Goal: Task Accomplishment & Management: Use online tool/utility

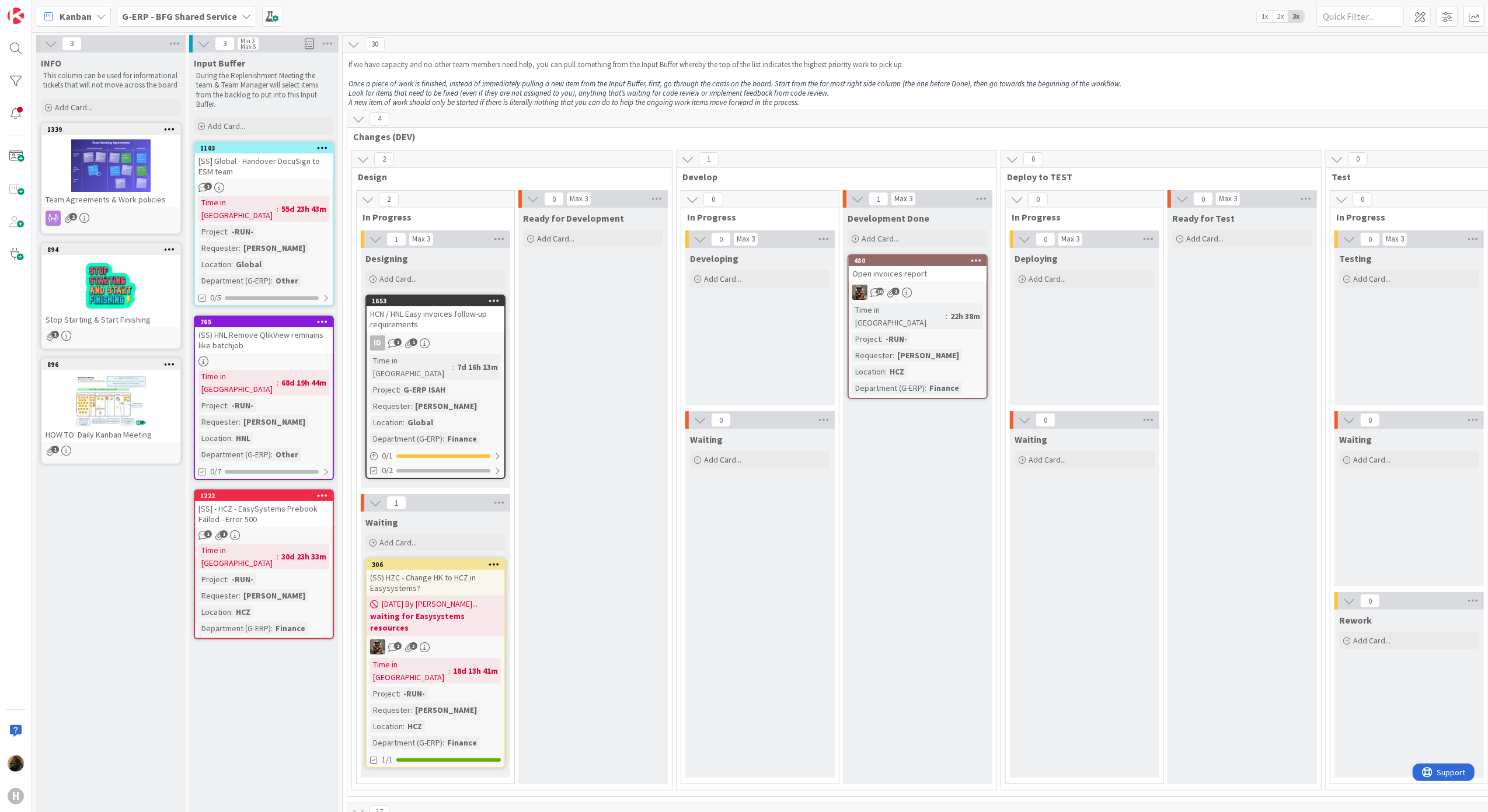
click at [164, 12] on b "G-ERP - BFG Shared Service" at bounding box center [180, 16] width 115 height 12
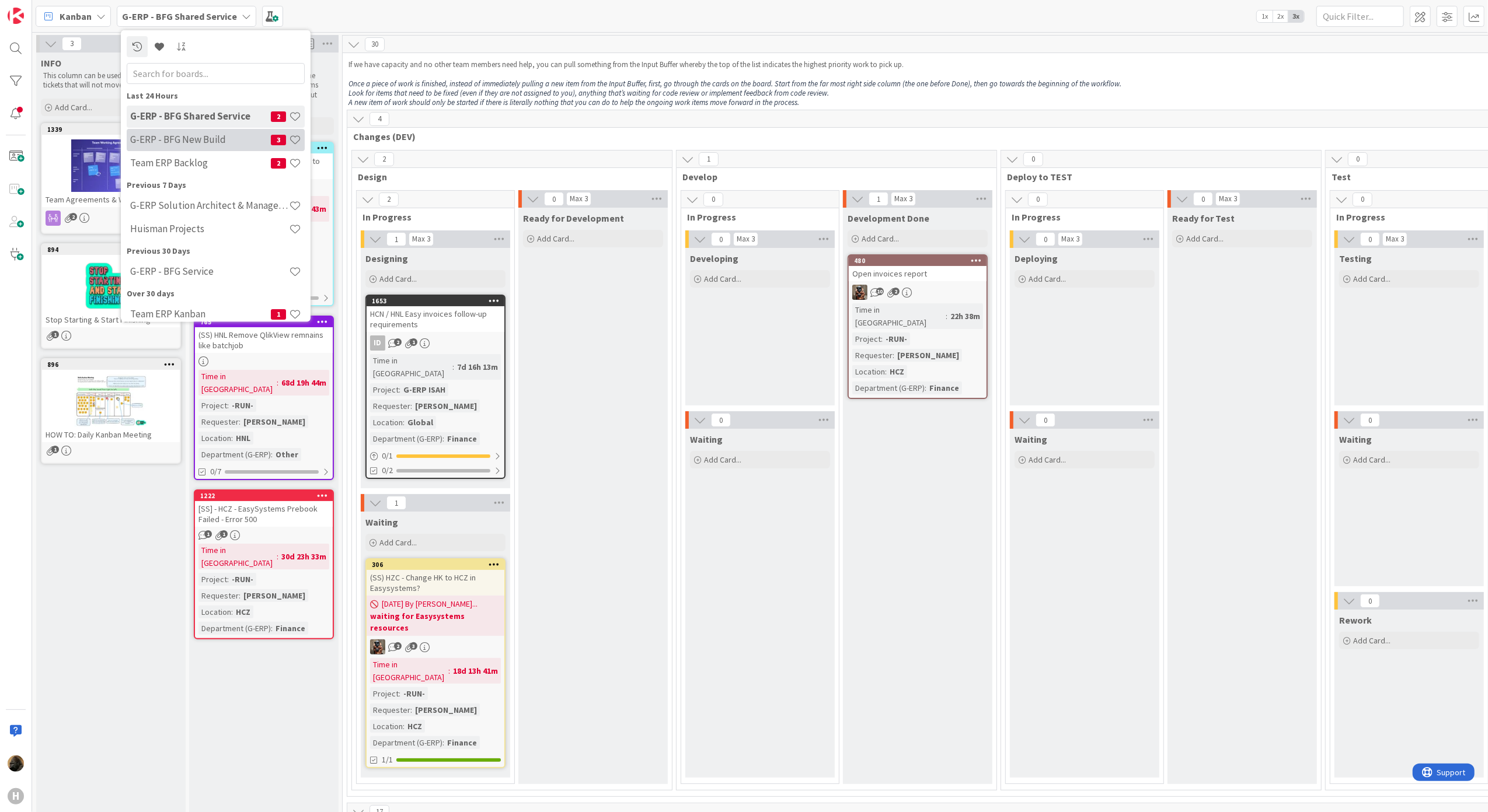
click at [188, 139] on h4 "G-ERP - BFG New Build" at bounding box center [201, 139] width 140 height 12
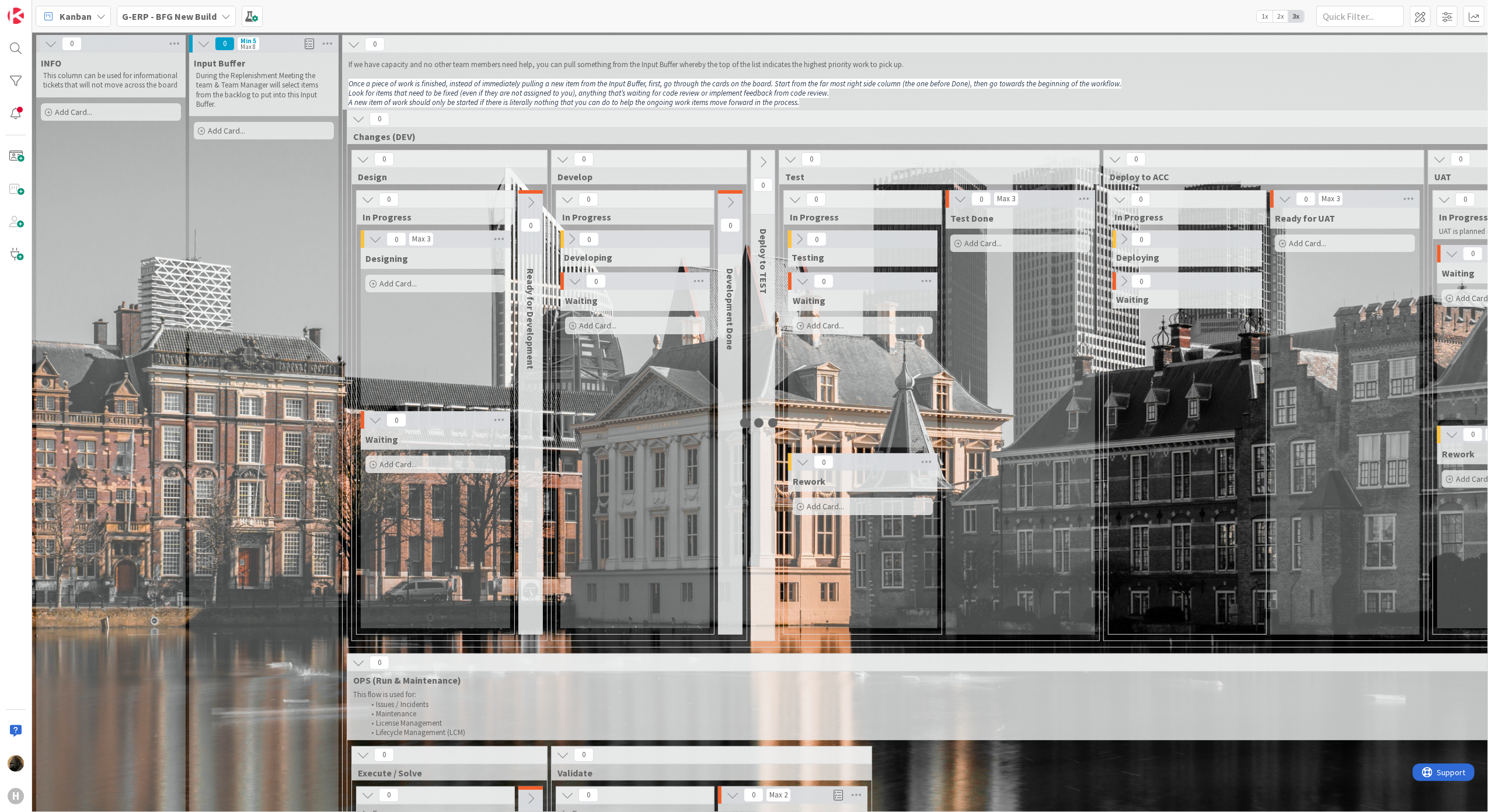
click at [178, 0] on div "Kanban G-ERP - BFG New Build 1x 2x 3x" at bounding box center [760, 15] width 1456 height 32
click at [181, 11] on b "G-ERP - BFG New Build" at bounding box center [170, 16] width 95 height 12
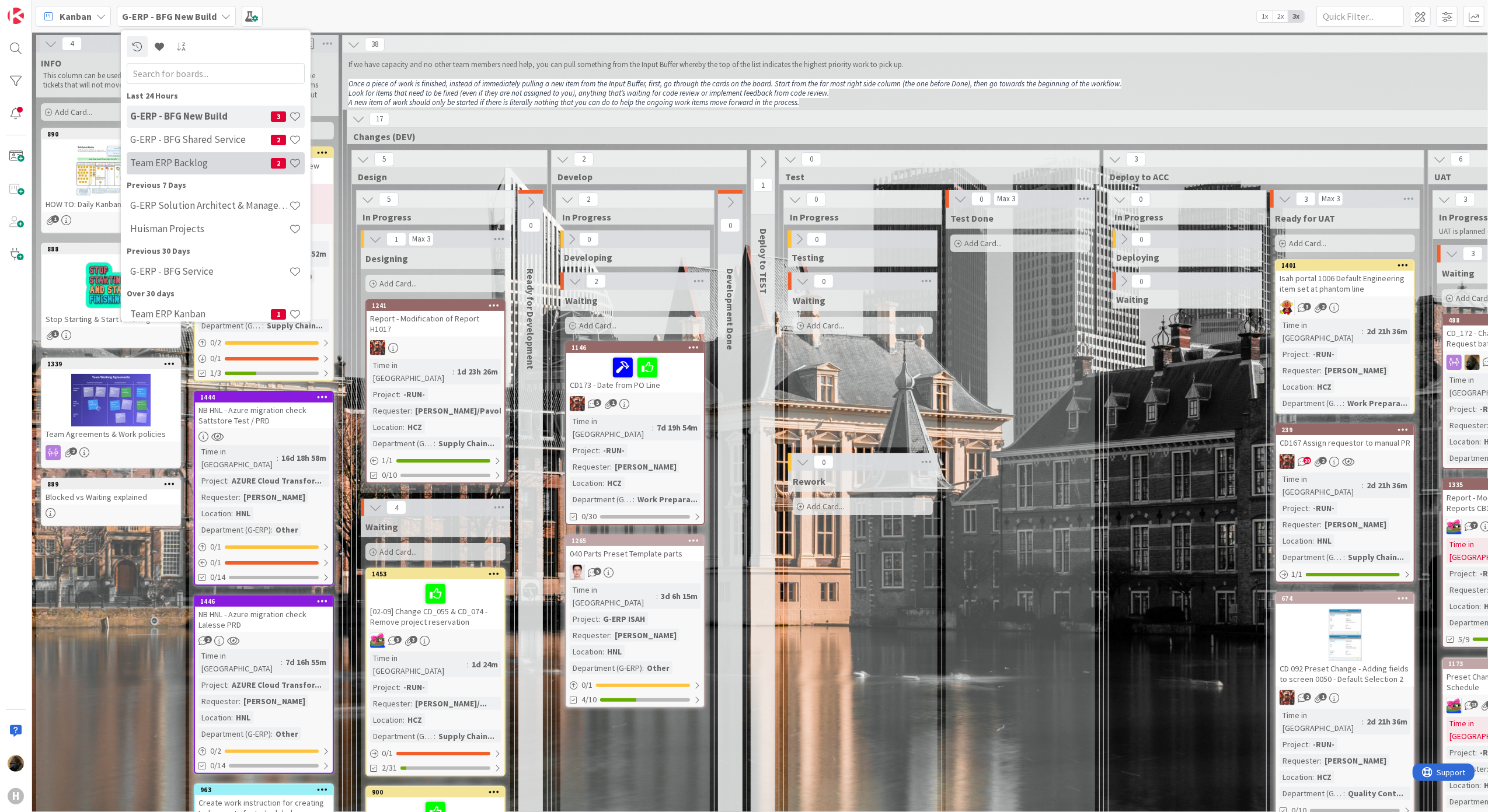
click at [195, 167] on h4 "Team ERP Backlog" at bounding box center [201, 162] width 140 height 12
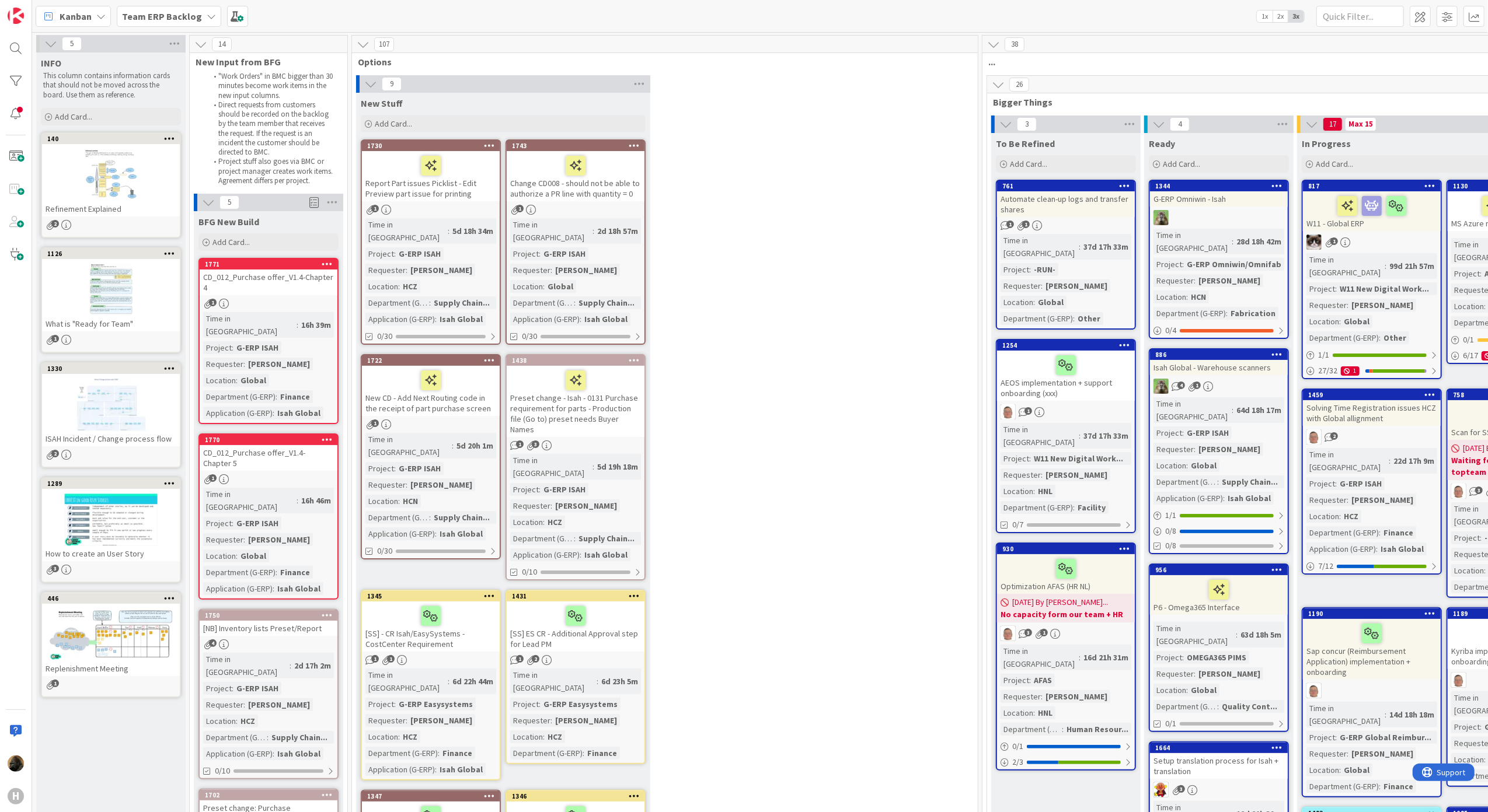
scroll to position [77, 0]
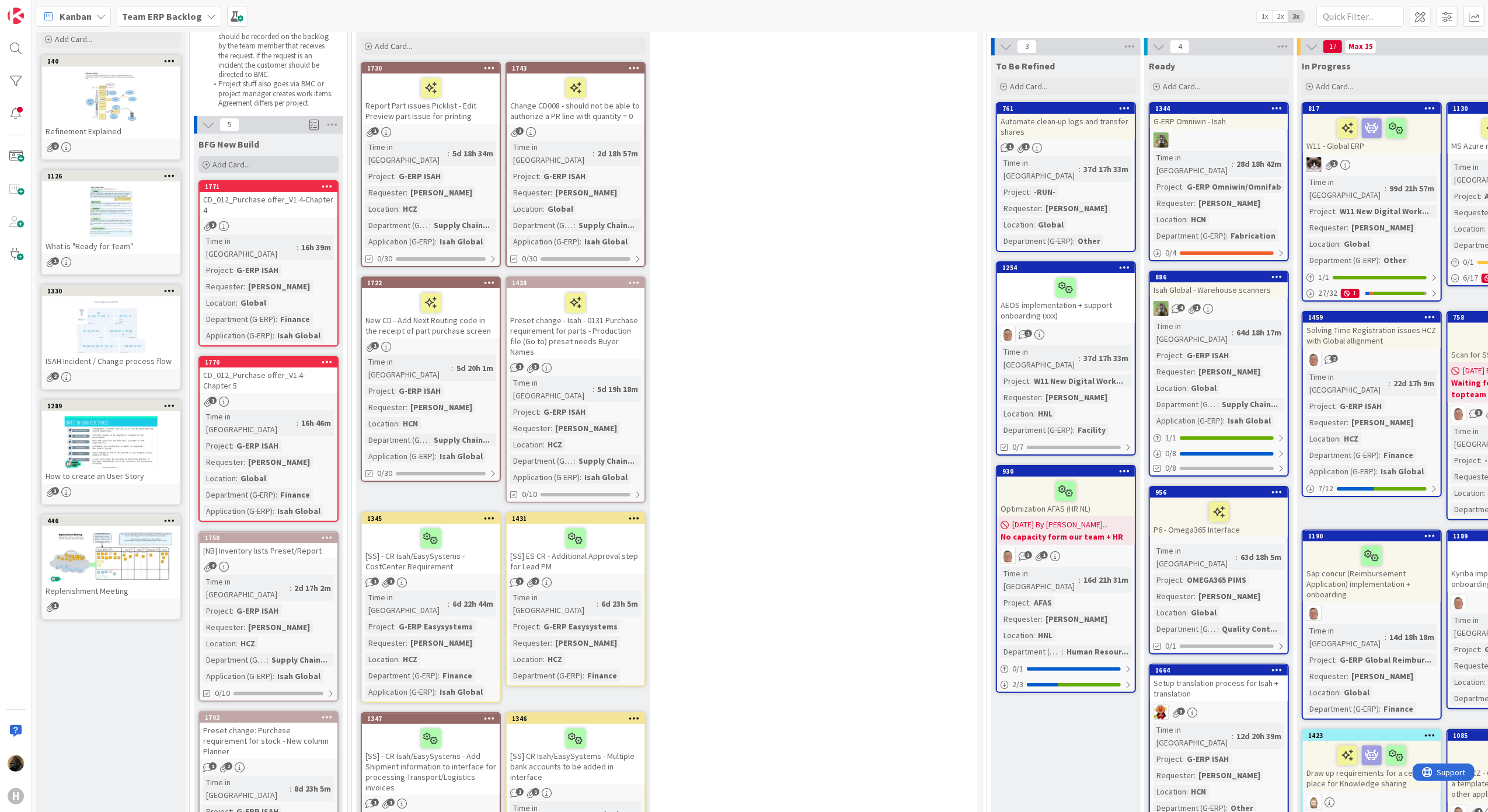
click at [260, 168] on div "Add Card..." at bounding box center [269, 164] width 140 height 17
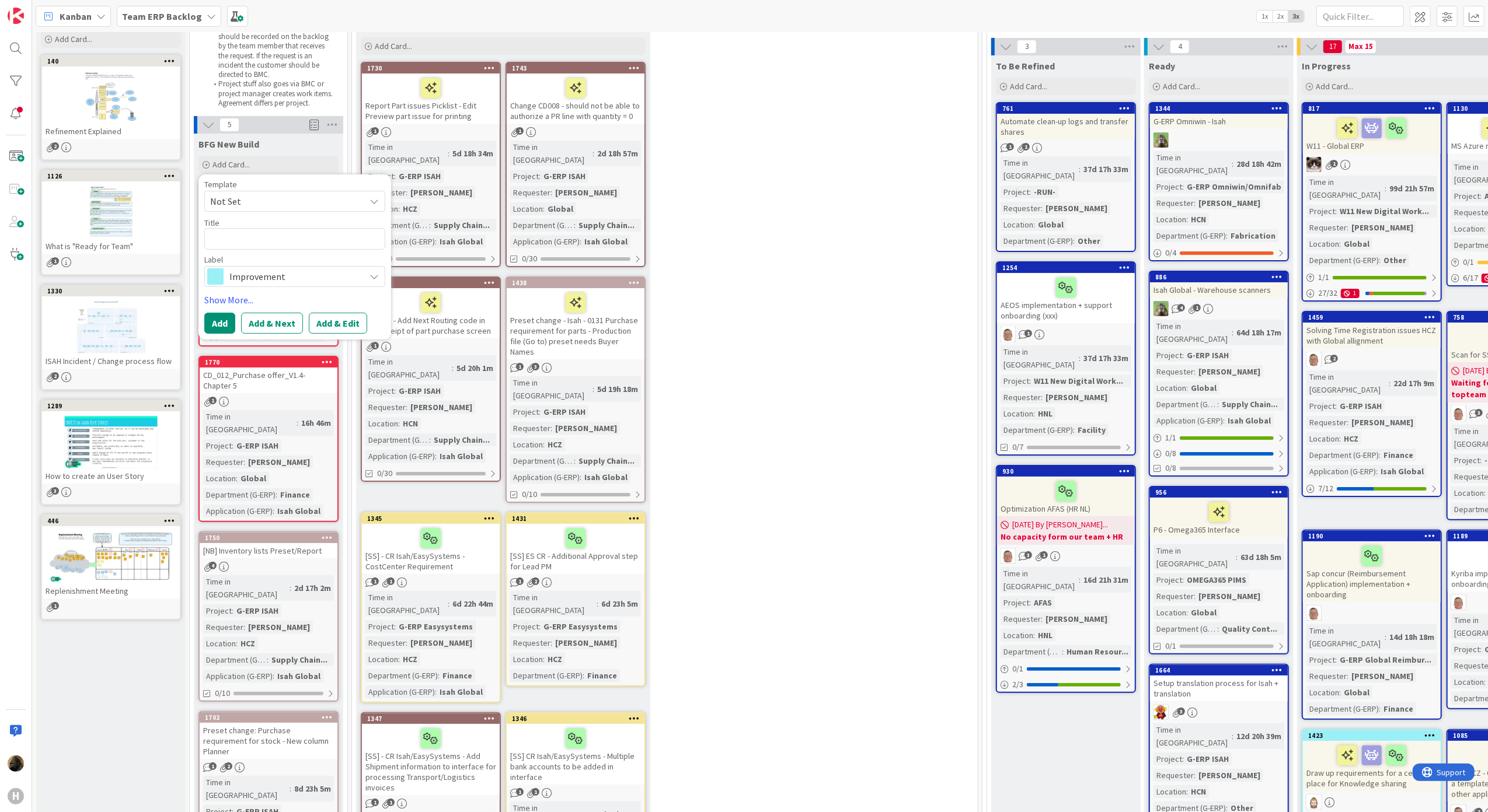
type textarea "x"
type textarea "E"
type textarea "x"
type textarea "Ex"
type textarea "x"
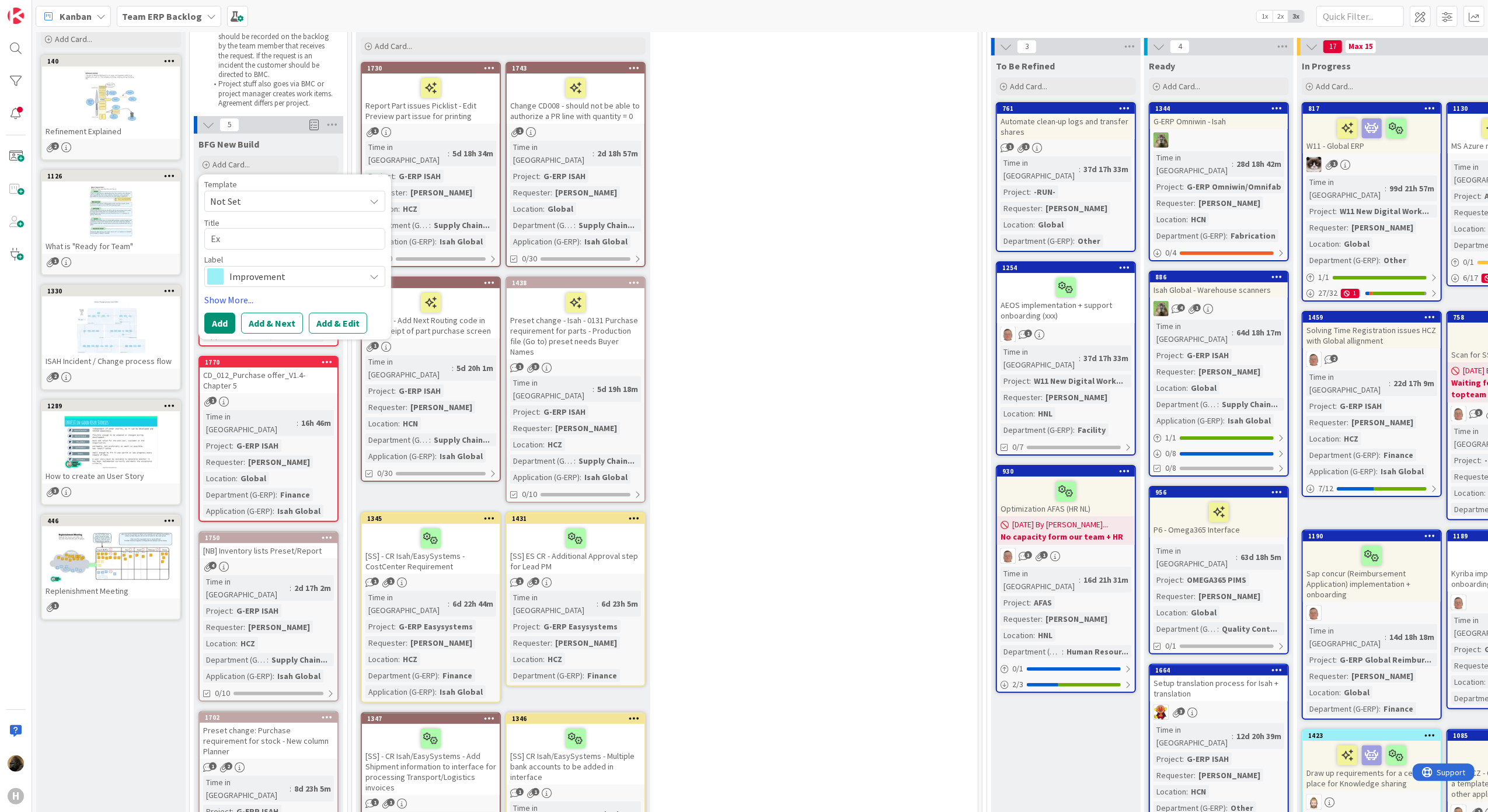
type textarea "Exp"
type textarea "x"
type textarea "Expa"
type textarea "x"
type textarea "Expan"
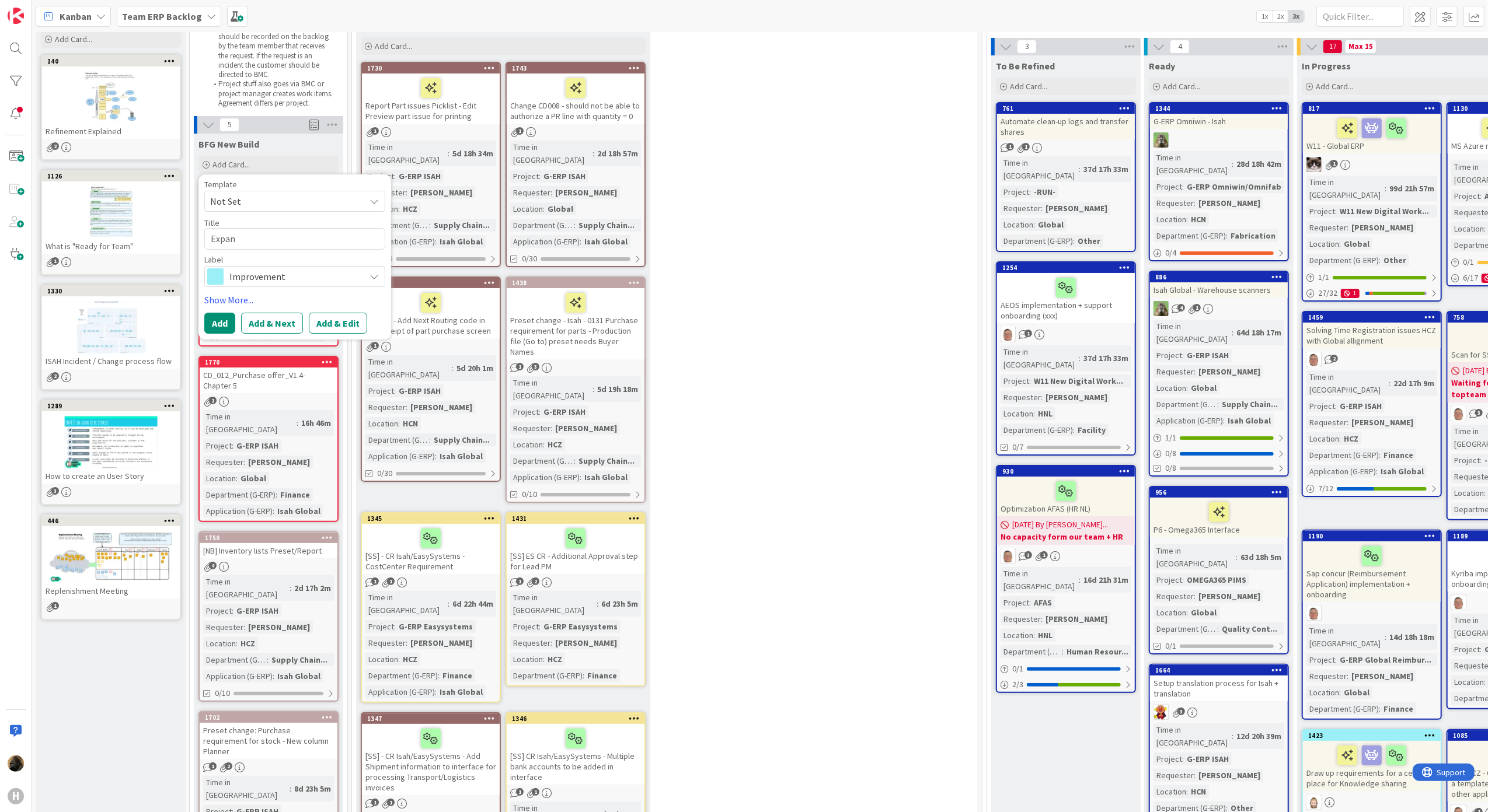
type textarea "x"
type textarea "Expand"
type textarea "x"
type textarea "Expand"
type textarea "x"
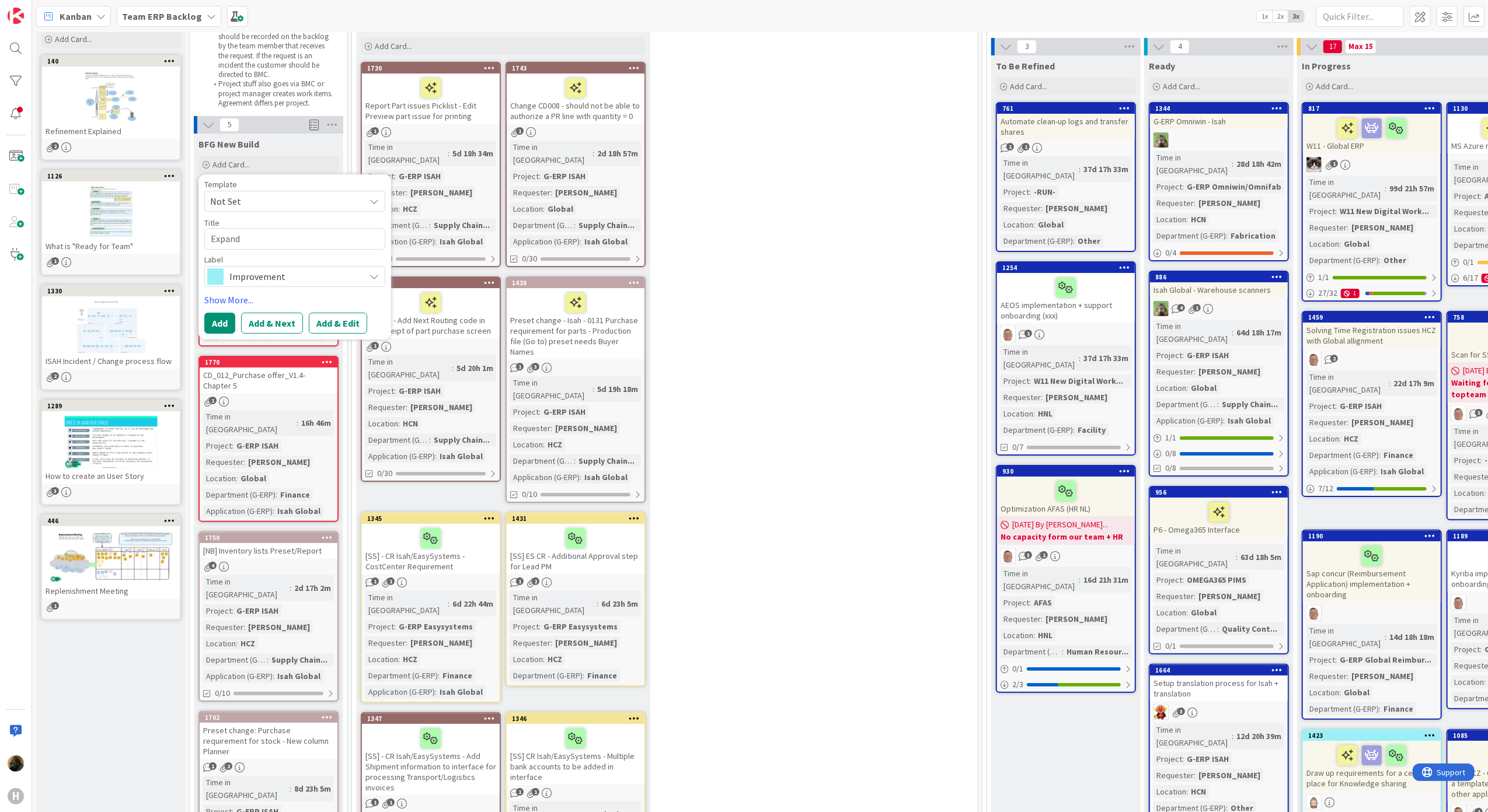
type textarea "Expand l"
type textarea "x"
type textarea "Expand lo"
type textarea "x"
type textarea "Expand log"
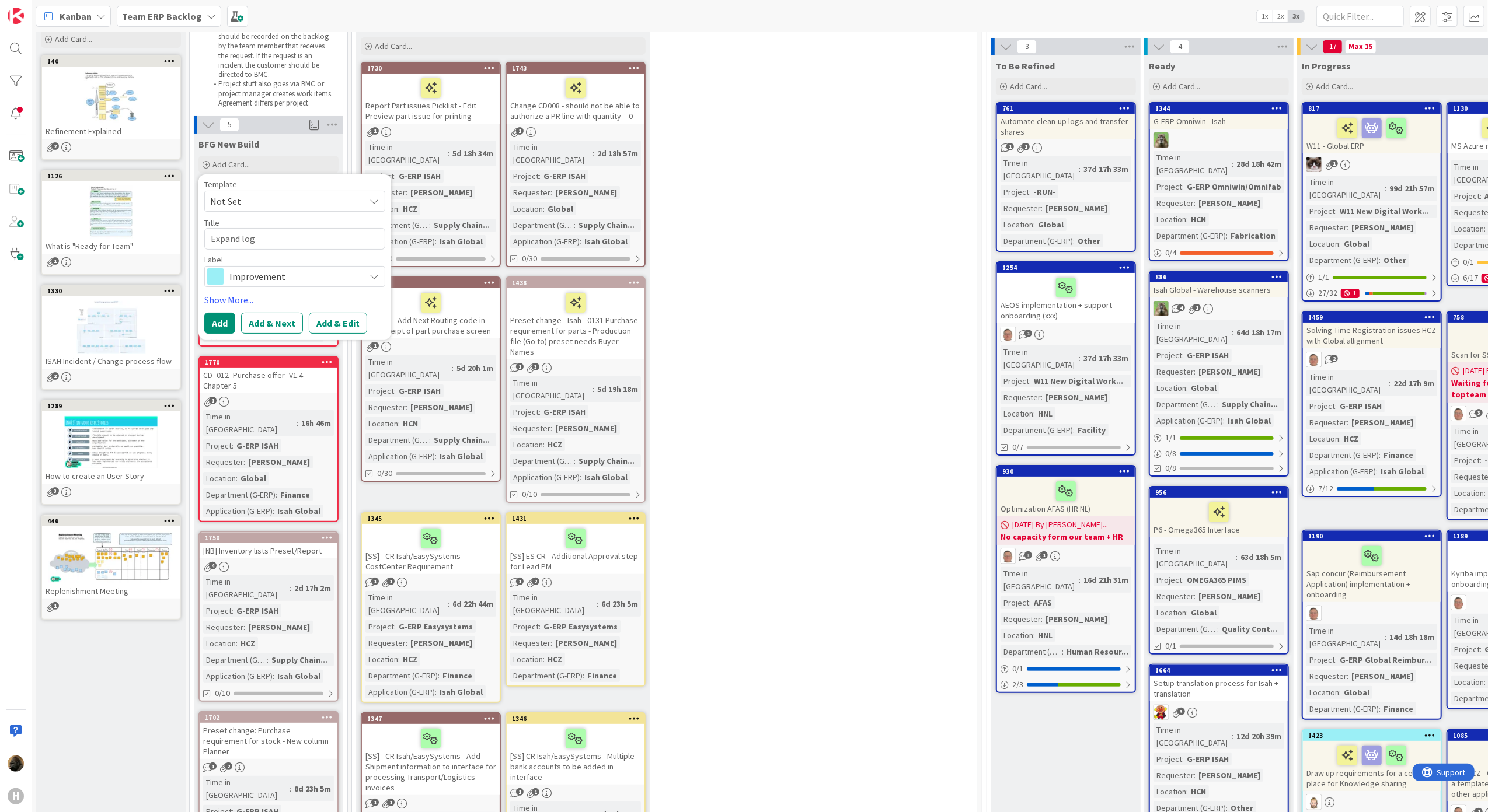
type textarea "x"
type textarea "Expand logg"
type textarea "x"
type textarea "Expand loggi"
type textarea "x"
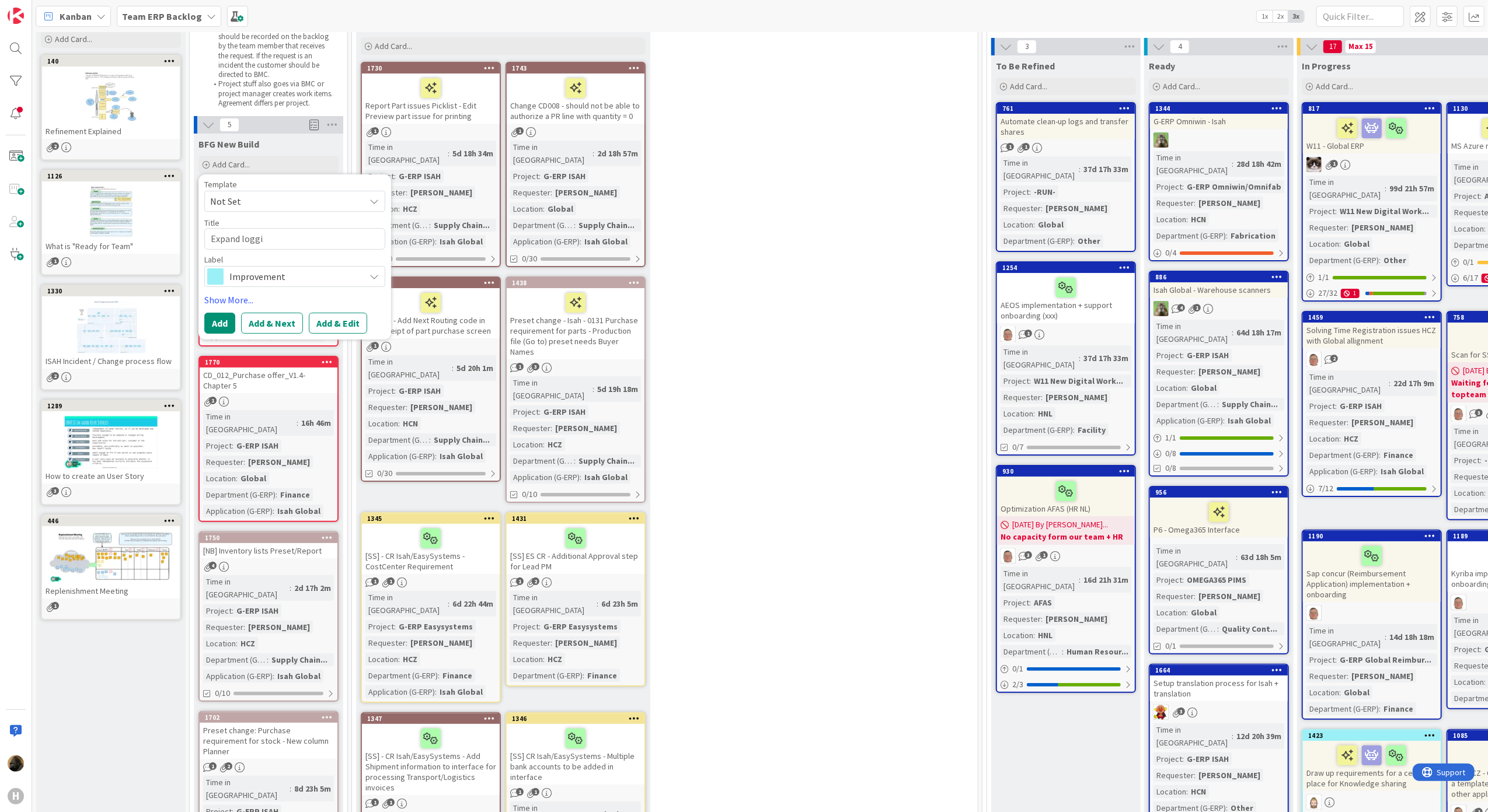
type textarea "Expand loggin"
type textarea "x"
type textarea "Expand logging"
type textarea "x"
type textarea "Expand logging"
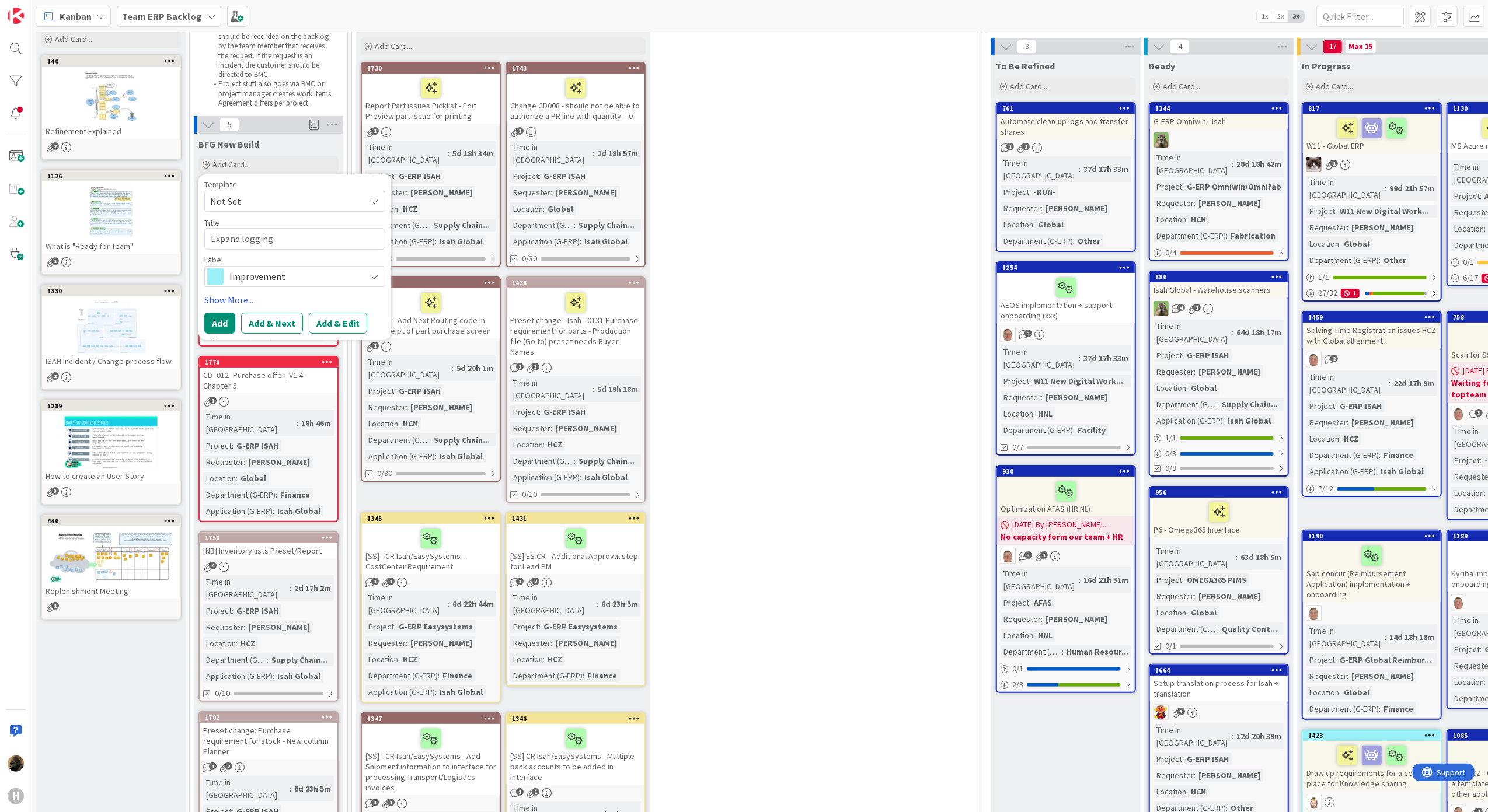
type textarea "x"
type textarea "Expand logging f"
type textarea "x"
type textarea "Expand logging fo"
type textarea "x"
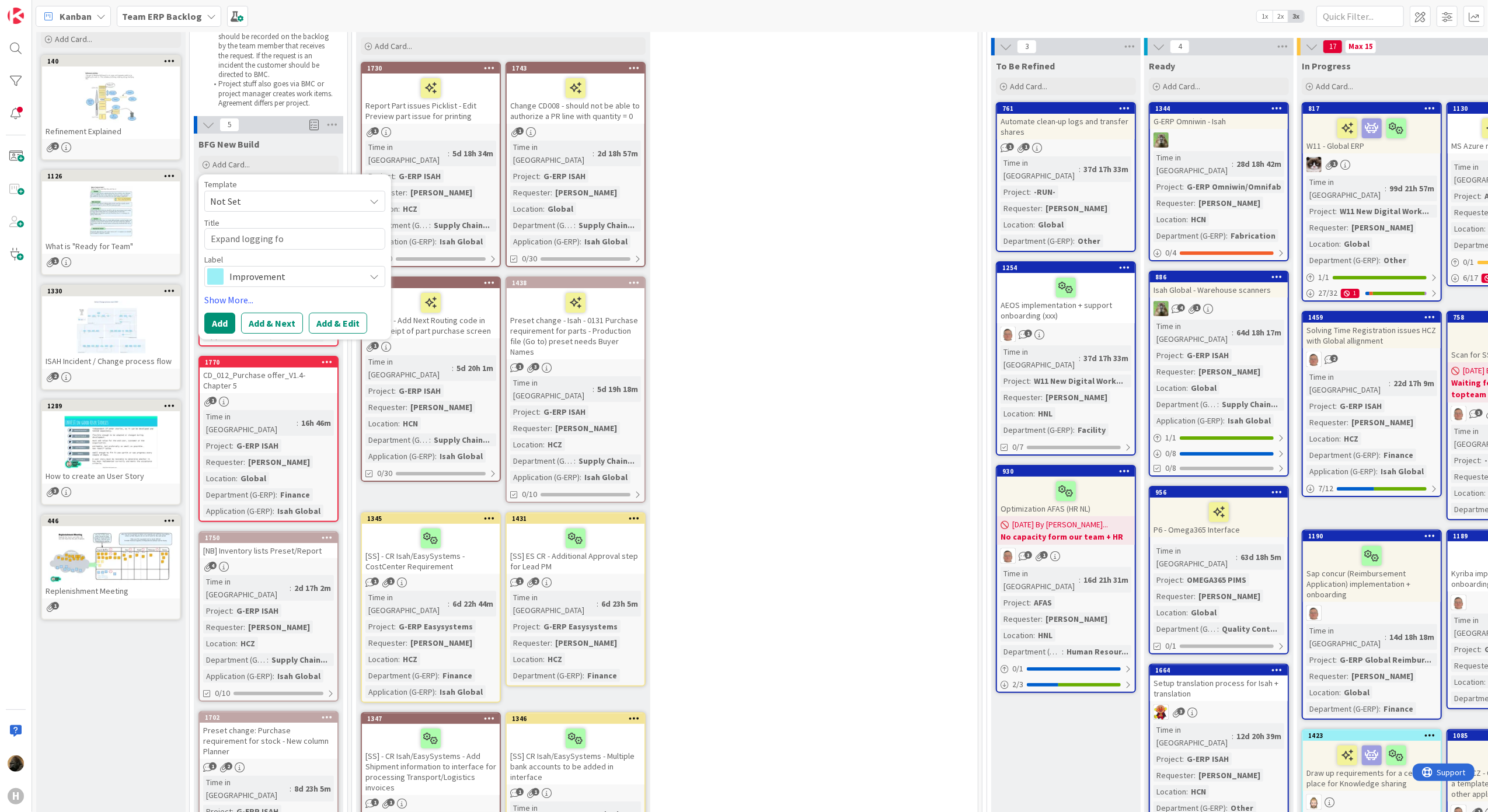
type textarea "Expand logging for"
type textarea "x"
type textarea "Expand logging for"
type textarea "x"
type textarea "Expand logging for I"
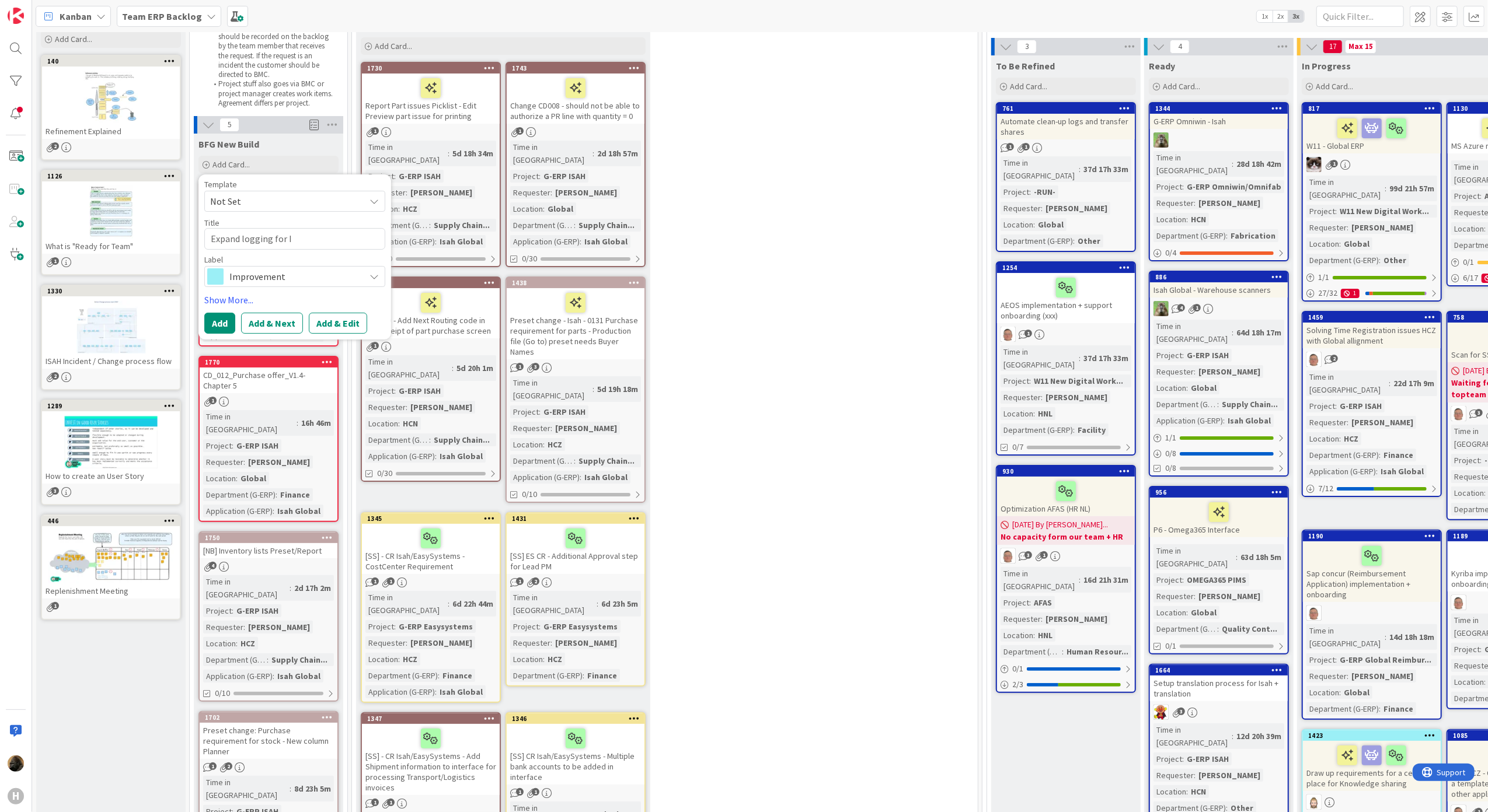
type textarea "x"
type textarea "Expand logging for IC"
type textarea "x"
type textarea "Expand logging for ICP"
type textarea "x"
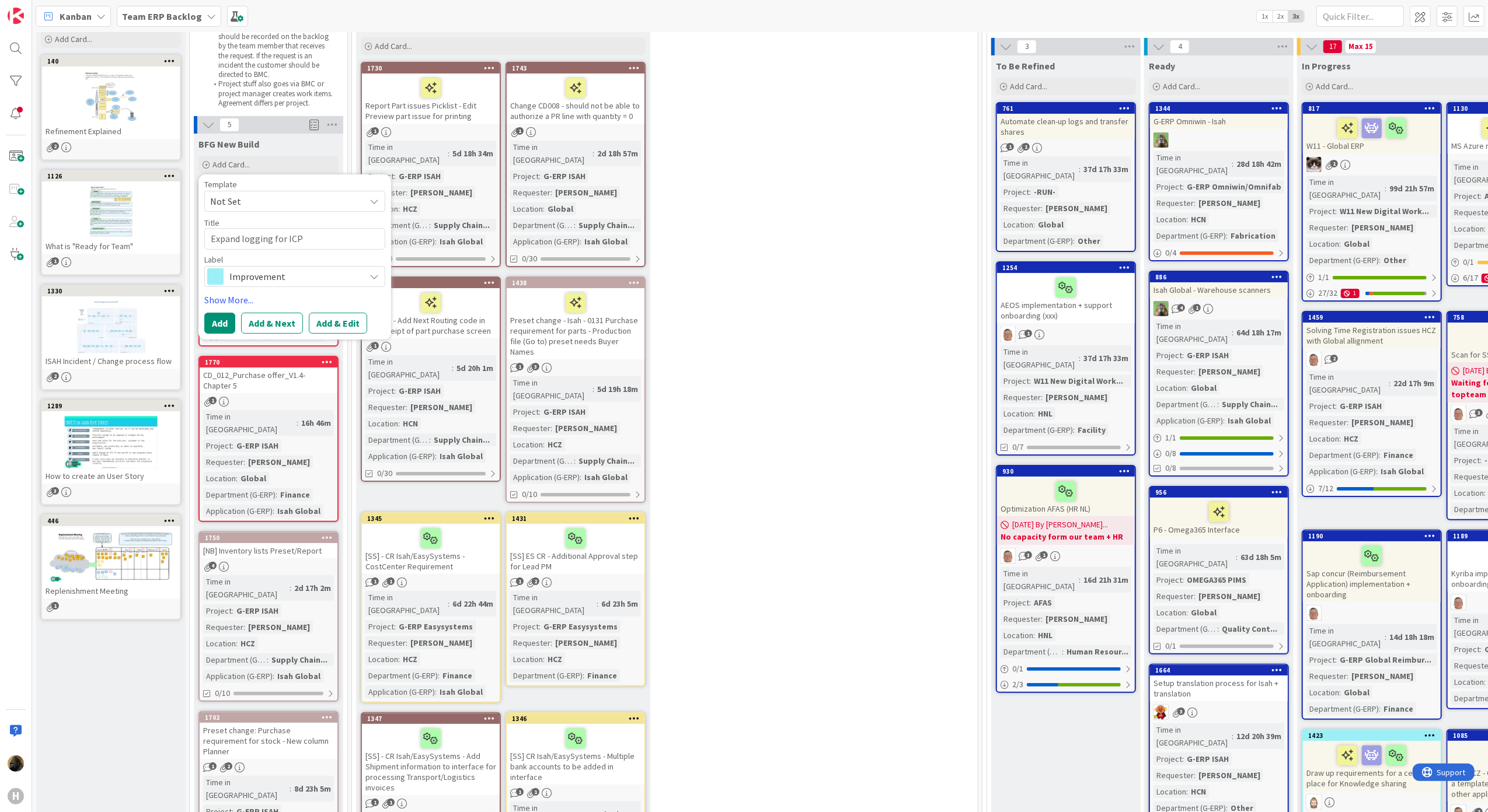
type textarea "Expand logging for ICPO"
type textarea "x"
type textarea "Expand logging for ICPO"
type textarea "x"
type textarea "Expand logging for ICPO I"
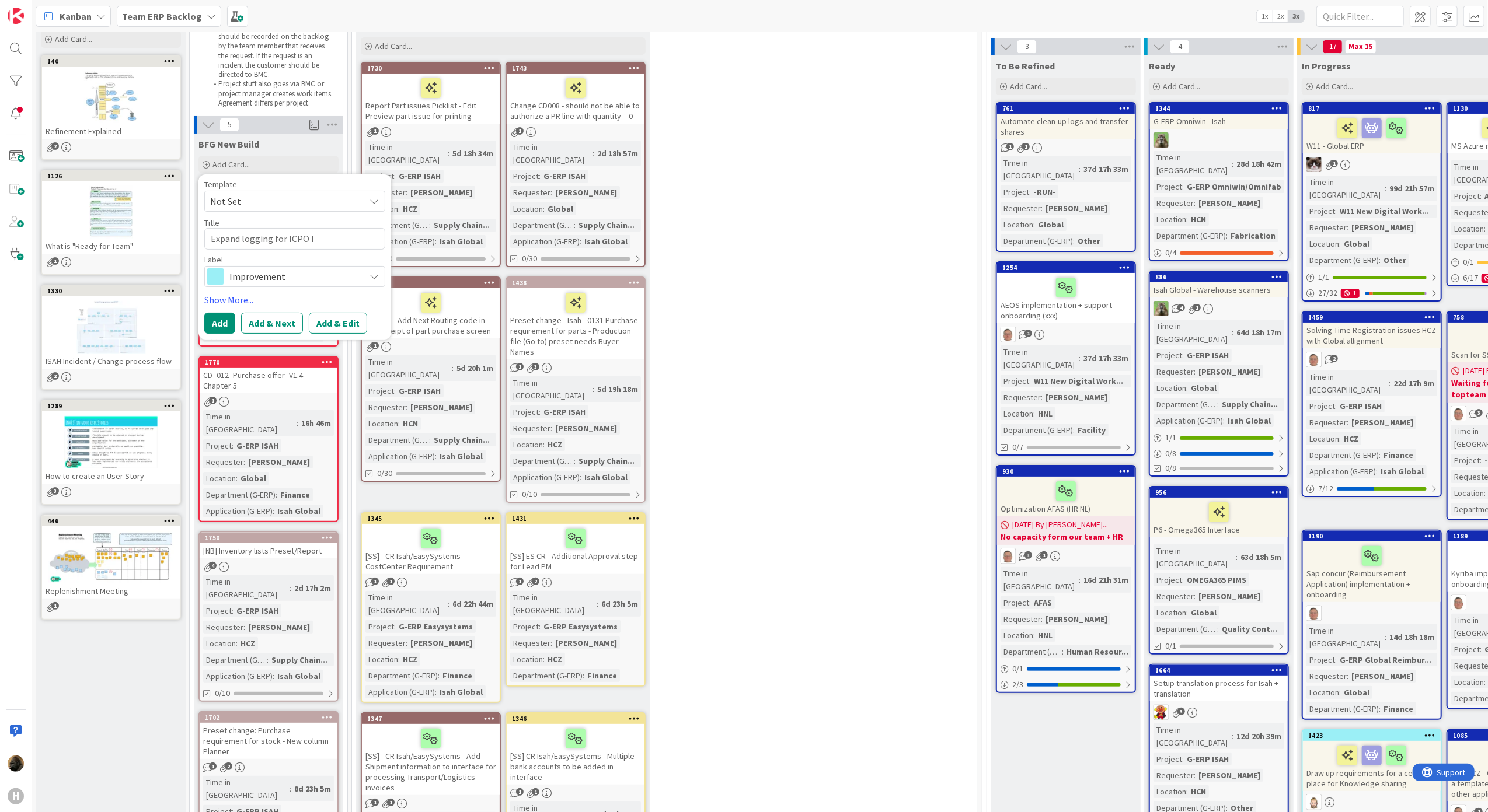
type textarea "x"
type textarea "Expand logging for ICPO Is"
type textarea "x"
type textarea "Expand logging for ICPO Isa"
type textarea "x"
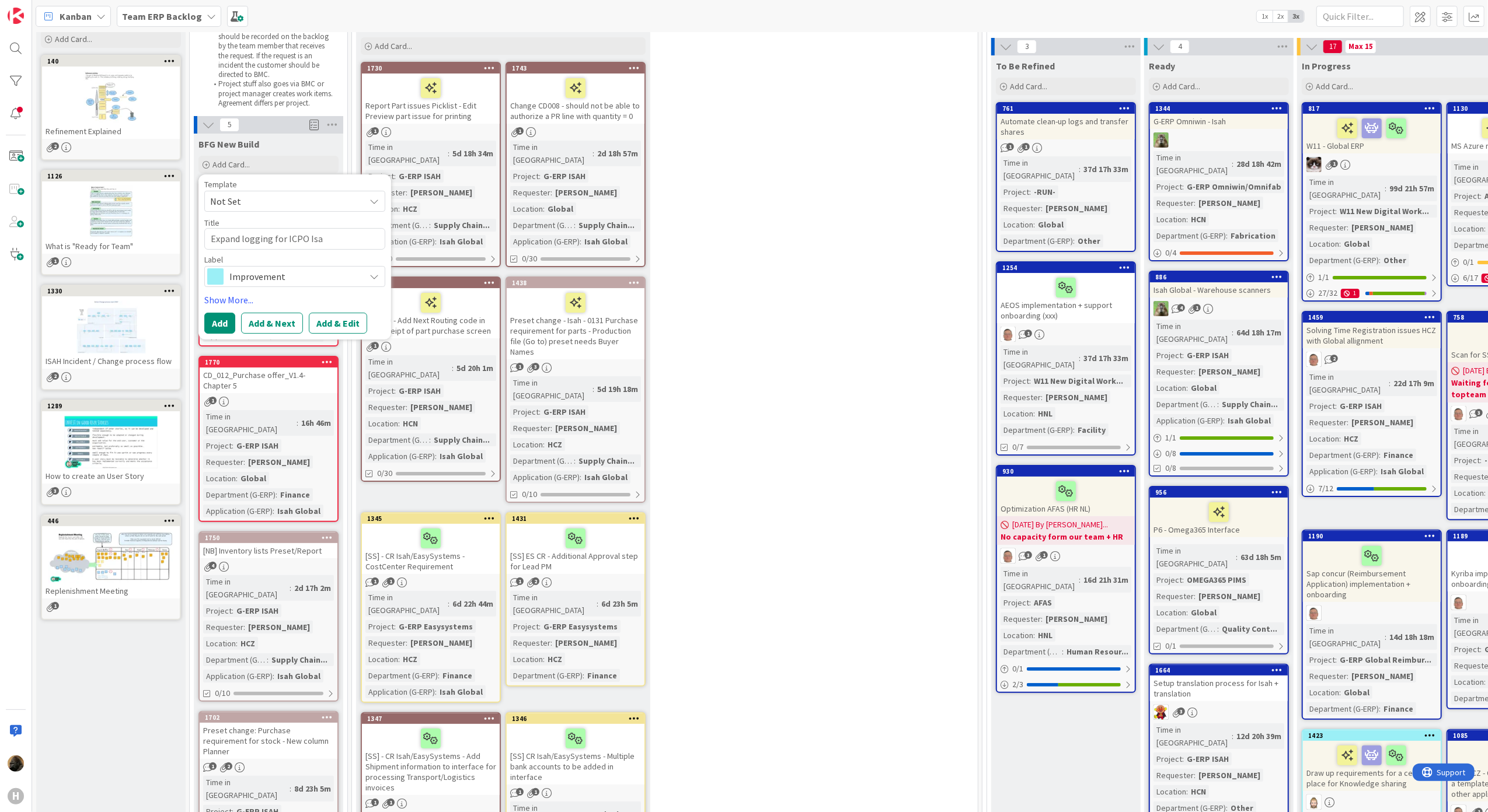
type textarea "Expand logging for ICPO Isah"
type textarea "x"
type textarea "Expand logging for ICPO Isah"
type textarea "x"
type textarea "Expand logging for ICPO Isah l"
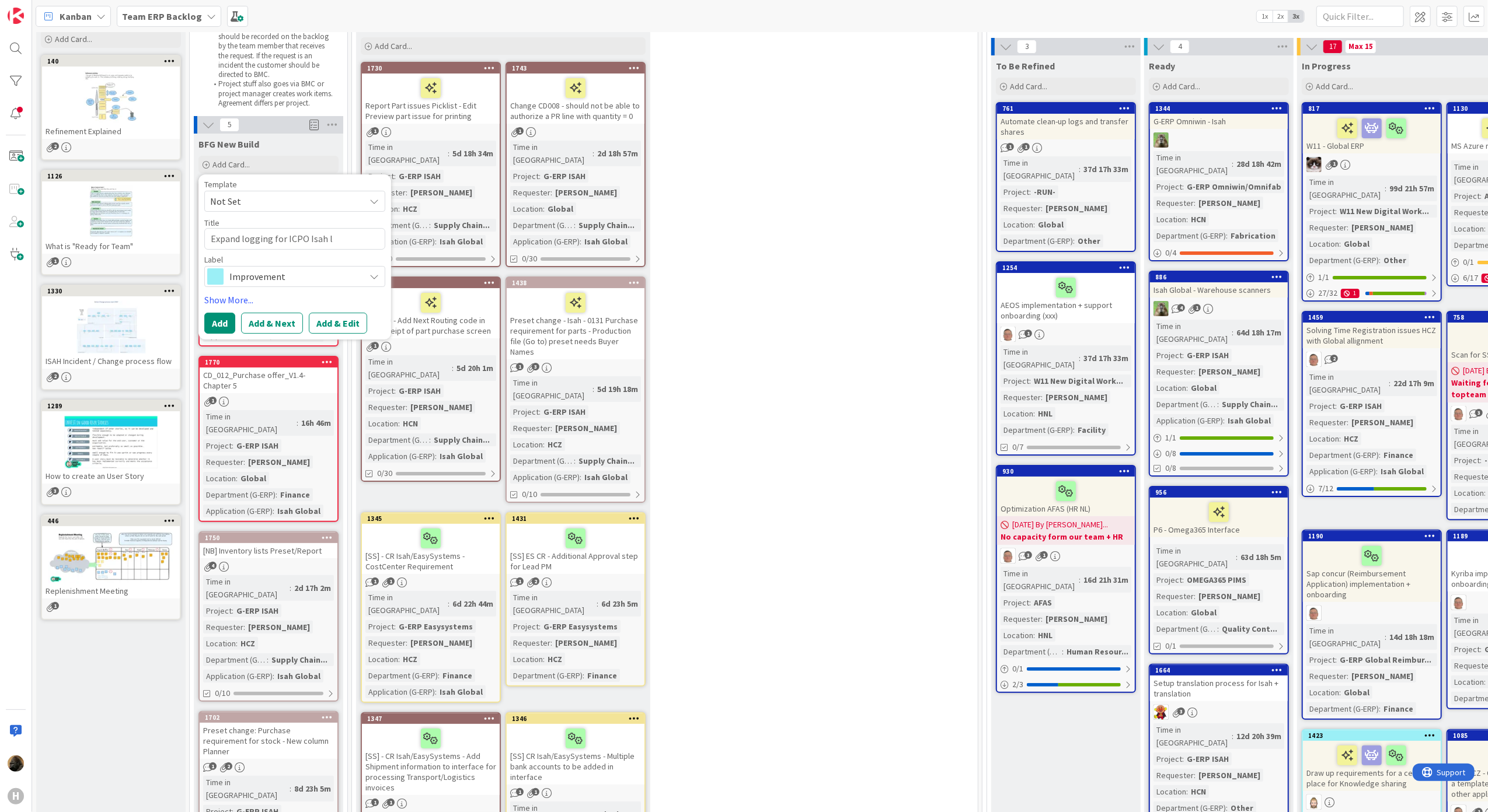
type textarea "x"
type textarea "Expand logging for ICPO Isah lo"
type textarea "x"
type textarea "Expand logging for ICPO Isah loc"
type textarea "x"
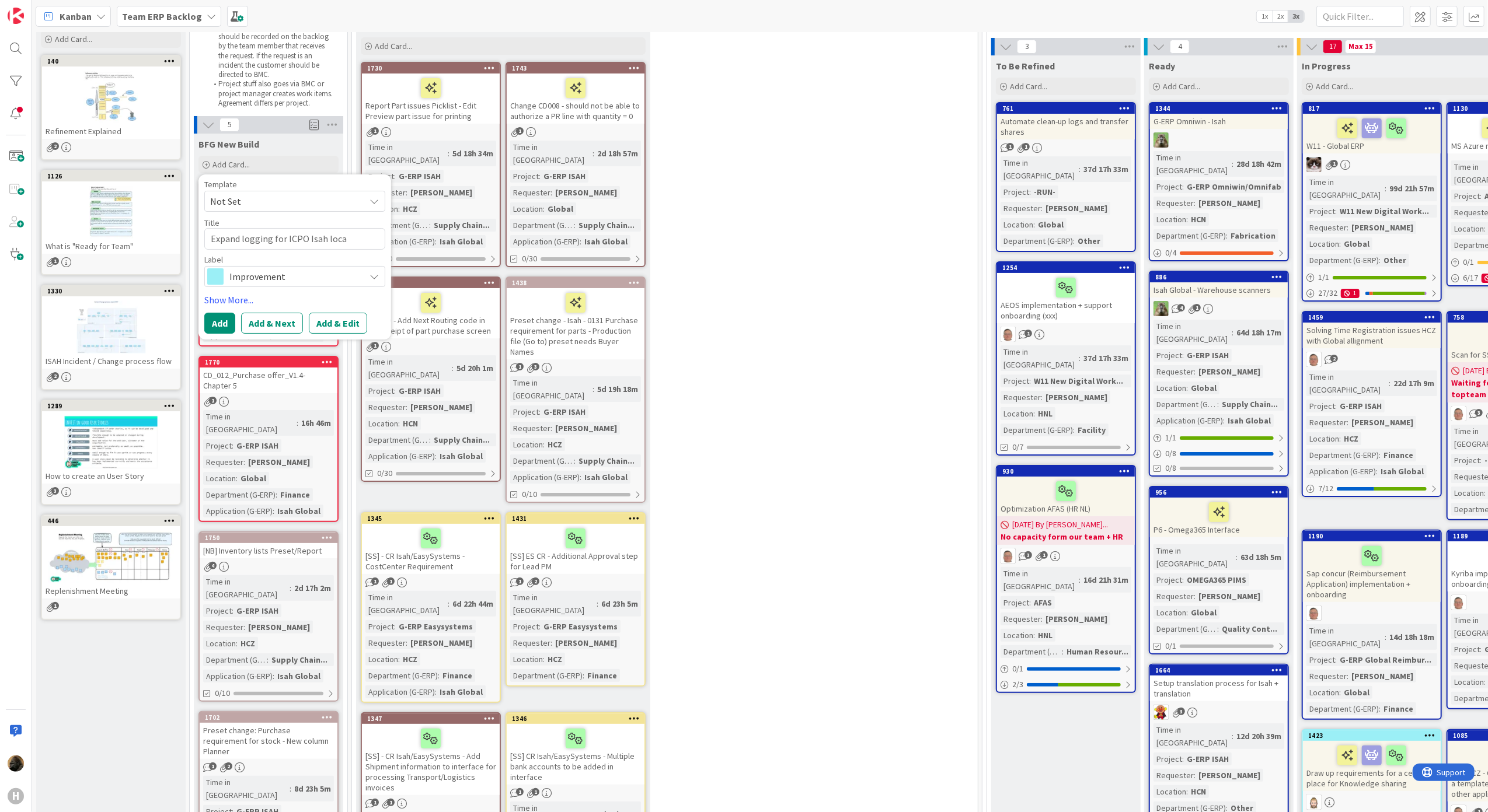
type textarea "Expand logging for ICPO Isah local"
type textarea "x"
type textarea "Expand logging for ICPO Isah local"
click at [274, 205] on span "Not Set" at bounding box center [284, 201] width 146 height 15
click at [278, 182] on div "Template" at bounding box center [294, 184] width 181 height 8
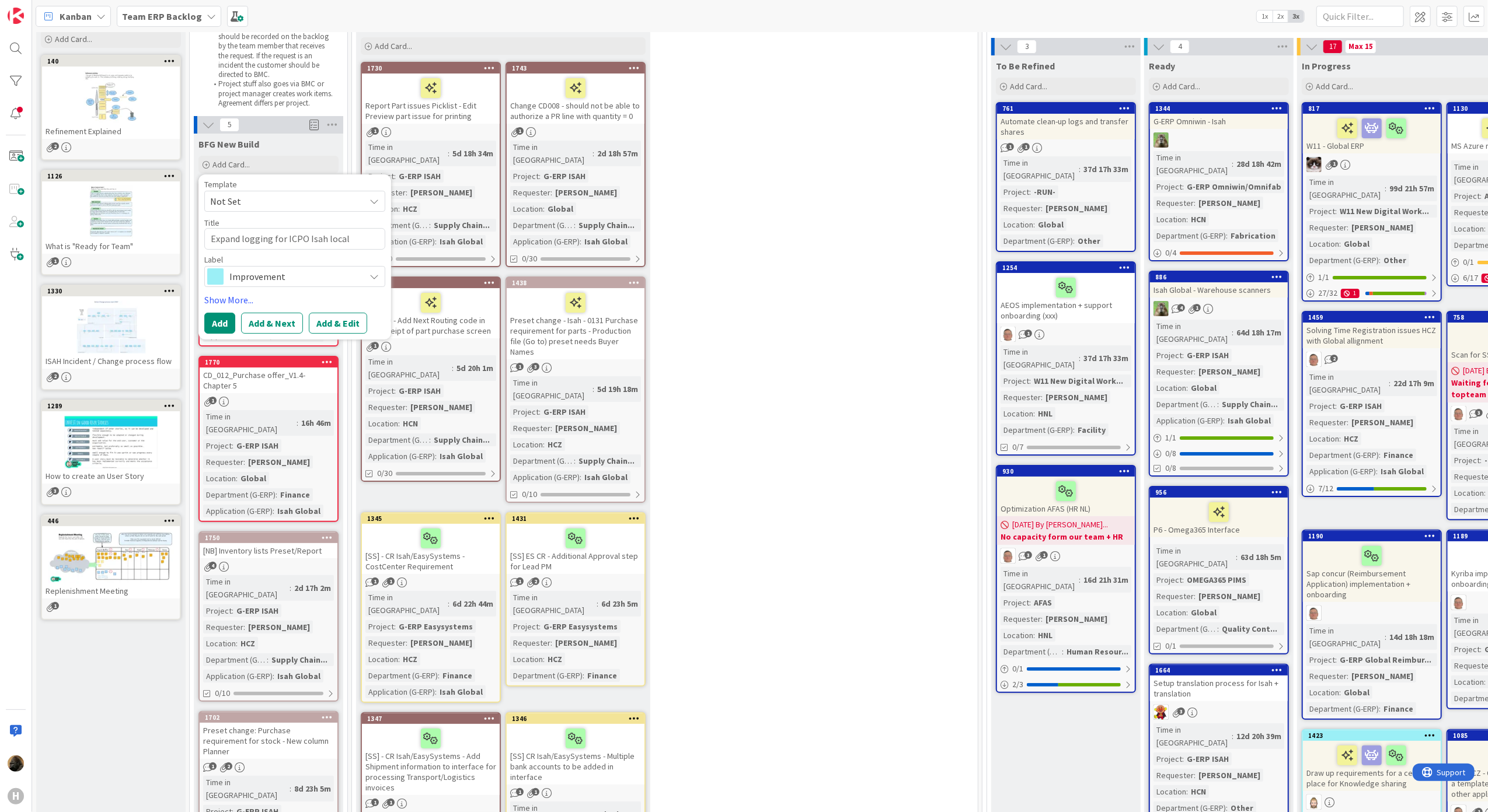
click at [309, 279] on span "Improvement" at bounding box center [294, 277] width 129 height 16
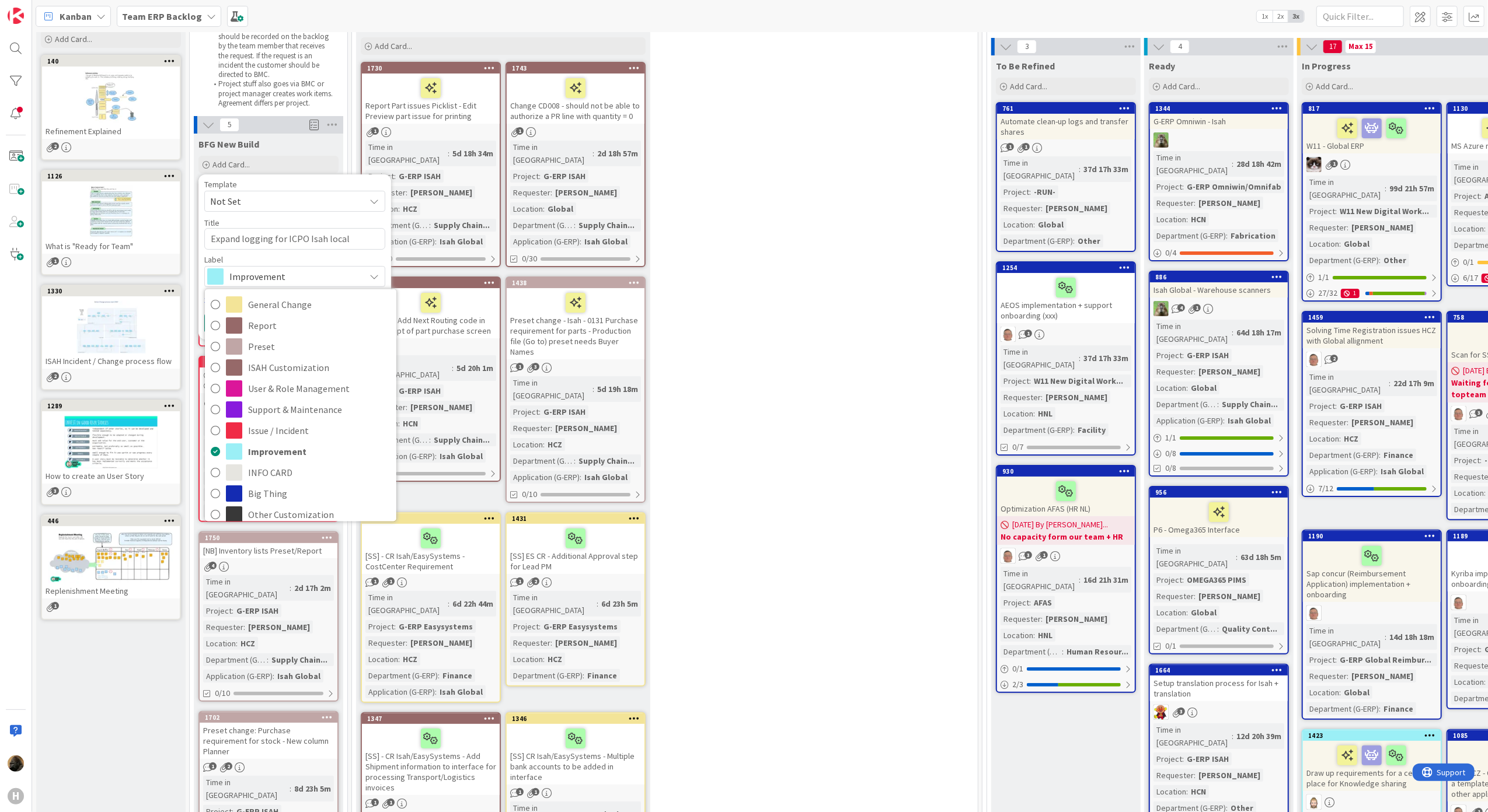
click at [299, 276] on span "Improvement" at bounding box center [294, 277] width 129 height 16
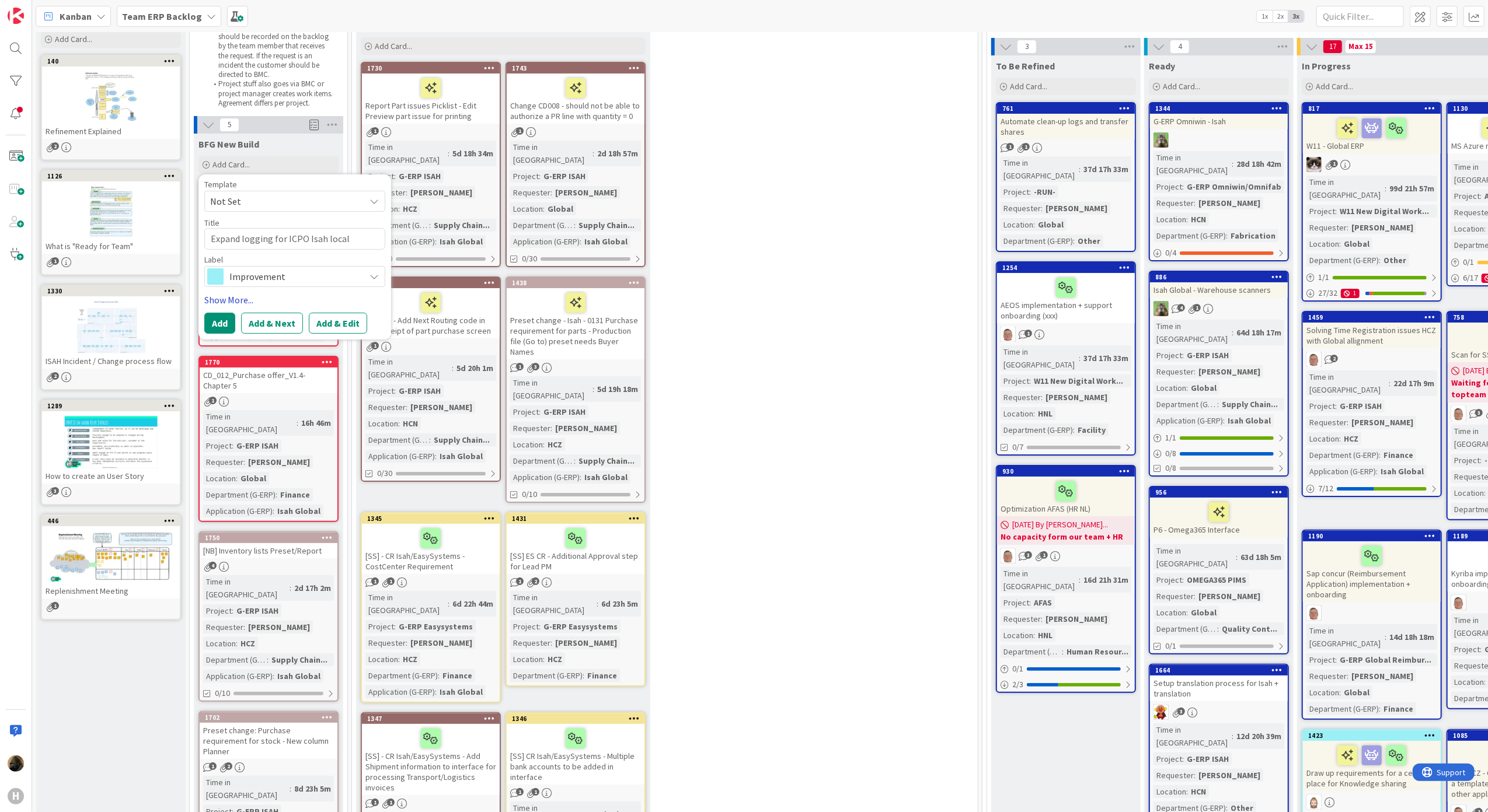
click at [226, 303] on link "Show More..." at bounding box center [294, 299] width 181 height 14
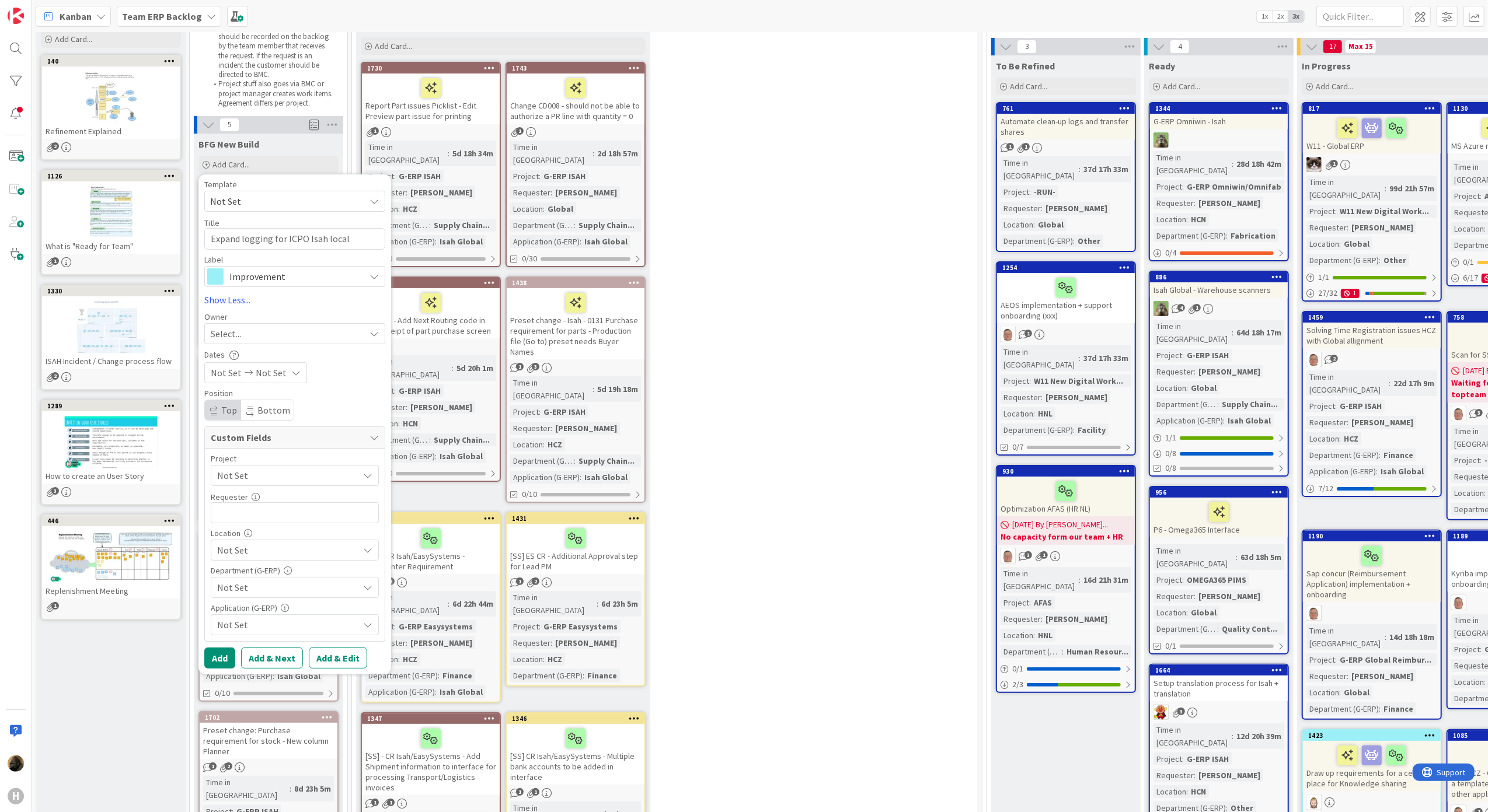
click at [320, 339] on div "Select..." at bounding box center [287, 334] width 154 height 14
click at [323, 313] on div "Owner" at bounding box center [294, 316] width 181 height 8
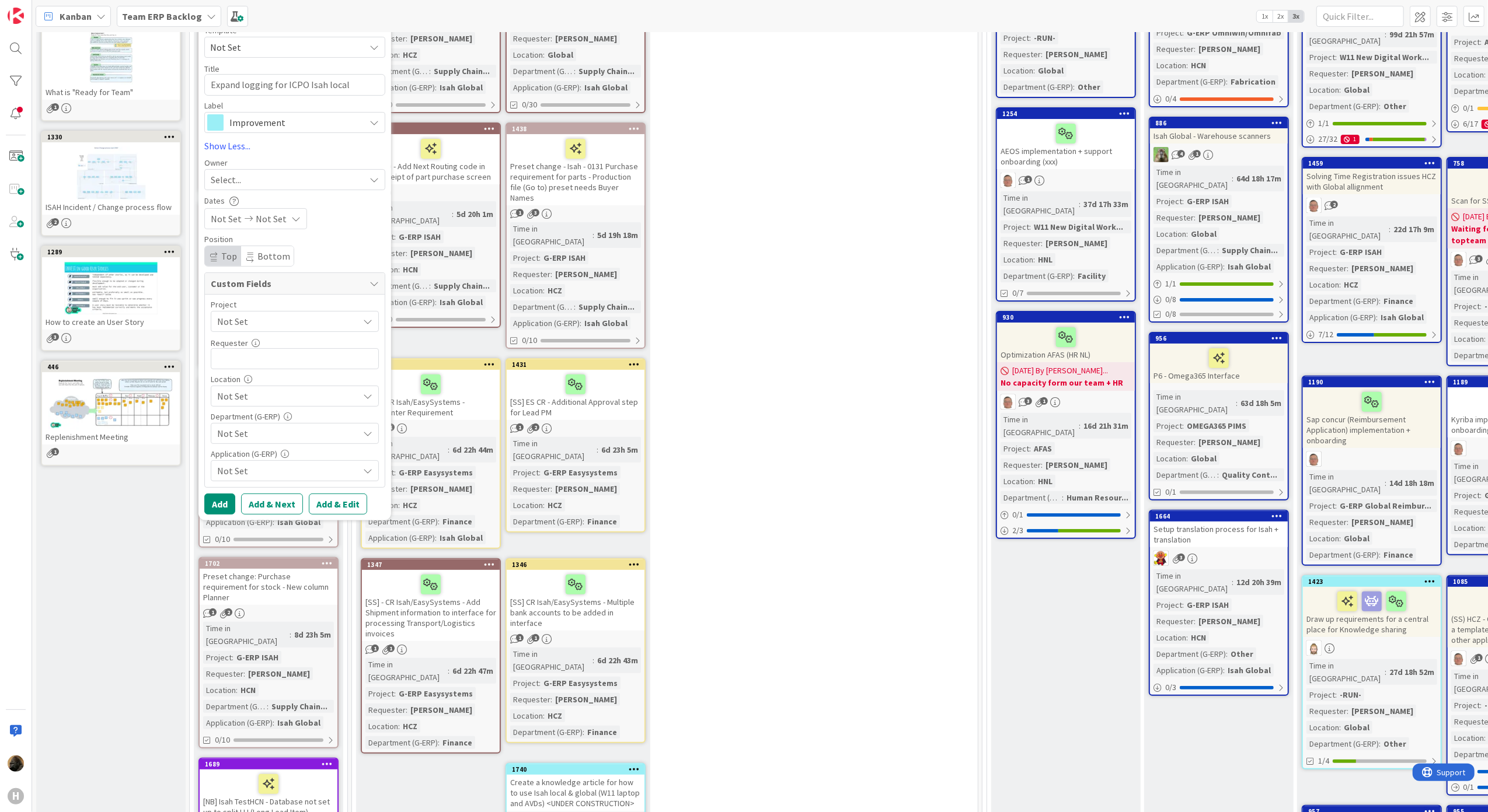
scroll to position [233, 0]
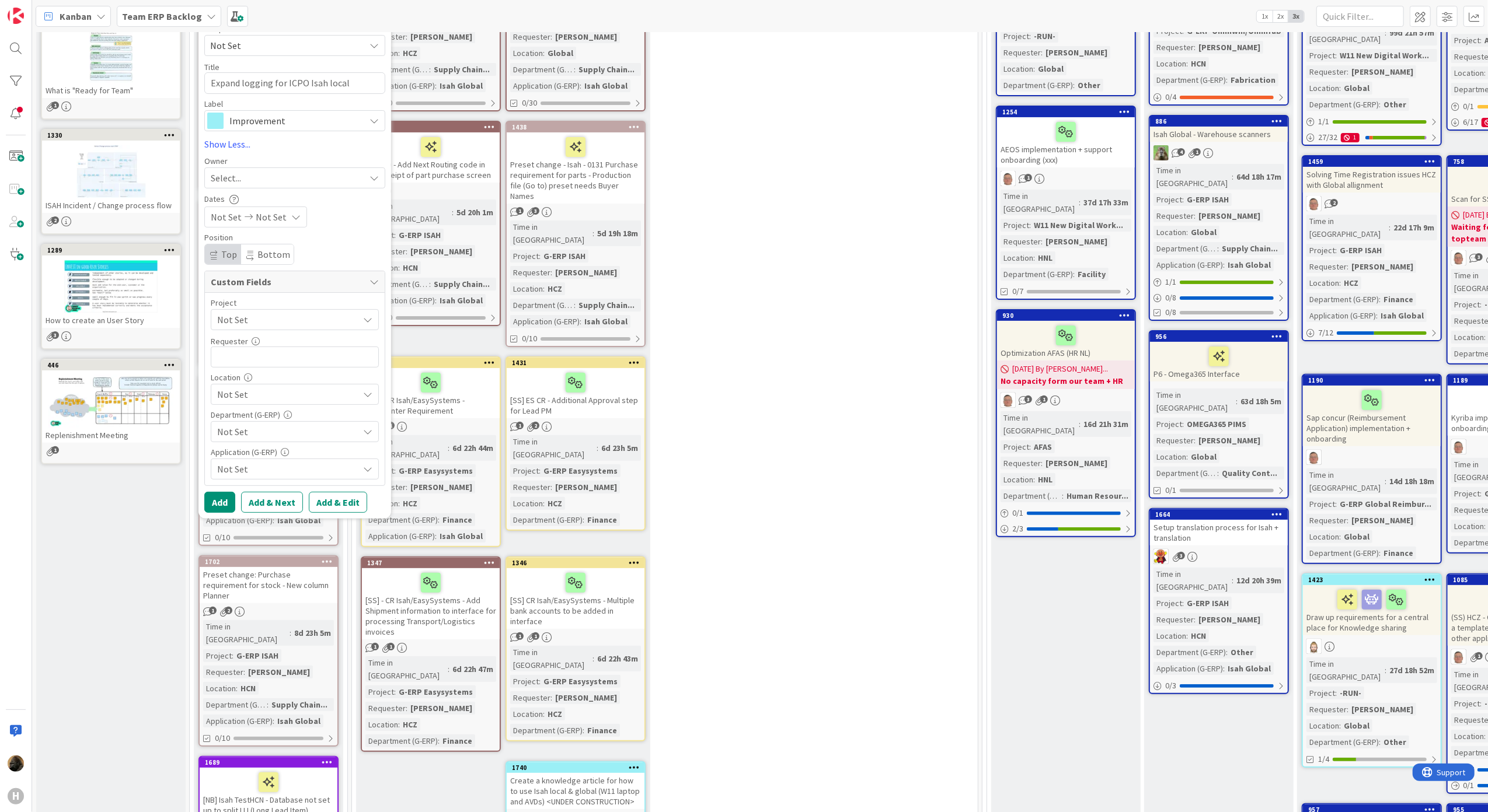
click at [295, 327] on span "Not Set" at bounding box center [284, 320] width 136 height 16
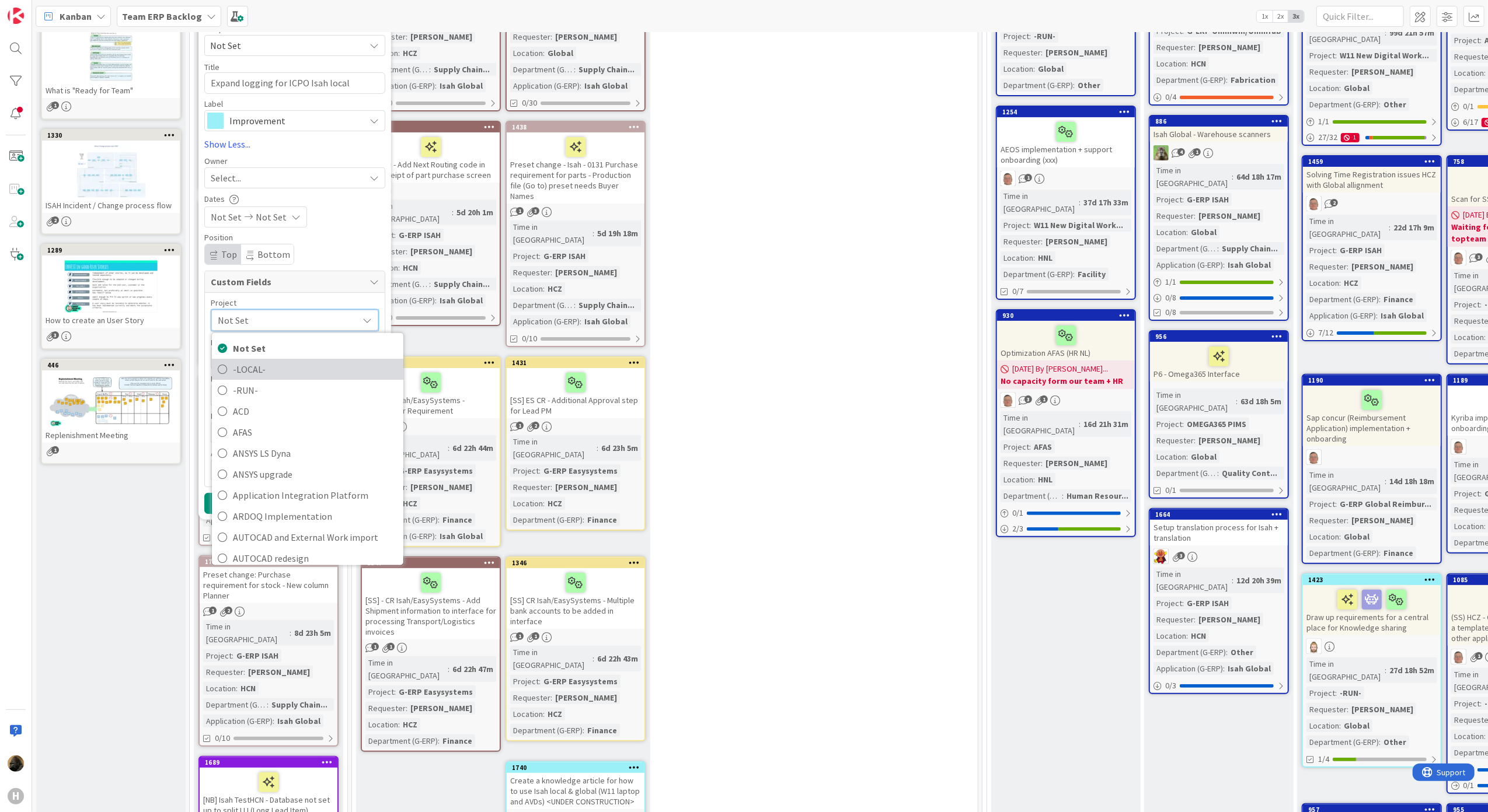
click at [294, 365] on span "-LOCAL-" at bounding box center [315, 368] width 165 height 17
type textarea "x"
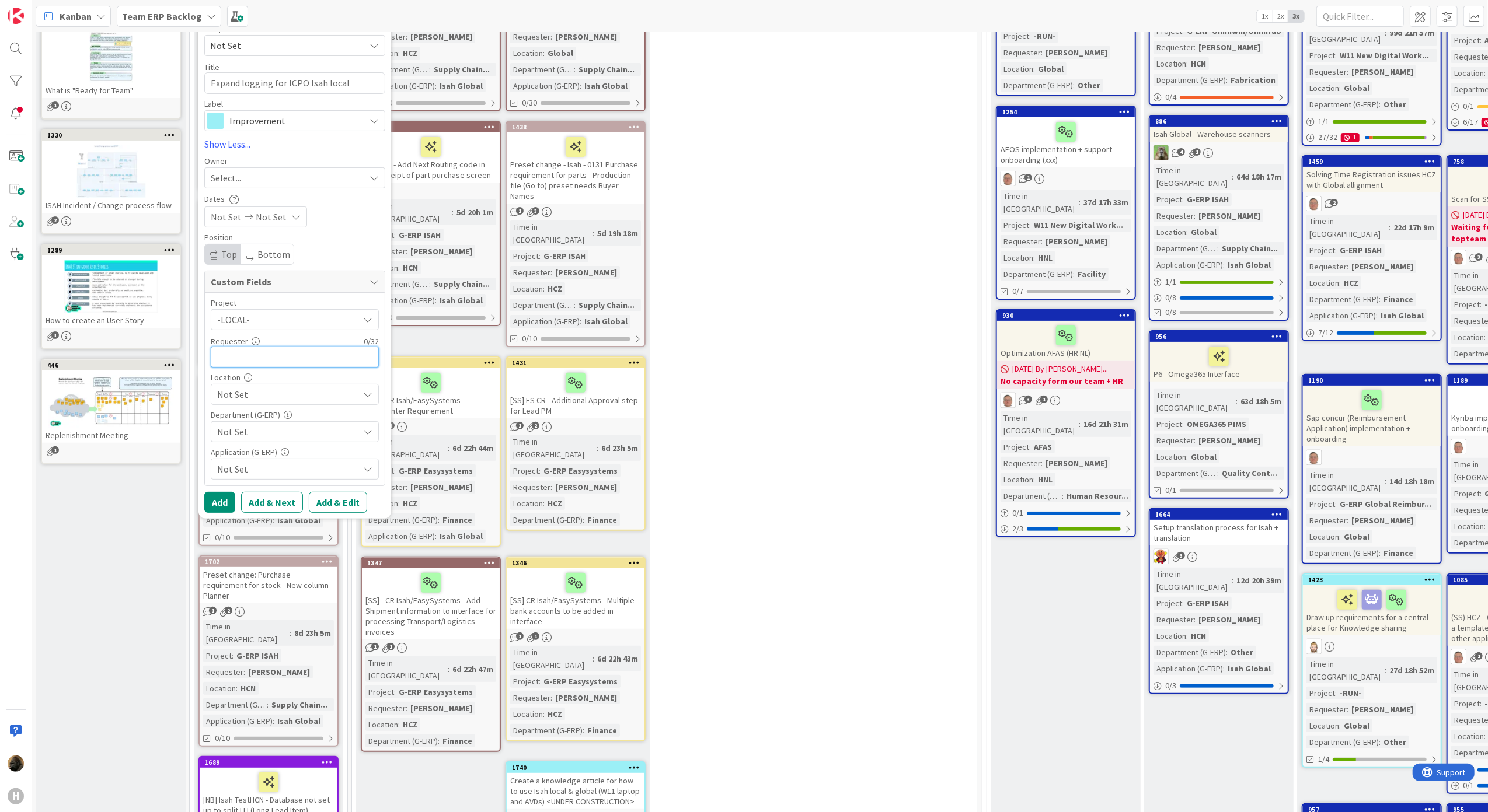
click at [285, 358] on input "text" at bounding box center [294, 356] width 168 height 21
type input "Kevin van Dij"
type textarea "x"
type input "Kevin van Dijk"
type textarea "x"
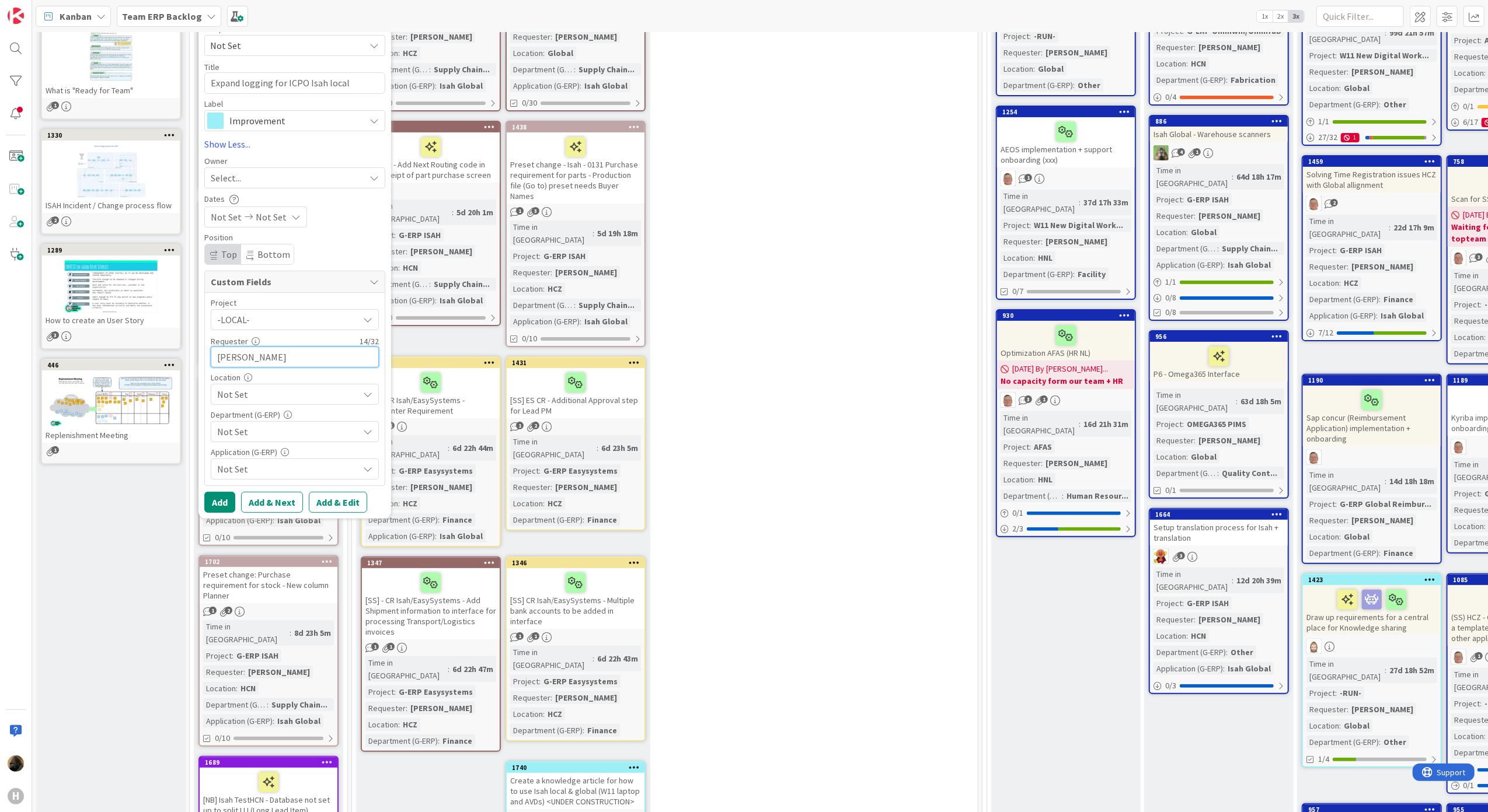
type input "Kevin van Dijk"
click at [294, 379] on div "Location" at bounding box center [294, 377] width 168 height 8
click at [294, 382] on div "Location" at bounding box center [294, 377] width 168 height 8
click at [294, 392] on span "Not Set" at bounding box center [287, 394] width 141 height 14
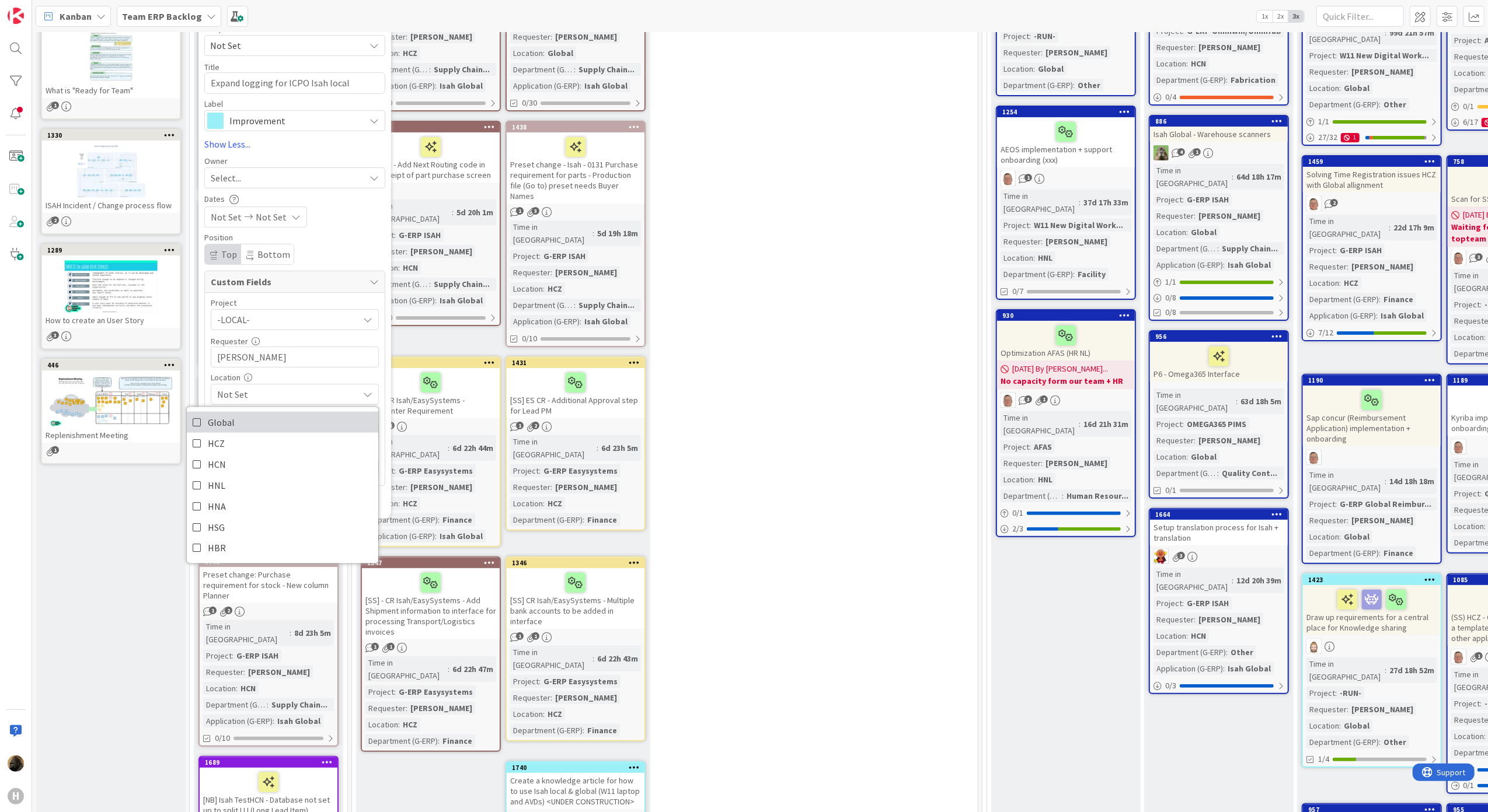
click at [288, 421] on link "Global" at bounding box center [283, 421] width 191 height 21
click at [299, 376] on div "Location" at bounding box center [294, 377] width 168 height 8
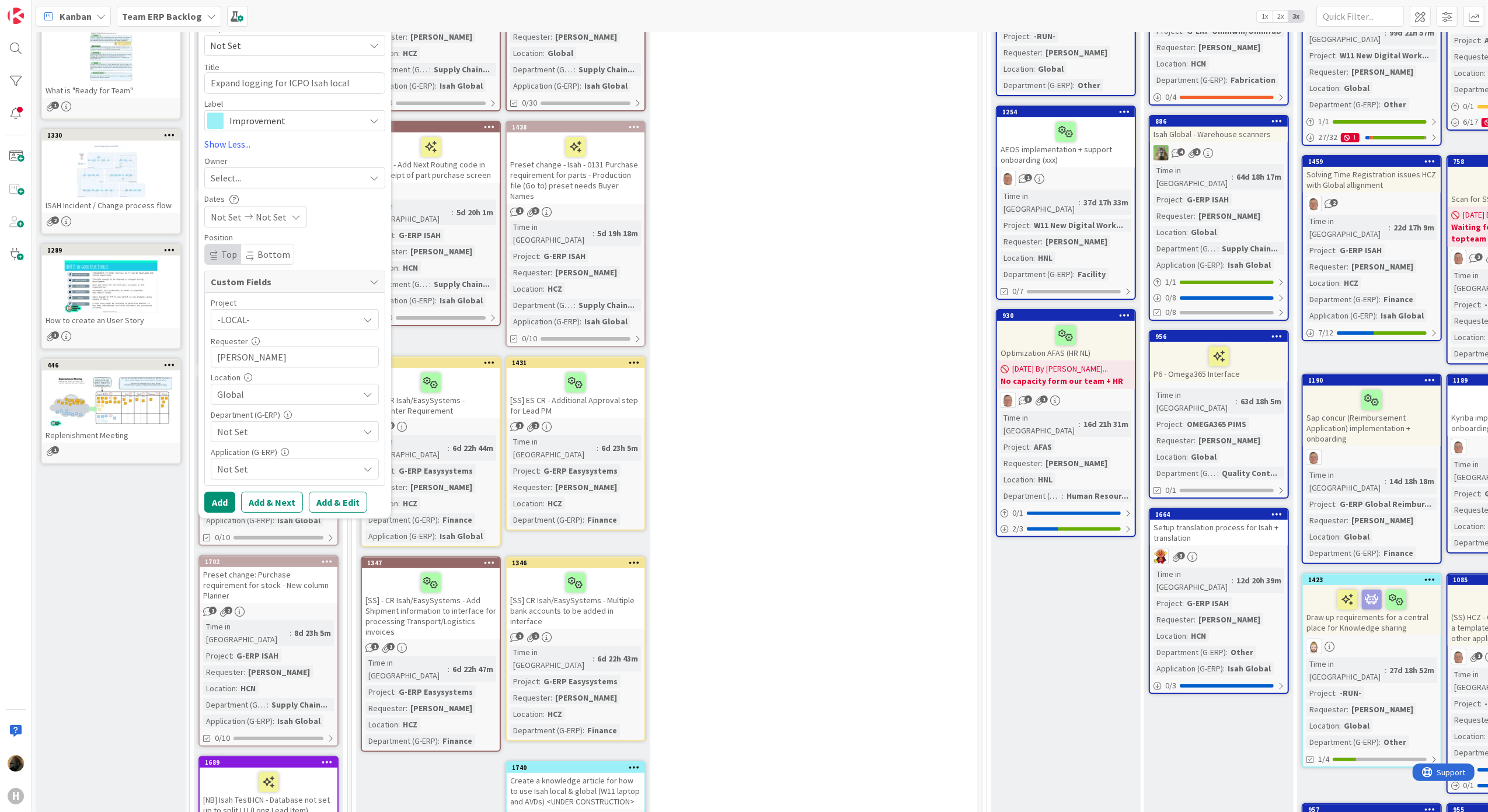
click at [293, 395] on span "Global" at bounding box center [287, 394] width 141 height 14
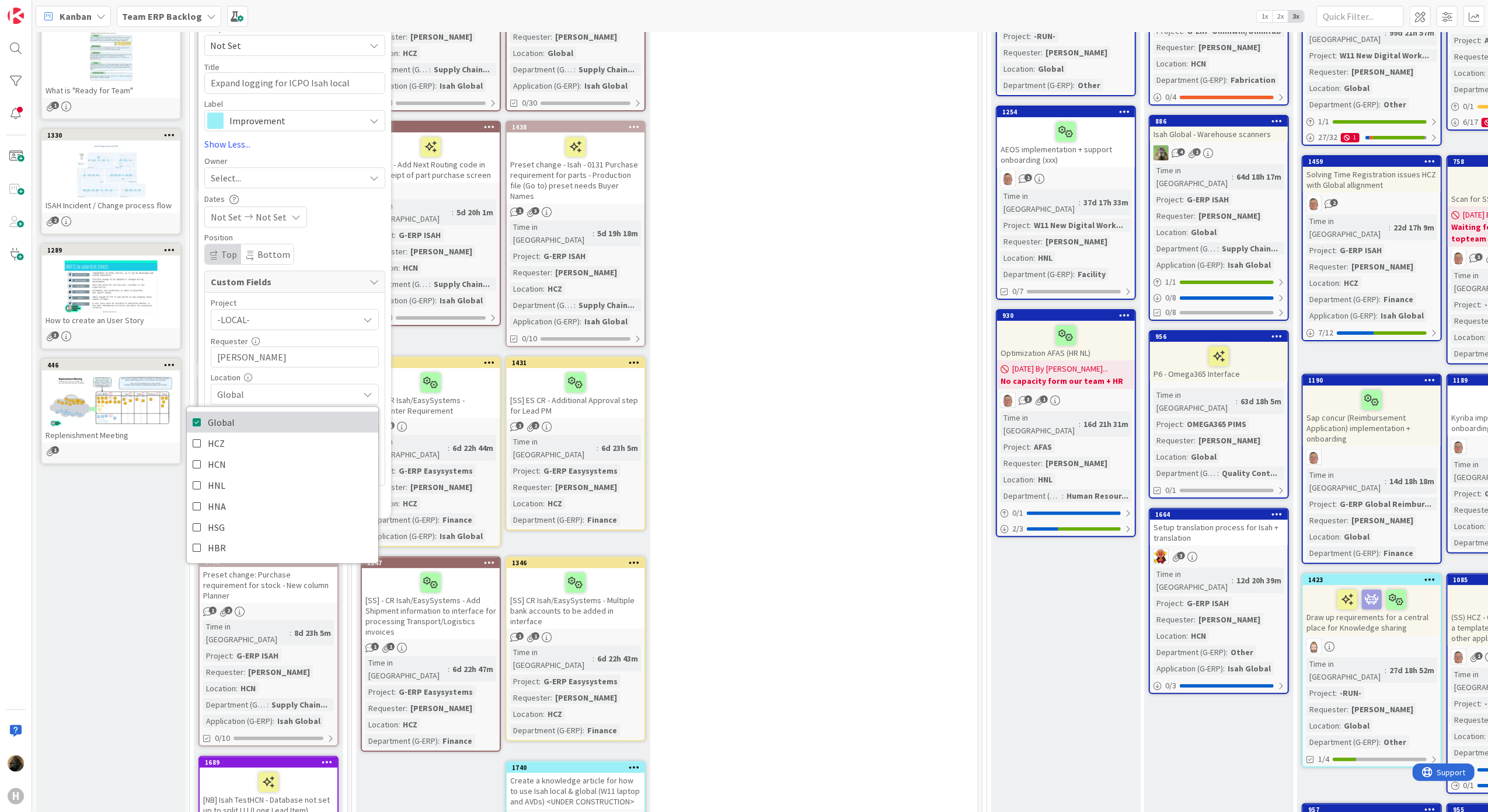
click at [246, 426] on link "Global" at bounding box center [283, 421] width 191 height 21
click at [248, 488] on link "HNL" at bounding box center [283, 485] width 191 height 21
click at [250, 475] on link "HCN" at bounding box center [283, 464] width 191 height 21
click at [287, 370] on div "Project -LOCAL- Not Set -LOCAL- -RUN- ACD AFAS ANSYS LS Dyna ANSYS upgrade Appl…" at bounding box center [294, 389] width 168 height 180
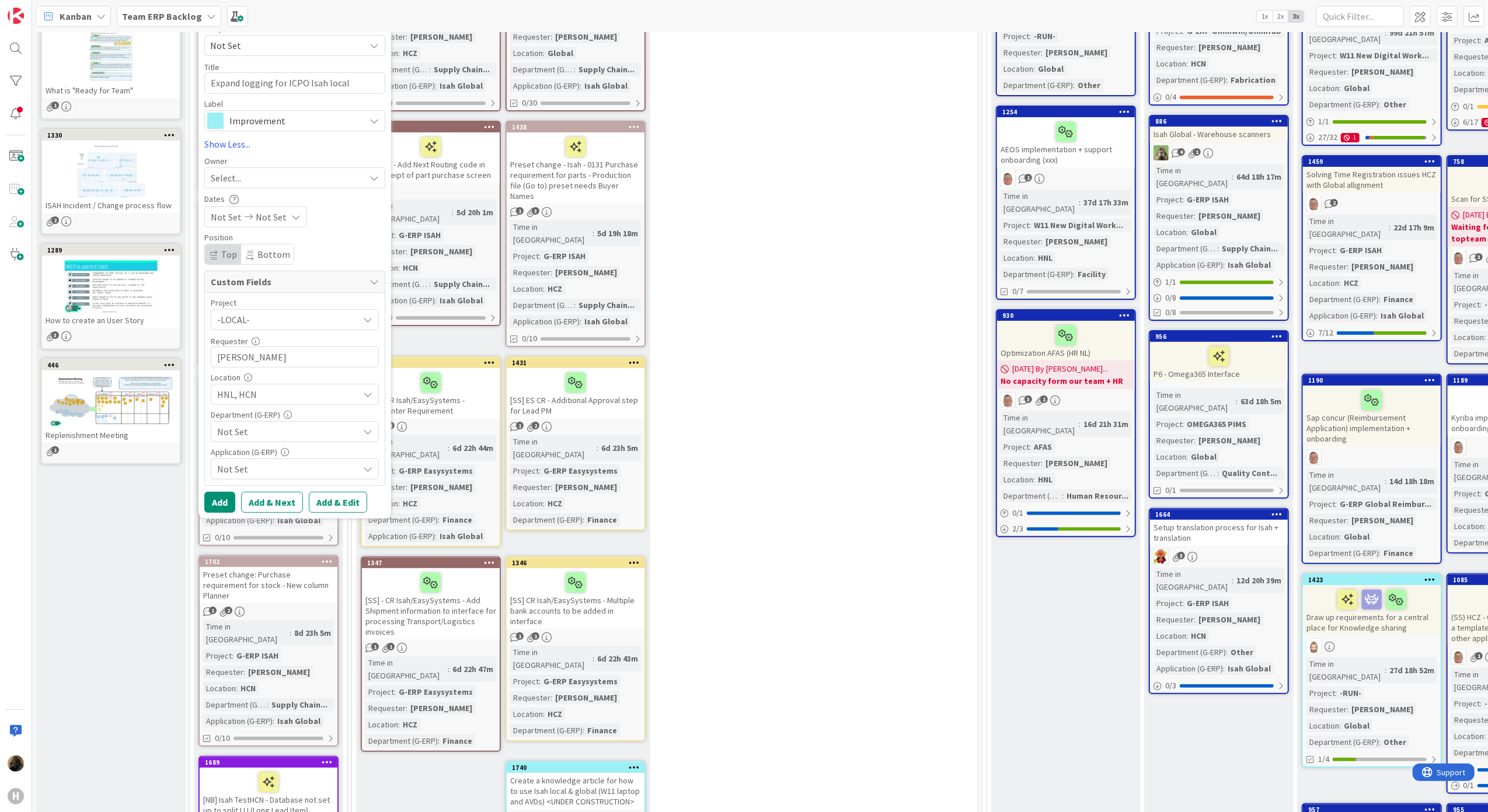
click at [293, 436] on span "Not Set" at bounding box center [287, 431] width 141 height 14
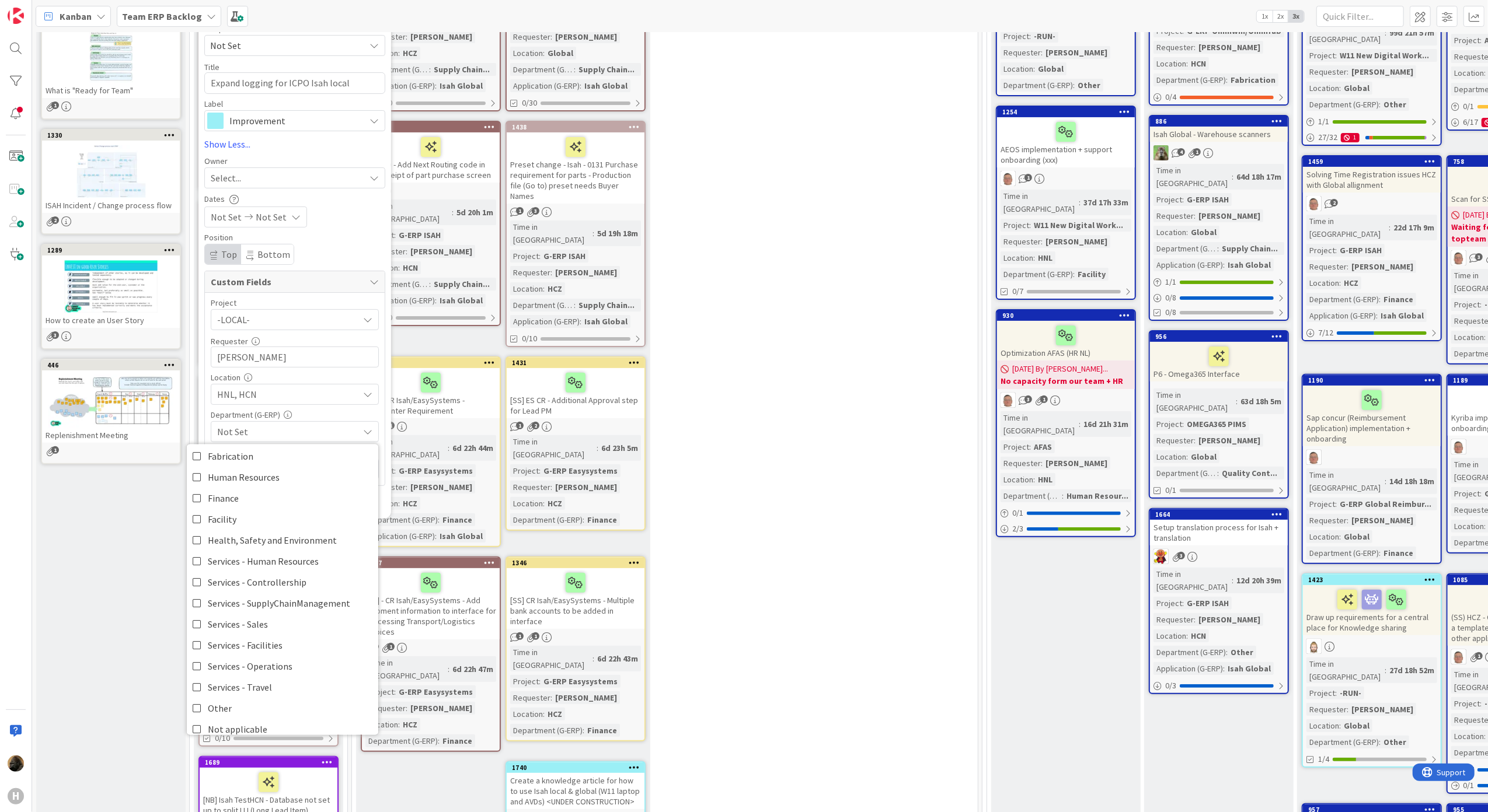
scroll to position [97, 0]
click at [261, 690] on link "Other" at bounding box center [283, 698] width 191 height 21
click at [295, 433] on span "Other" at bounding box center [287, 431] width 141 height 14
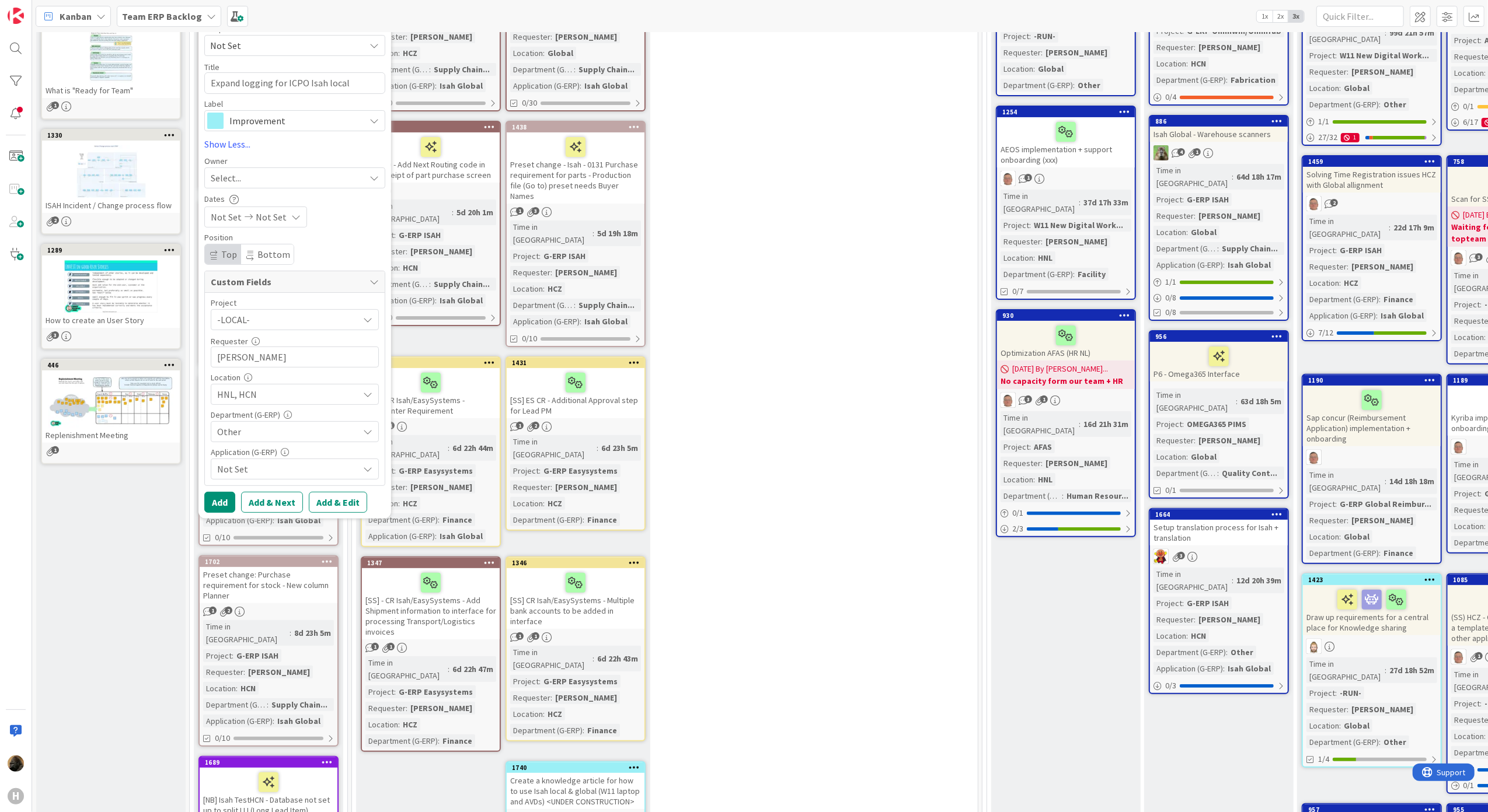
click at [288, 463] on span "Not Set" at bounding box center [287, 468] width 141 height 14
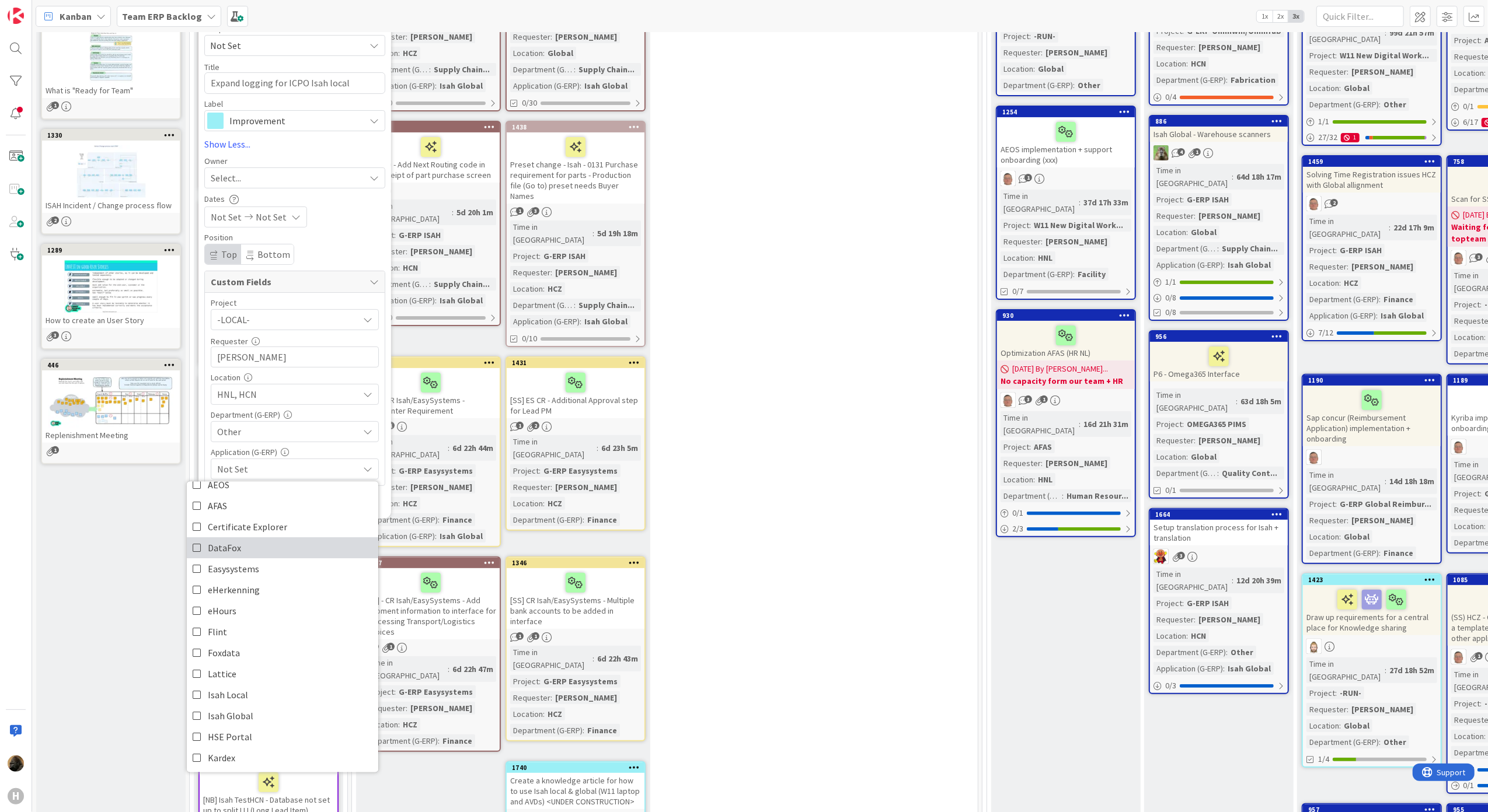
scroll to position [77, 0]
click at [260, 682] on link "Isah Local" at bounding box center [283, 671] width 191 height 21
click at [383, 421] on div "Project -LOCAL- Not Set -LOCAL- -RUN- ACD AFAS ANSYS LS Dyna ANSYS upgrade Appl…" at bounding box center [294, 388] width 180 height 192
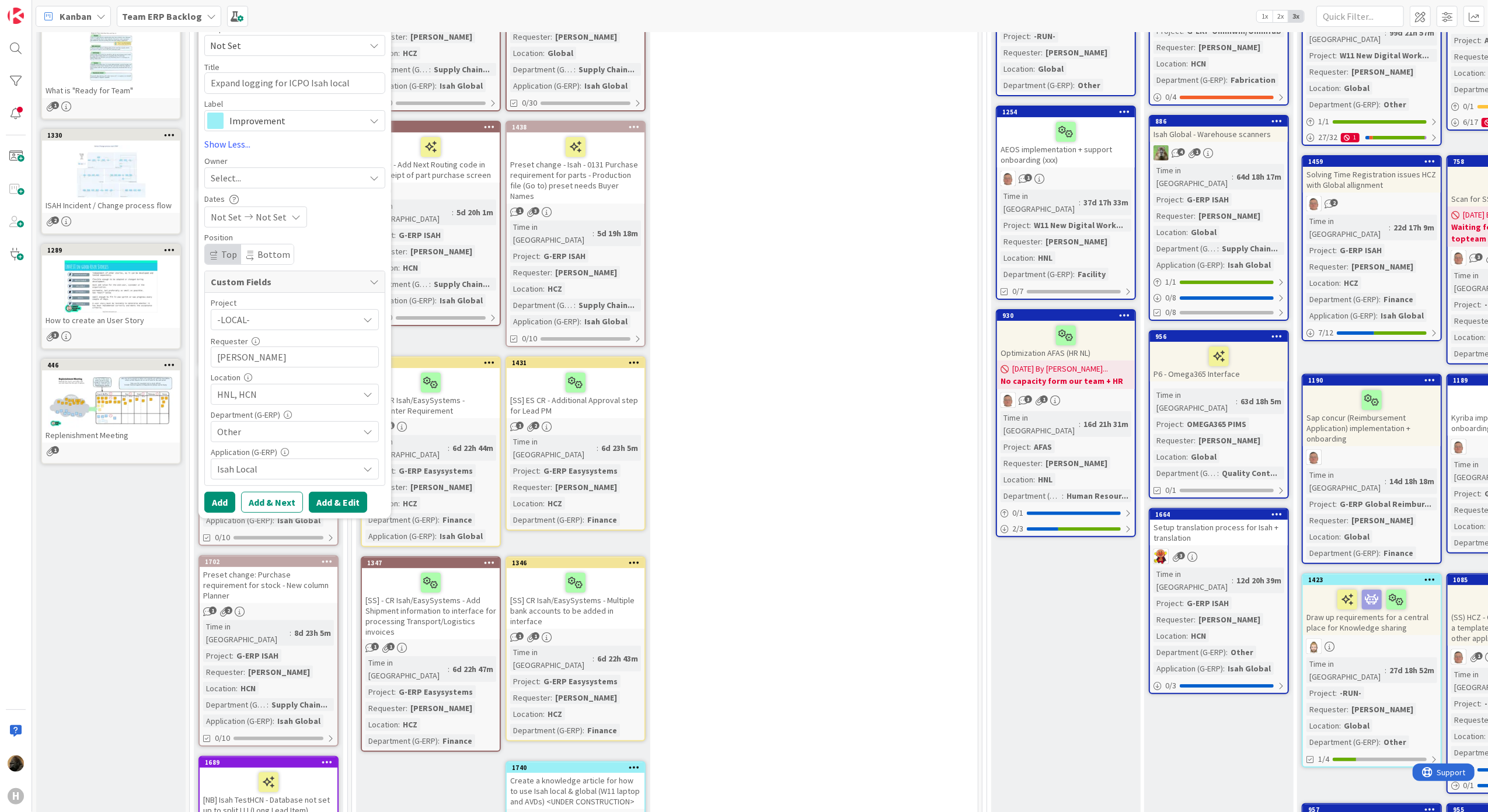
click at [320, 500] on button "Add & Edit" at bounding box center [338, 502] width 58 height 21
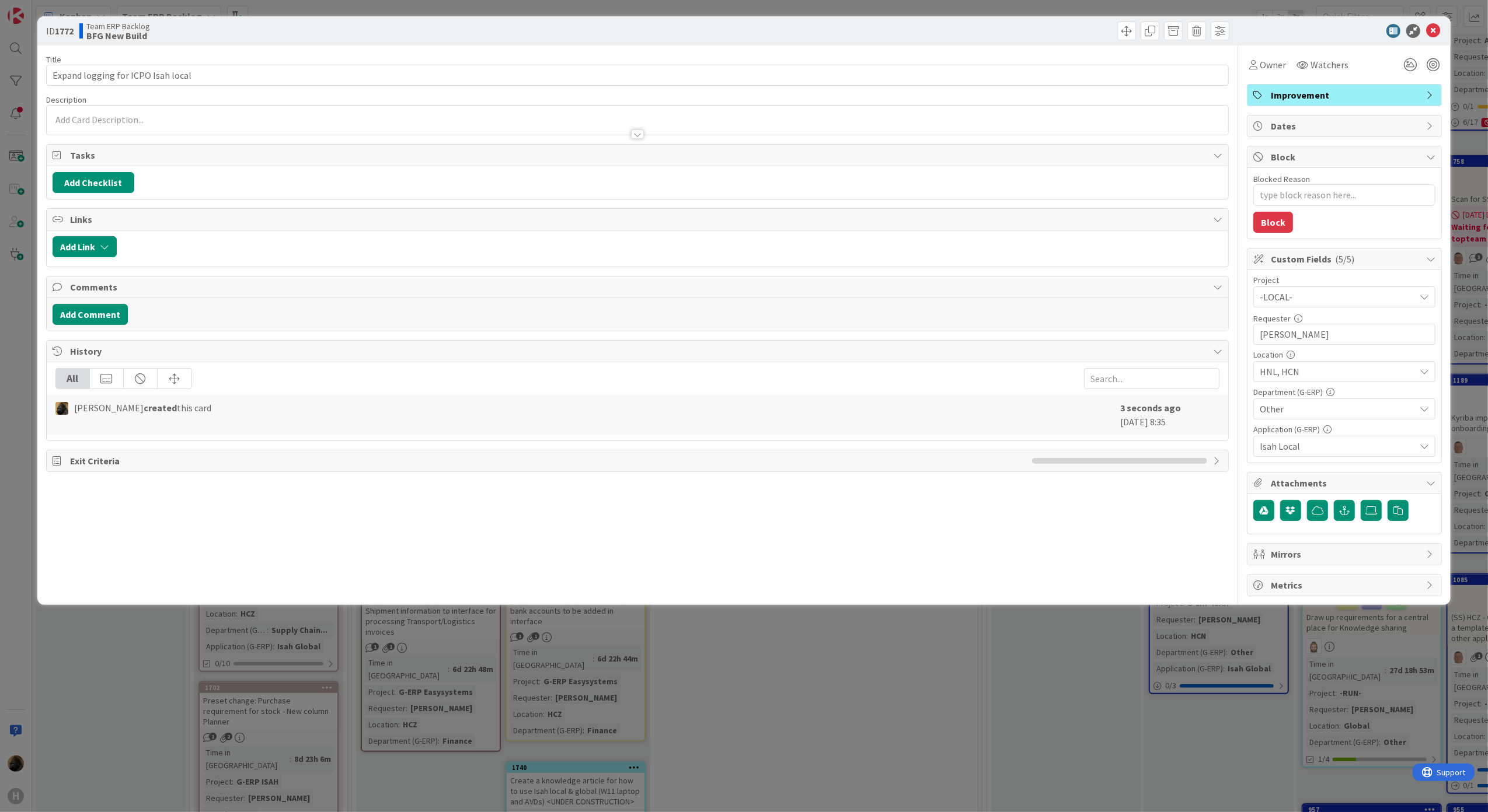
type textarea "x"
click at [229, 92] on div "Title 34 / 128 Expand logging for ICPO Isah local Description Owner Watchers Im…" at bounding box center [638, 321] width 1183 height 550
click at [229, 116] on div at bounding box center [637, 120] width 1183 height 29
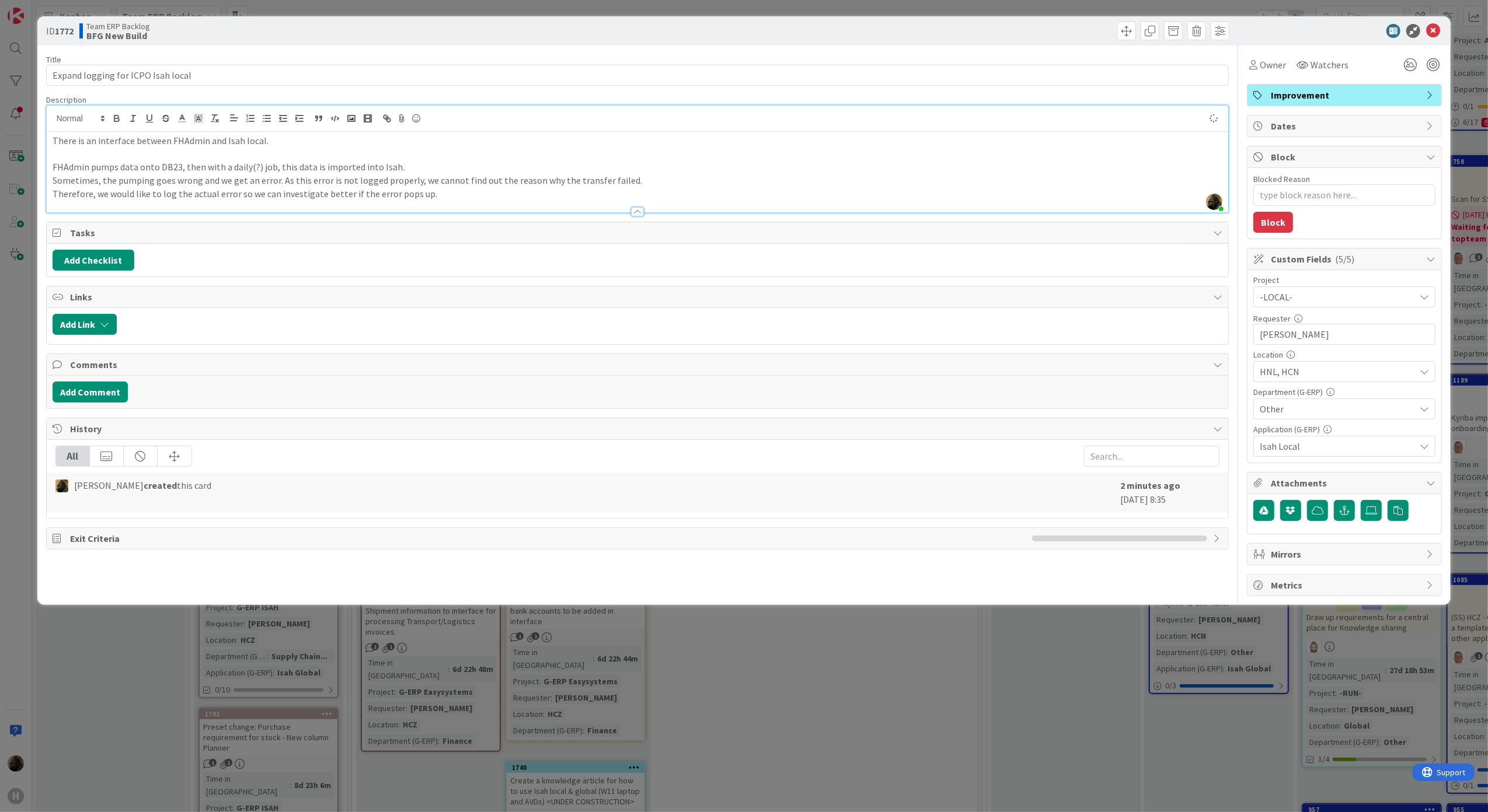
type textarea "x"
click at [1047, 57] on div "Title 34 / 128" at bounding box center [638, 60] width 1183 height 11
click at [1432, 32] on icon at bounding box center [1432, 30] width 14 height 14
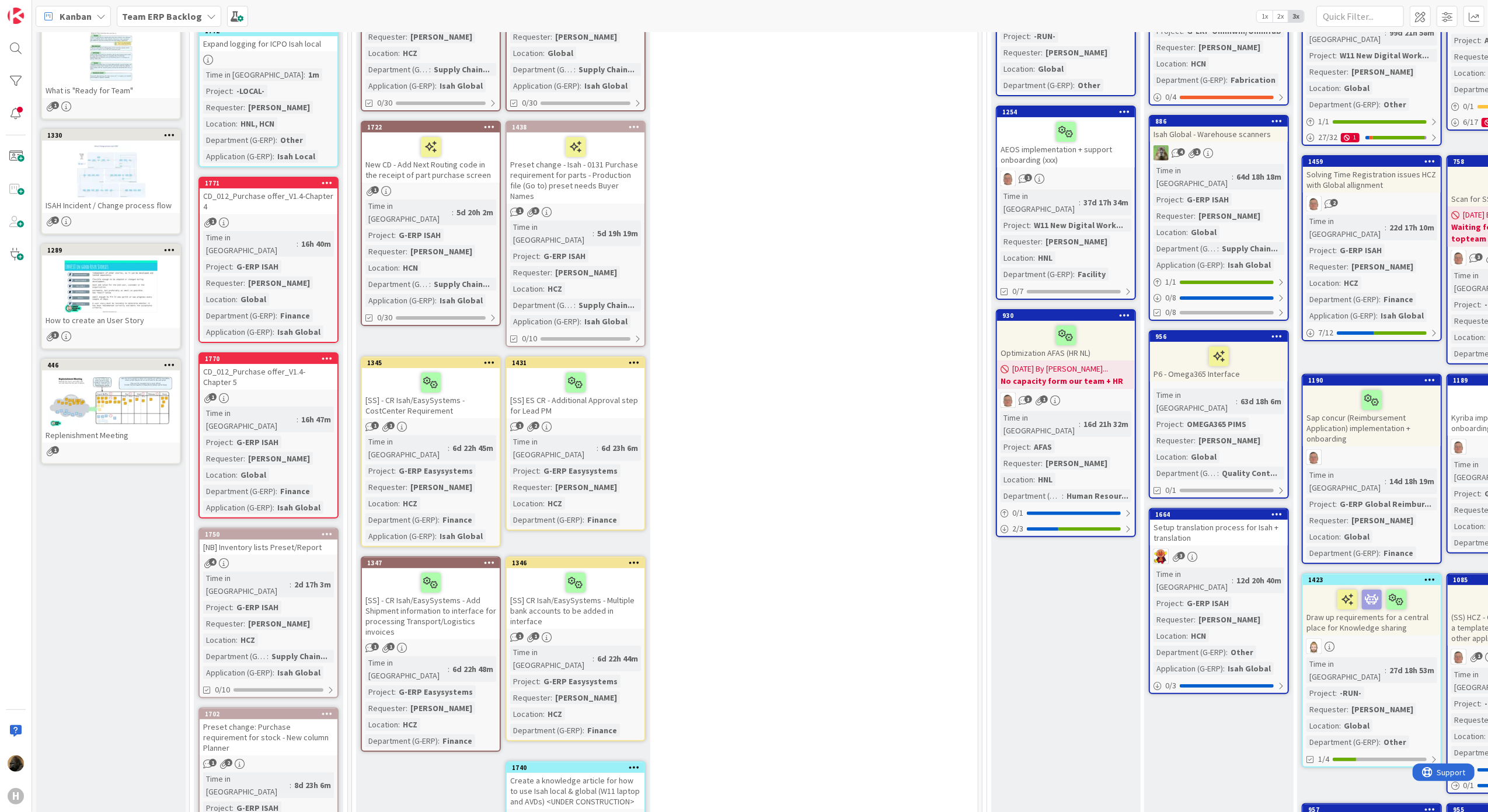
click at [894, 306] on div "9 New Stuff Add Card... 1743 Change CD008 - should not be able to authorize a P…" at bounding box center [665, 392] width 621 height 1101
click at [853, 479] on div "9 New Stuff Add Card... 1743 Change CD008 - should not be able to authorize a P…" at bounding box center [665, 392] width 621 height 1101
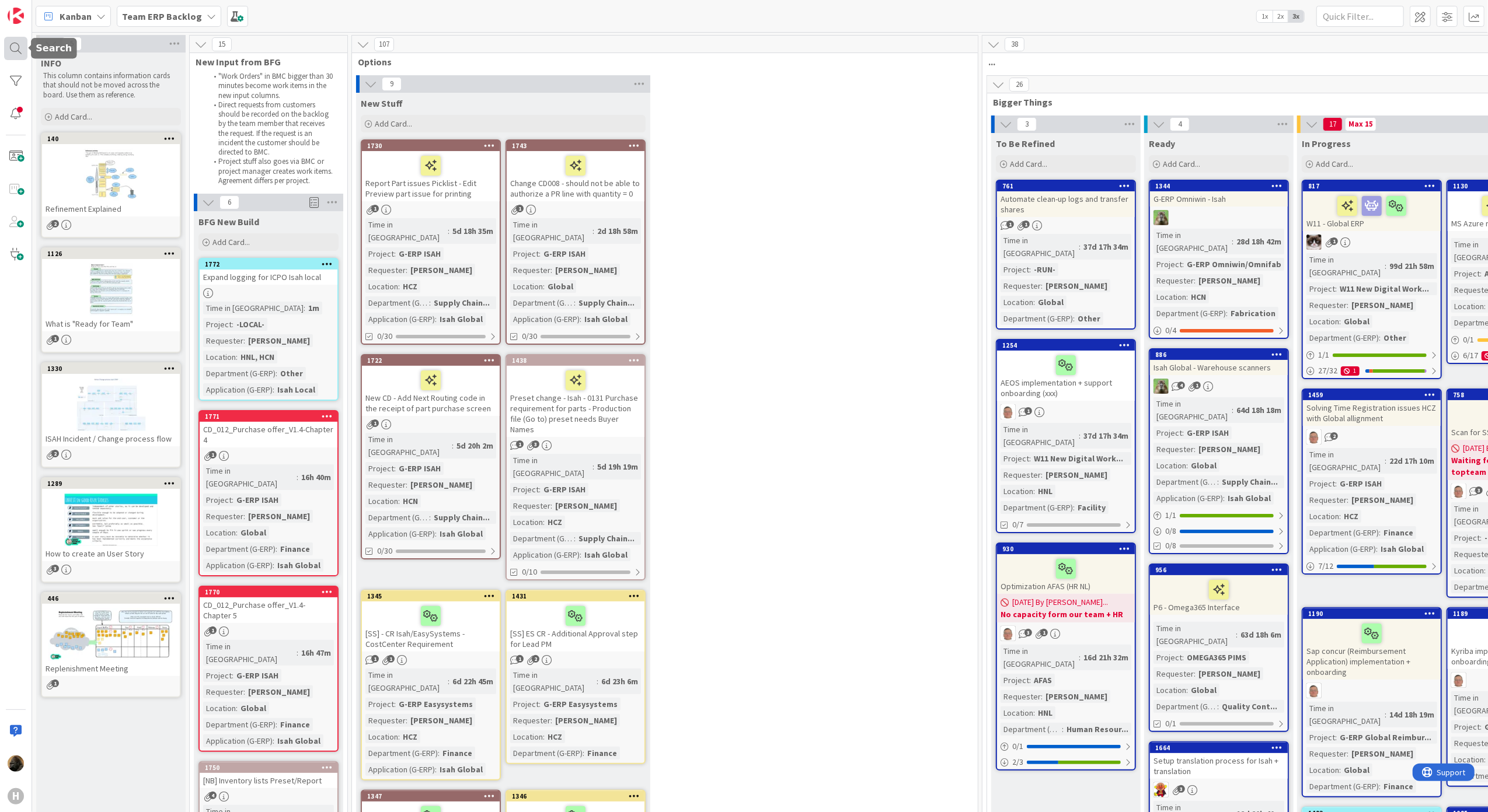
click at [12, 47] on div at bounding box center [16, 48] width 24 height 24
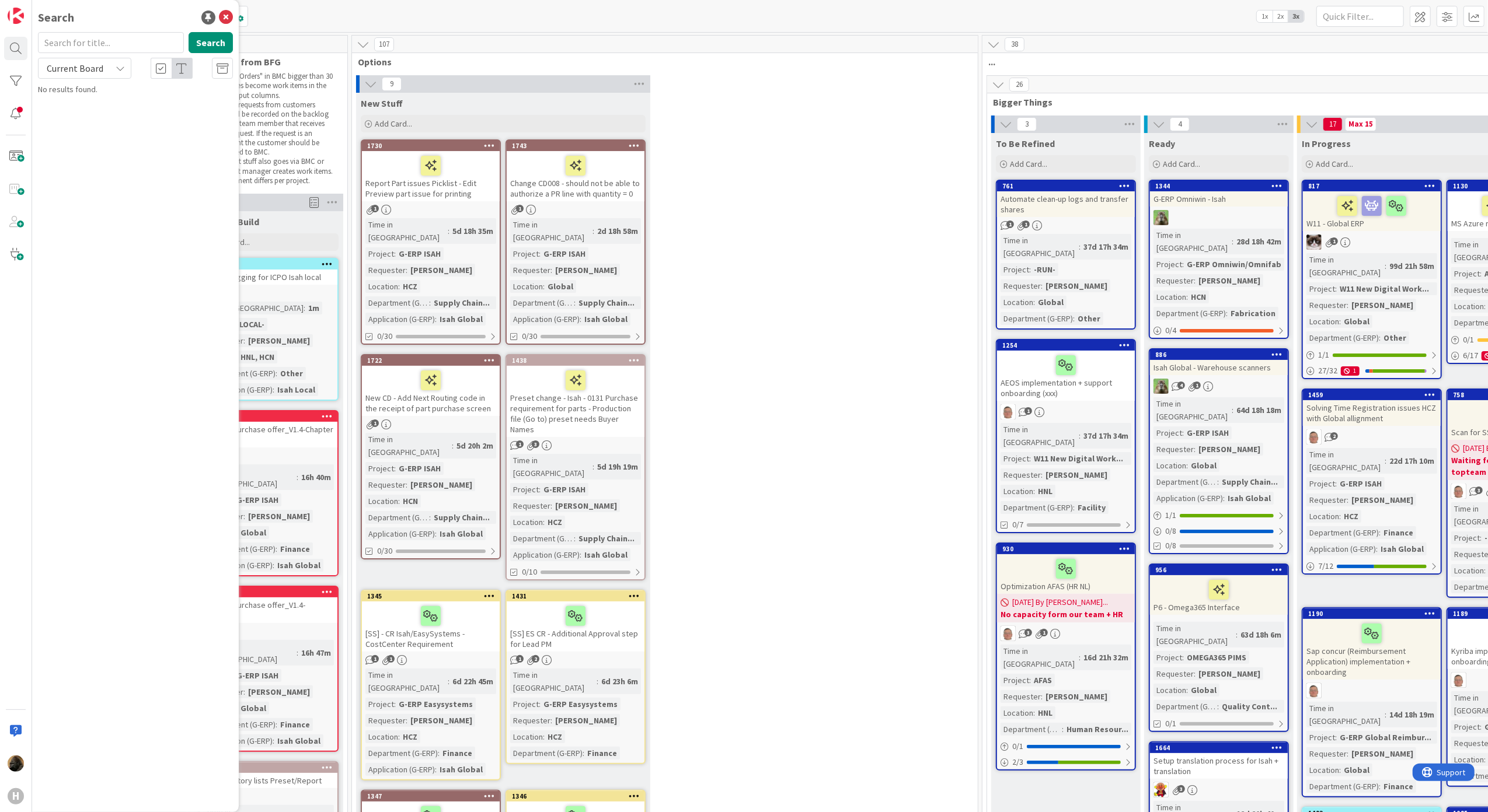
click at [97, 70] on span "Current Board" at bounding box center [75, 68] width 57 height 12
click at [92, 94] on span "Current Board" at bounding box center [105, 96] width 121 height 17
click at [90, 84] on div "No results found." at bounding box center [136, 89] width 195 height 12
click at [85, 63] on span "Current Board" at bounding box center [75, 68] width 57 height 12
click at [80, 119] on span "All Boards" at bounding box center [105, 117] width 121 height 17
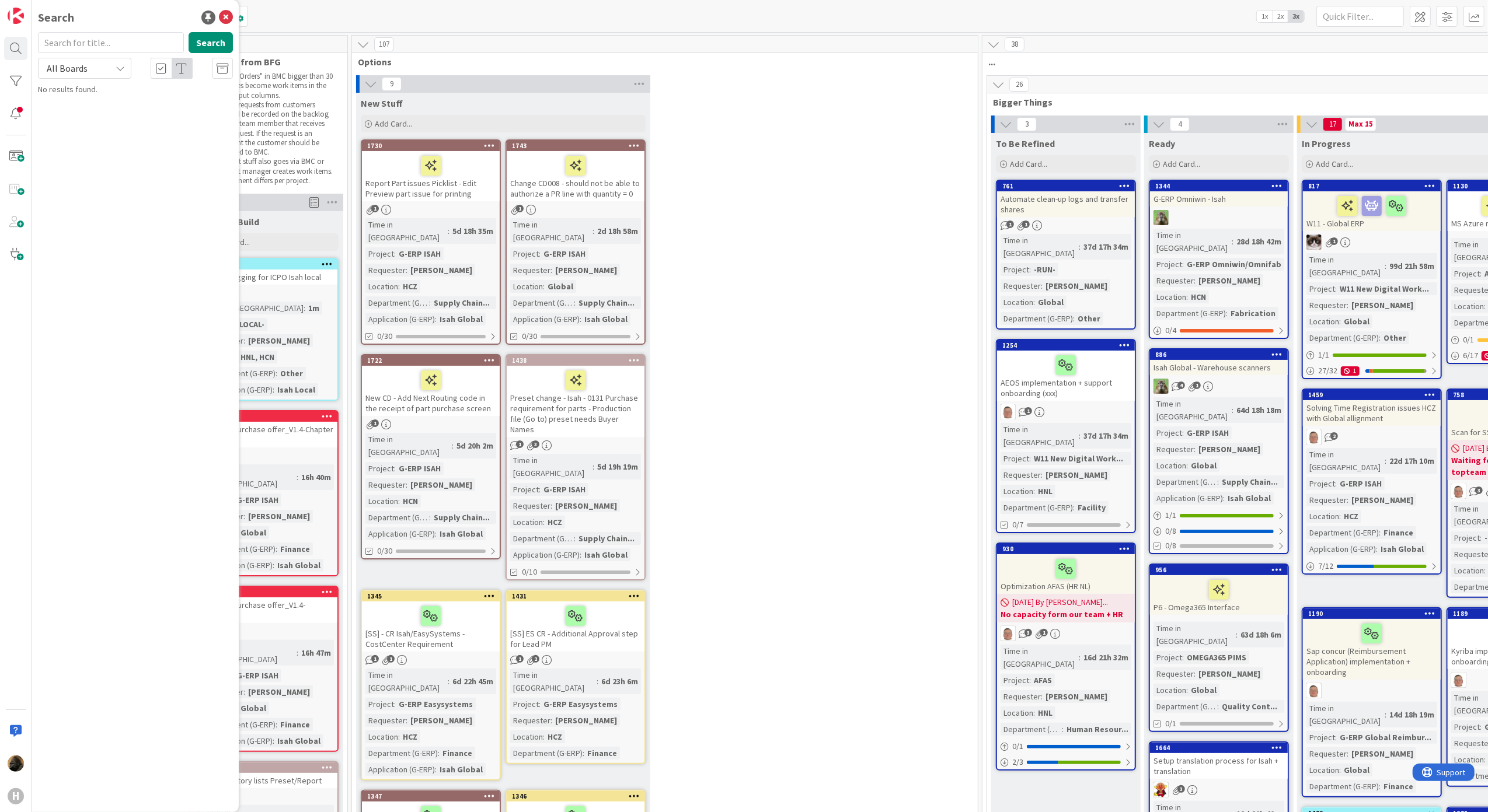
click at [78, 28] on div "Search Search All Boards Current Board All Boards No results found." at bounding box center [135, 406] width 207 height 812
click at [82, 40] on input "text" at bounding box center [111, 42] width 146 height 21
type input "1644"
click at [215, 35] on button "Search" at bounding box center [211, 42] width 45 height 21
click at [117, 85] on link "G-ERP - BFG New Build › Done 1644 Failed to install Outlook add in for G-isah" at bounding box center [135, 98] width 207 height 28
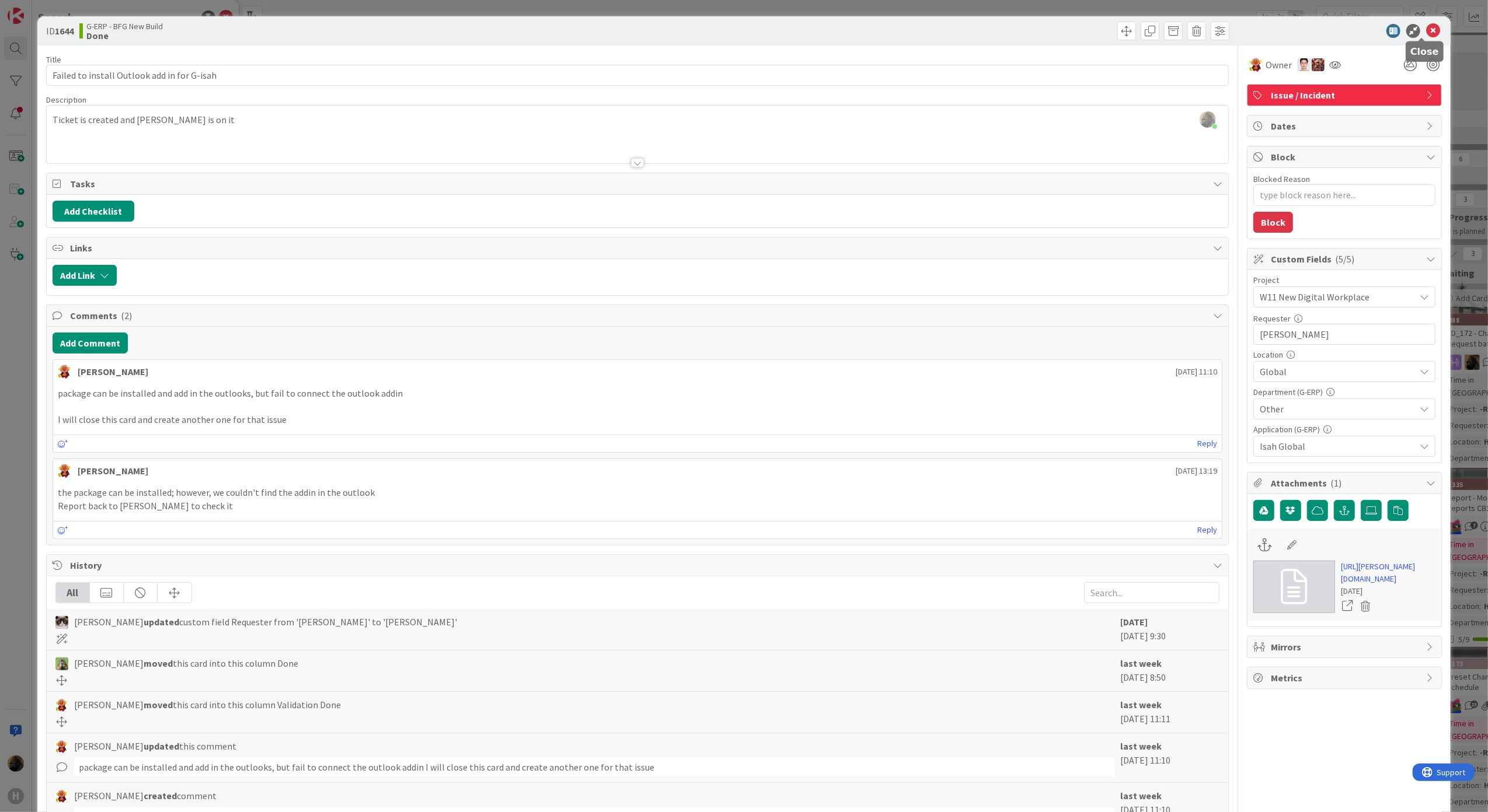
click at [1428, 26] on icon at bounding box center [1432, 30] width 14 height 14
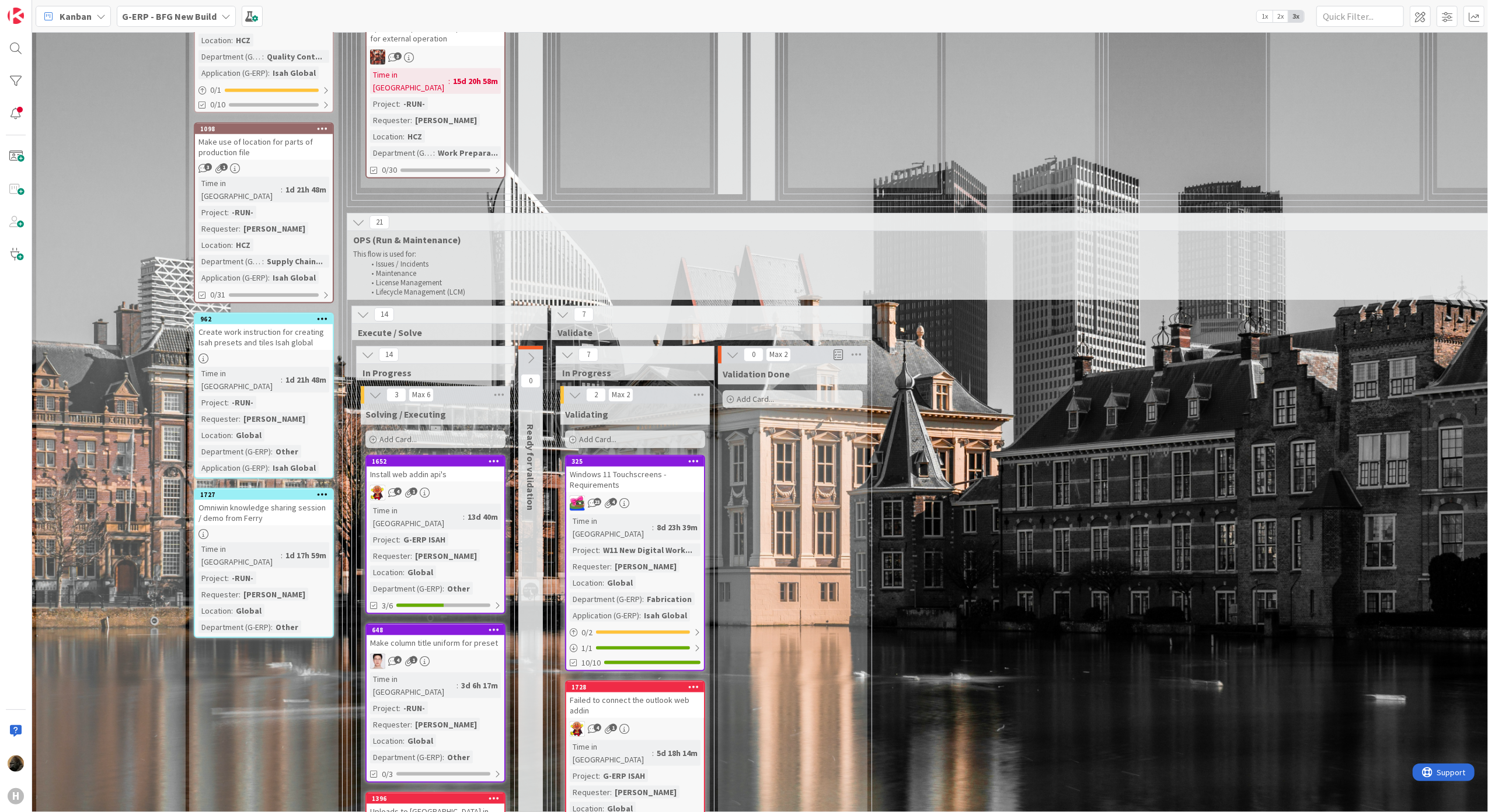
scroll to position [700, 0]
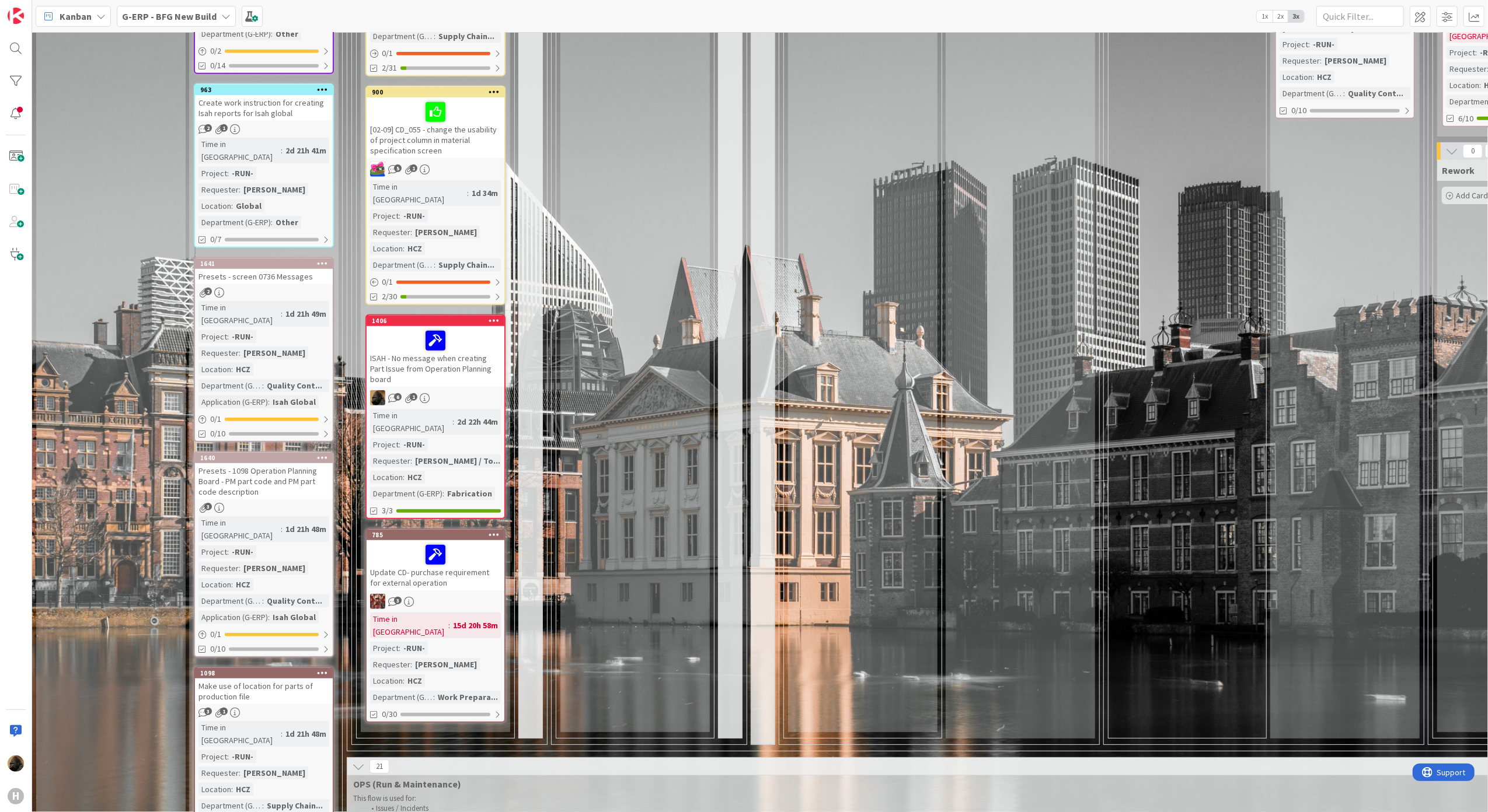
click at [862, 351] on div "Rework Add Card..." at bounding box center [863, 251] width 150 height 961
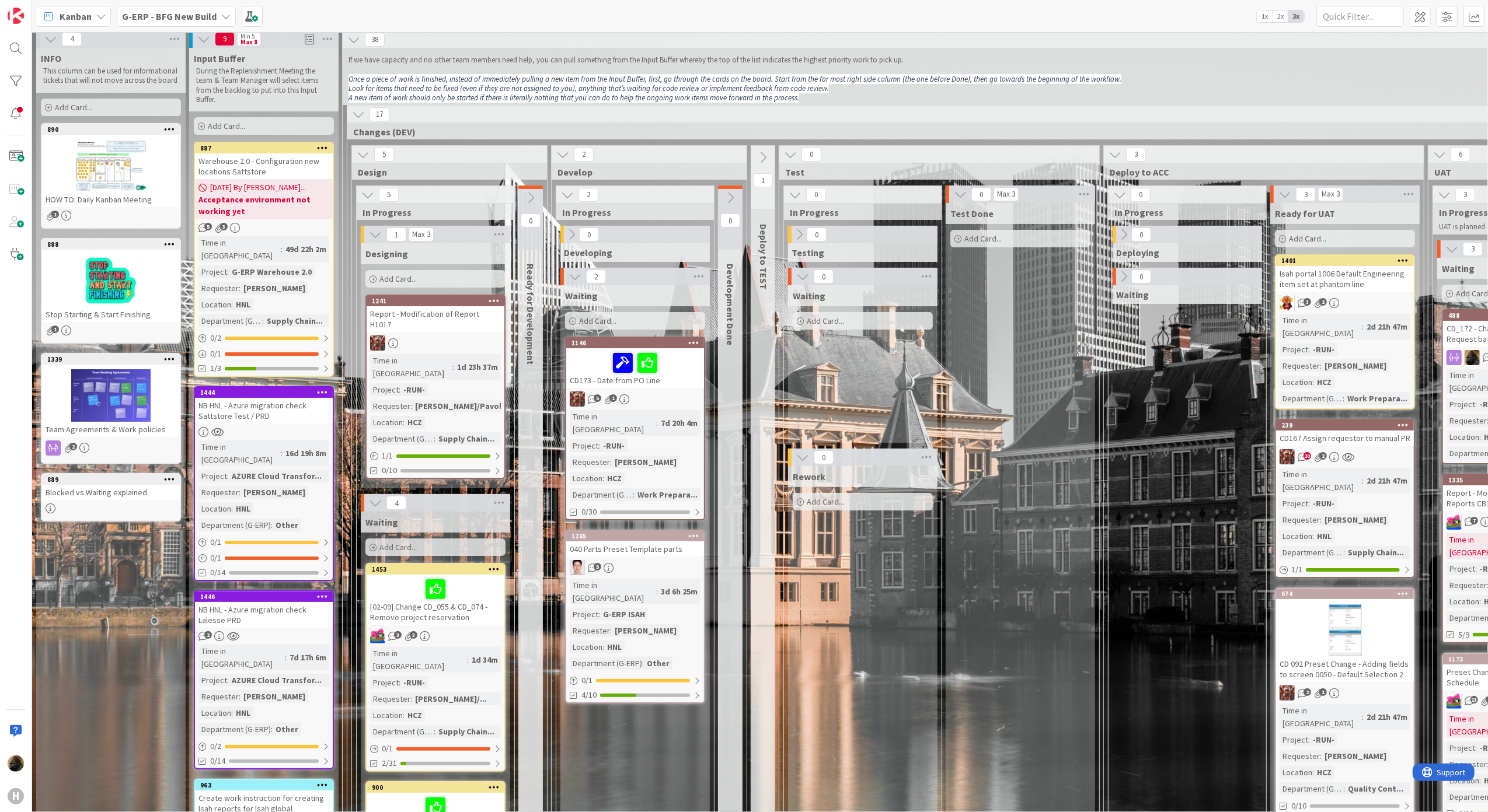
scroll to position [0, 0]
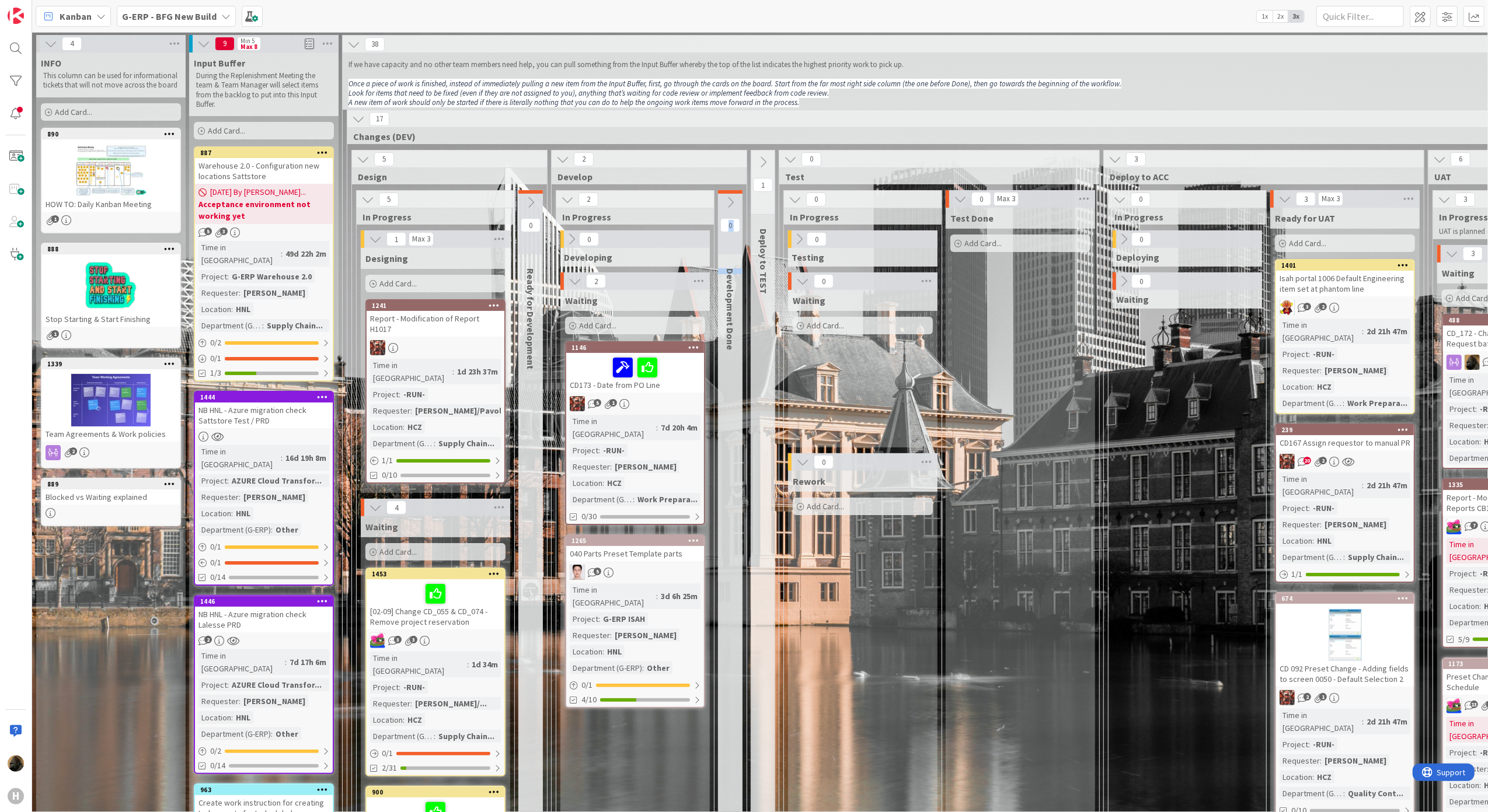
drag, startPoint x: 729, startPoint y: 275, endPoint x: 731, endPoint y: 354, distance: 79.0
click at [731, 354] on div "0 Development Done" at bounding box center [730, 815] width 25 height 1249
drag, startPoint x: 731, startPoint y: 354, endPoint x: 732, endPoint y: 321, distance: 33.0
click at [732, 321] on span "Development Done" at bounding box center [730, 310] width 12 height 82
drag, startPoint x: 729, startPoint y: 270, endPoint x: 729, endPoint y: 346, distance: 76.0
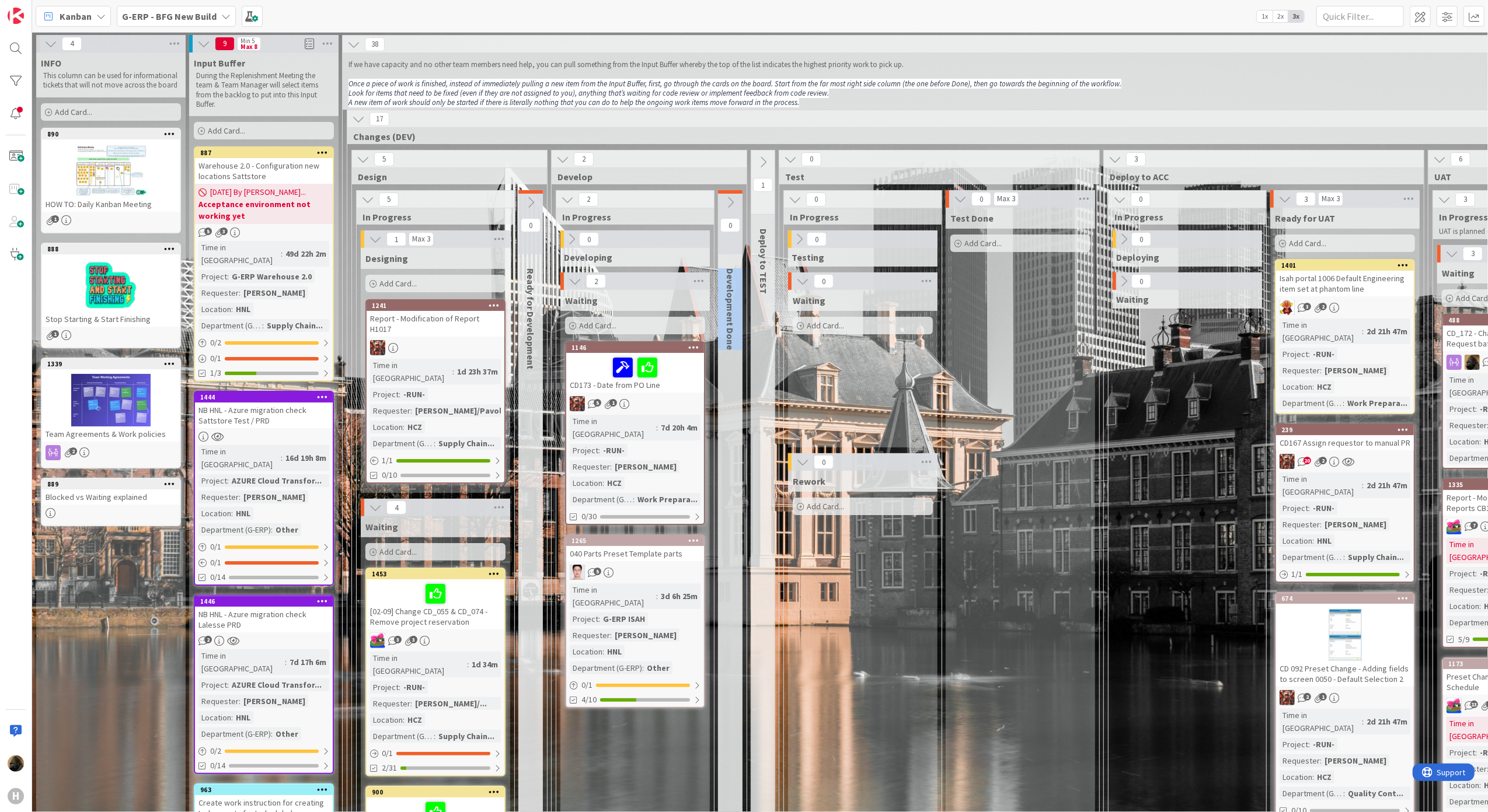
click at [729, 346] on span "Development Done" at bounding box center [730, 310] width 12 height 82
drag, startPoint x: 729, startPoint y: 346, endPoint x: 736, endPoint y: 399, distance: 53.5
click at [736, 399] on div "0 Development Done" at bounding box center [730, 815] width 25 height 1249
click at [1060, 628] on div "Test Done Add Card..." at bounding box center [1020, 823] width 150 height 1231
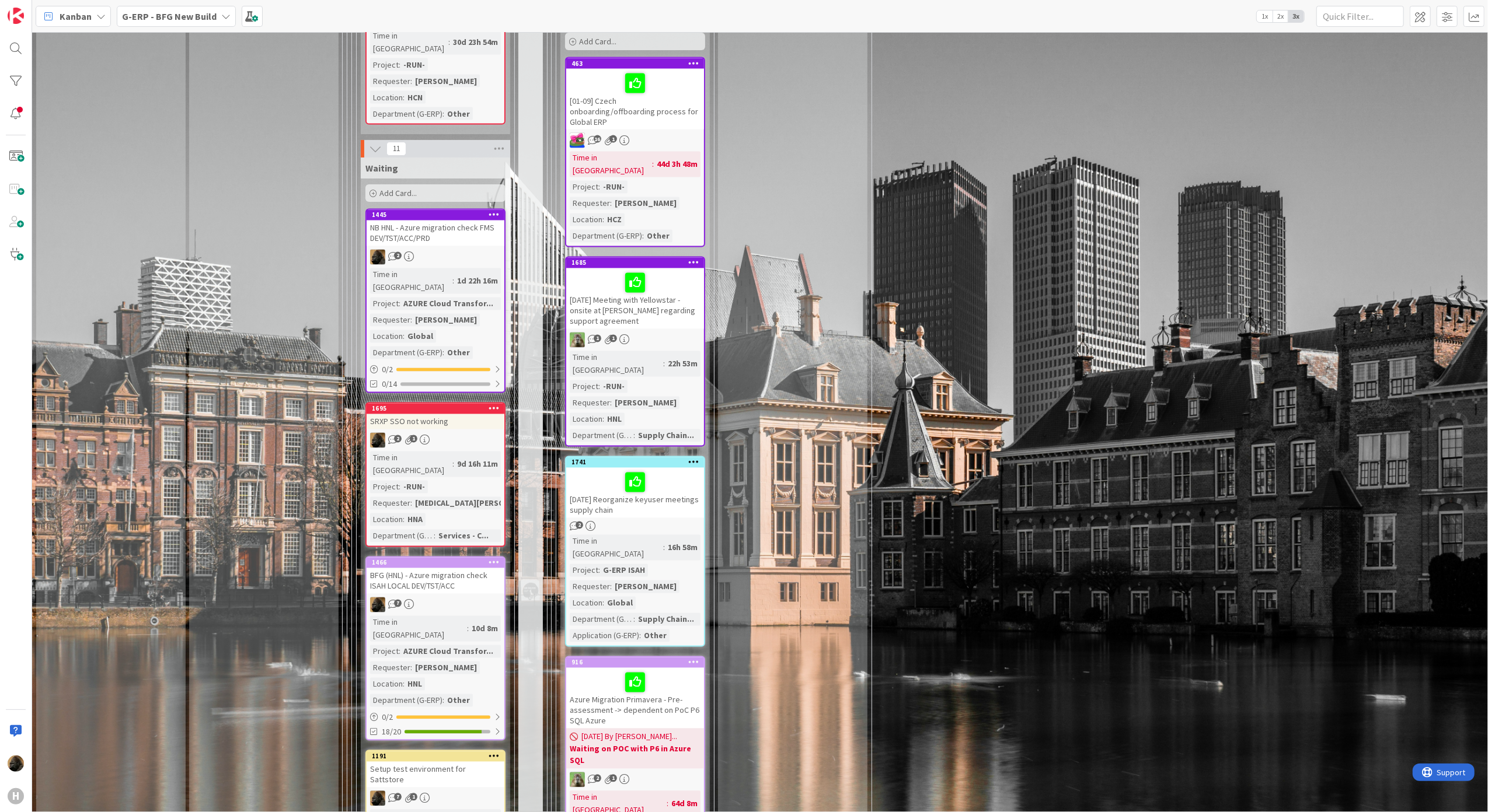
scroll to position [2022, 0]
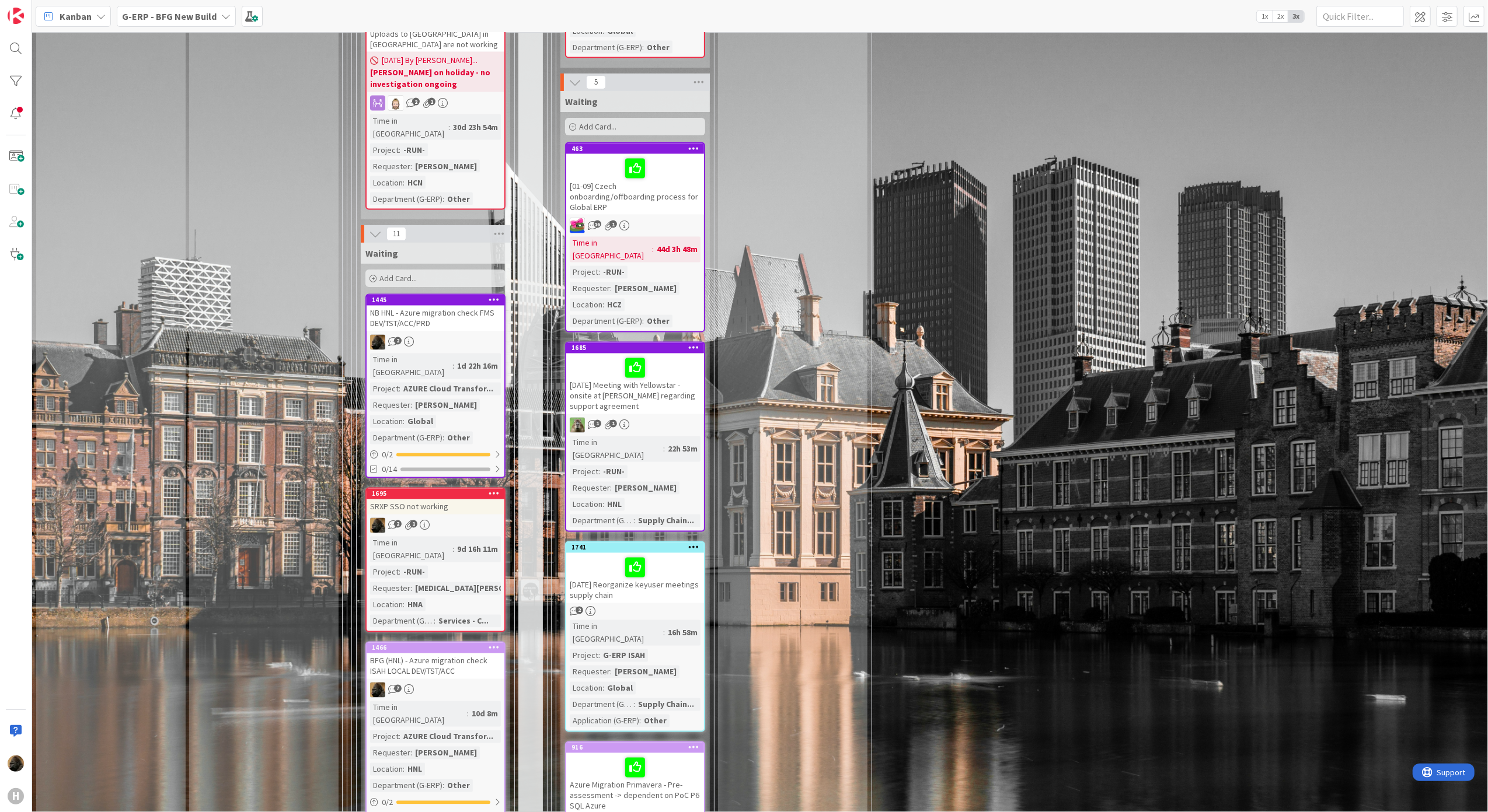
click at [440, 306] on div "NB HNL - Azure migration check FMS DEV/TST/ACC/PRD" at bounding box center [435, 319] width 138 height 26
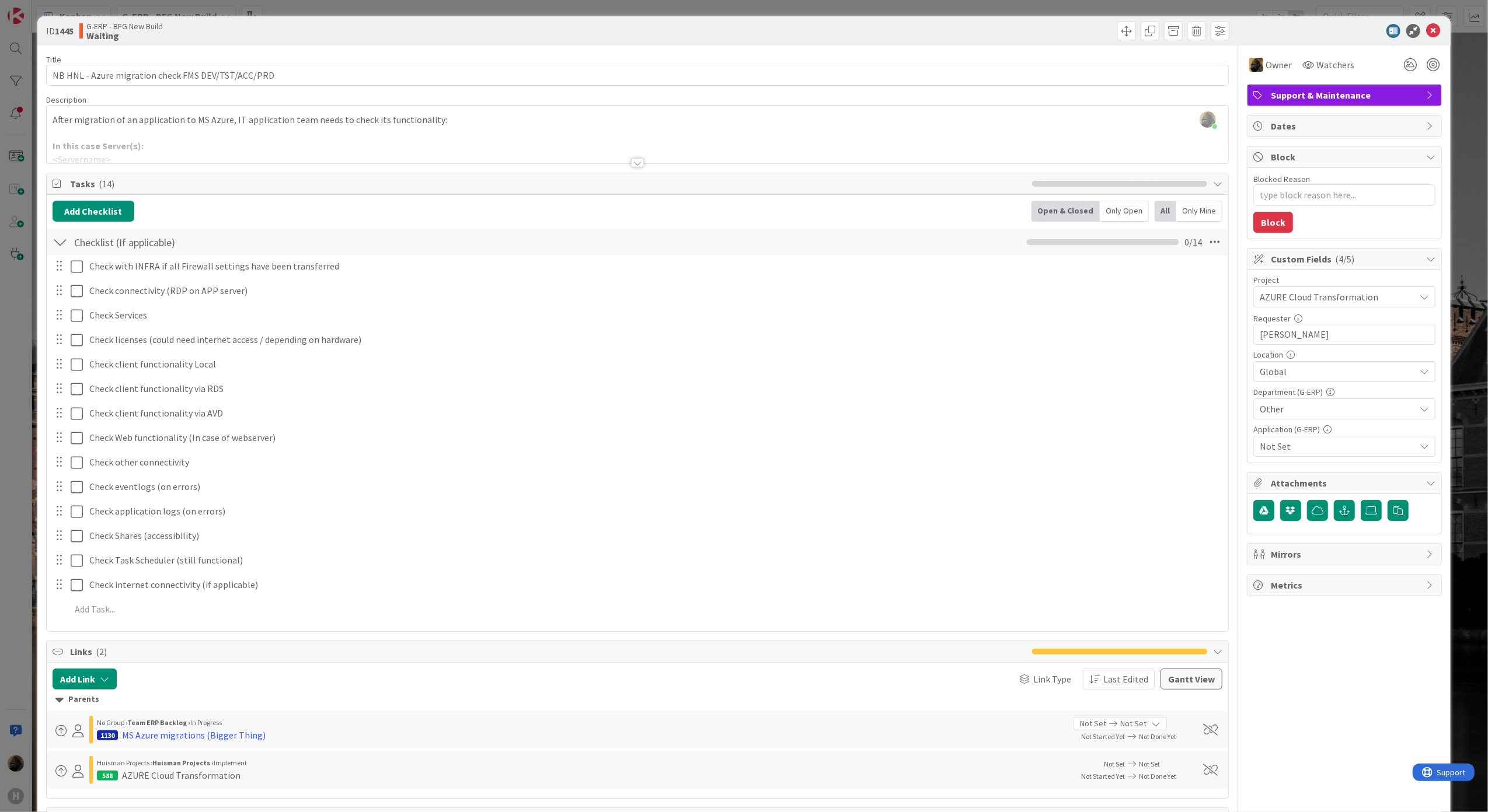
click at [26, 593] on div "ID 1445 G-ERP - BFG New Build Waiting Title 50 / 128 NB HNL - Azure migration c…" at bounding box center [744, 406] width 1488 height 812
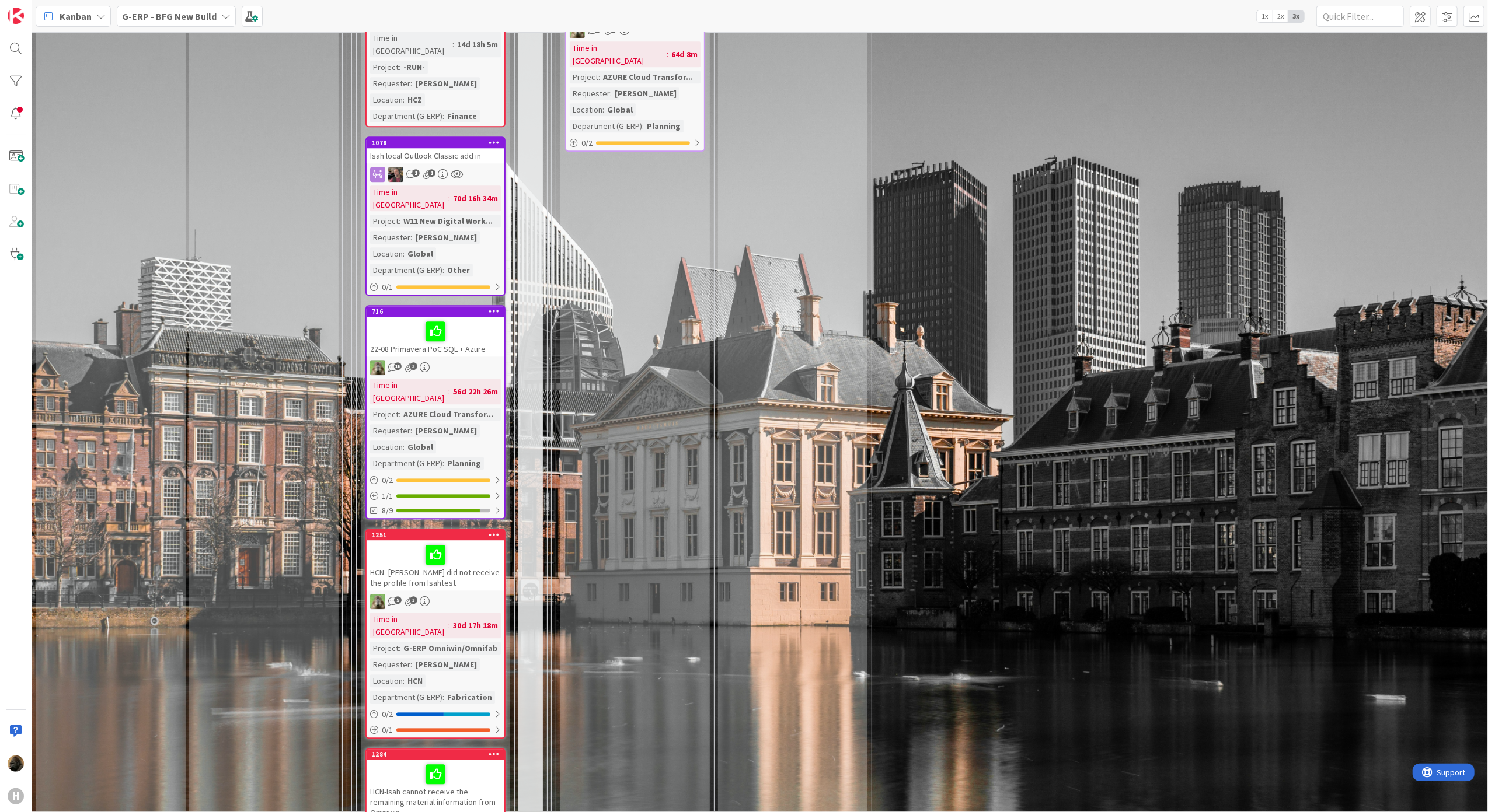
scroll to position [3310, 0]
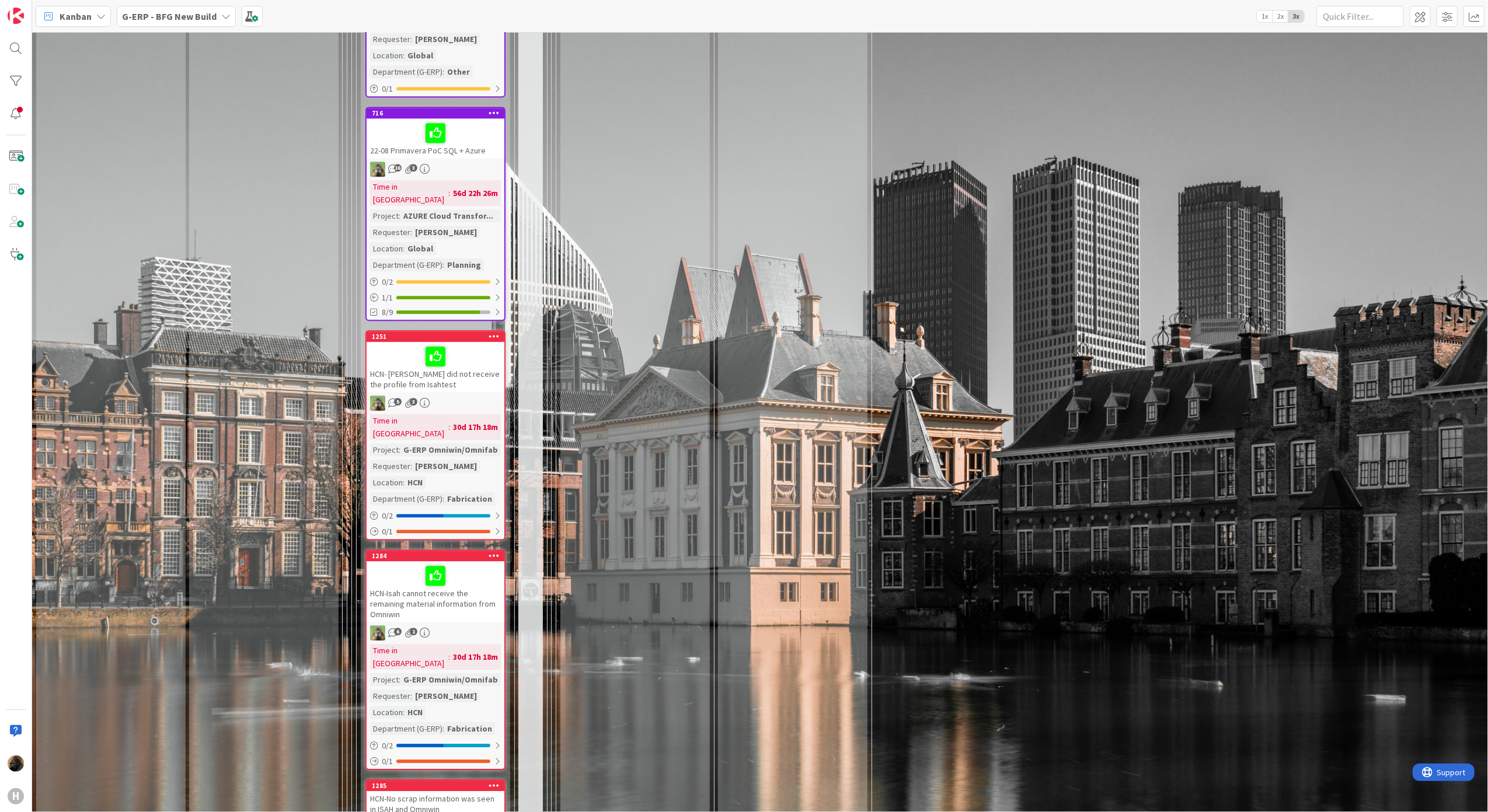
click at [594, 598] on div "Waiting Add Card... 463 [01-09] Czech onboarding/offboarding process for Global…" at bounding box center [636, 13] width 150 height 2419
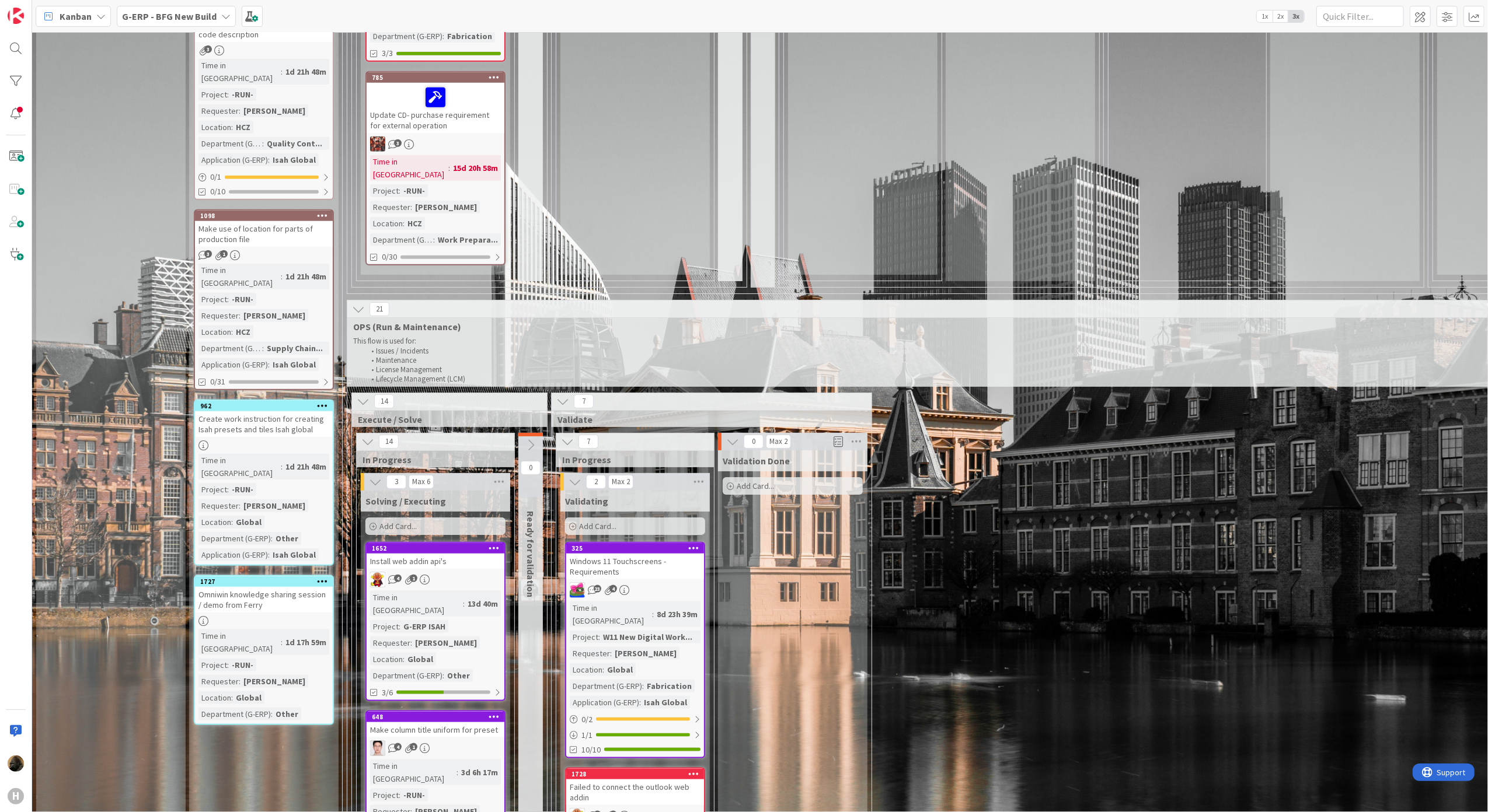
scroll to position [1182, 0]
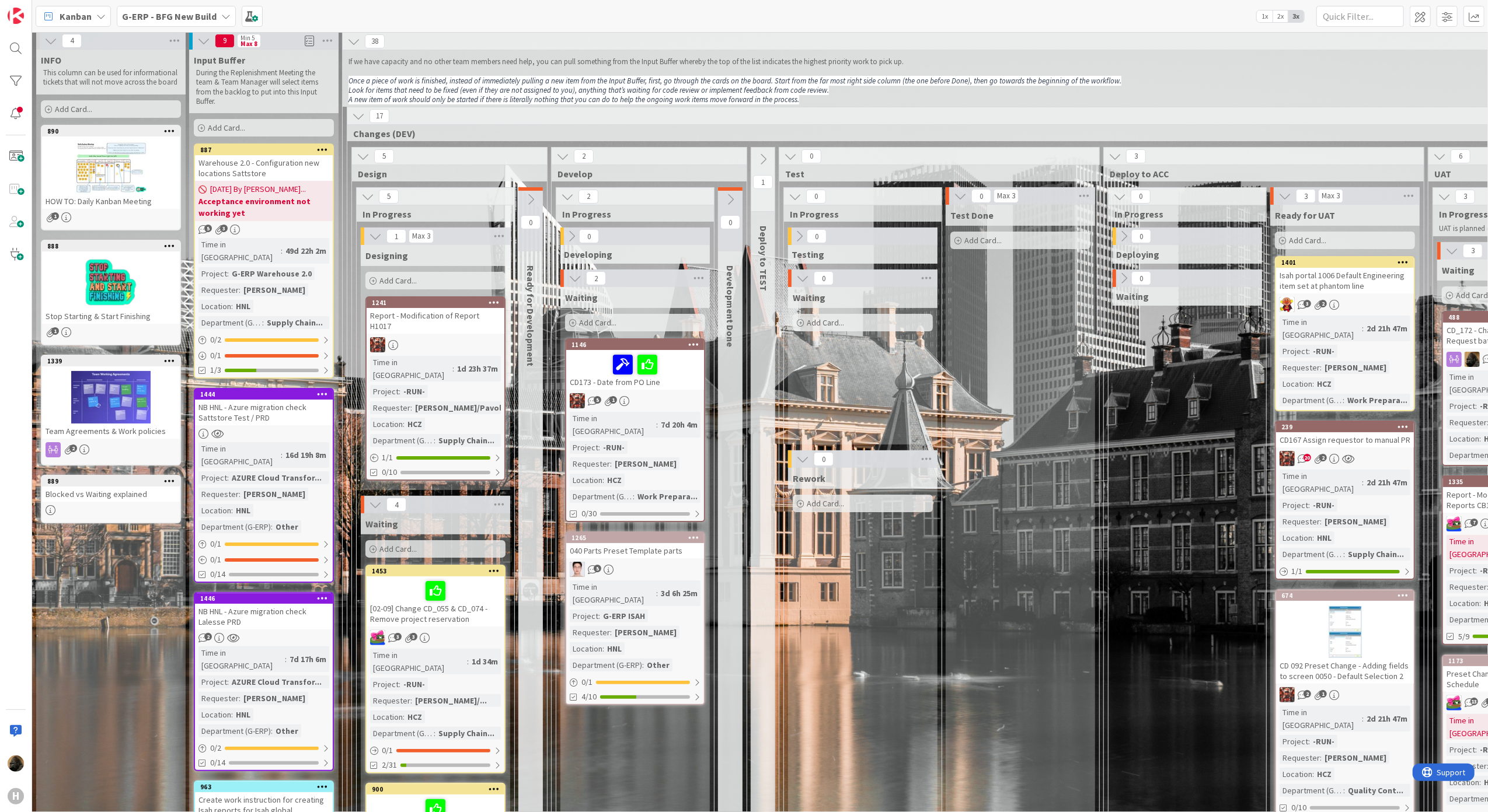
scroll to position [0, 0]
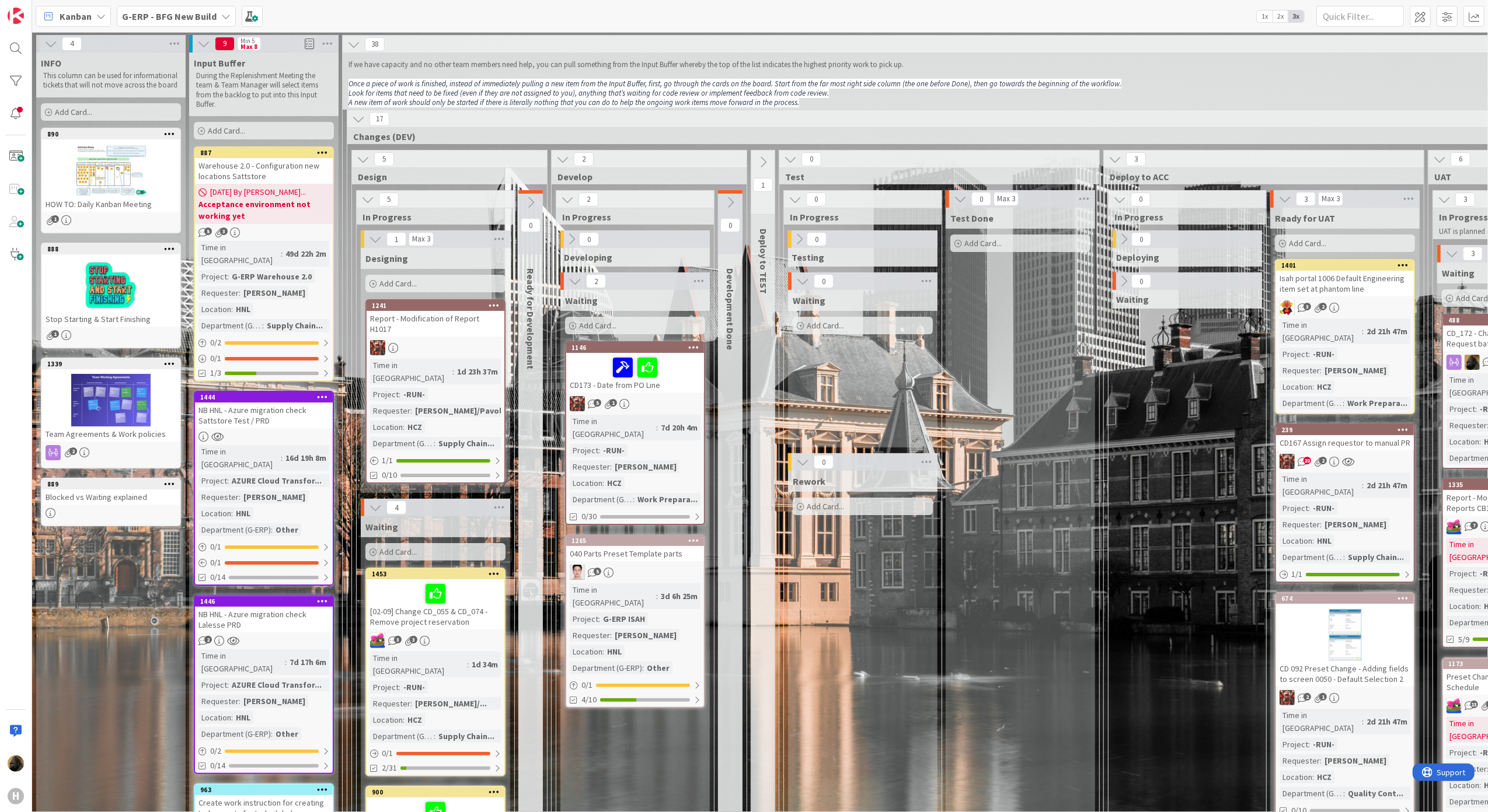
click at [541, 379] on div "0 Ready for Development" at bounding box center [531, 815] width 25 height 1249
drag, startPoint x: 528, startPoint y: 369, endPoint x: 523, endPoint y: 269, distance: 100.1
click at [523, 269] on div "Ready for Development" at bounding box center [532, 319] width 28 height 113
drag, startPoint x: 523, startPoint y: 269, endPoint x: 522, endPoint y: 353, distance: 84.0
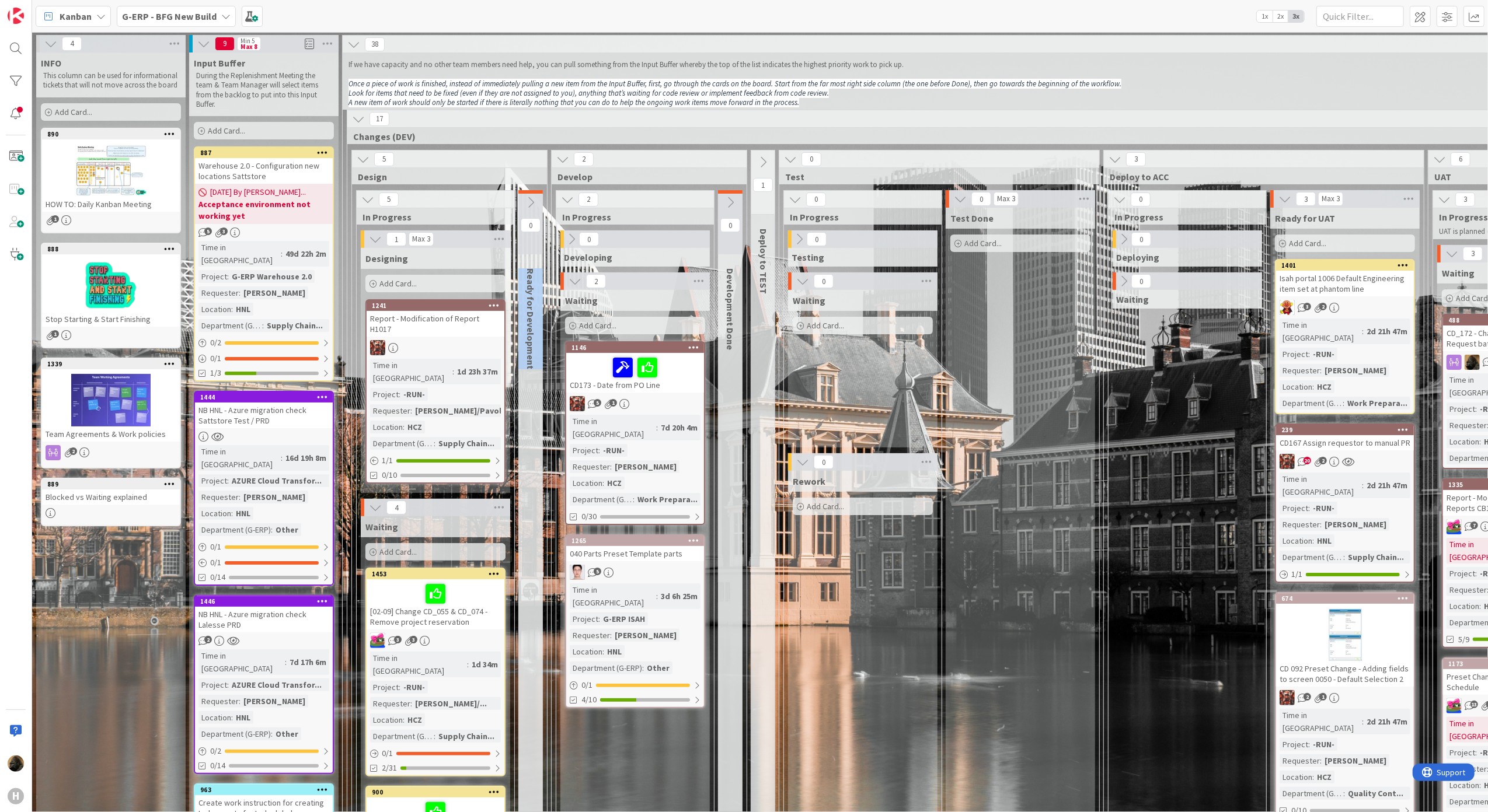
click at [522, 353] on div "Ready for Development" at bounding box center [532, 319] width 28 height 113
click at [296, 556] on div "0 / 1" at bounding box center [264, 563] width 138 height 15
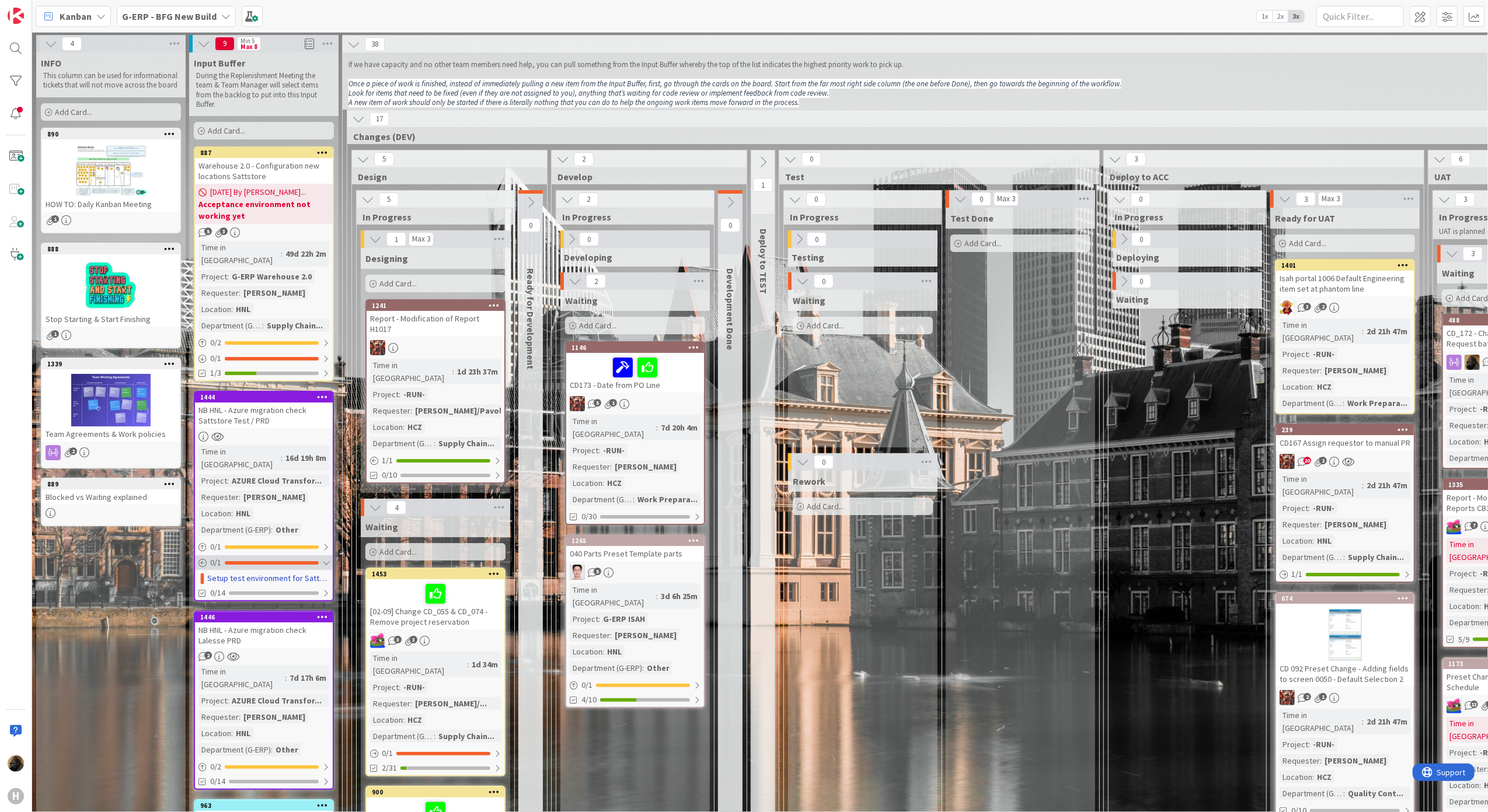
click at [296, 556] on div "0 / 1" at bounding box center [264, 563] width 138 height 15
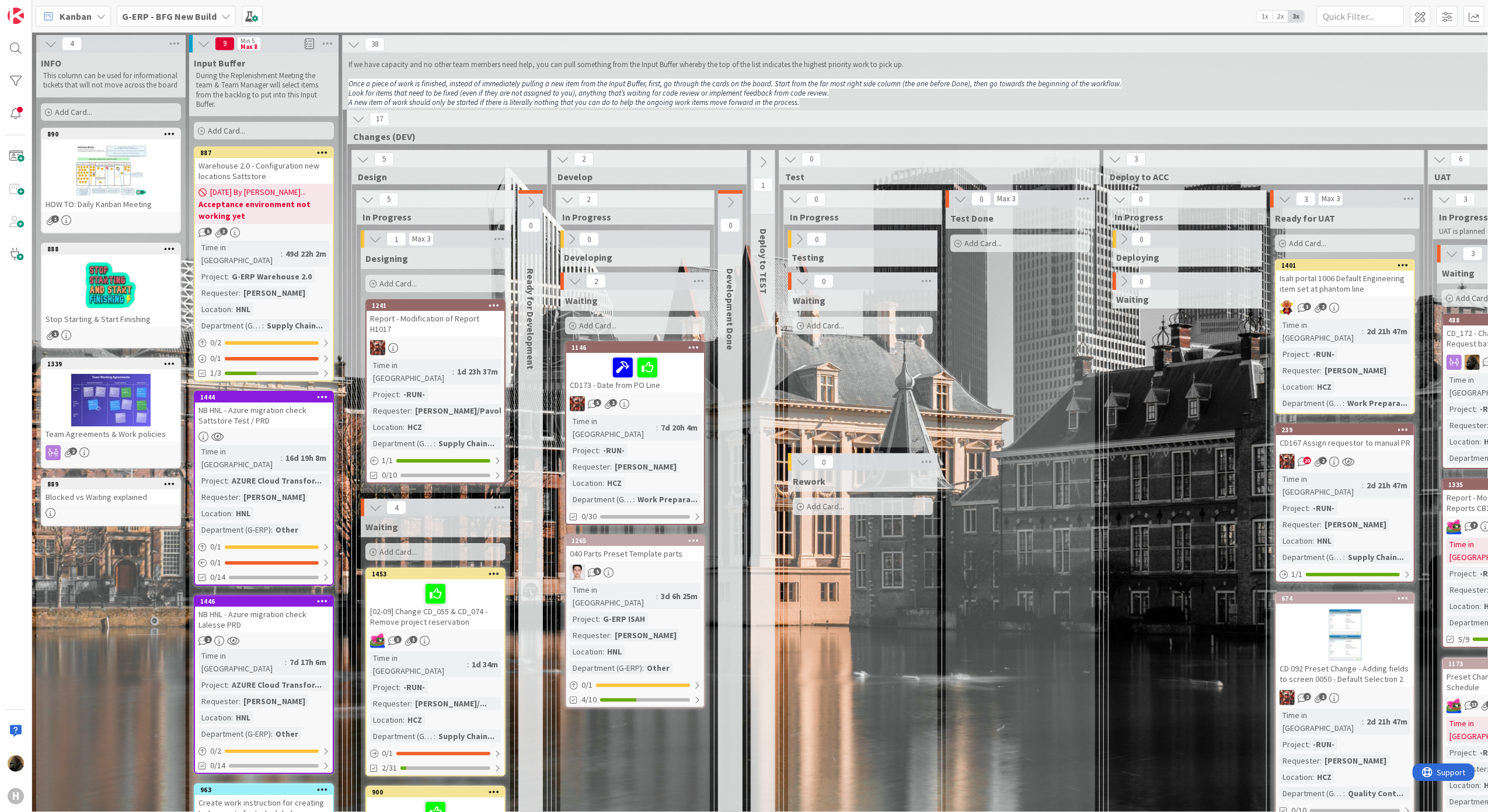
click at [181, 17] on b "G-ERP - BFG New Build" at bounding box center [170, 16] width 95 height 12
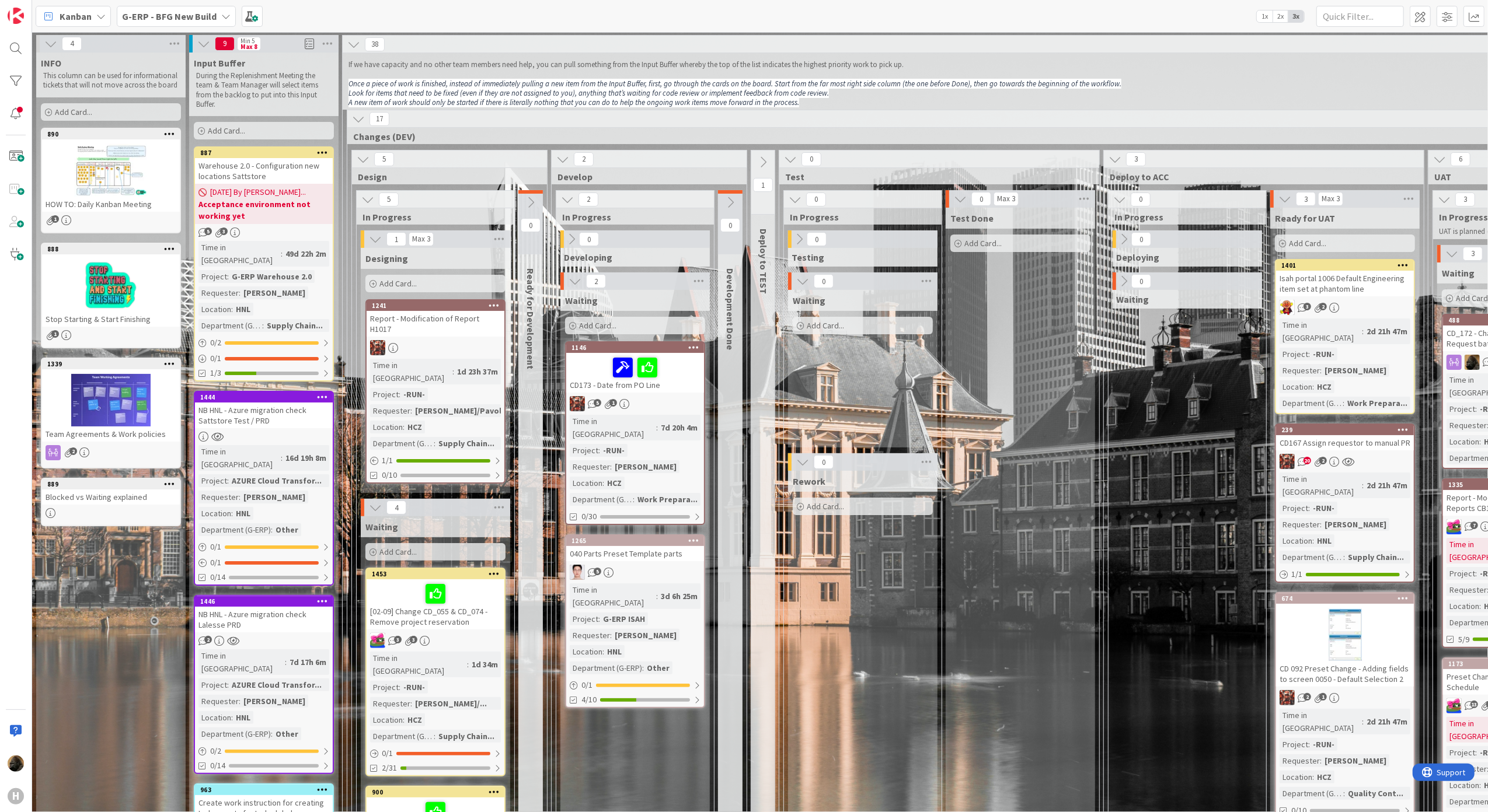
click at [157, 19] on b "G-ERP - BFG New Build" at bounding box center [170, 16] width 95 height 12
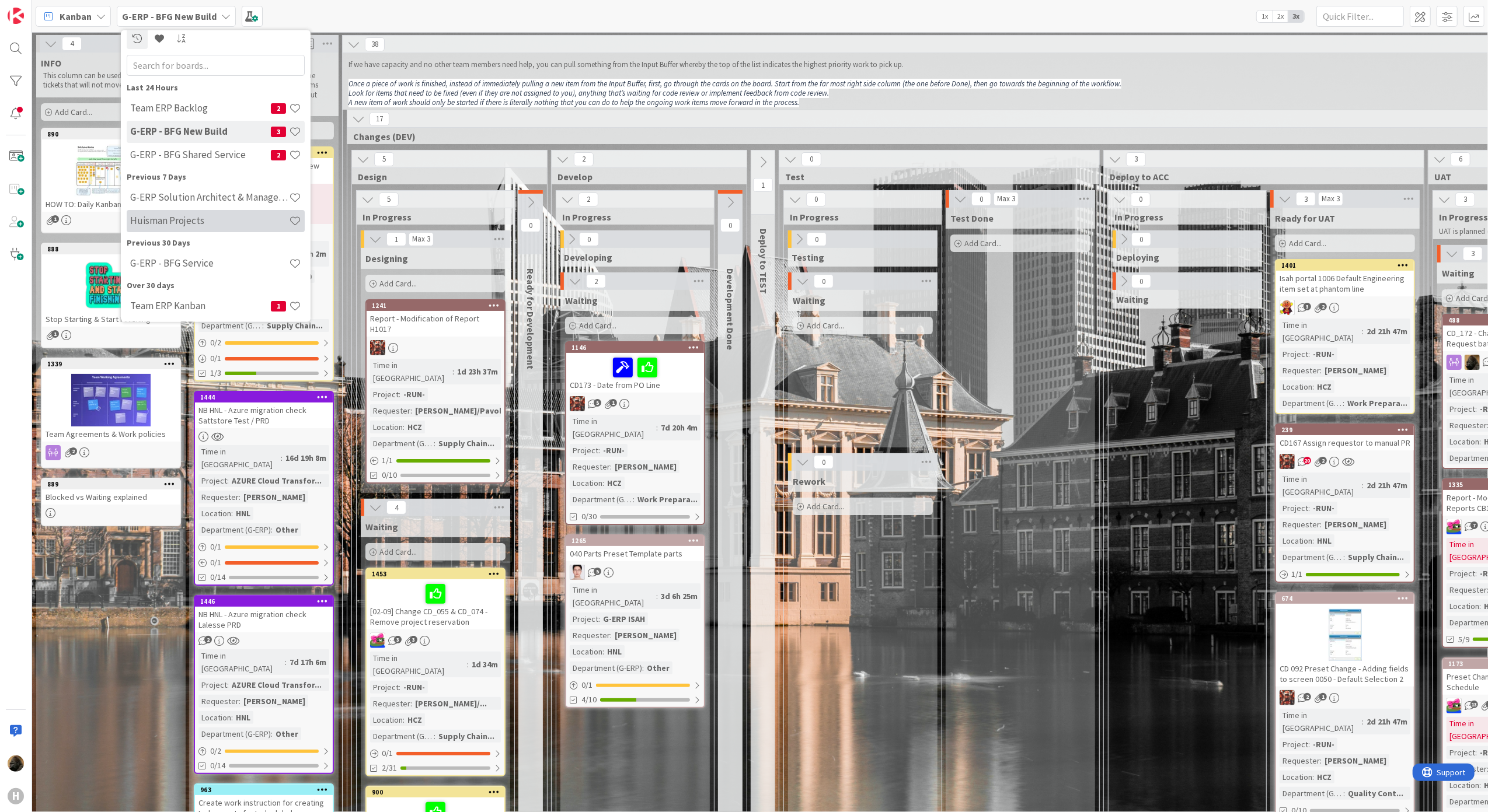
scroll to position [11, 0]
click at [208, 155] on h4 "G-ERP - BFG Shared Service" at bounding box center [201, 152] width 140 height 12
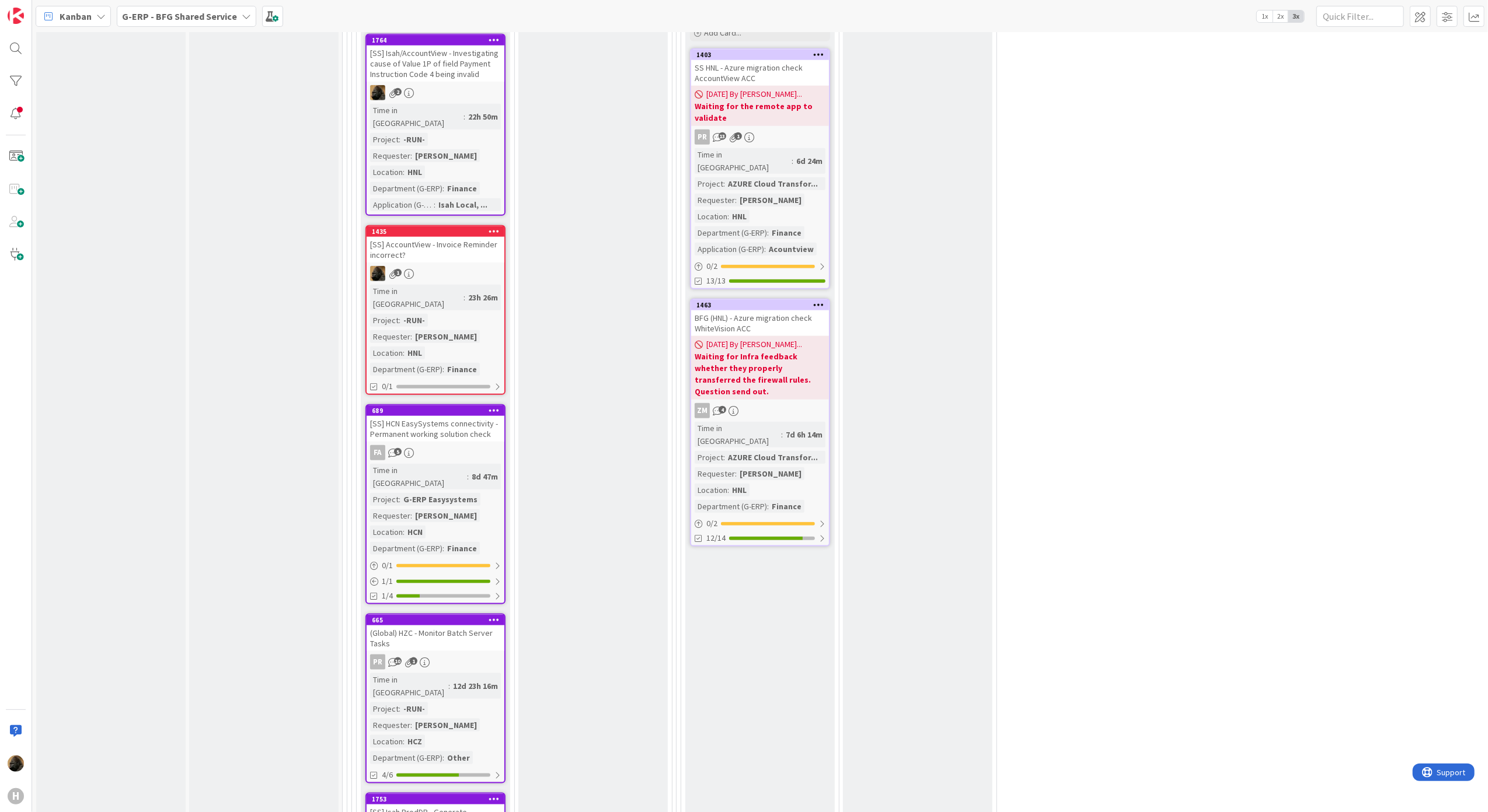
scroll to position [1167, 0]
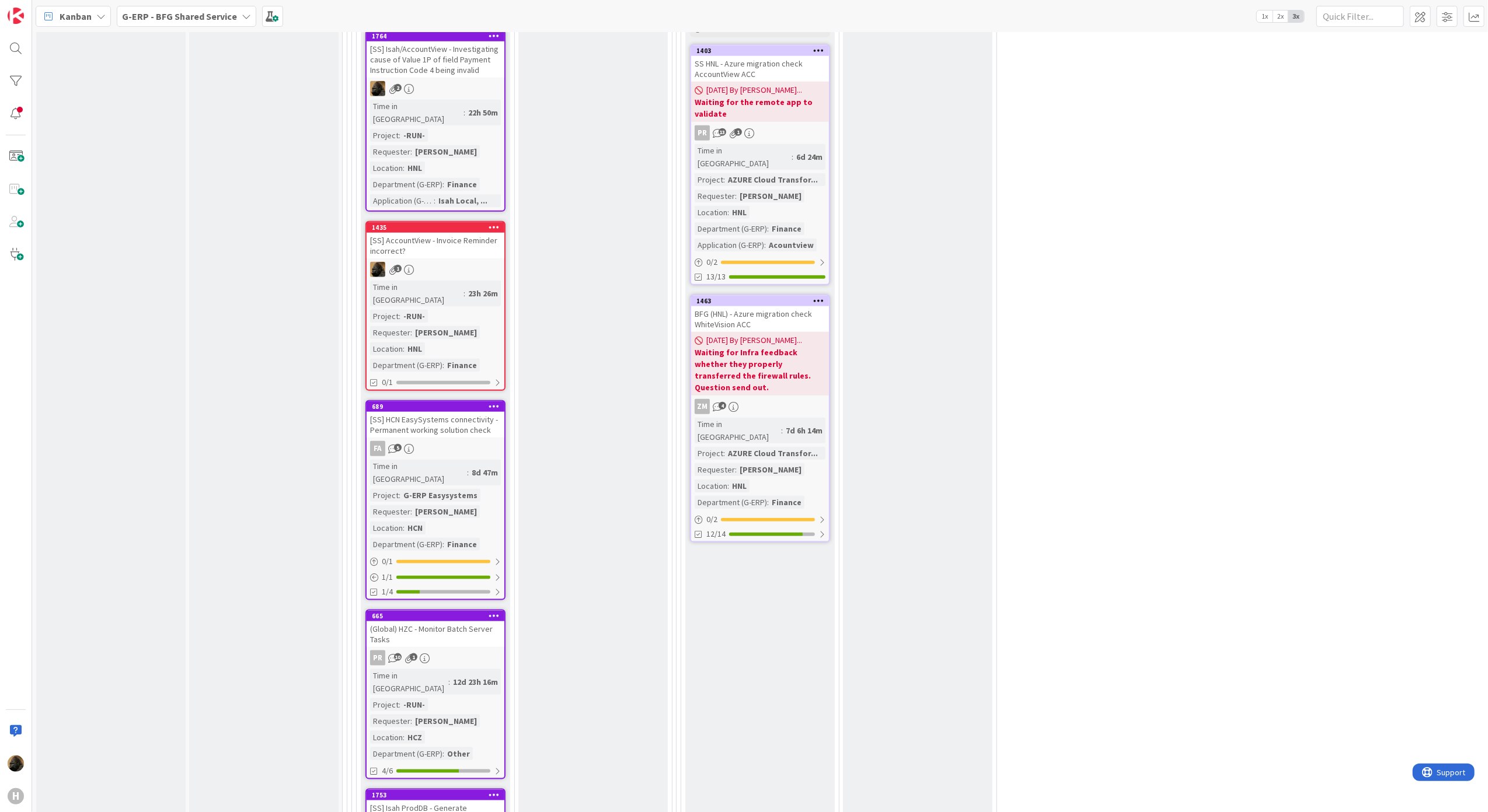
click at [442, 232] on div "[SS] AccountView - Invoice Reminder incorrect?" at bounding box center [435, 245] width 138 height 26
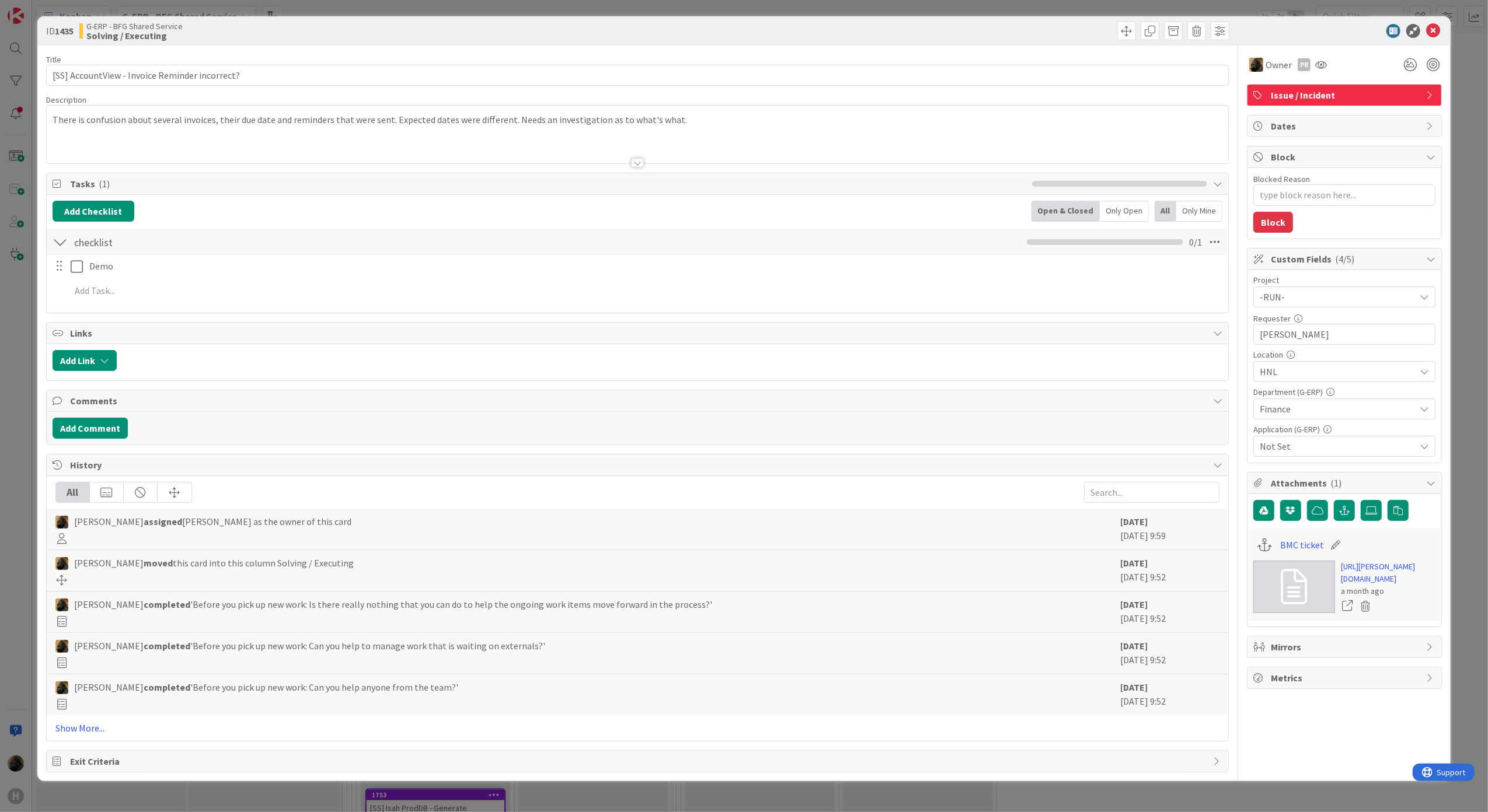
type textarea "x"
click at [99, 432] on button "Add Comment" at bounding box center [90, 427] width 76 height 21
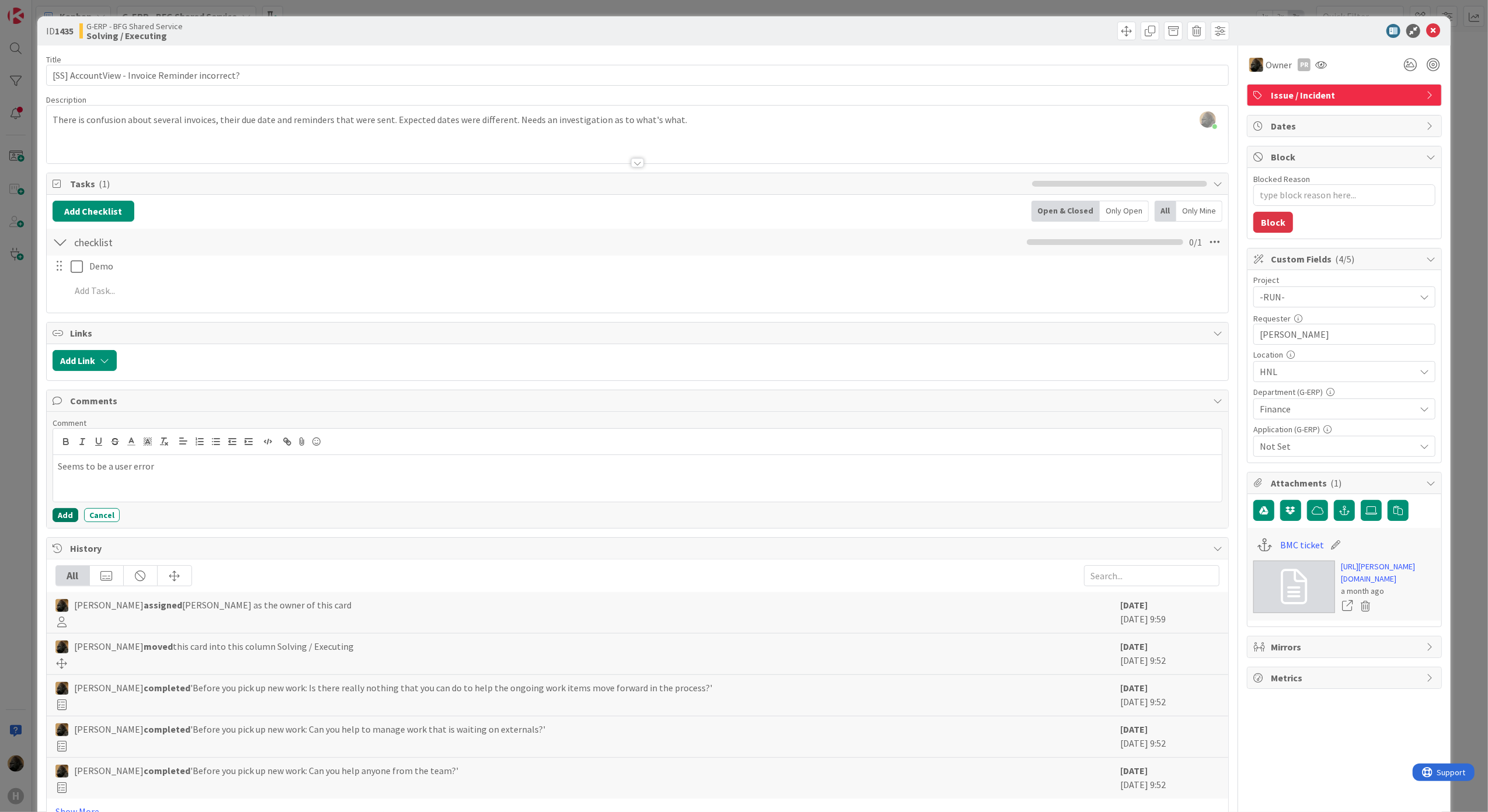
click at [64, 521] on button "Add" at bounding box center [66, 515] width 26 height 14
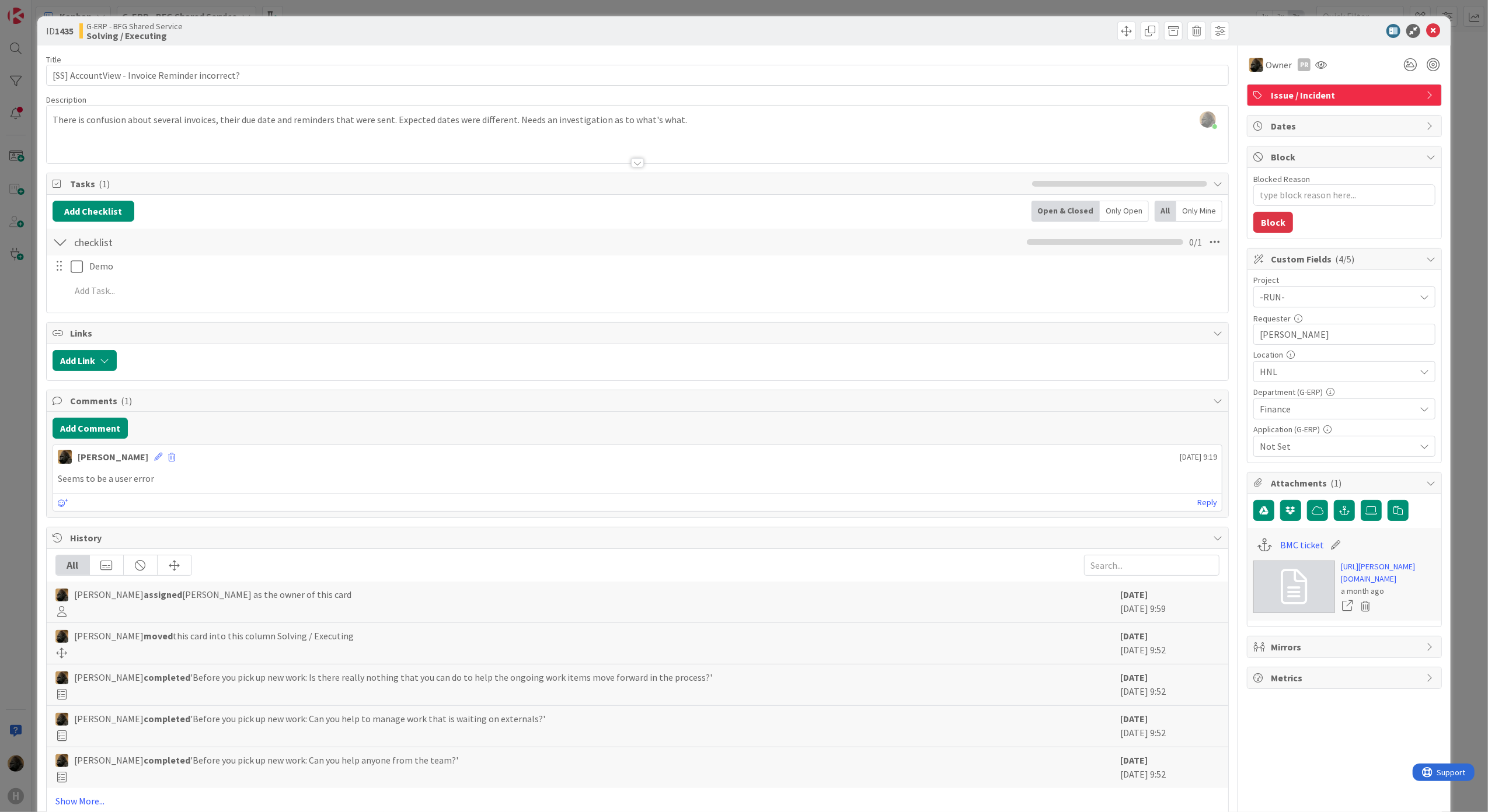
click at [9, 537] on div "ID 1435 G-ERP - BFG Shared Service Solving / Executing Title 46 / 128 [SS] Acco…" at bounding box center [744, 406] width 1488 height 812
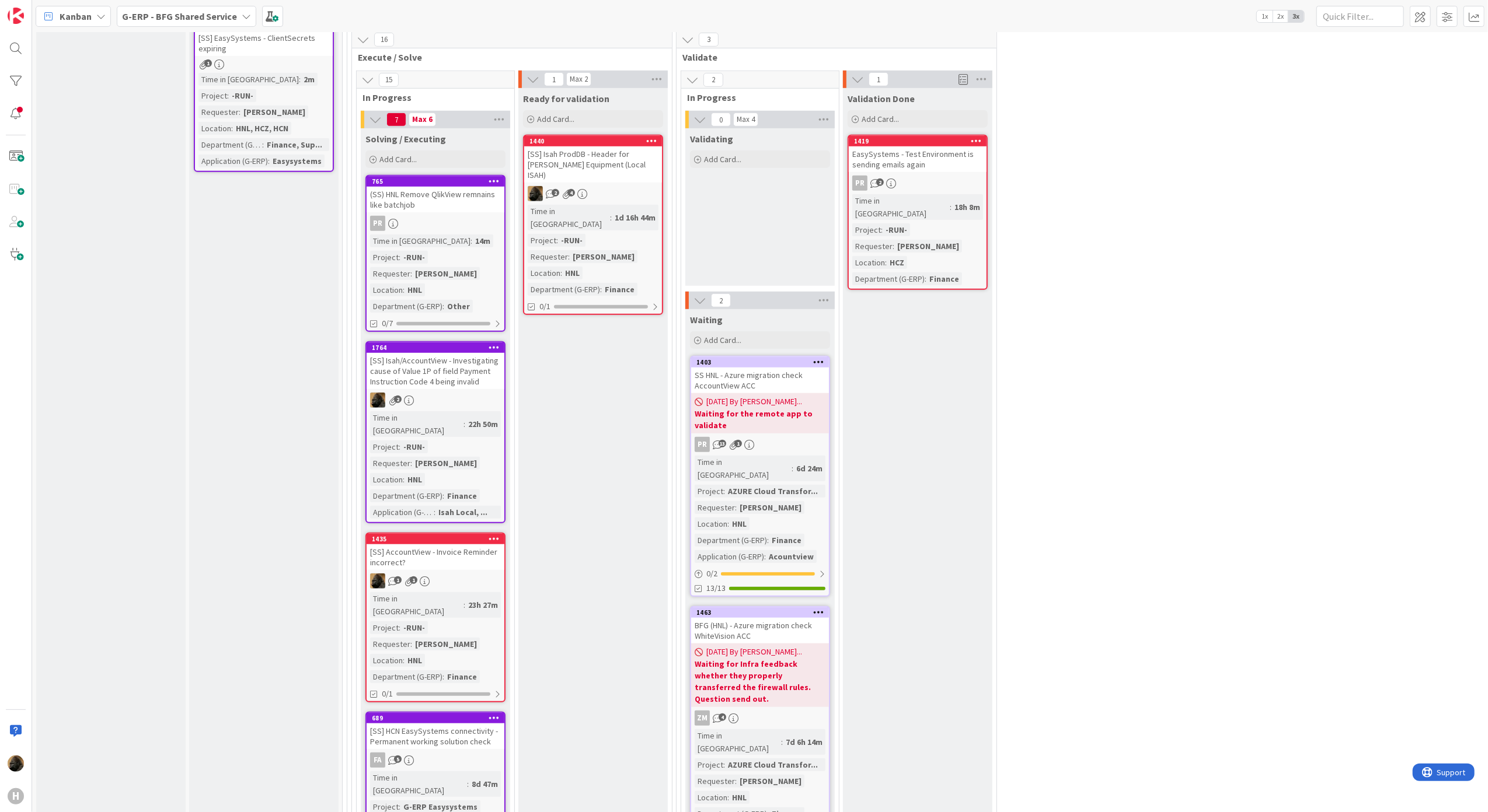
scroll to position [933, 0]
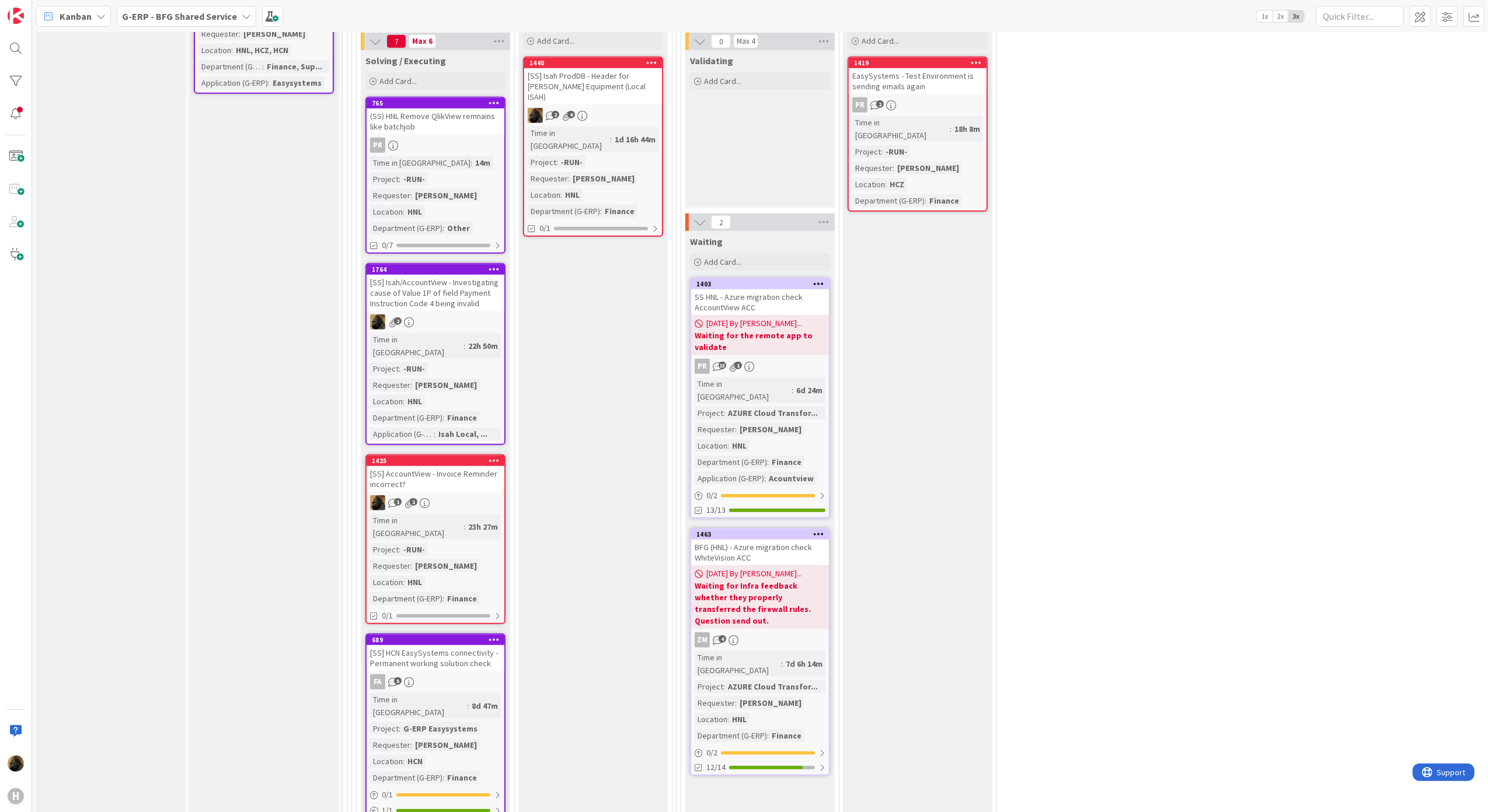
click at [465, 293] on div "[SS] Isah/AccountView - Investigating cause of Value 1P of field Payment Instru…" at bounding box center [435, 293] width 138 height 36
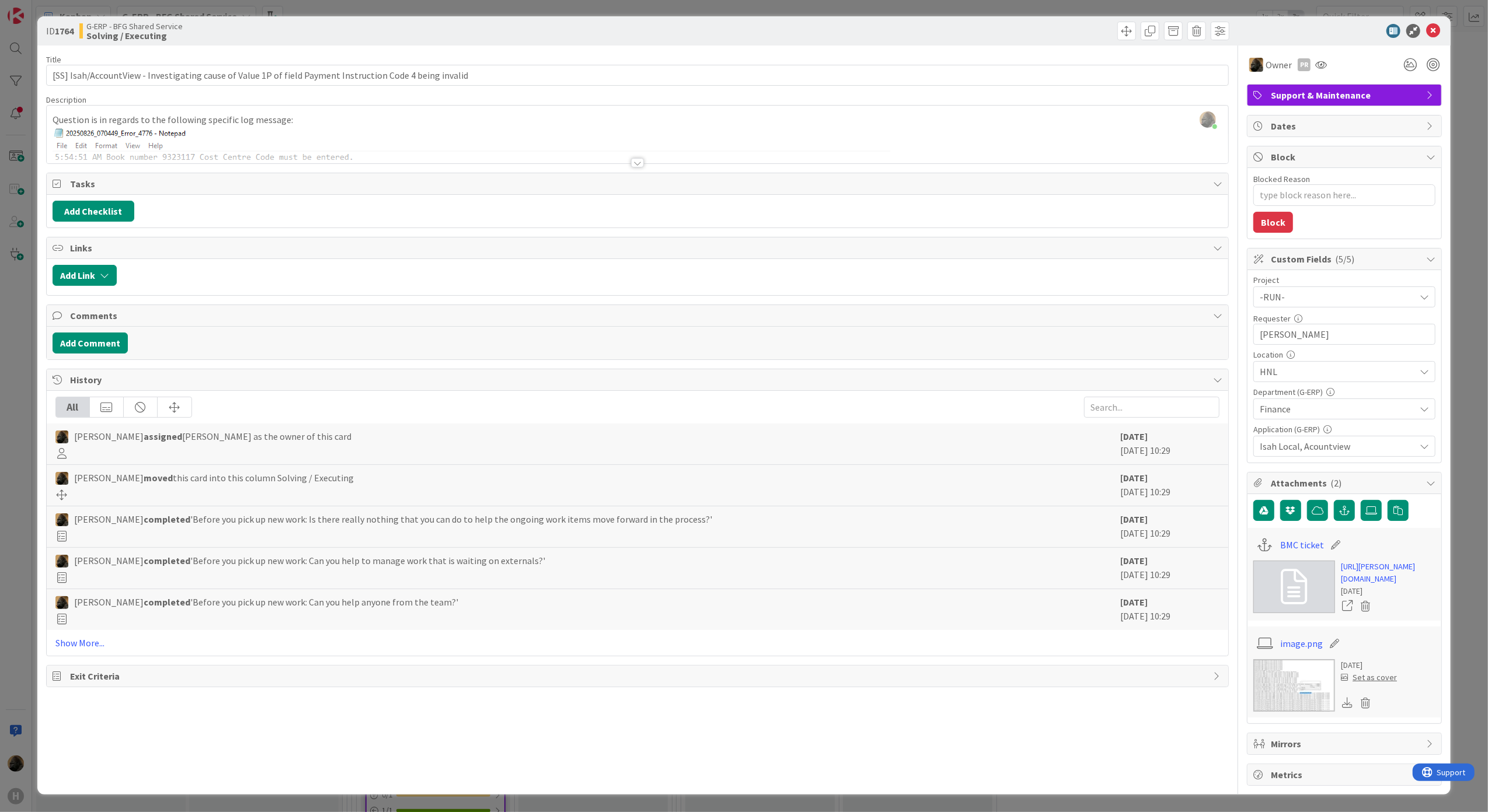
click at [631, 159] on div at bounding box center [637, 163] width 13 height 9
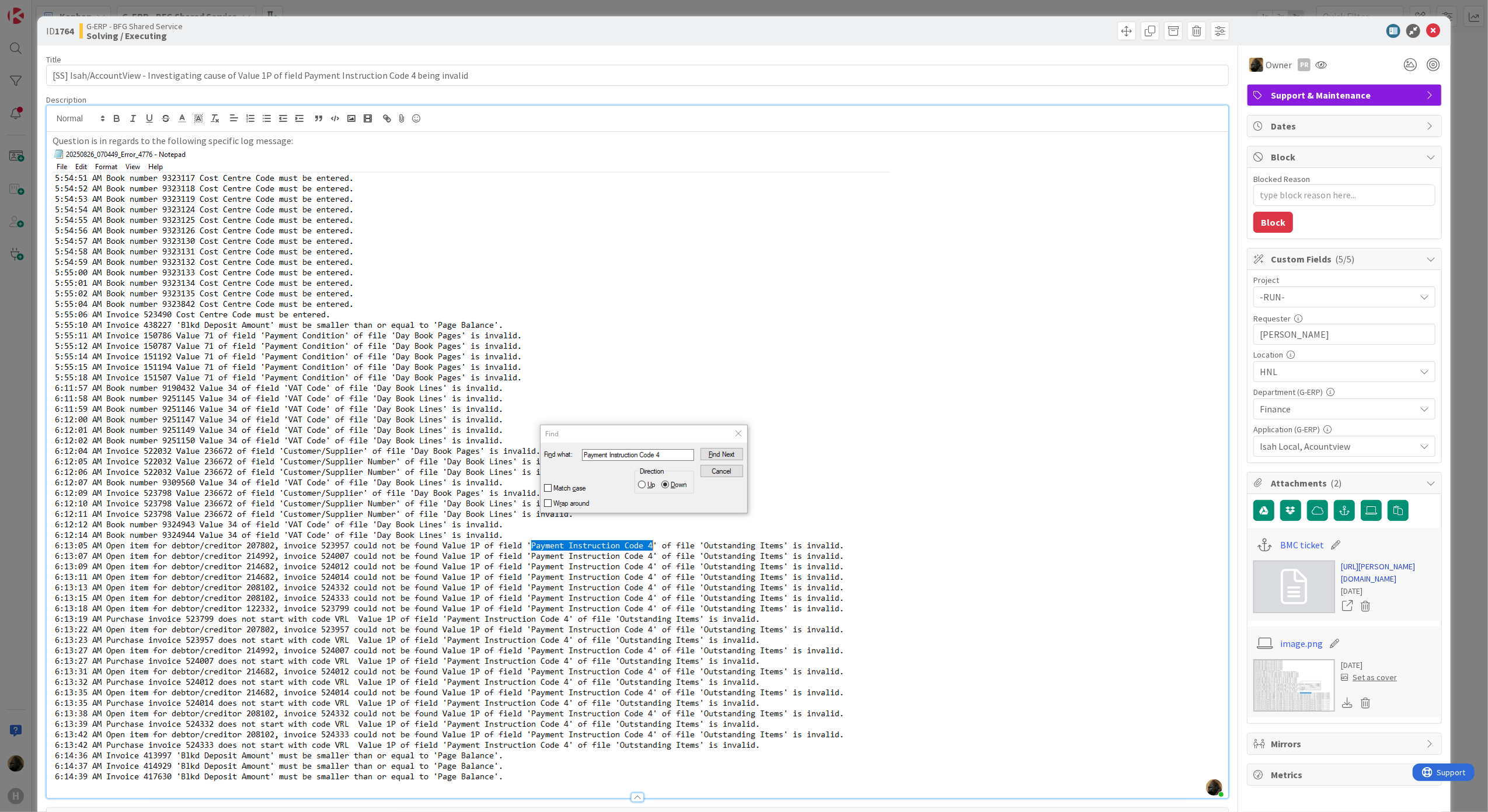
click at [1341, 572] on link "https://huisman-smartit.onbmc.com/smartit/app/#/incident/AGGF4KX6HRENQATBLQHCTB…" at bounding box center [1389, 572] width 95 height 25
click at [16, 470] on div "ID 1764 G-ERP - BFG Shared Service Solving / Executing Title 105 / 128 [SS] Isa…" at bounding box center [744, 406] width 1488 height 812
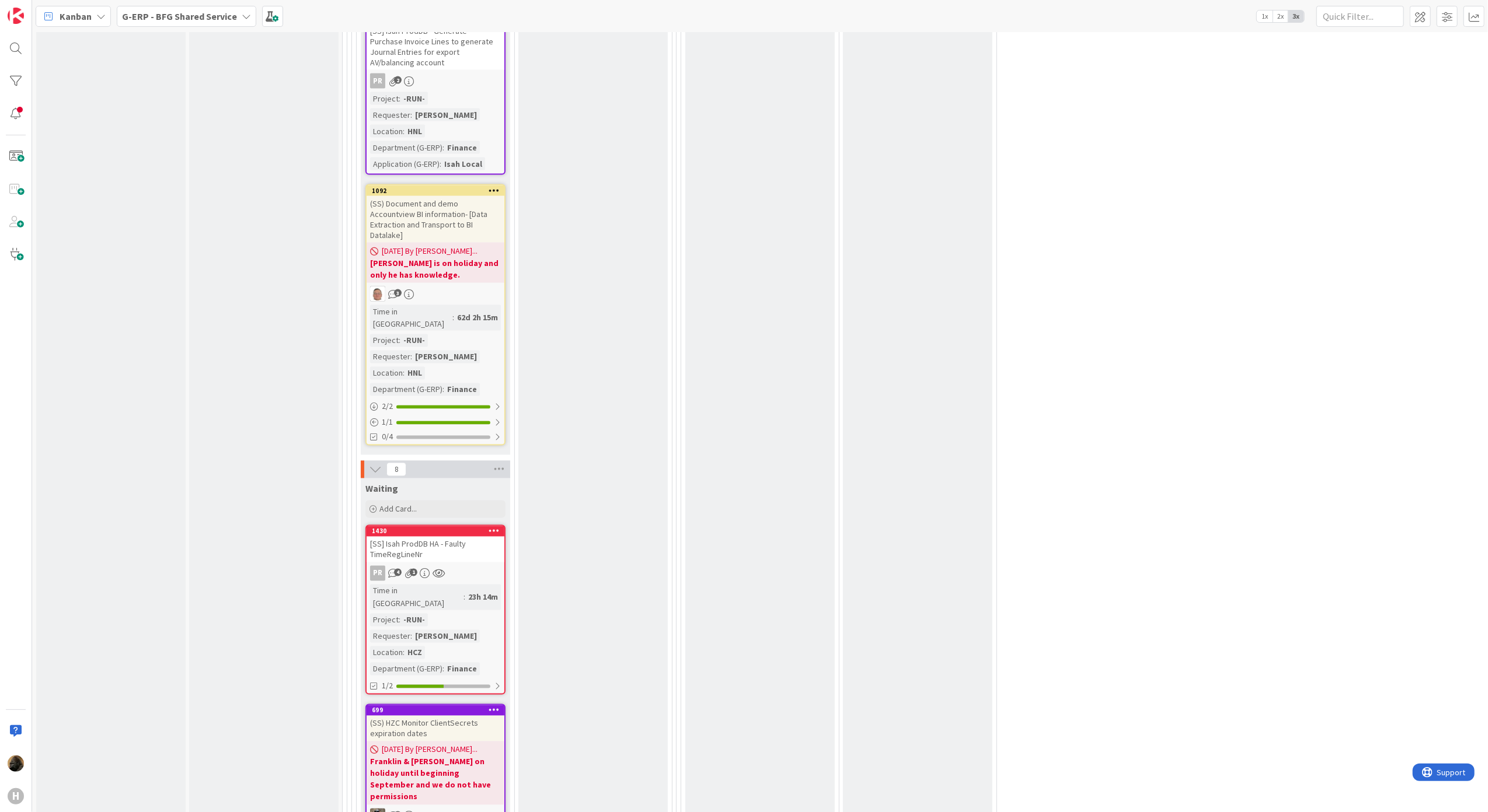
scroll to position [2101, 0]
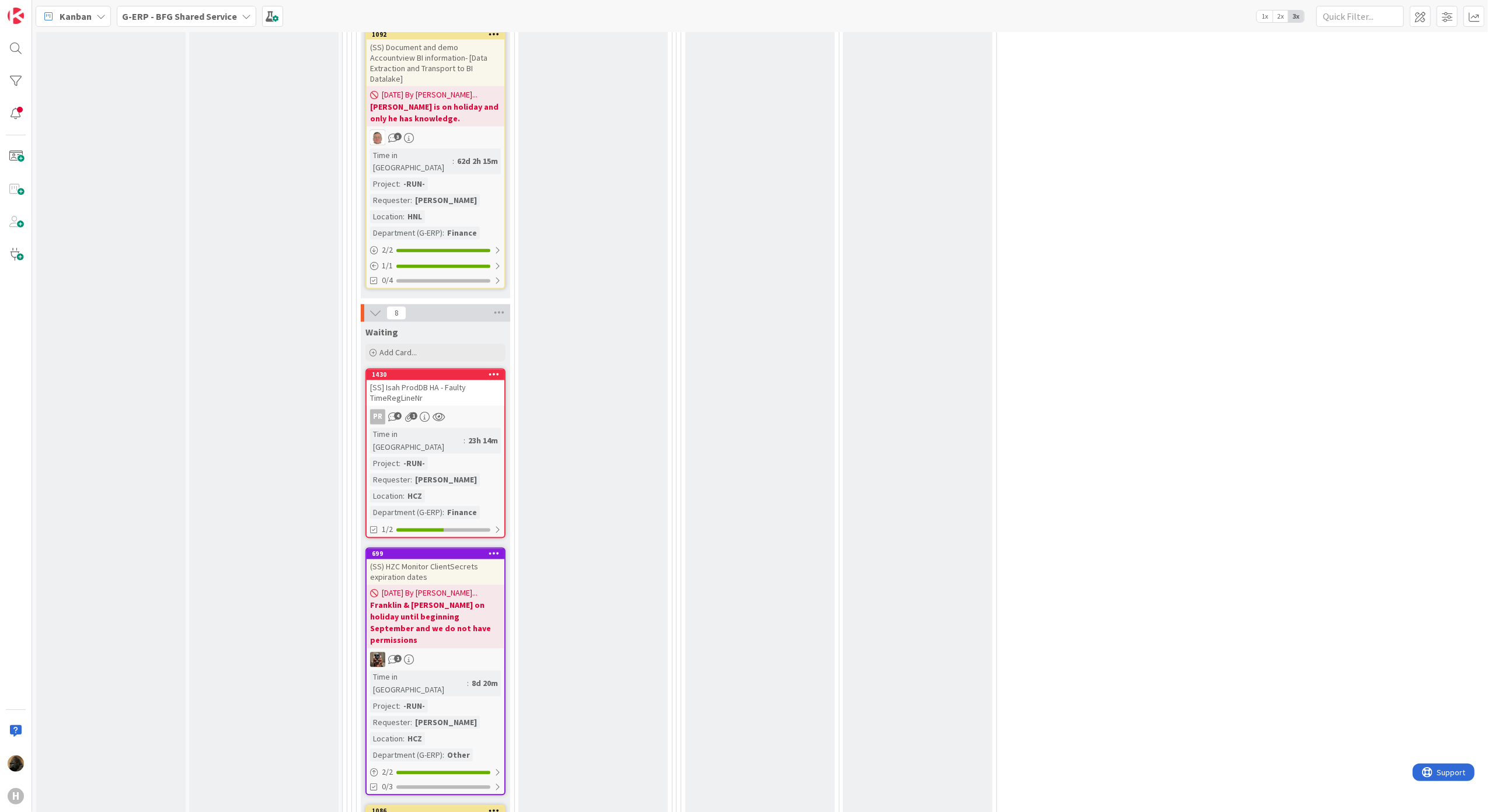
click at [438, 380] on div "[SS] Isah ProdDB HA - Faulty TimeRegLineNr" at bounding box center [435, 393] width 138 height 26
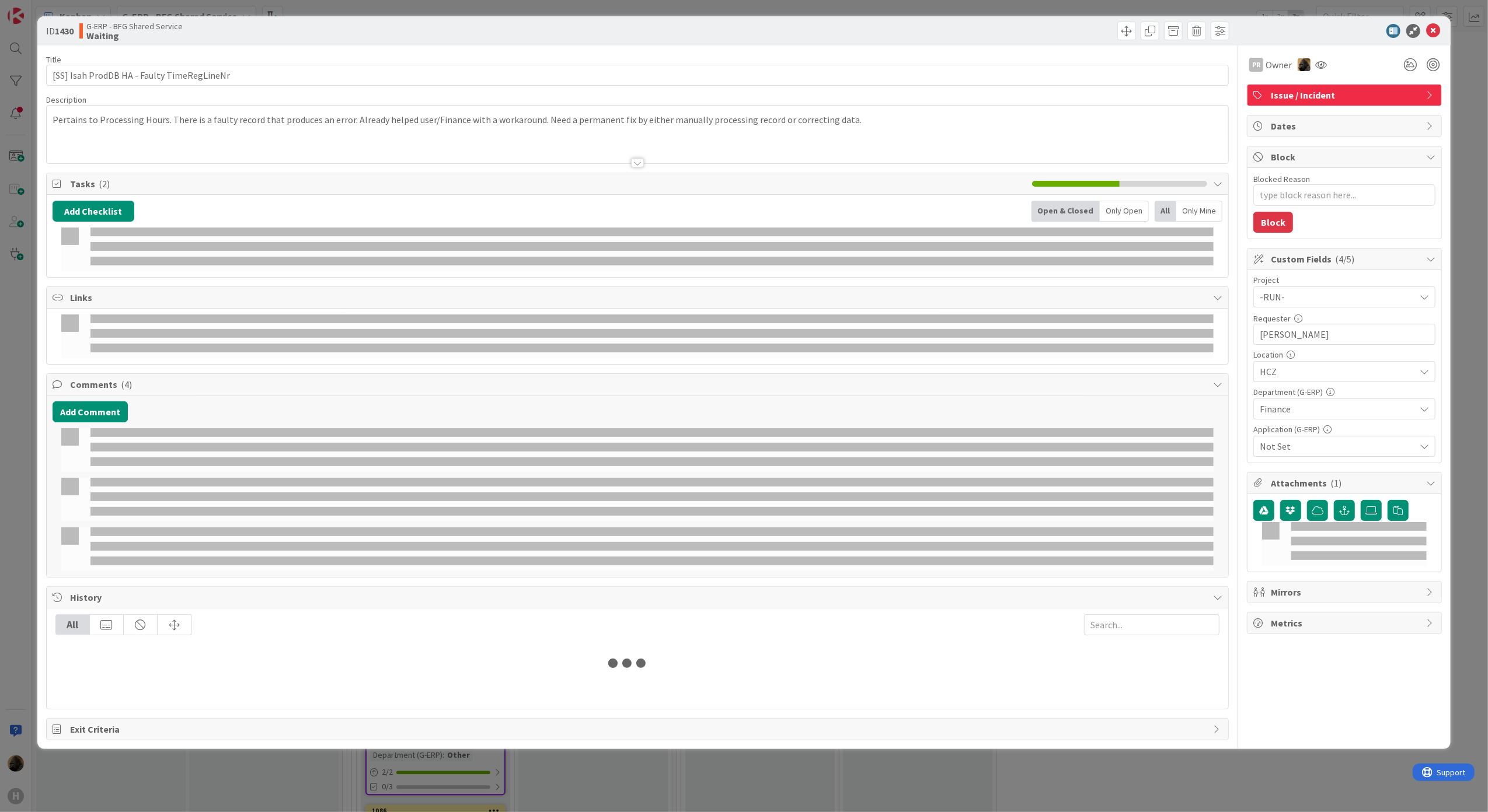
type textarea "x"
select select "sql"
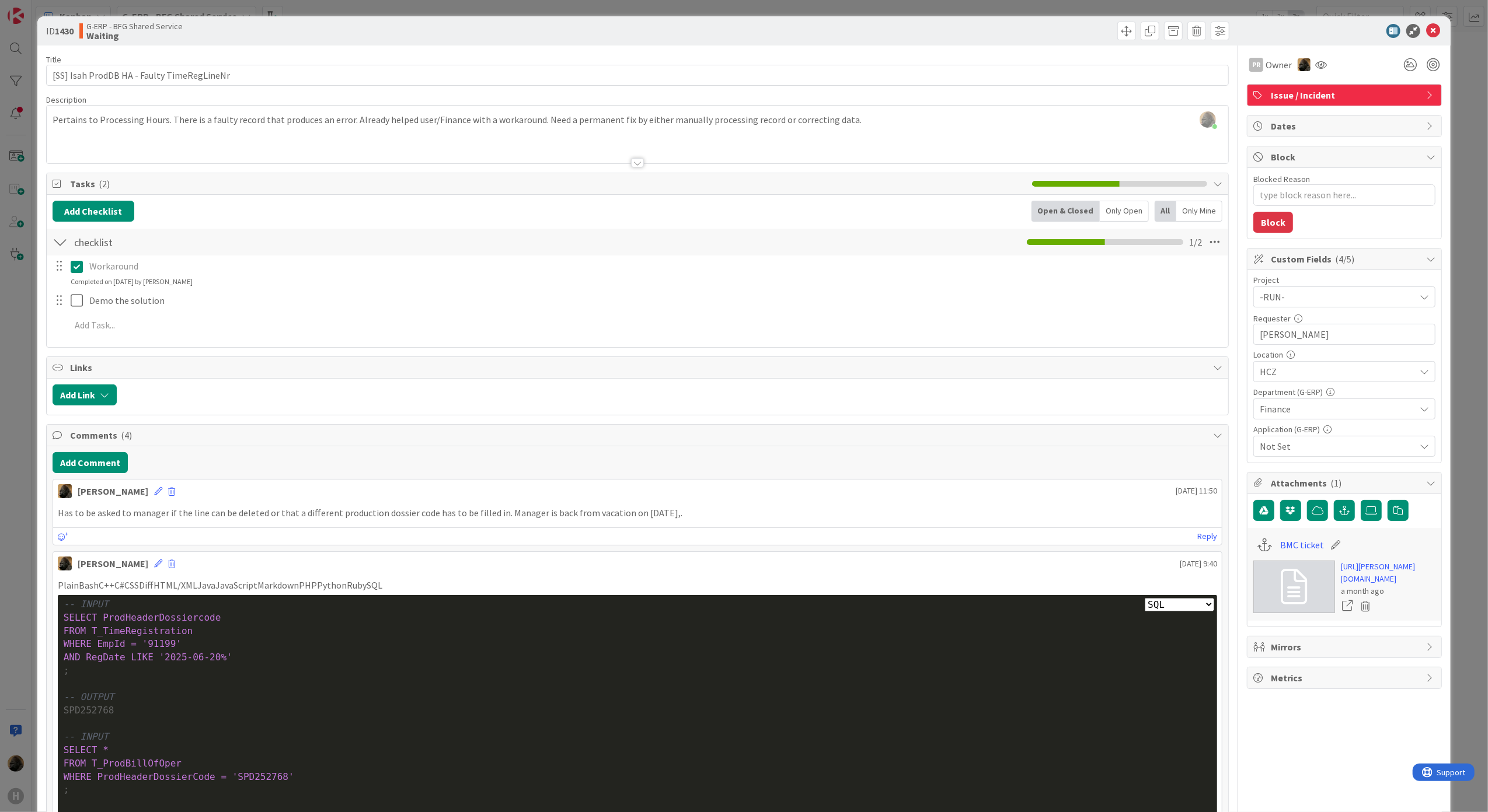
click at [16, 353] on div "ID 1430 G-ERP - BFG Shared Service Waiting Title 42 / 128 [SS] Isah ProdDB HA -…" at bounding box center [744, 406] width 1488 height 812
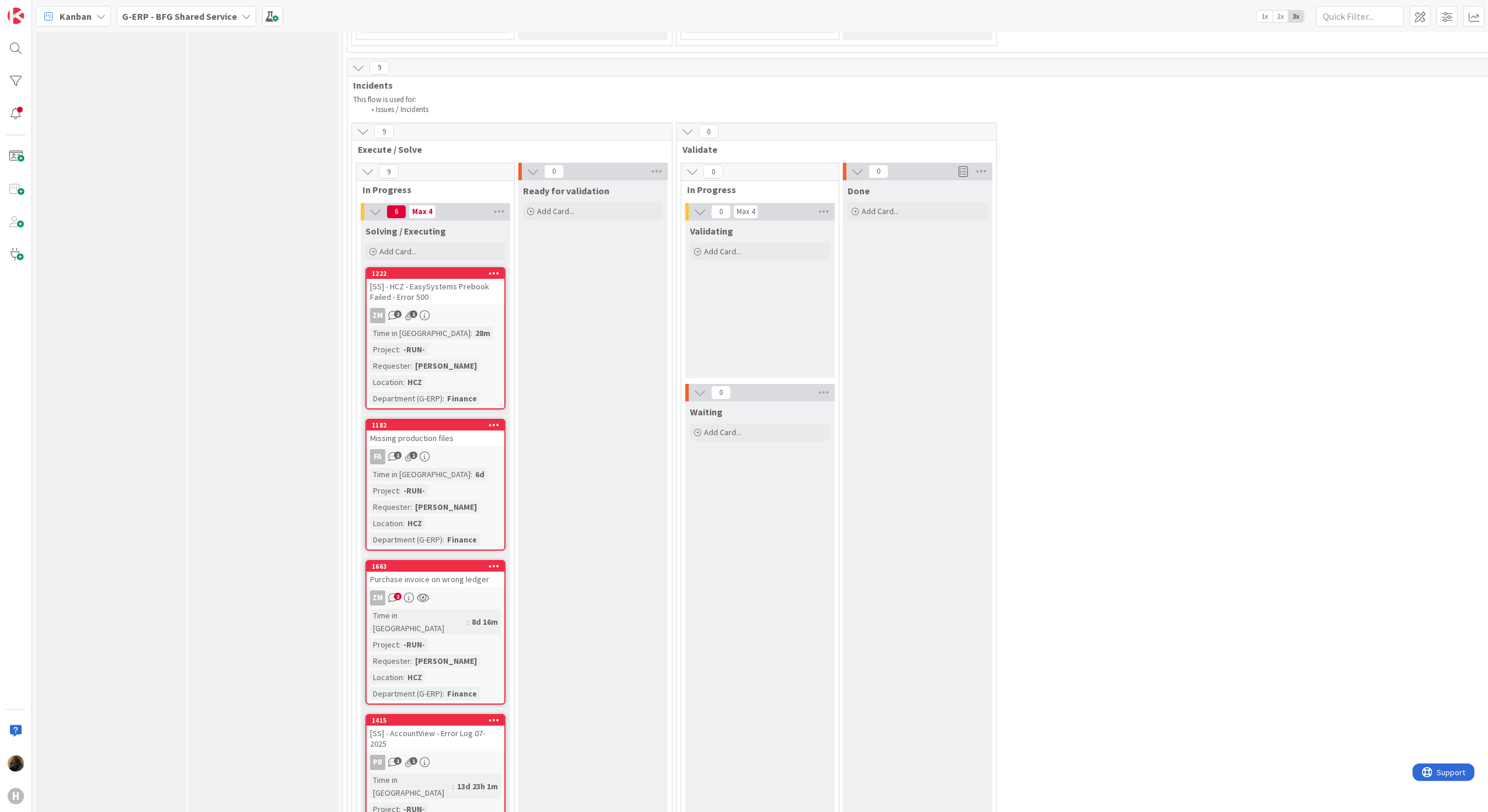
scroll to position [4201, 0]
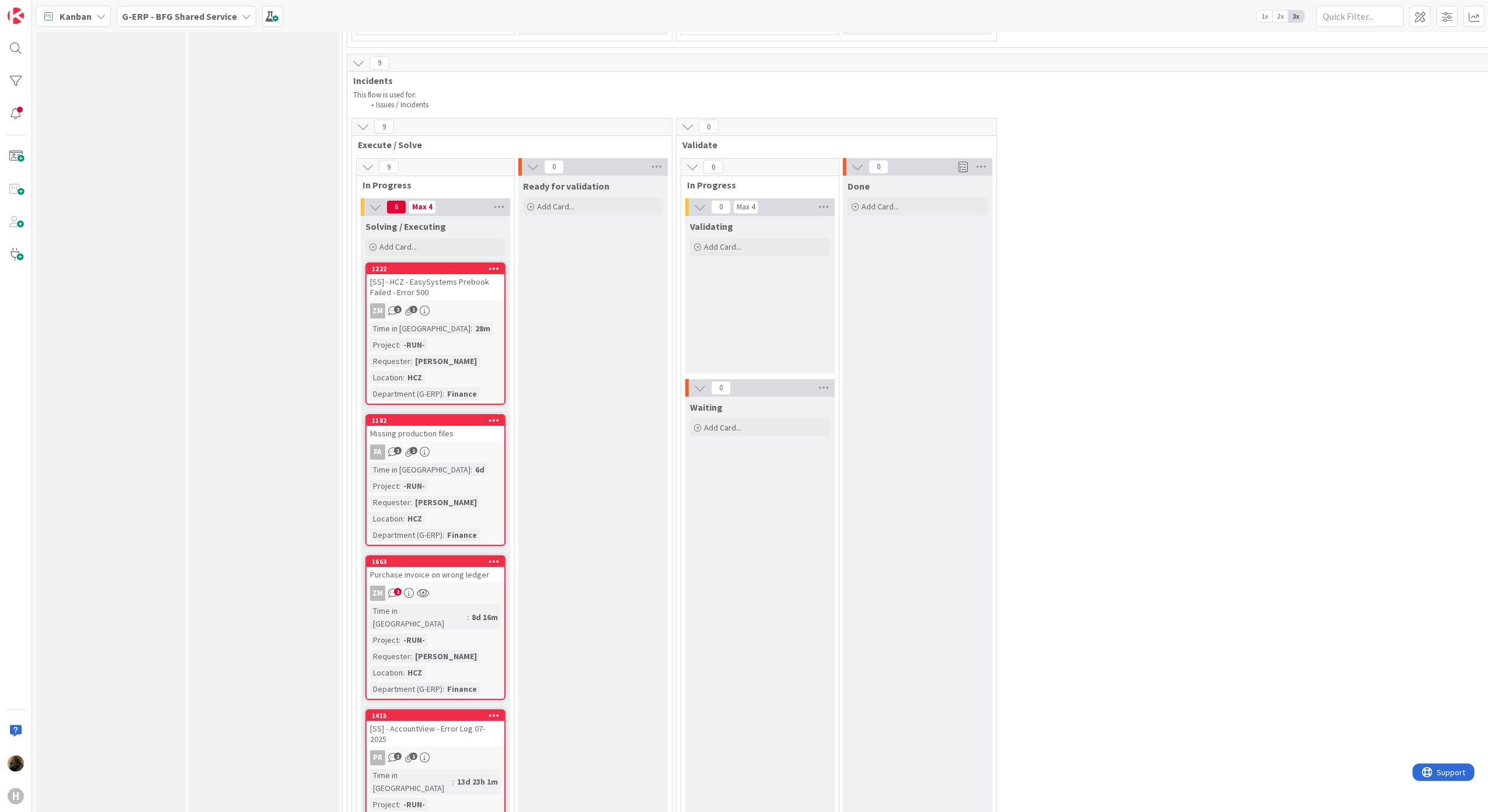
click at [417, 721] on div "[SS] - AccountView - Error Log 07-2025" at bounding box center [435, 734] width 138 height 26
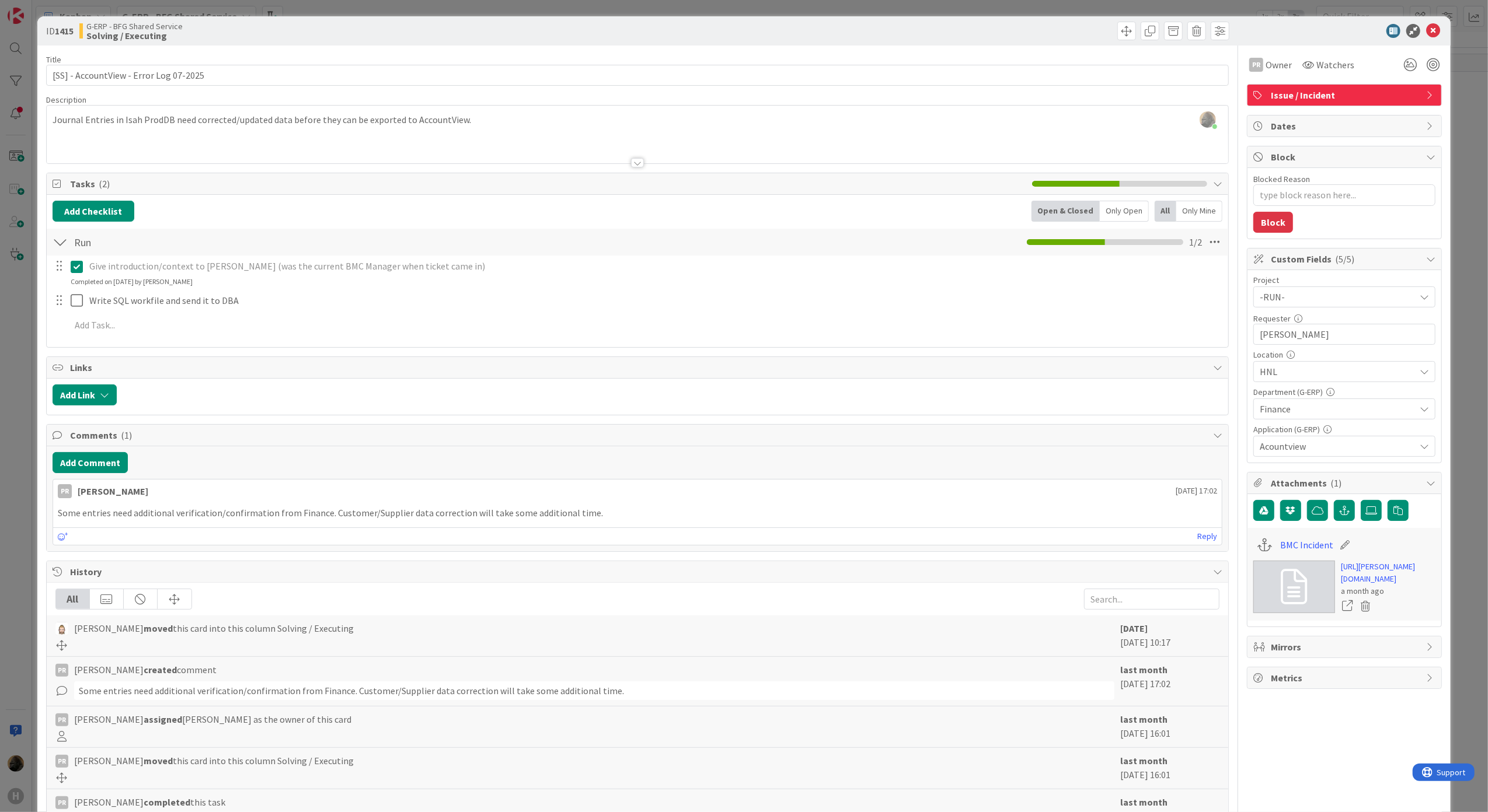
click at [25, 491] on div "ID 1415 G-ERP - BFG Shared Service Solving / Executing Title 38 / 128 [SS] - Ac…" at bounding box center [744, 406] width 1488 height 812
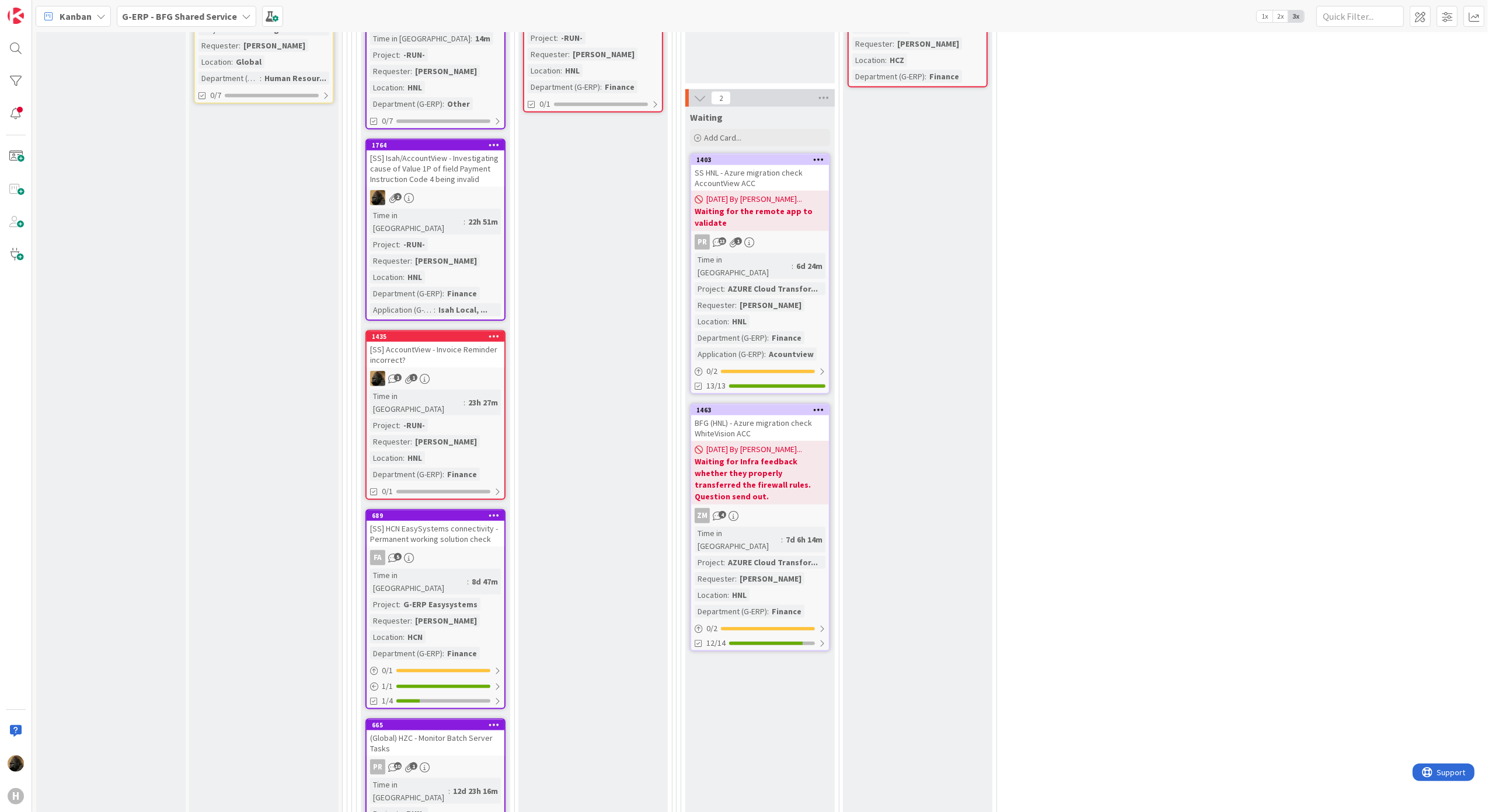
scroll to position [933, 0]
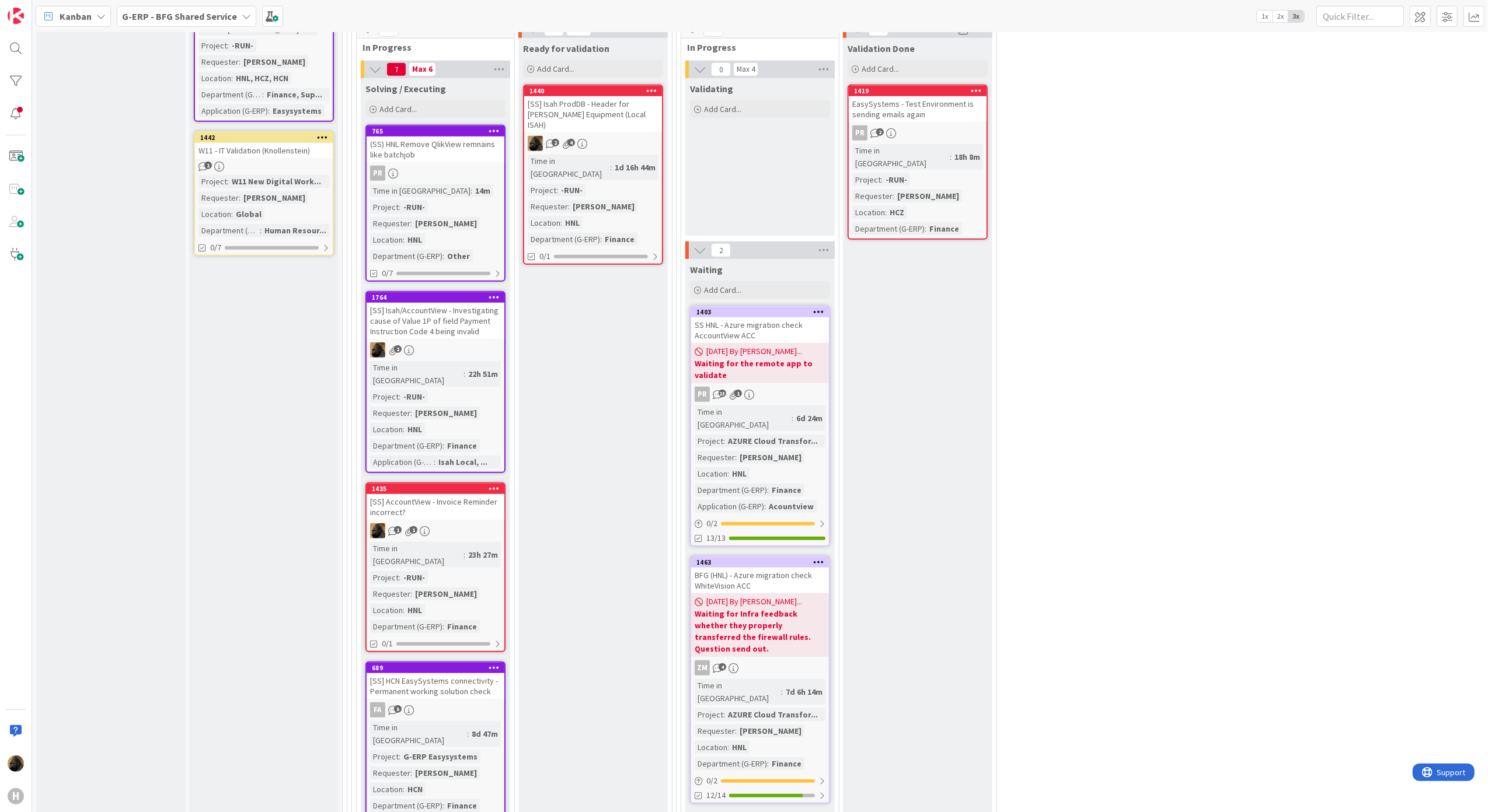
scroll to position [856, 0]
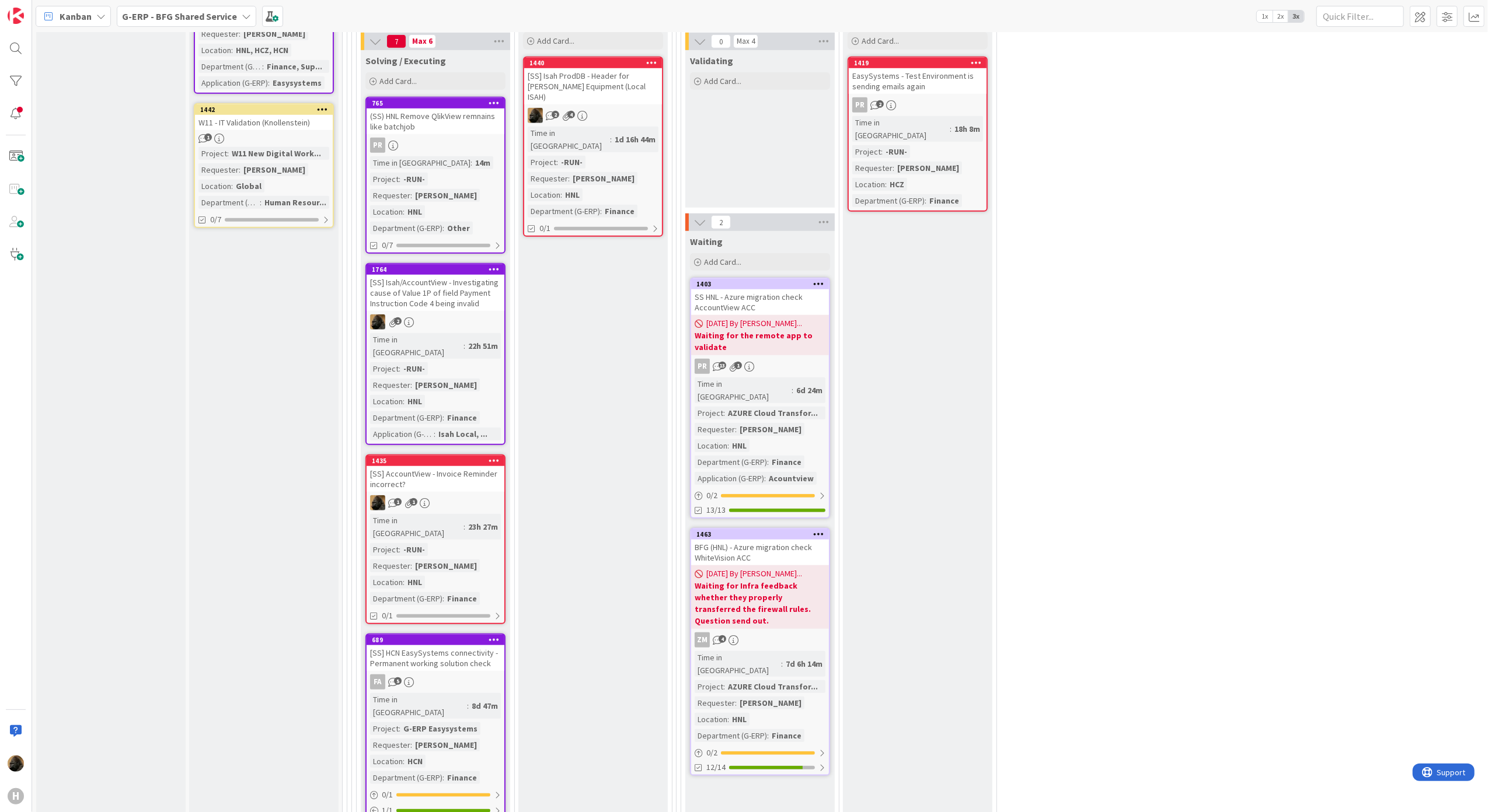
click at [447, 298] on div "[SS] Isah/AccountView - Investigating cause of Value 1P of field Payment Instru…" at bounding box center [435, 293] width 138 height 36
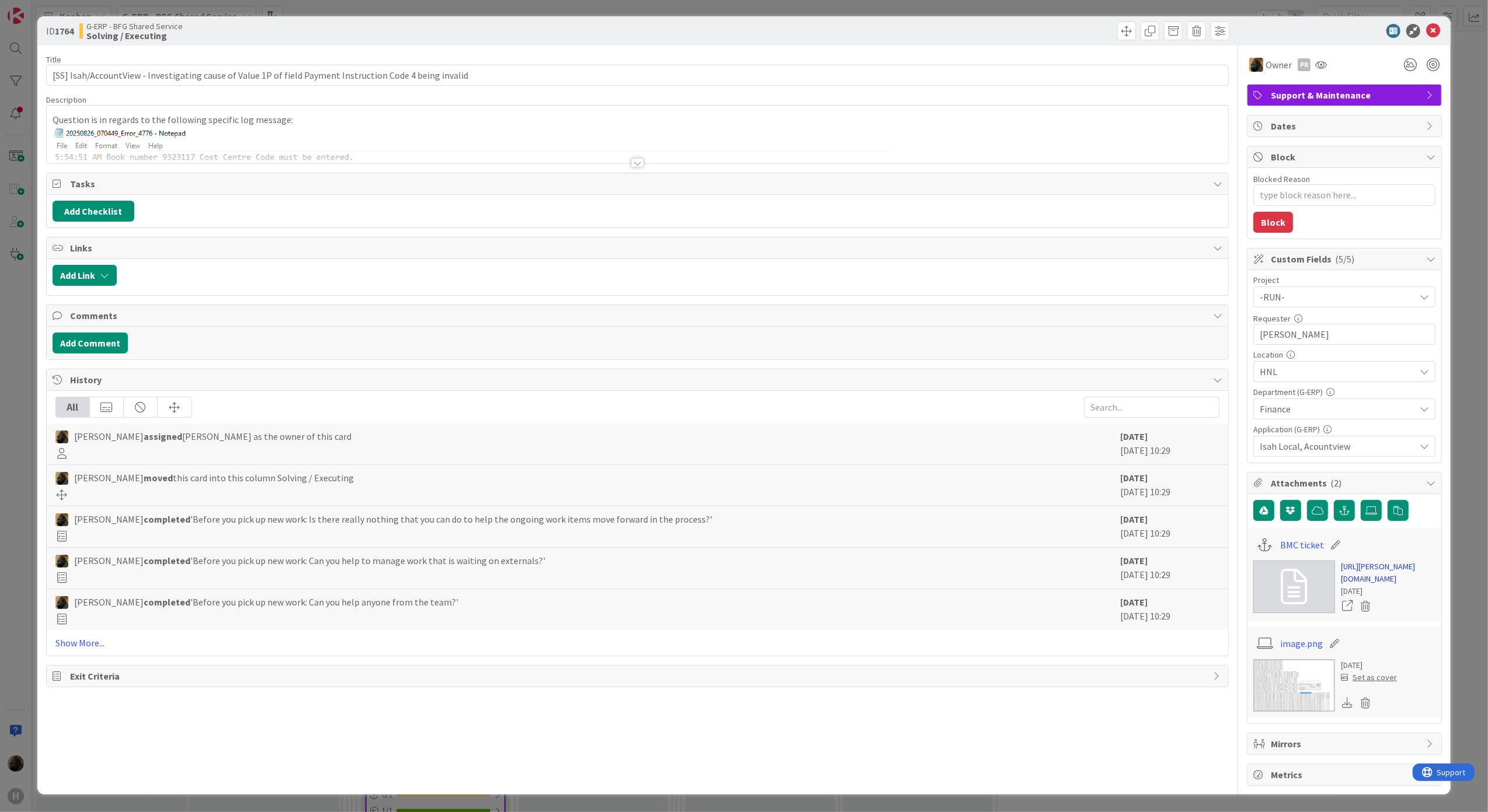
click at [1377, 585] on link "https://huisman-smartit.onbmc.com/smartit/app/#/incident/AGGF4KX6HRENQATBLQHCTB…" at bounding box center [1389, 572] width 95 height 25
click at [9, 351] on div "ID 1764 G-ERP - BFG Shared Service Solving / Executing Title 105 / 128 [SS] Isa…" at bounding box center [744, 406] width 1488 height 812
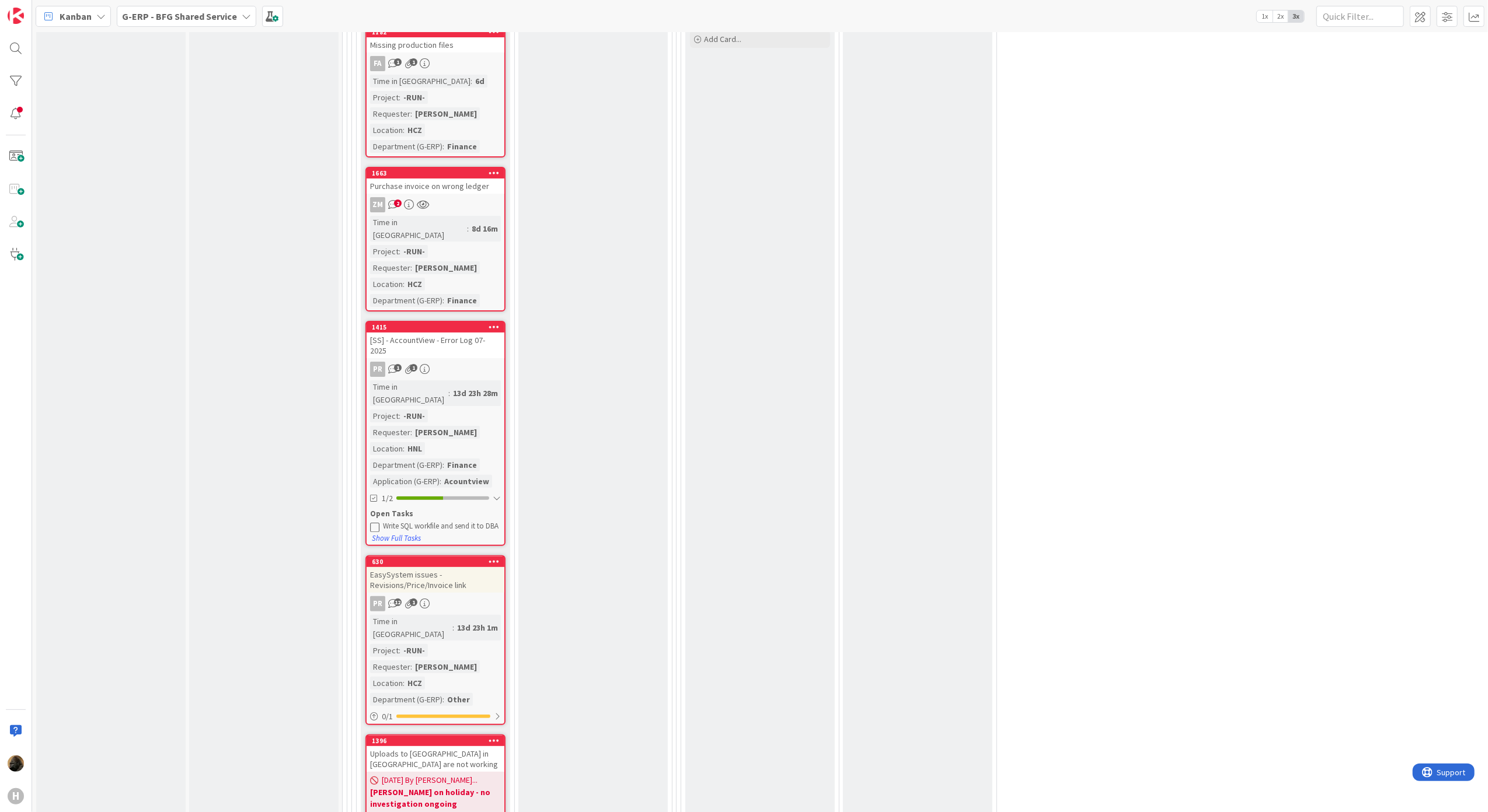
scroll to position [4435, 0]
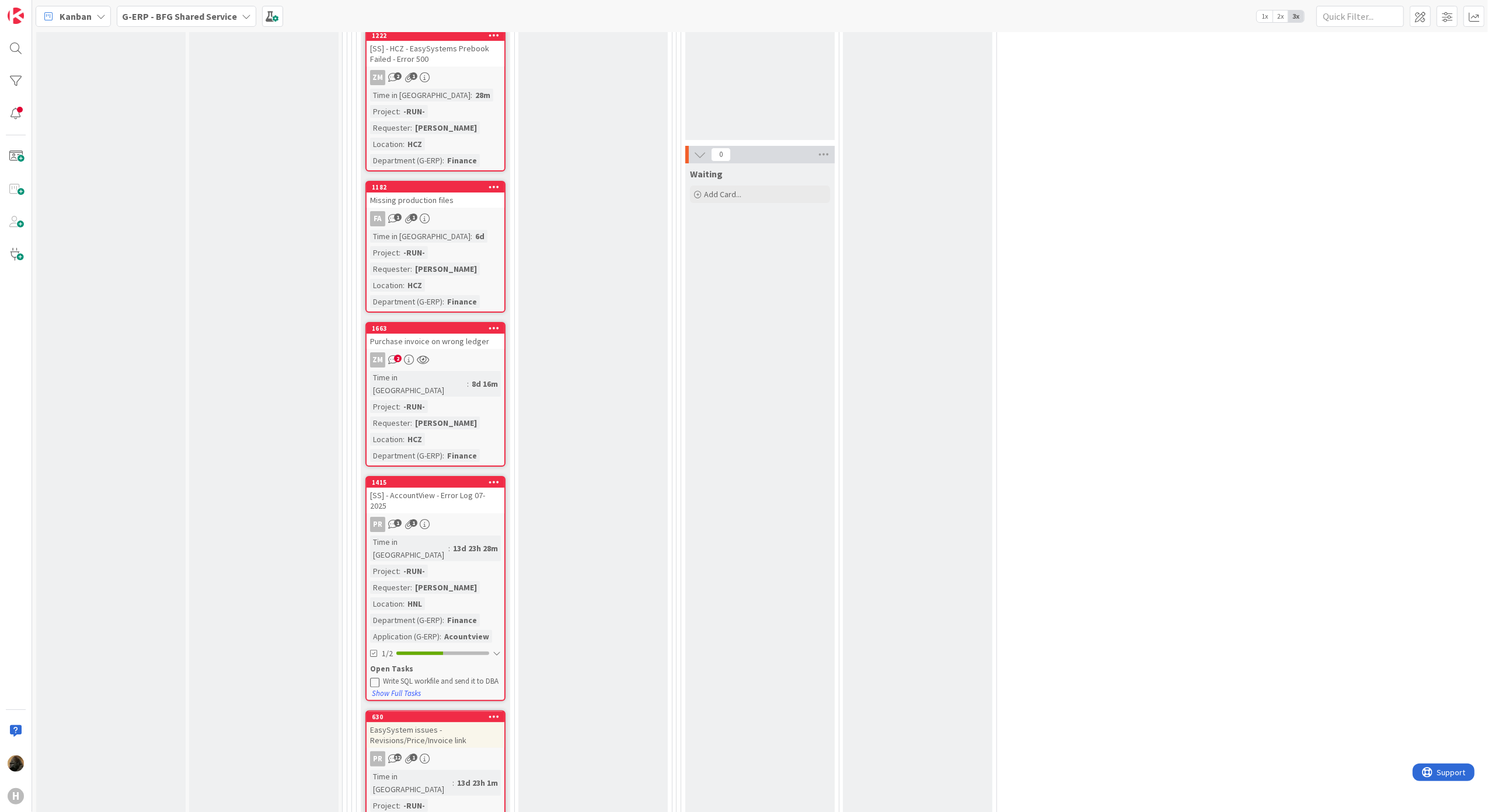
click at [453, 488] on div "[SS] - AccountView - Error Log 07-2025" at bounding box center [435, 500] width 138 height 26
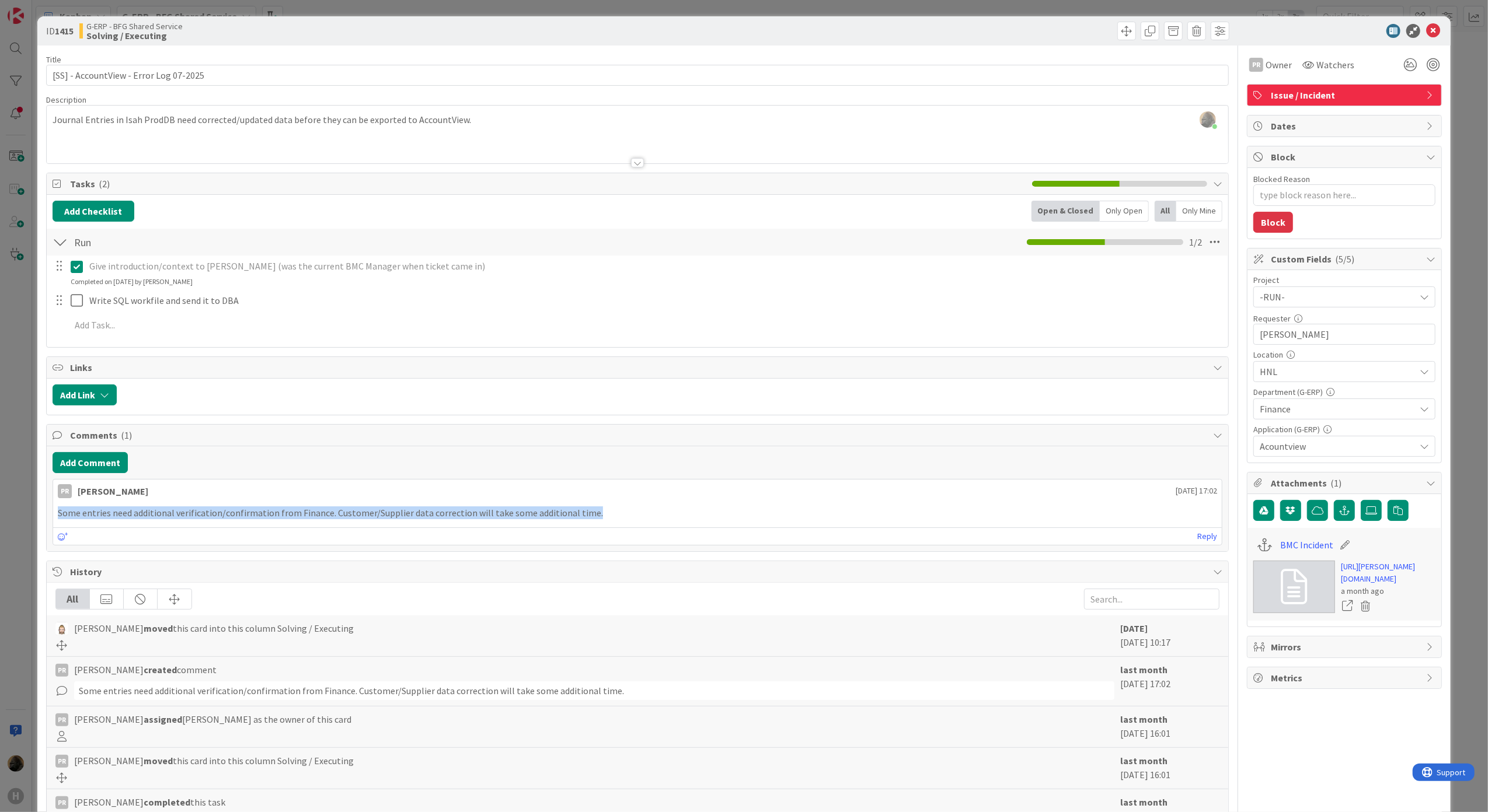
drag, startPoint x: 603, startPoint y: 507, endPoint x: 45, endPoint y: 525, distance: 558.3
click at [46, 525] on div "Comments ( 1 ) Add Comment PR Parveen Rana July 29 2025 17:02 Some entries need…" at bounding box center [638, 488] width 1183 height 128
drag, startPoint x: 45, startPoint y: 525, endPoint x: 51, endPoint y: 523, distance: 6.3
click at [51, 523] on div "Add Comment PR Parveen Rana July 29 2025 17:02 Some entries need additional ver…" at bounding box center [637, 499] width 1183 height 106
drag, startPoint x: 57, startPoint y: 513, endPoint x: 601, endPoint y: 507, distance: 544.0
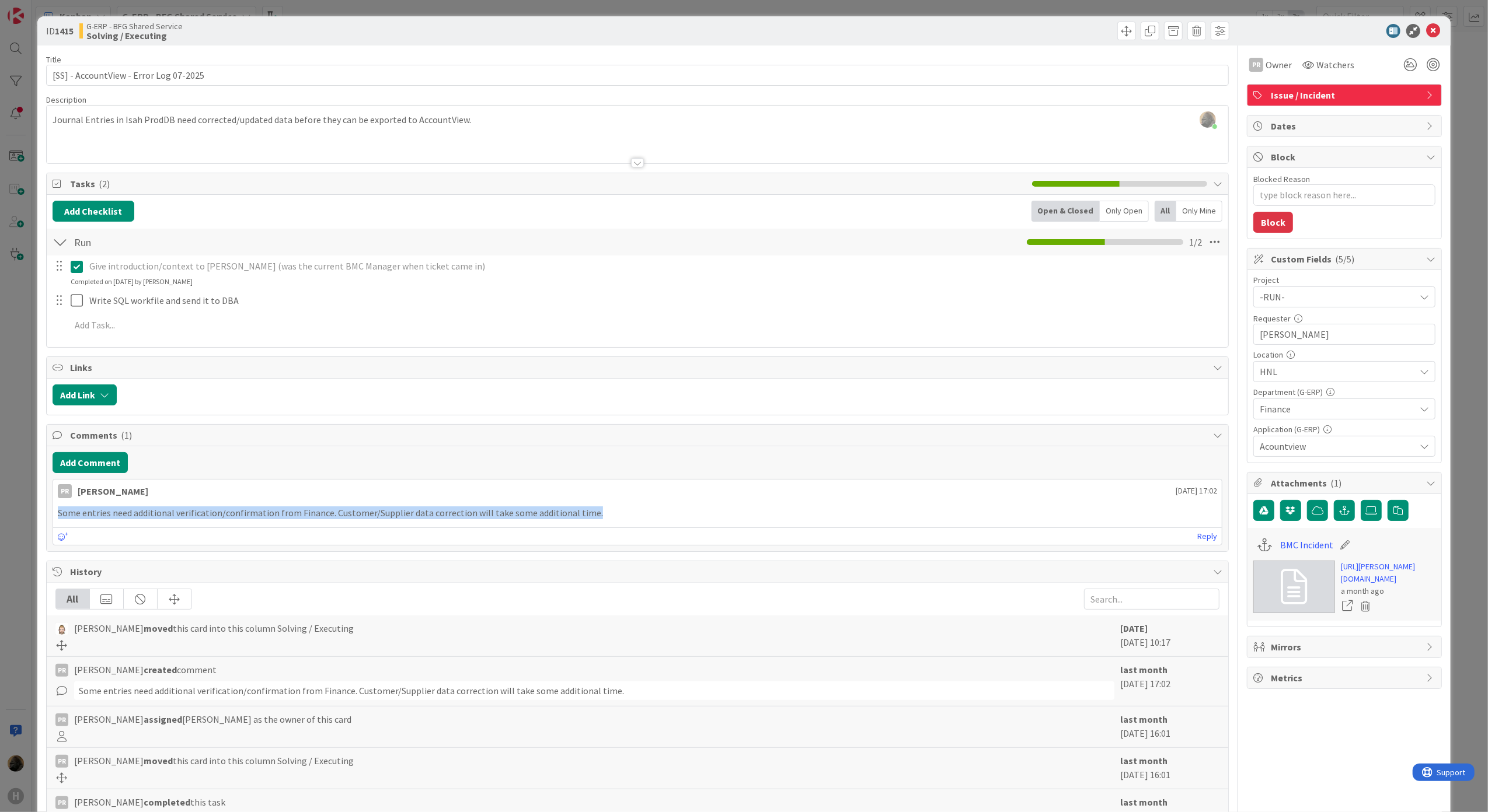
click at [601, 507] on div "Some entries need additional verification/confirmation from Finance. Customer/S…" at bounding box center [637, 513] width 1170 height 23
drag, startPoint x: 601, startPoint y: 507, endPoint x: 332, endPoint y: 545, distance: 271.7
click at [332, 545] on div "Reply" at bounding box center [637, 536] width 1170 height 17
click at [1341, 575] on link "https://huisman-smartit.onbmc.com/smartit/app/#/incident/AGGHEXFAF704DATADUKETA…" at bounding box center [1389, 572] width 95 height 25
drag, startPoint x: 62, startPoint y: 516, endPoint x: 578, endPoint y: 515, distance: 516.0
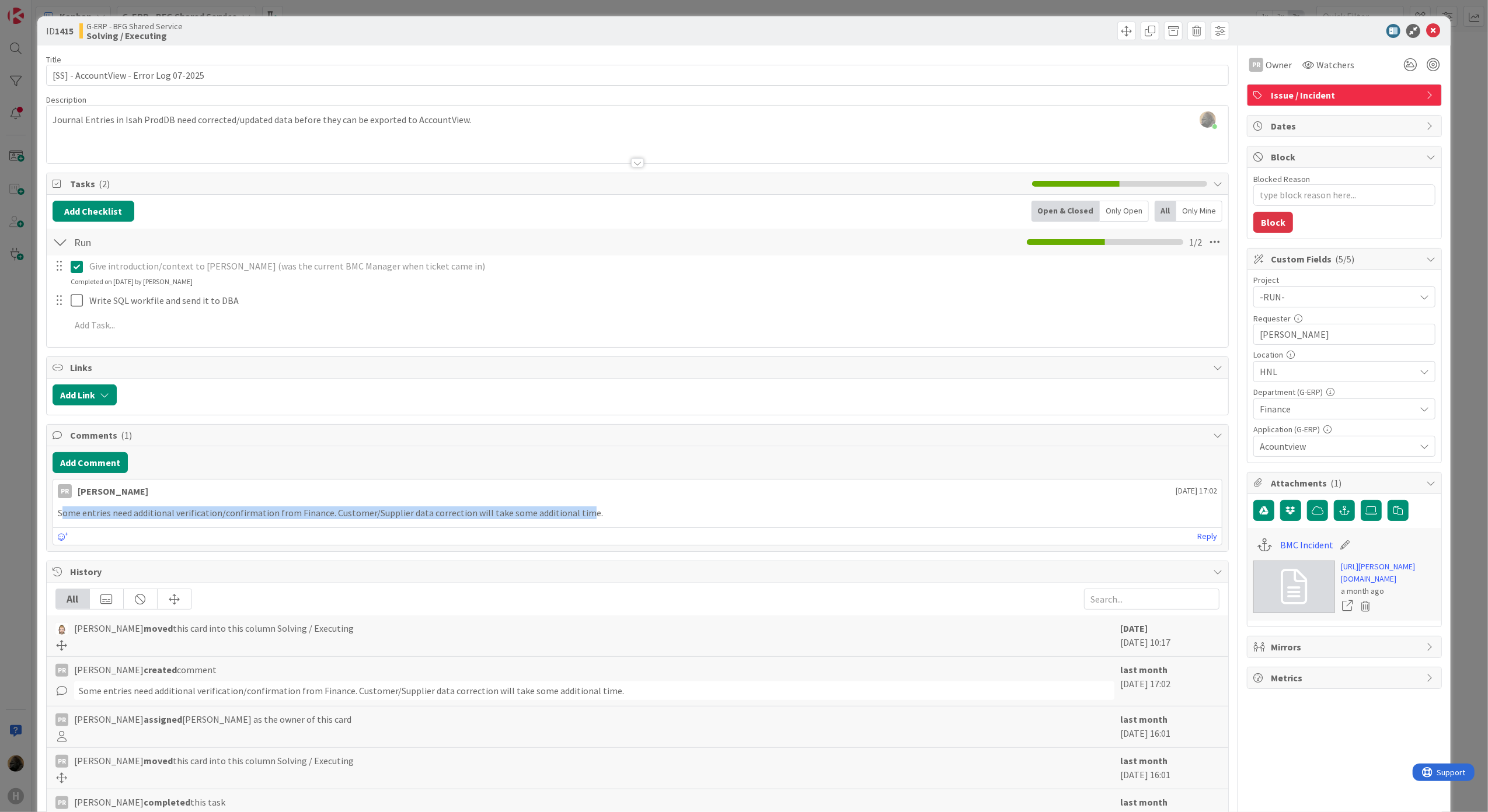
click at [578, 515] on p "Some entries need additional verification/confirmation from Finance. Customer/S…" at bounding box center [637, 513] width 1160 height 14
drag, startPoint x: 578, startPoint y: 515, endPoint x: 621, endPoint y: 544, distance: 51.9
click at [621, 544] on div "Reply" at bounding box center [637, 536] width 1170 height 17
click at [7, 361] on div "ID 1415 G-ERP - BFG Shared Service Solving / Executing Title 38 / 128 [SS] - Ac…" at bounding box center [744, 406] width 1488 height 812
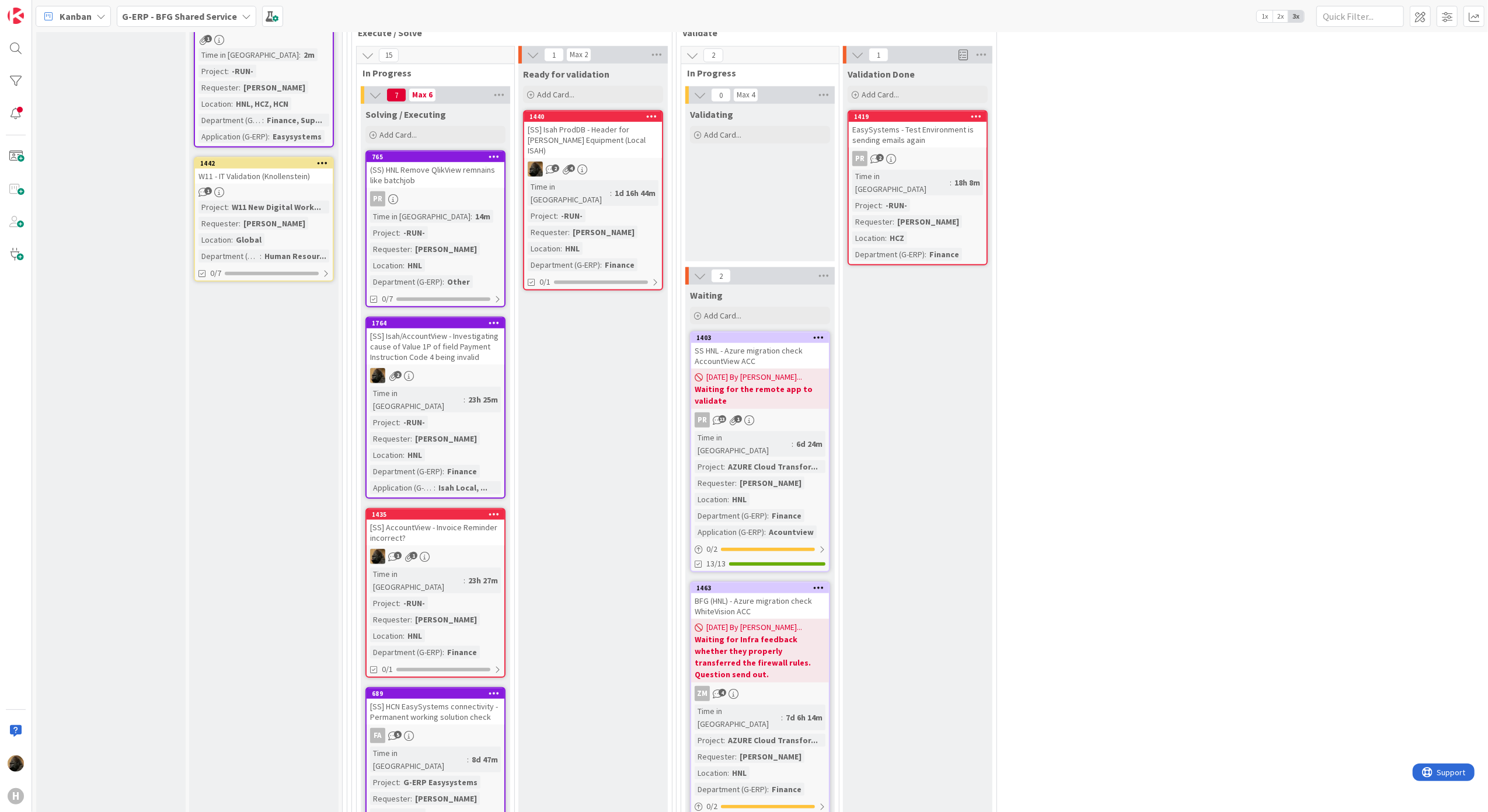
scroll to position [856, 0]
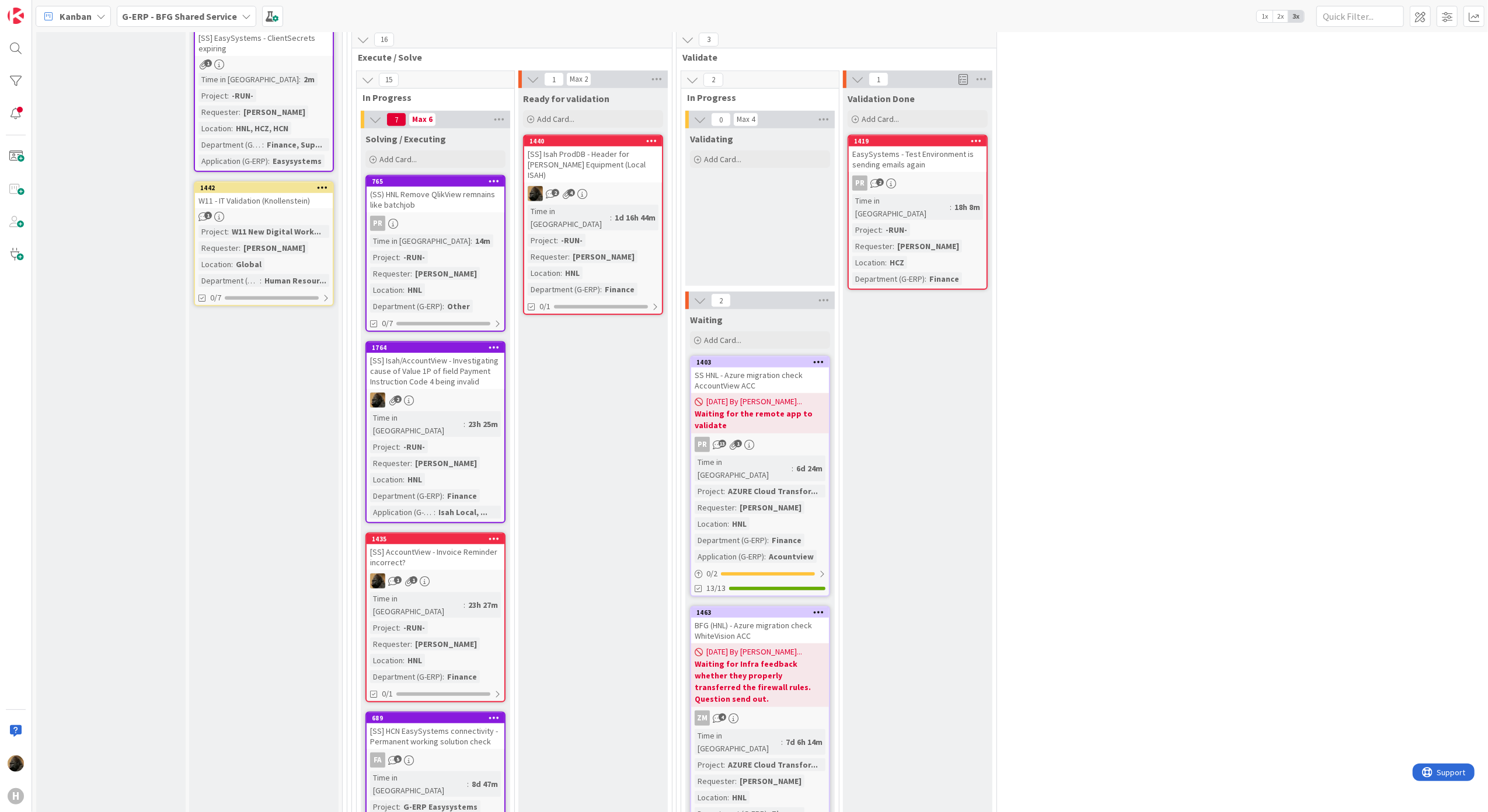
click at [432, 353] on div "[SS] Isah/AccountView - Investigating cause of Value 1P of field Payment Instru…" at bounding box center [435, 371] width 138 height 36
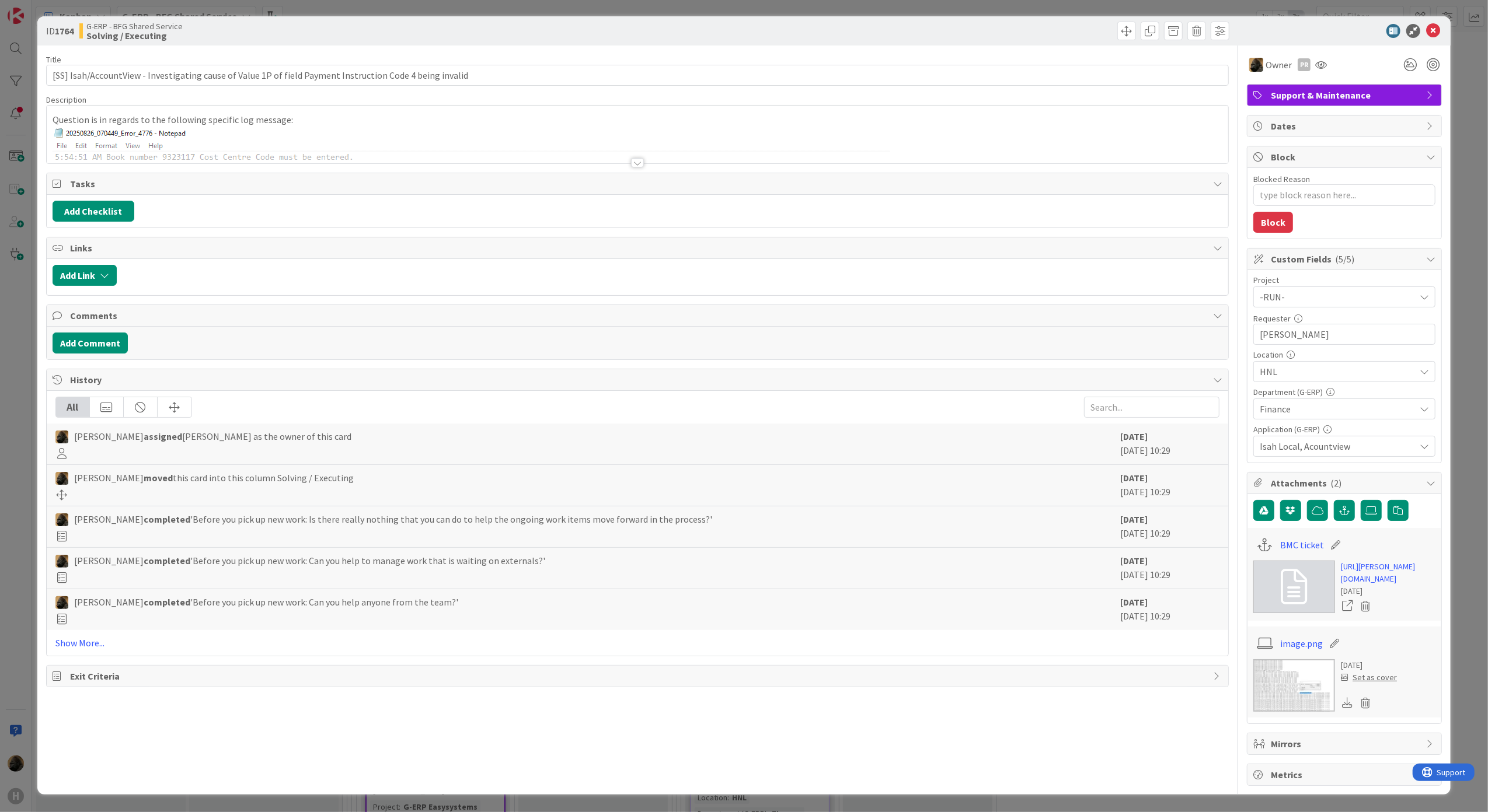
click at [636, 171] on div "Title 105 / 128 [SS] Isah/AccountView - Investigating cause of Value 1P of fiel…" at bounding box center [638, 416] width 1183 height 741
click at [631, 166] on div at bounding box center [637, 163] width 13 height 9
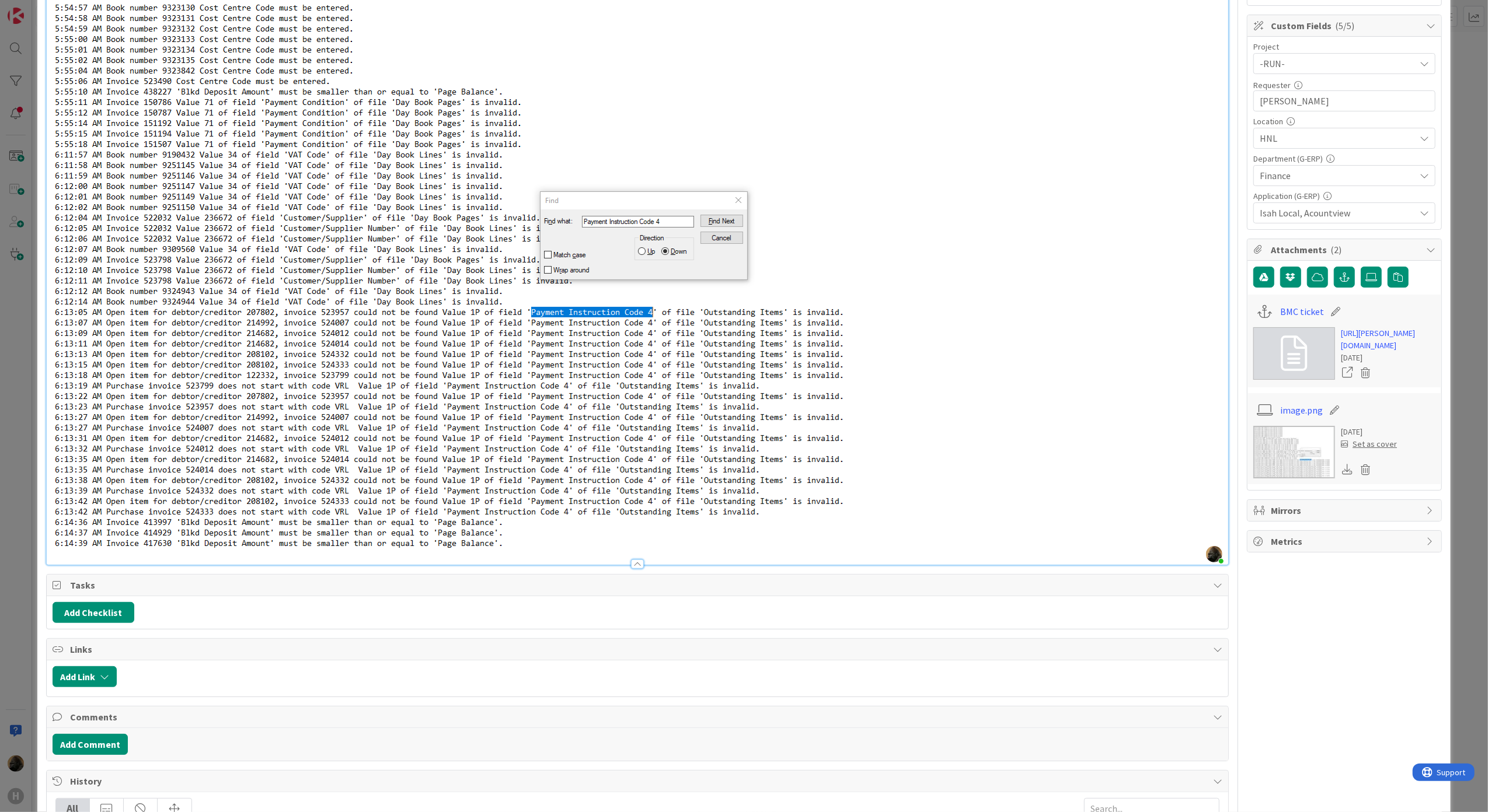
scroll to position [155, 0]
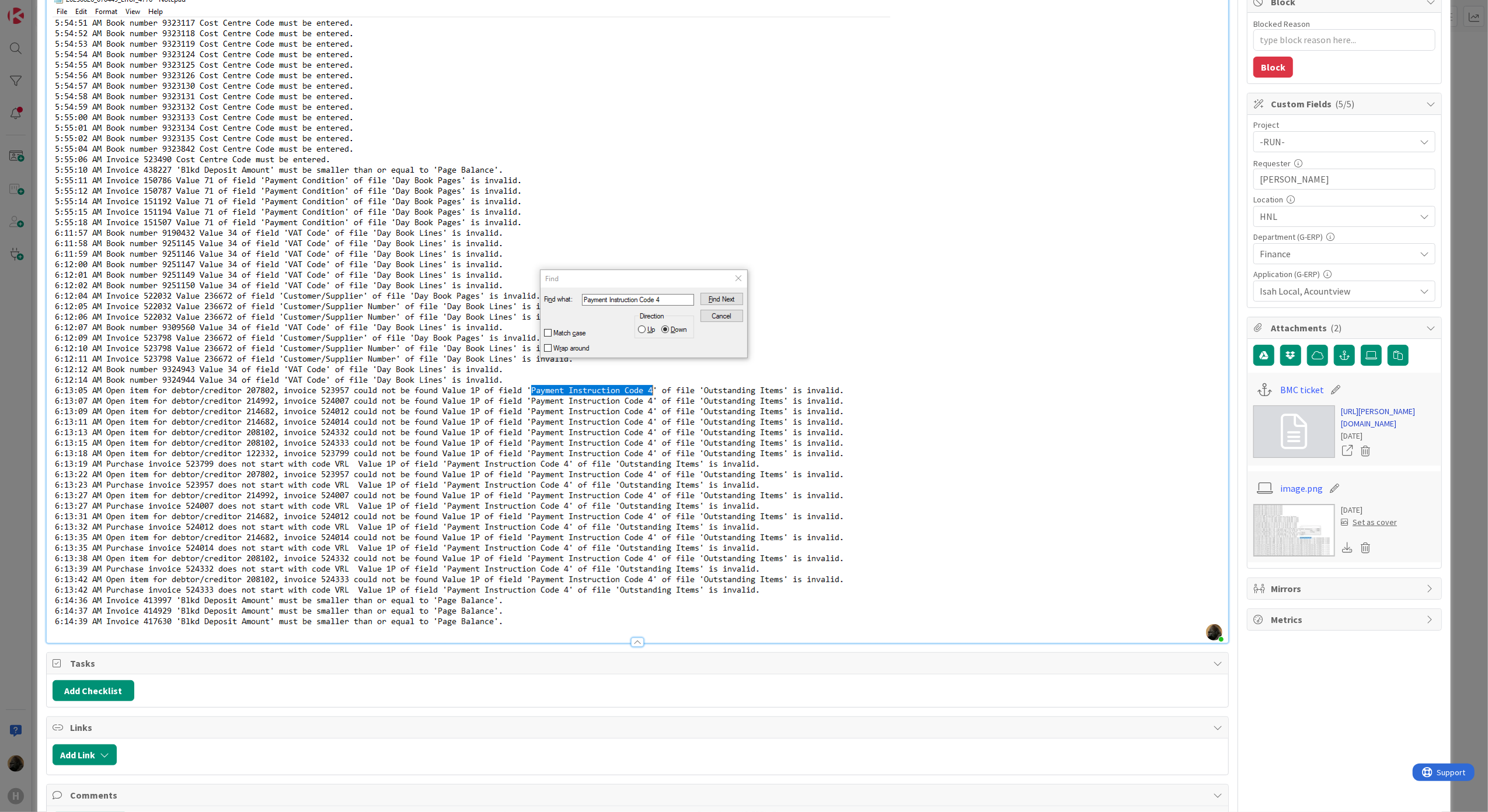
click at [1378, 418] on link "https://huisman-smartit.onbmc.com/smartit/app/#/incident/AGGF4KX6HRENQATBLQHCTB…" at bounding box center [1389, 417] width 95 height 25
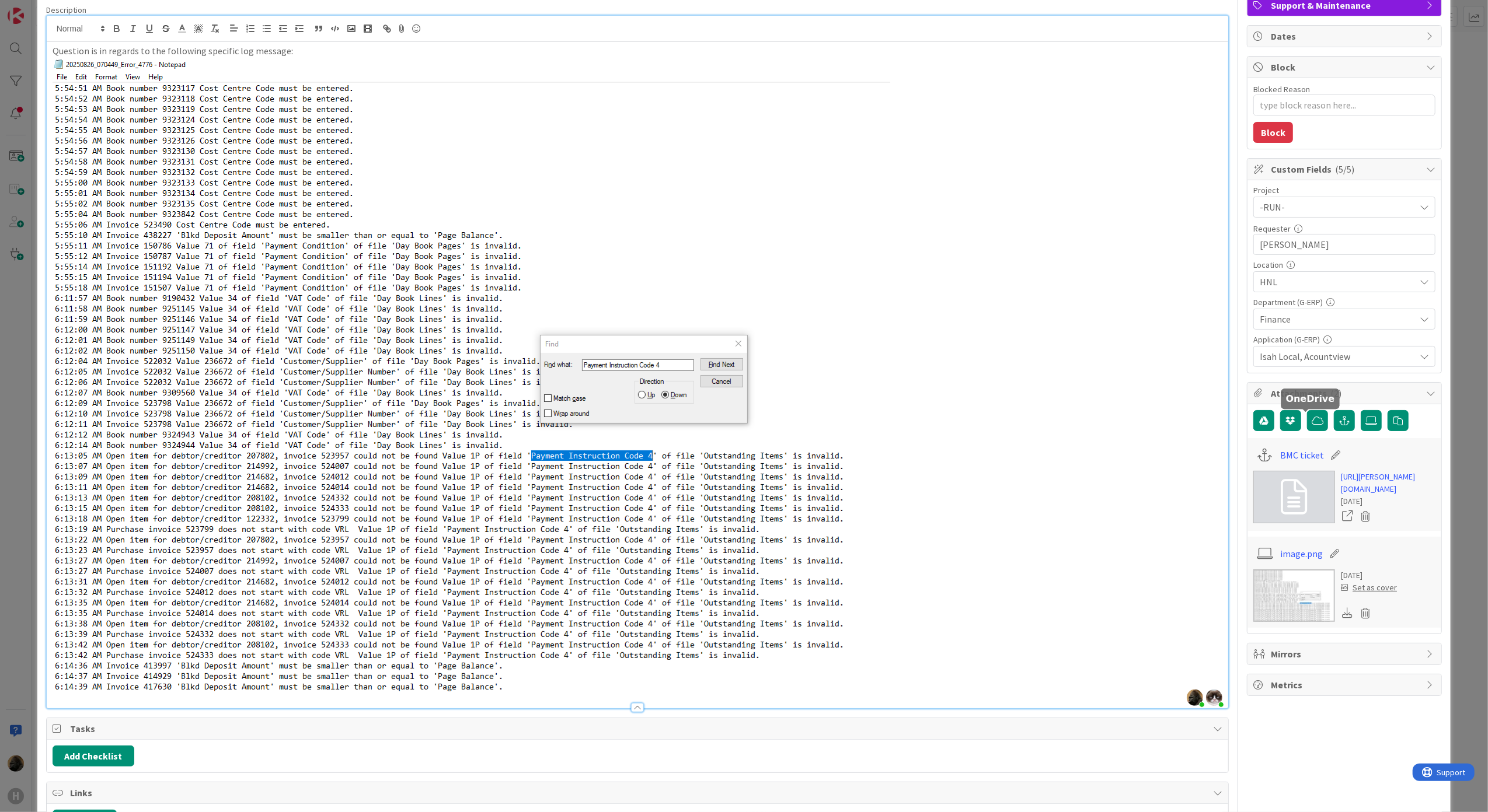
scroll to position [0, 0]
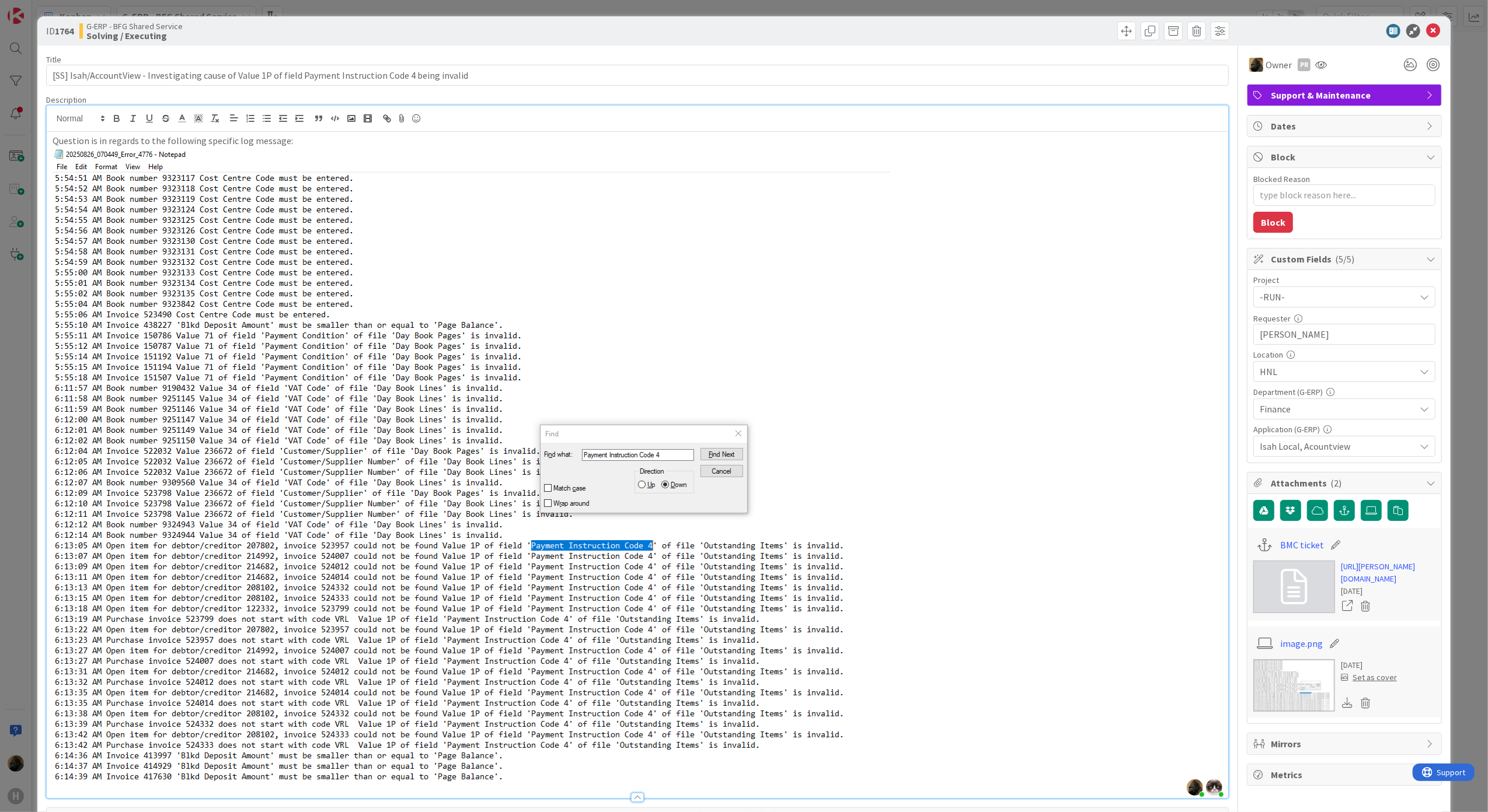
click at [1424, 43] on div "ID 1764 G-ERP - BFG Shared Service Solving / Executing" at bounding box center [744, 31] width 1414 height 29
click at [1426, 33] on icon at bounding box center [1432, 30] width 14 height 14
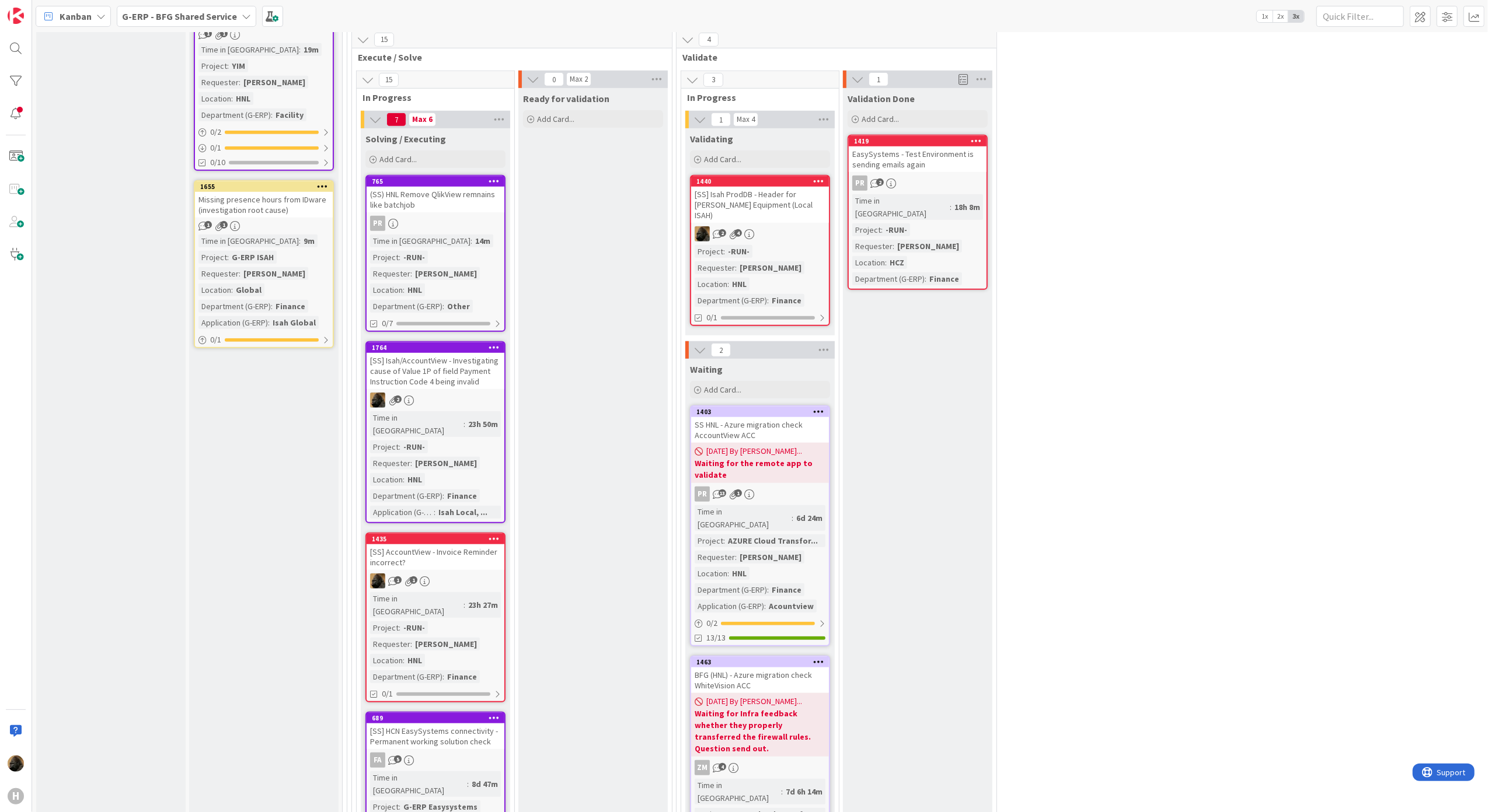
click at [752, 191] on div "[SS] Isah ProdDB - Header for Huisman Equipment (Local ISAH)" at bounding box center [760, 205] width 138 height 36
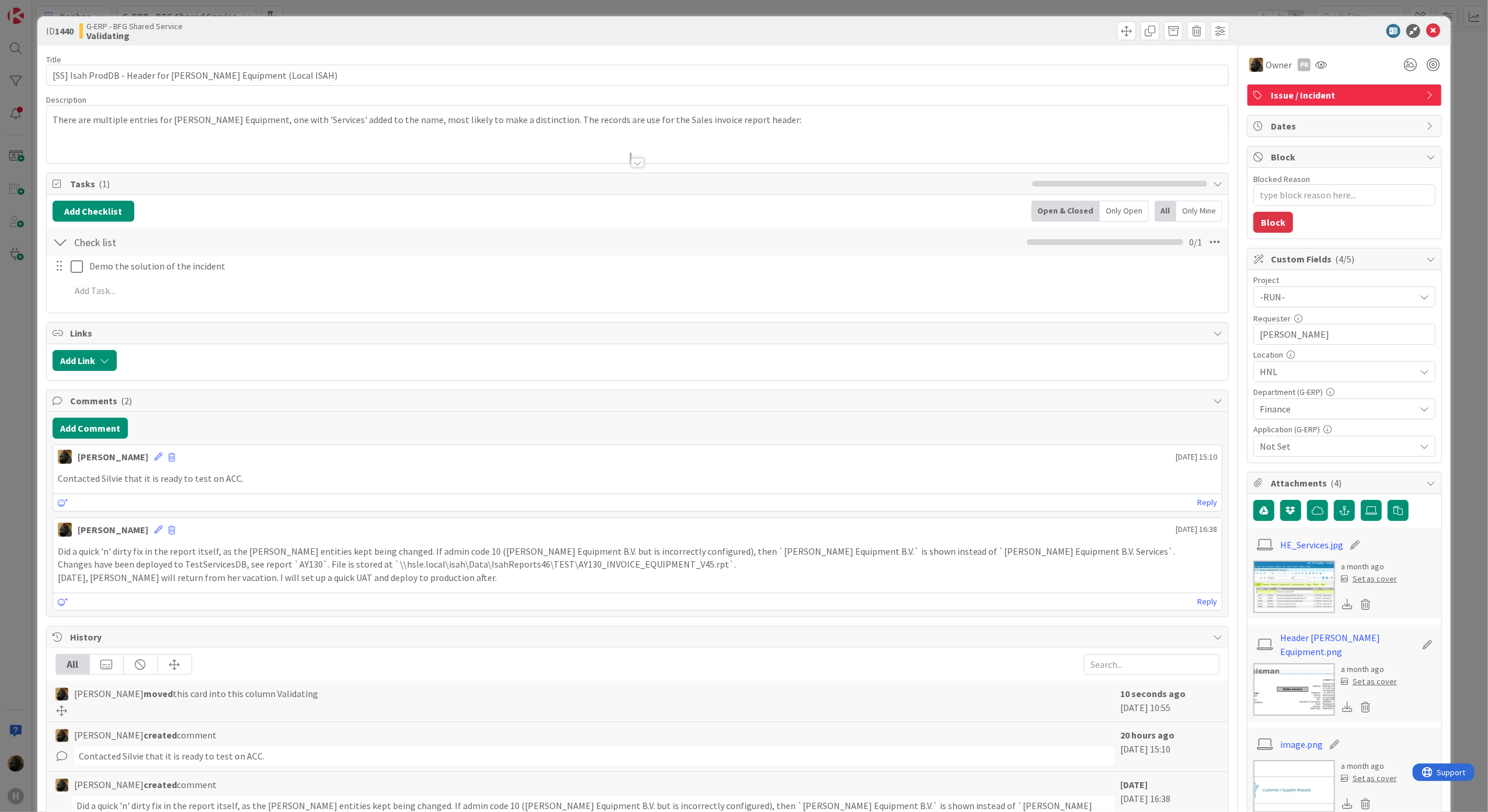
click at [634, 167] on div at bounding box center [637, 163] width 13 height 9
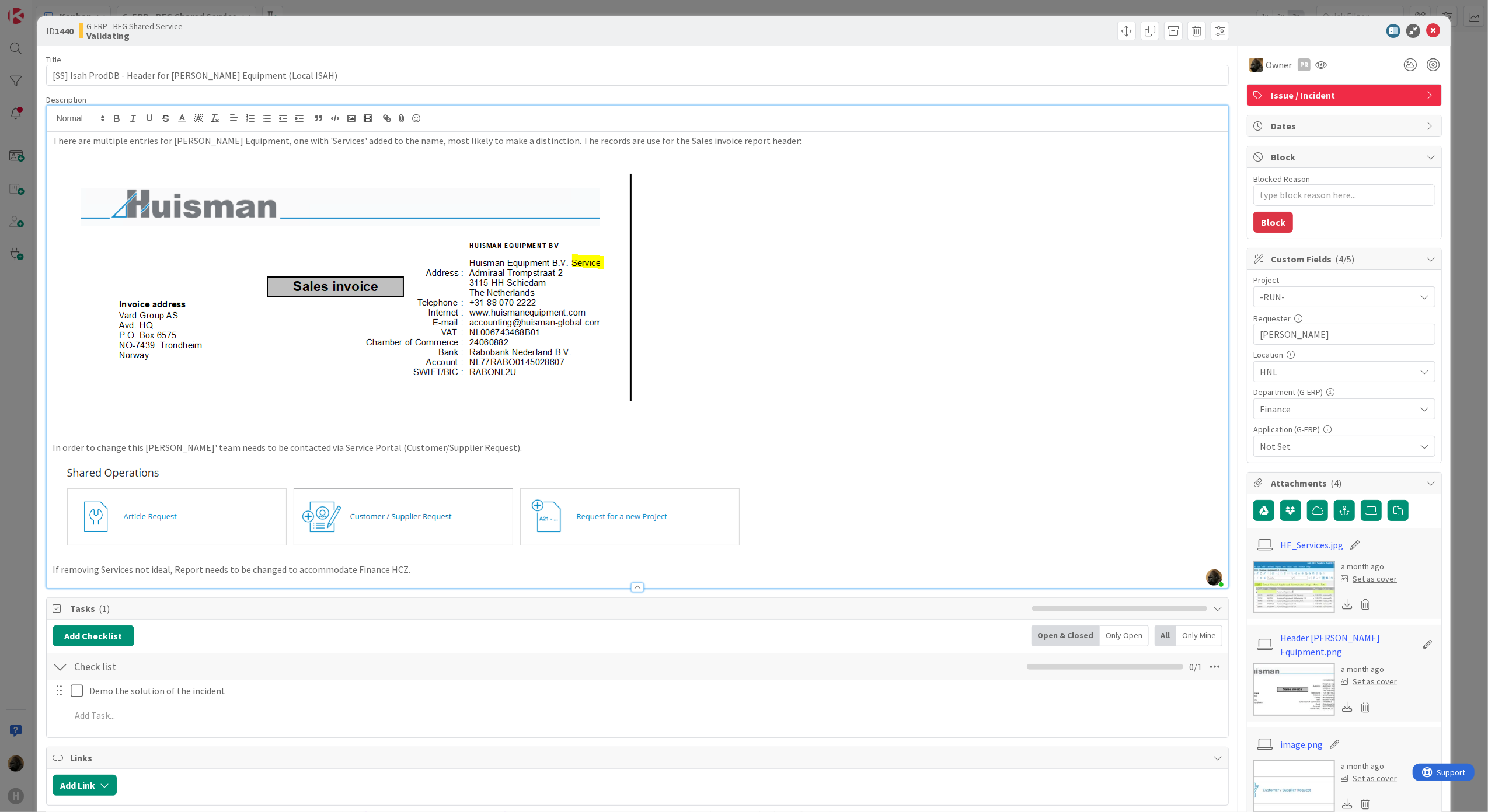
click at [728, 458] on img at bounding box center [417, 509] width 728 height 108
click at [627, 458] on img at bounding box center [417, 509] width 728 height 108
click at [611, 474] on img at bounding box center [417, 509] width 728 height 108
click at [212, 460] on img at bounding box center [417, 509] width 728 height 108
drag, startPoint x: 197, startPoint y: 446, endPoint x: 458, endPoint y: 451, distance: 261.0
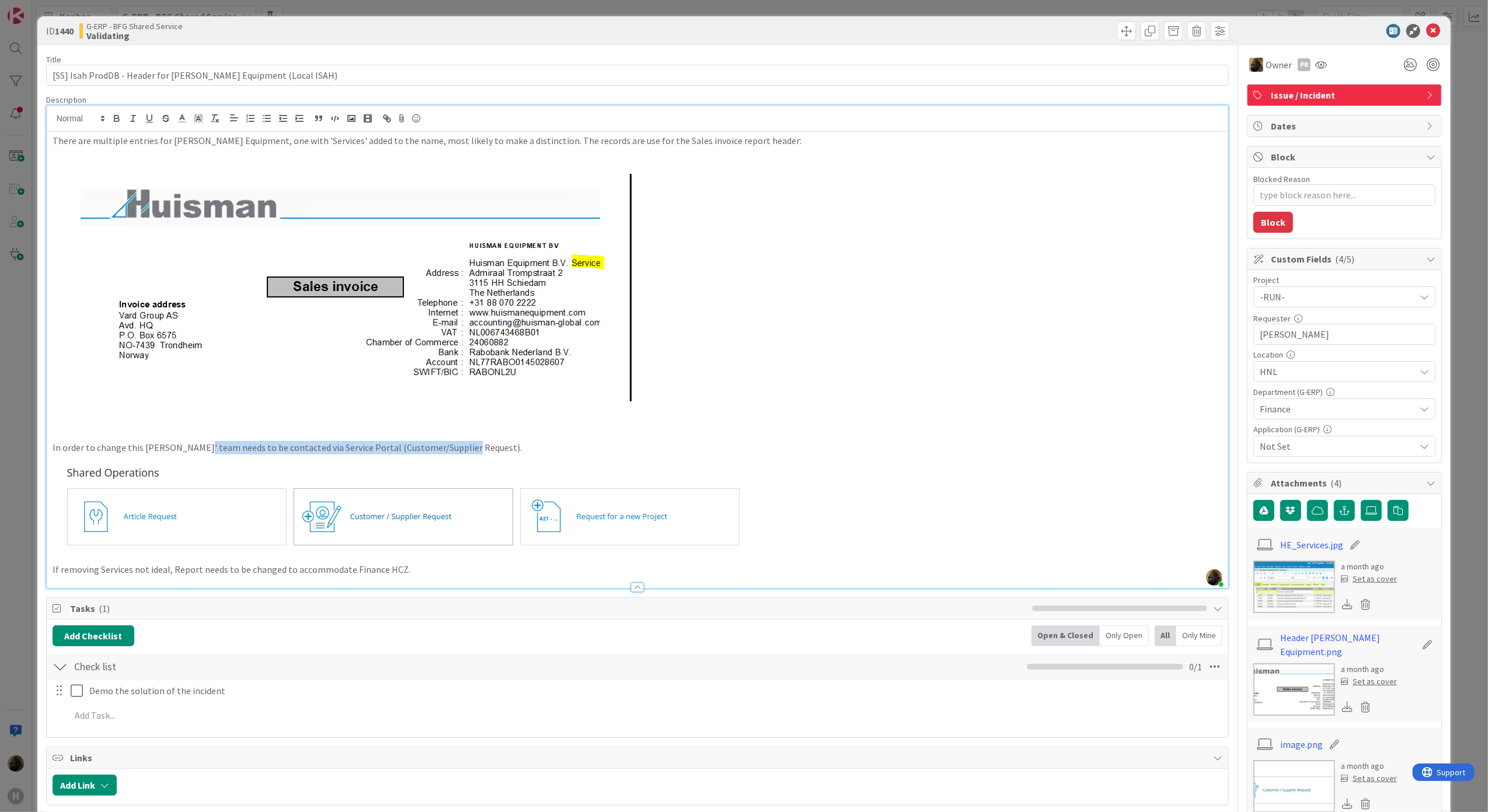
click at [458, 451] on p "In order to change this Hans' team needs to be contacted via Service Portal (Cu…" at bounding box center [638, 447] width 1171 height 14
click at [395, 453] on p "In order to change this Hans' team needs to be contacted via Service Portal (Cu…" at bounding box center [638, 447] width 1171 height 14
drag, startPoint x: 405, startPoint y: 570, endPoint x: 22, endPoint y: 575, distance: 383.0
click at [22, 575] on div "ID 1440 G-ERP - BFG Shared Service Validating Title 60 / 128 [SS] Isah ProdDB -…" at bounding box center [744, 406] width 1488 height 812
click at [306, 570] on p "If removing Services not ideal, Report needs to be changed to accommodate Finan…" at bounding box center [638, 570] width 1171 height 14
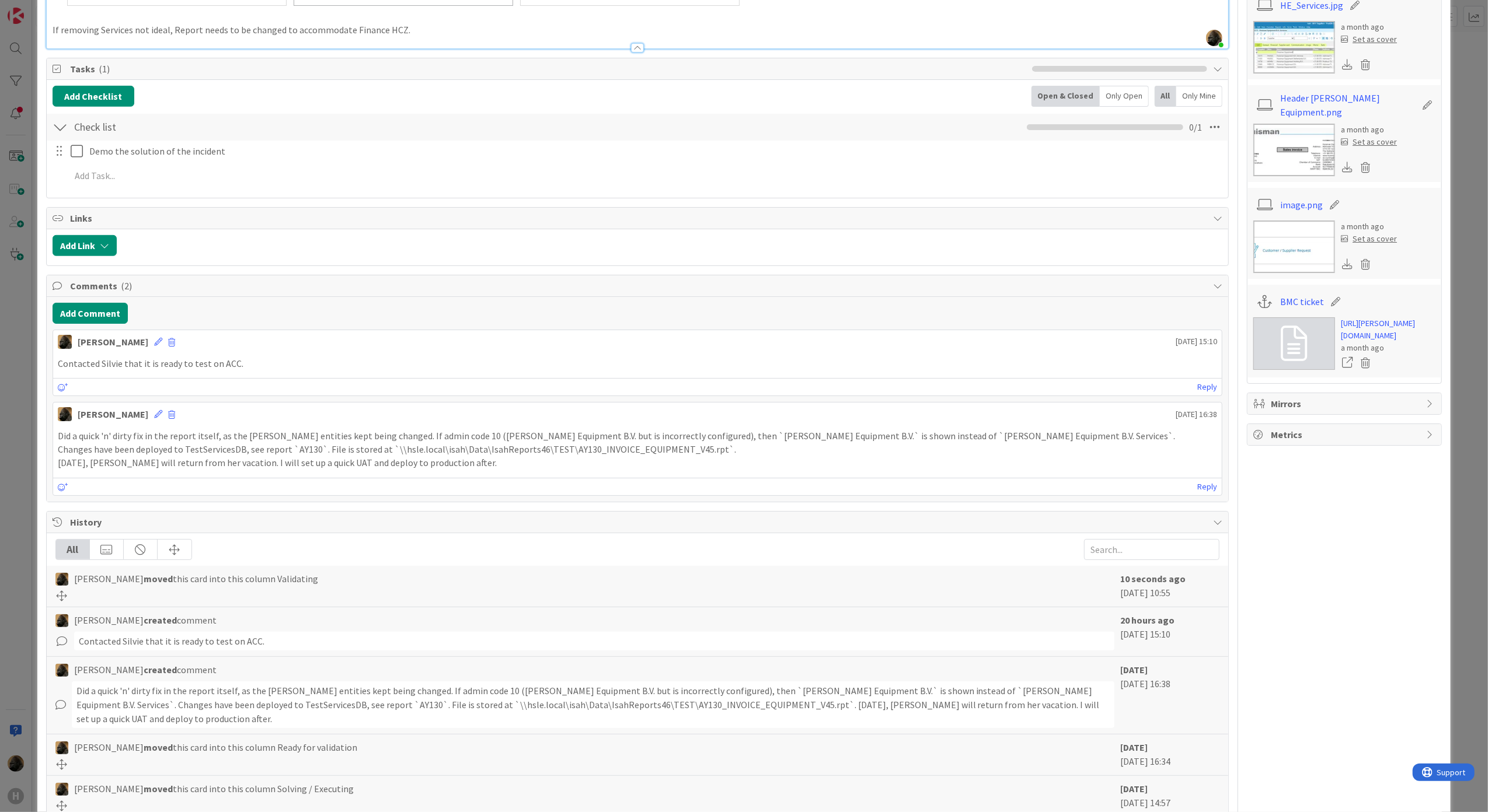
scroll to position [544, 0]
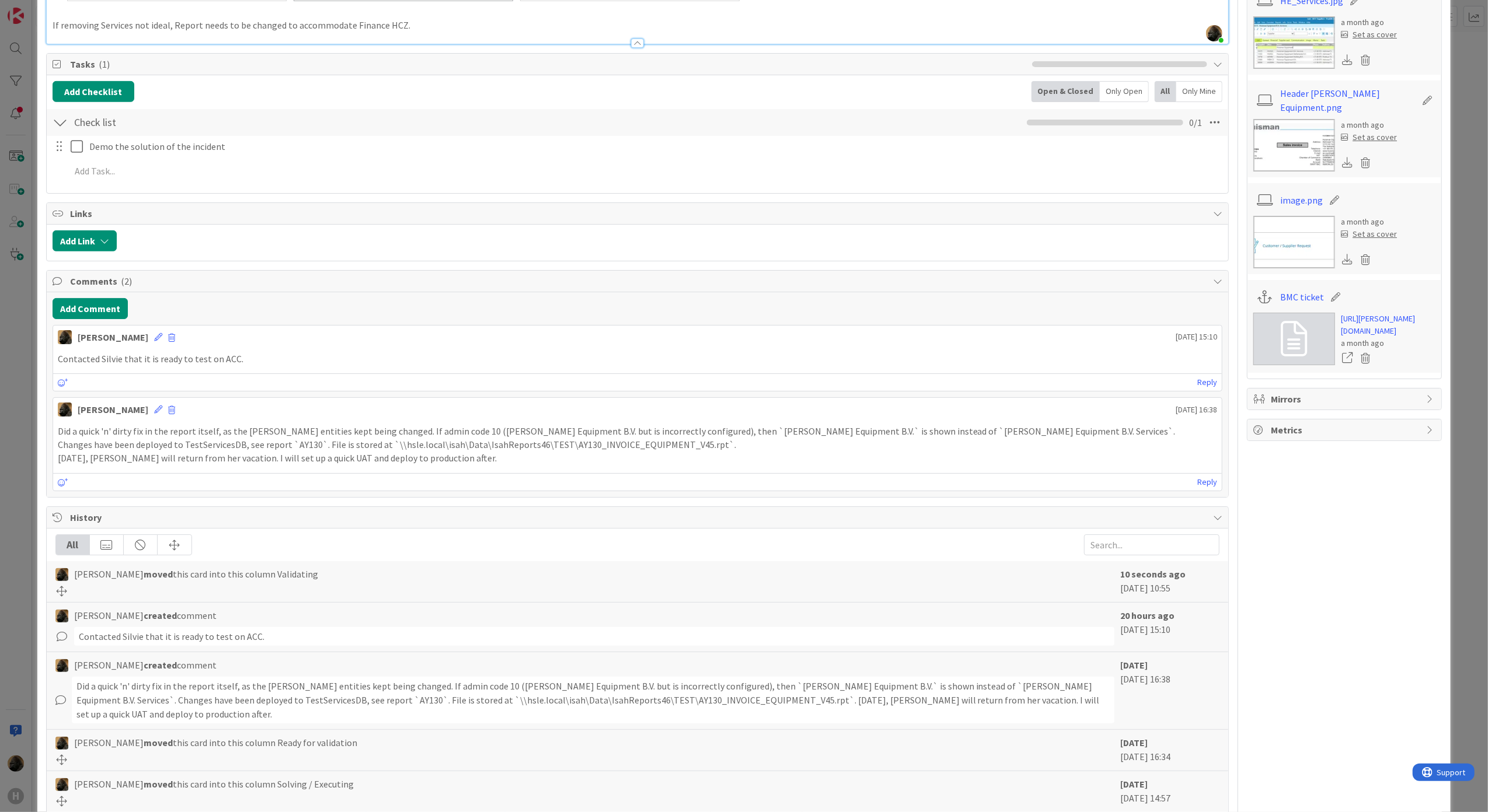
click at [414, 469] on div "Did a quick 'n' dirty fix in the report itself, as the Huisman entities kept be…" at bounding box center [637, 445] width 1170 height 49
click at [629, 556] on div "All" at bounding box center [637, 545] width 1164 height 21
click at [392, 406] on div "Noah Dezaire August 26 2025 16:38" at bounding box center [637, 407] width 1170 height 18
drag, startPoint x: 255, startPoint y: 366, endPoint x: 51, endPoint y: 365, distance: 204.0
click at [51, 365] on div "Add Comment Noah Dezaire August 27 2025 15:10 Contacted Silvie that it is ready…" at bounding box center [637, 395] width 1183 height 205
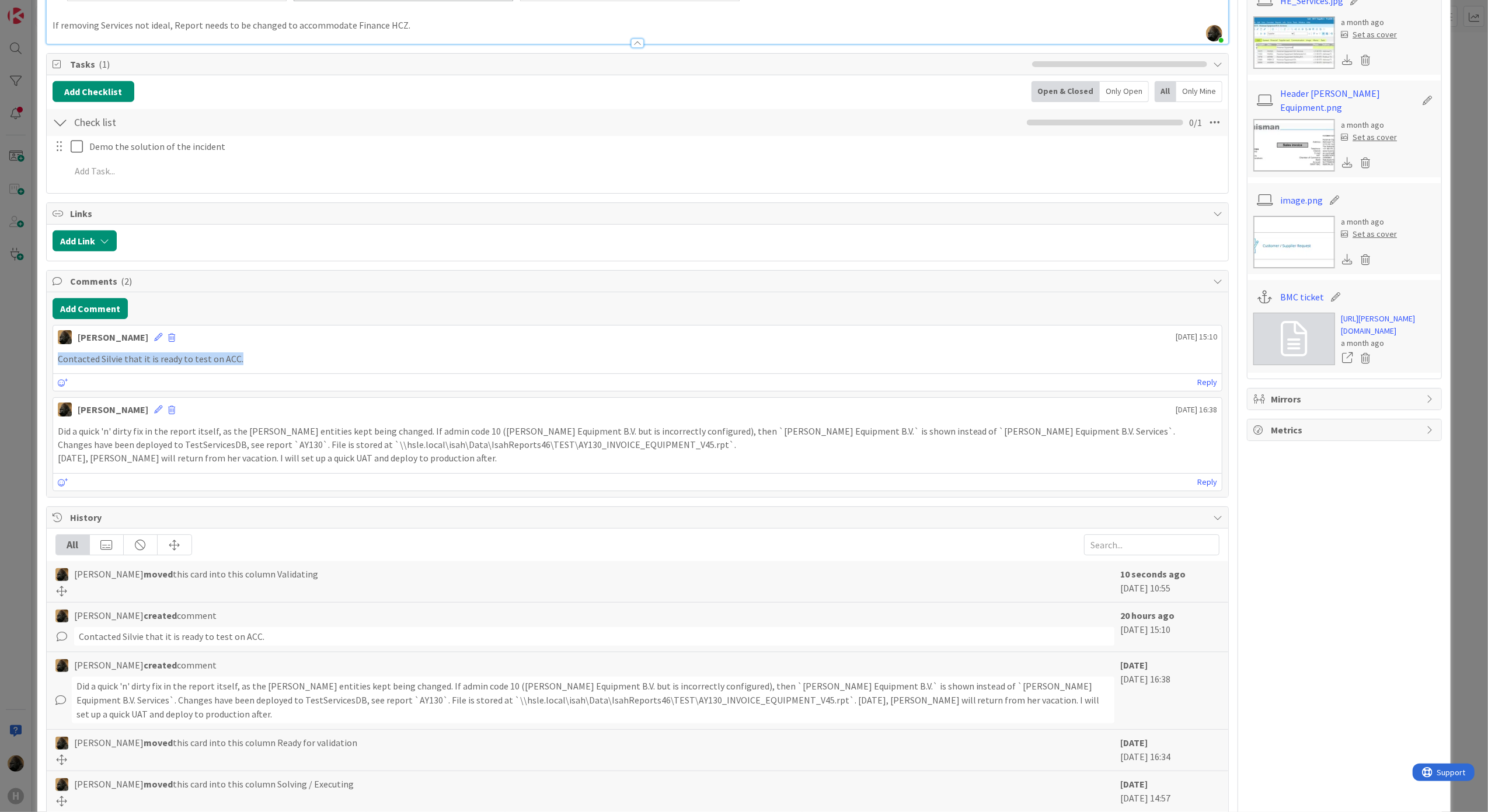
click at [398, 327] on div "Add Comment Noah Dezaire August 27 2025 15:10 Contacted Silvie that it is ready…" at bounding box center [637, 395] width 1183 height 205
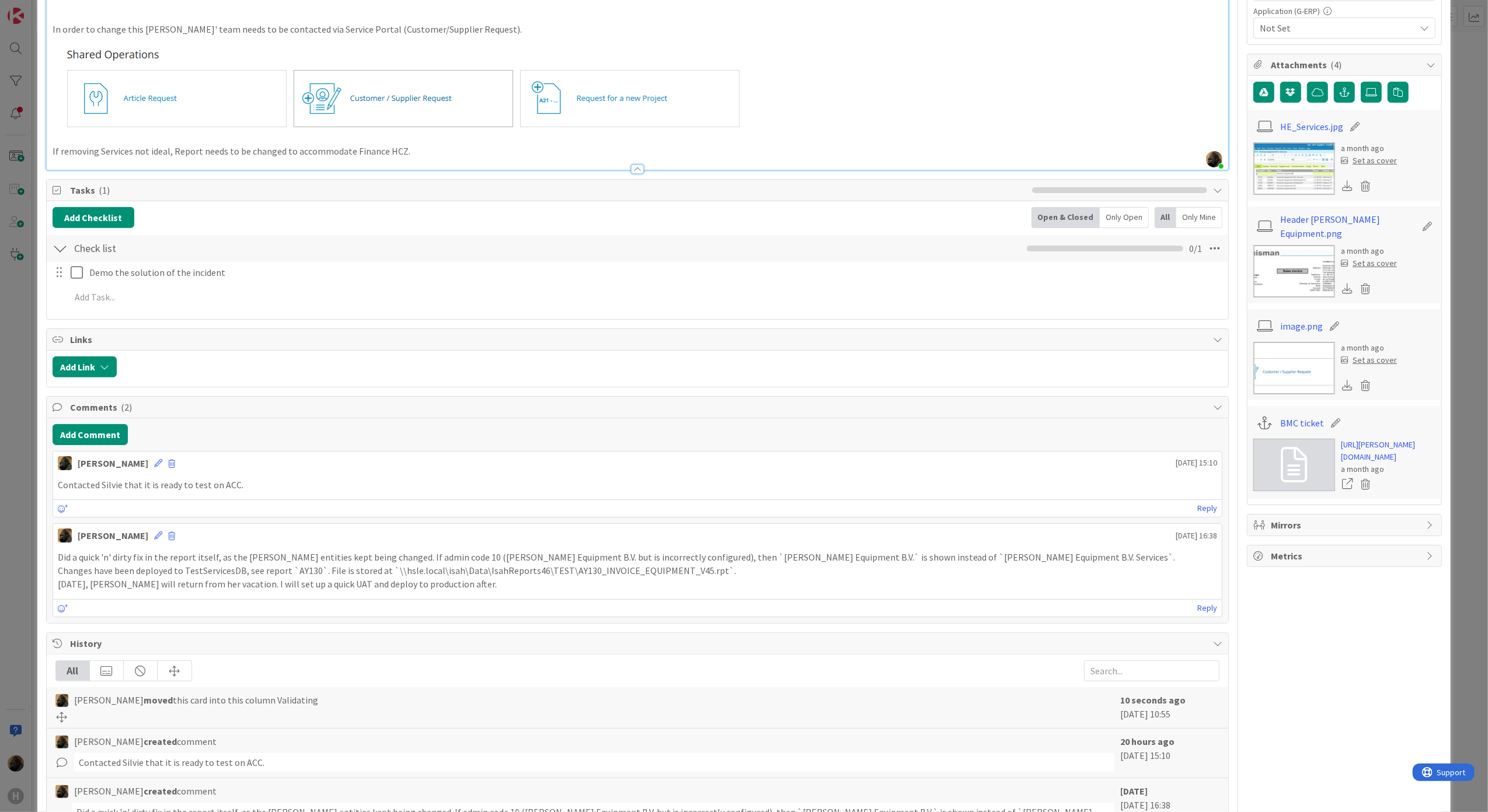
scroll to position [0, 0]
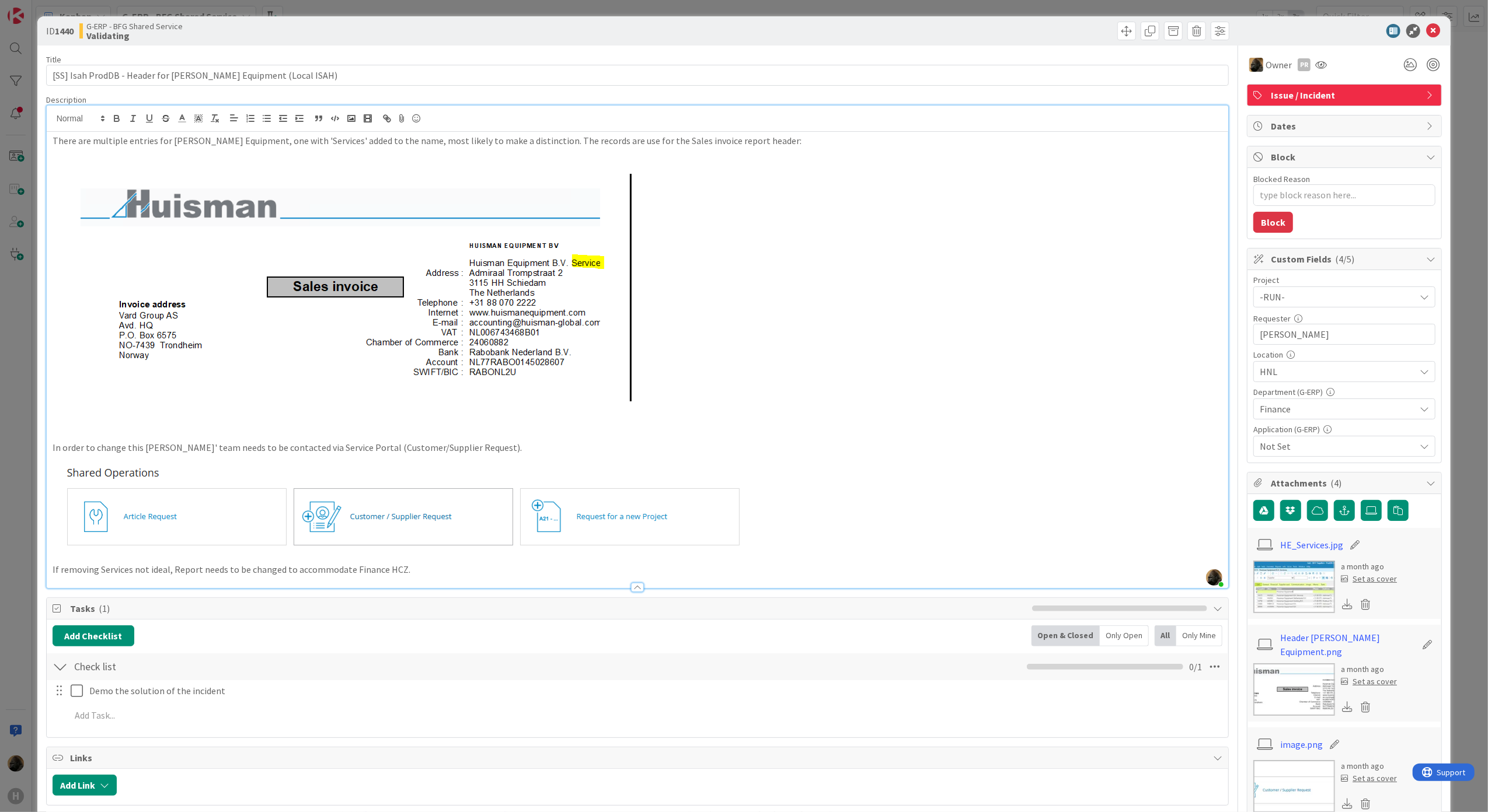
click at [1, 496] on div "ID 1440 G-ERP - BFG Shared Service Validating Title 60 / 128 [SS] Isah ProdDB -…" at bounding box center [744, 406] width 1488 height 812
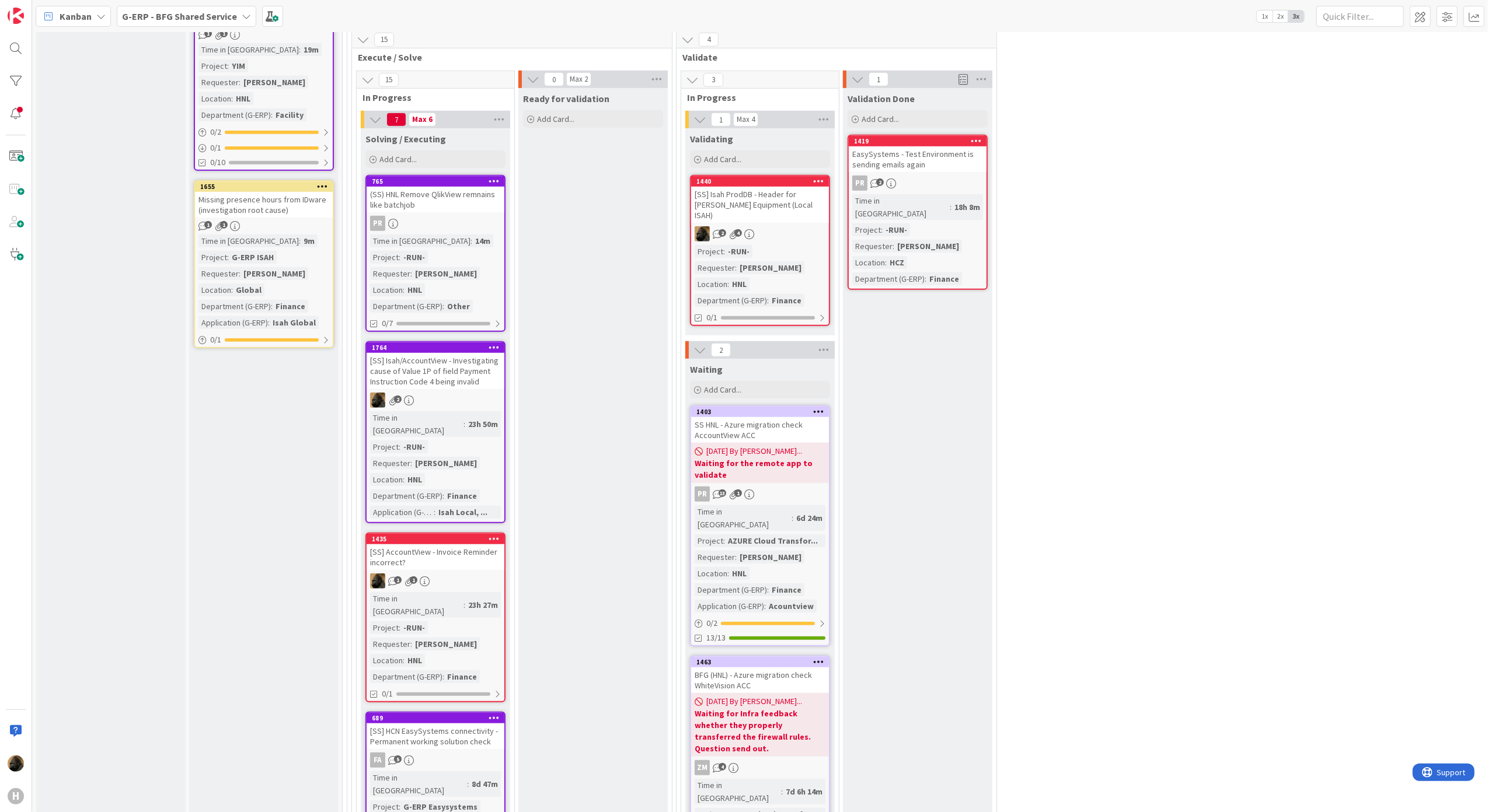
click at [150, 12] on b "G-ERP - BFG Shared Service" at bounding box center [180, 16] width 115 height 12
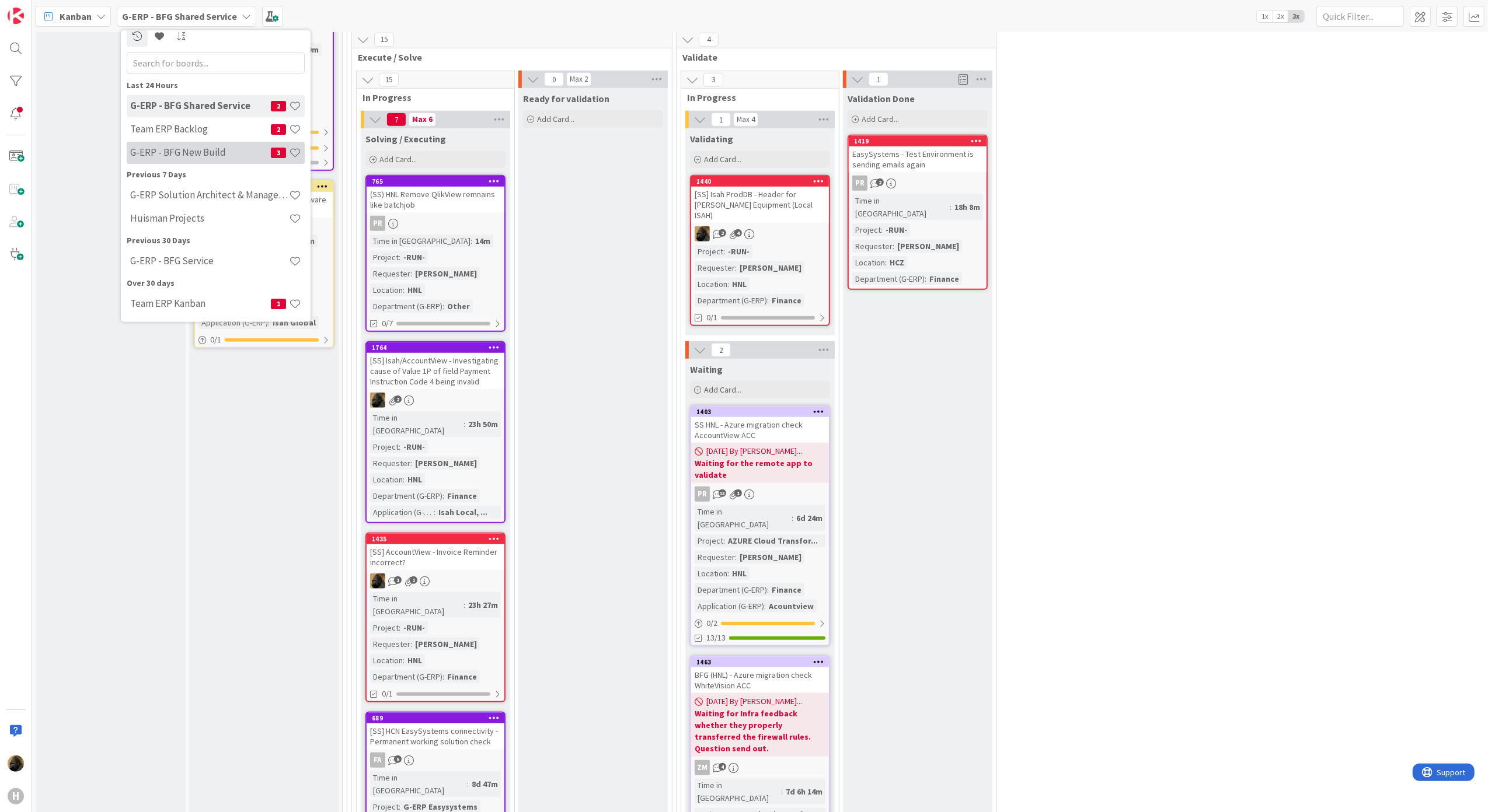
click at [200, 155] on h4 "G-ERP - BFG New Build" at bounding box center [201, 152] width 140 height 12
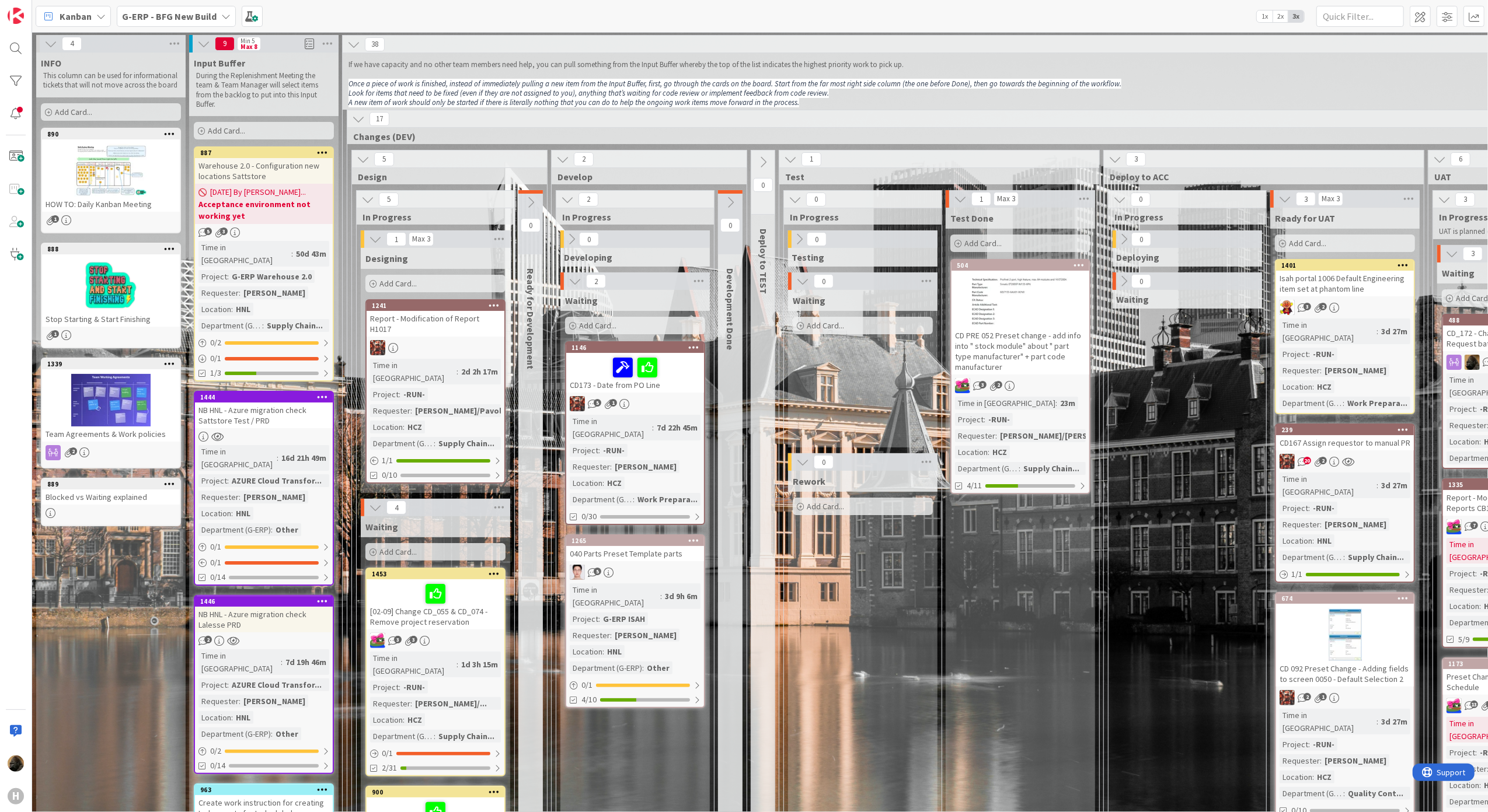
drag, startPoint x: 613, startPoint y: 799, endPoint x: 666, endPoint y: 801, distance: 53.0
click at [663, 801] on div "4 INFO This column can be used for informational tickets that will not move acr…" at bounding box center [760, 422] width 1456 height 780
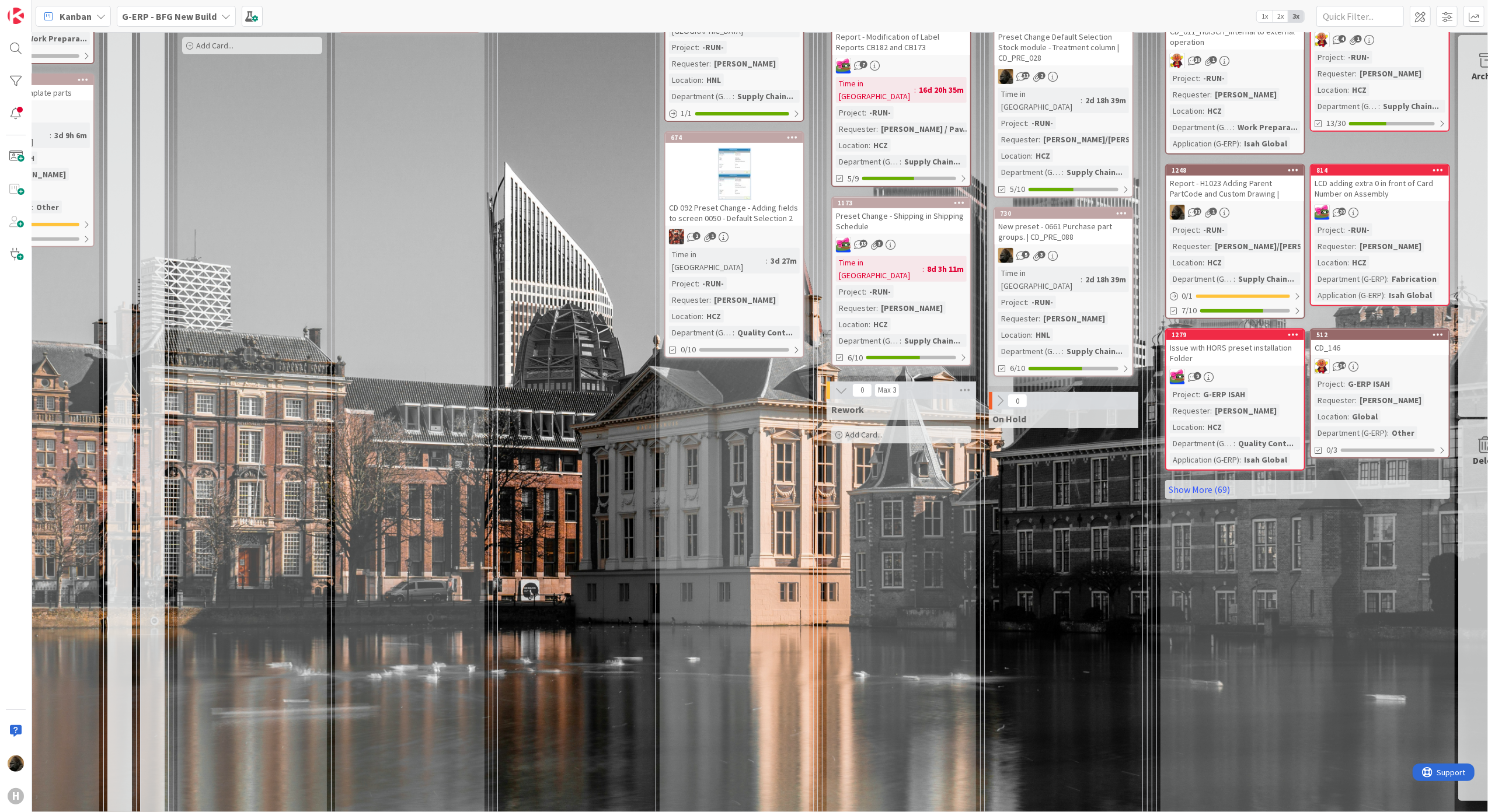
scroll to position [544, 611]
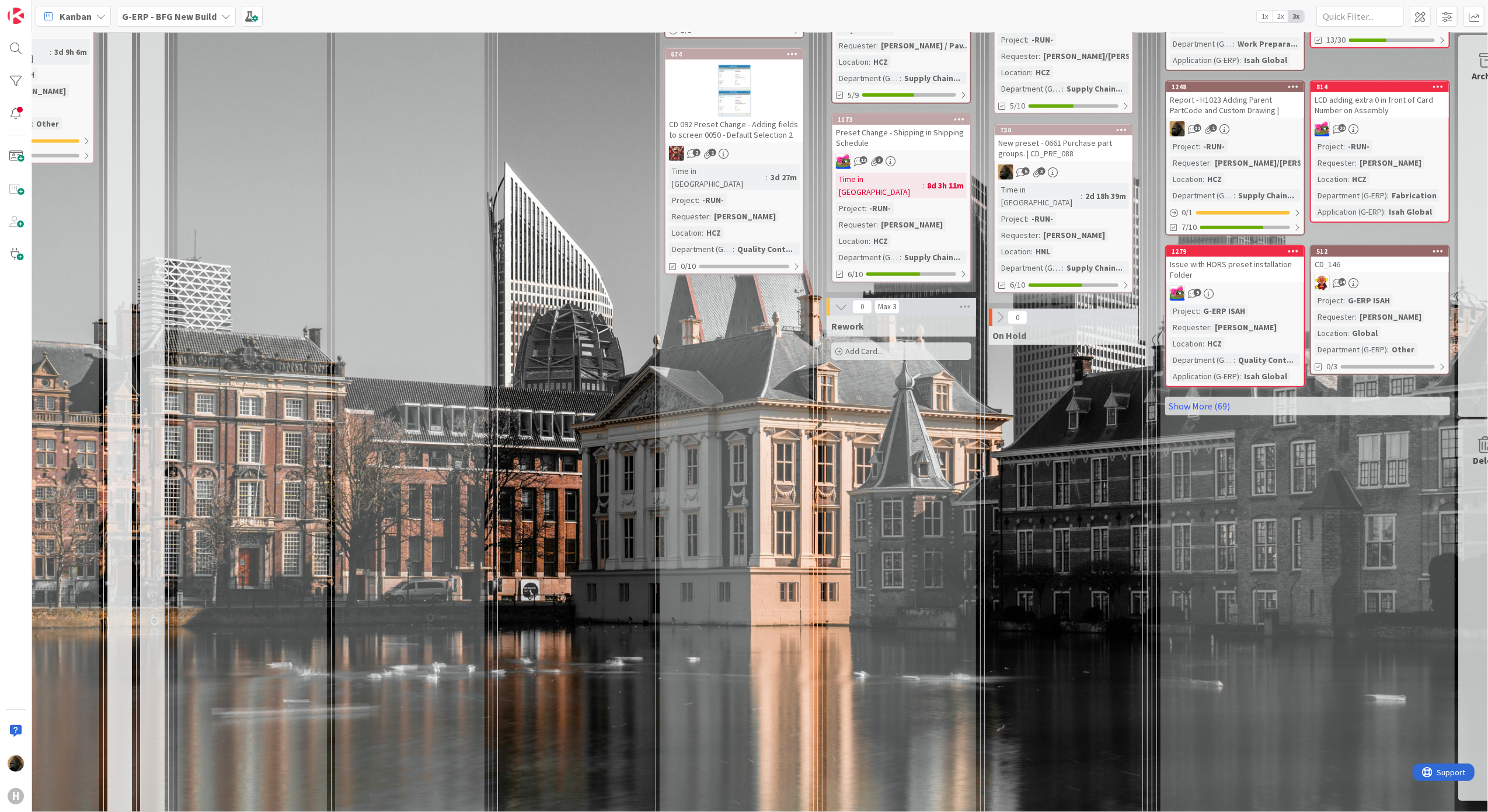
click at [169, 15] on b "G-ERP - BFG New Build" at bounding box center [170, 16] width 95 height 12
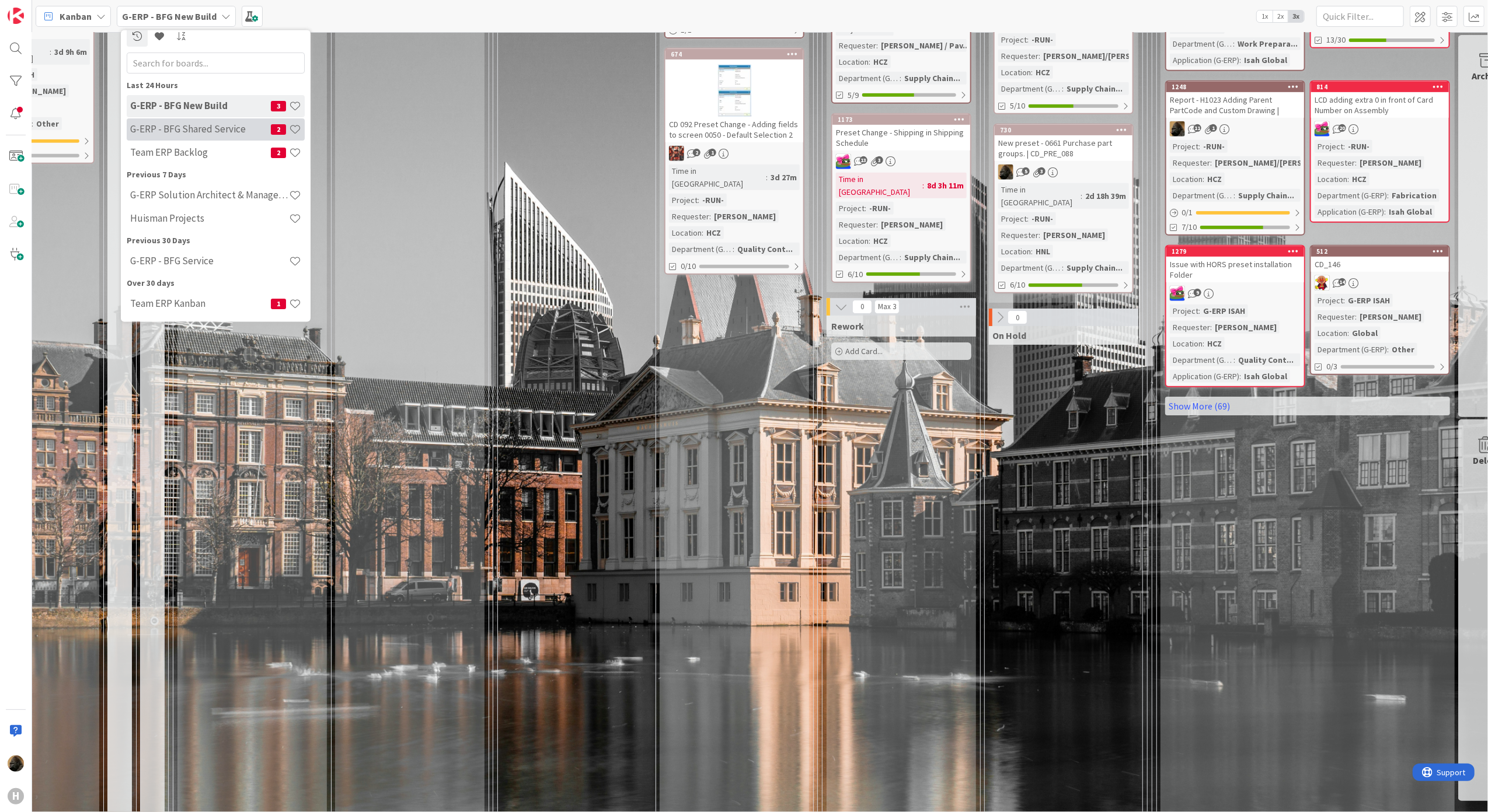
click at [176, 128] on h4 "G-ERP - BFG Shared Service" at bounding box center [201, 128] width 140 height 12
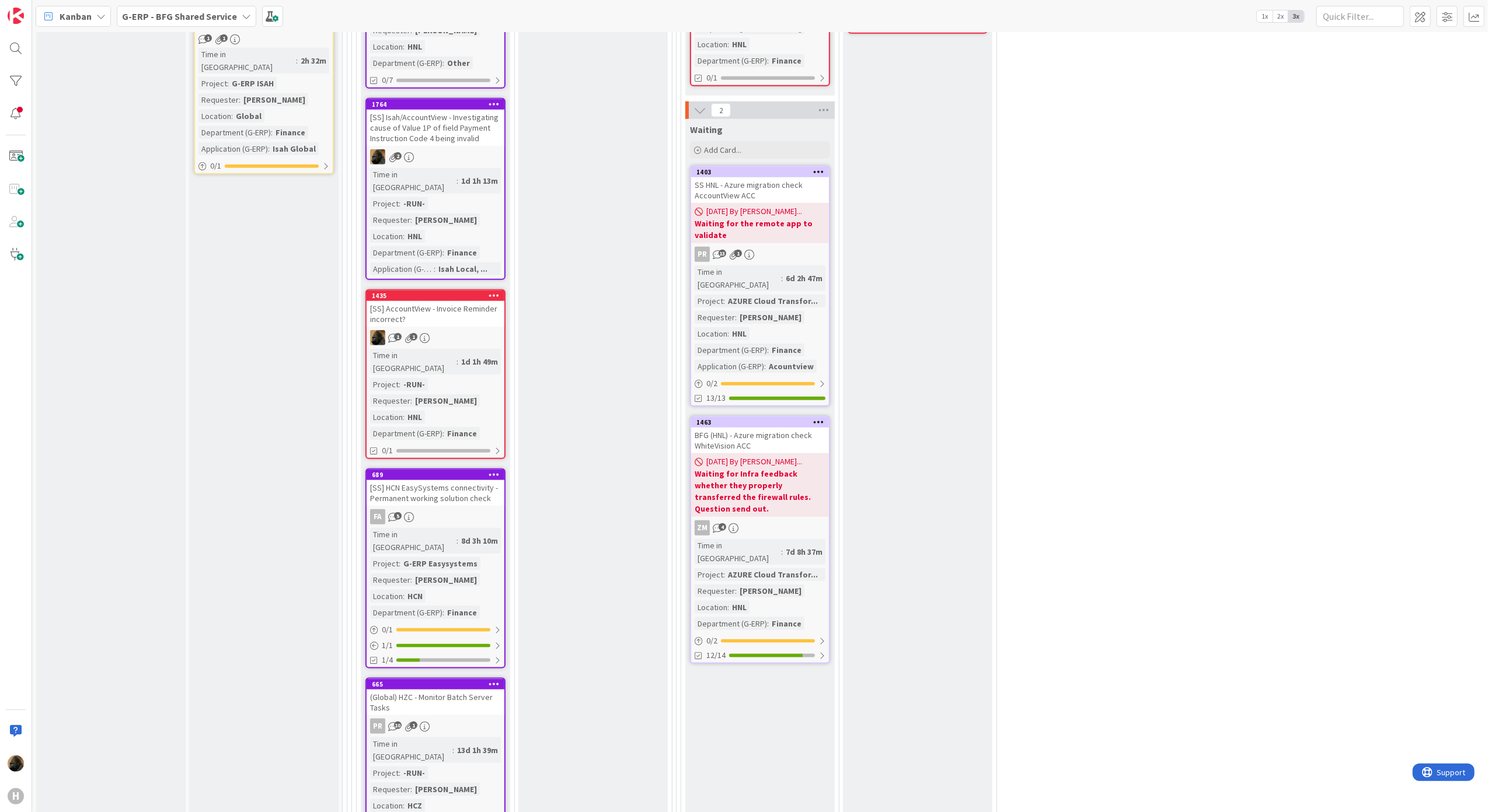
scroll to position [856, 0]
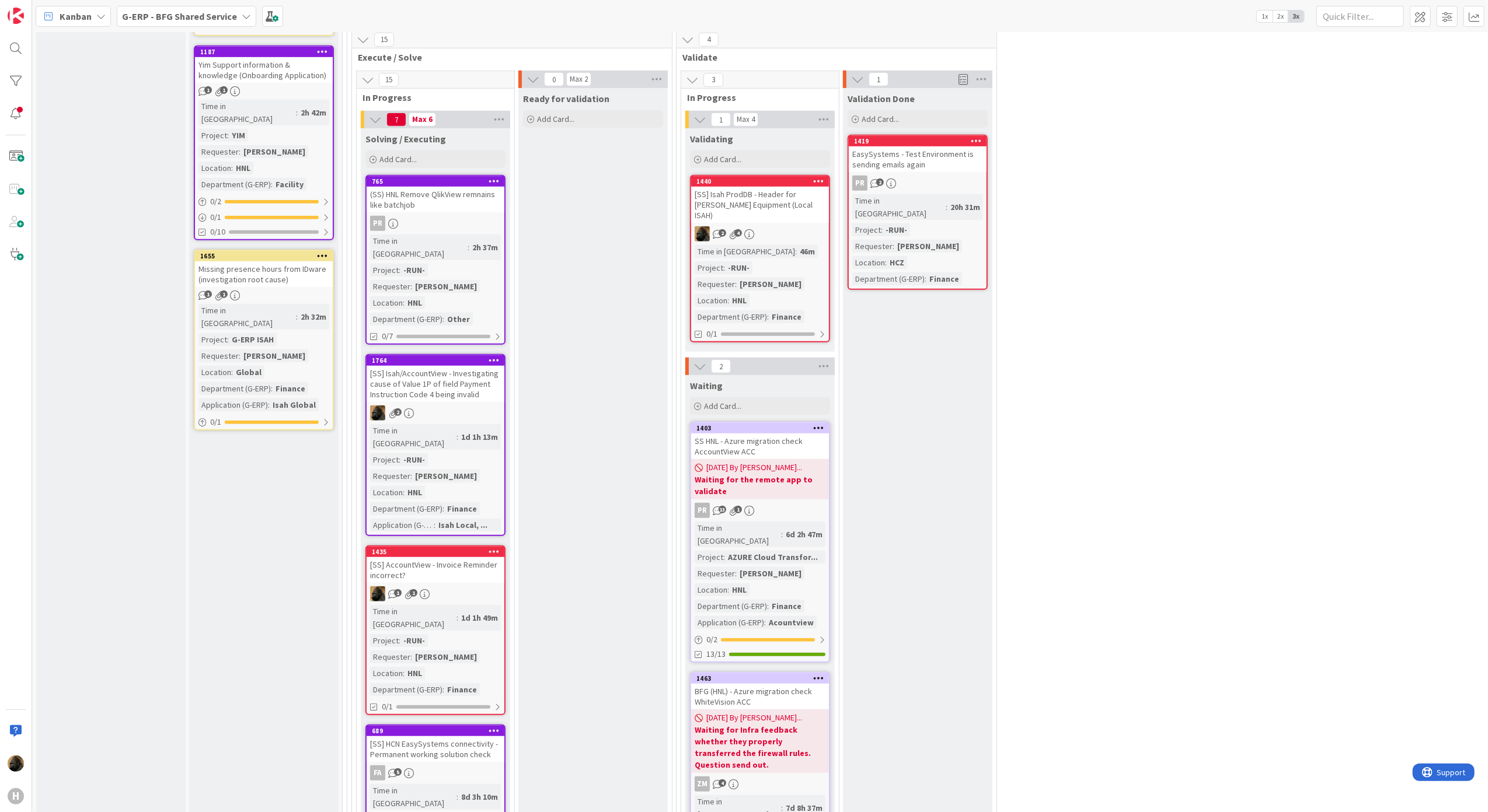
click at [433, 557] on div "[SS] AccountView - Invoice Reminder incorrect?" at bounding box center [435, 570] width 138 height 26
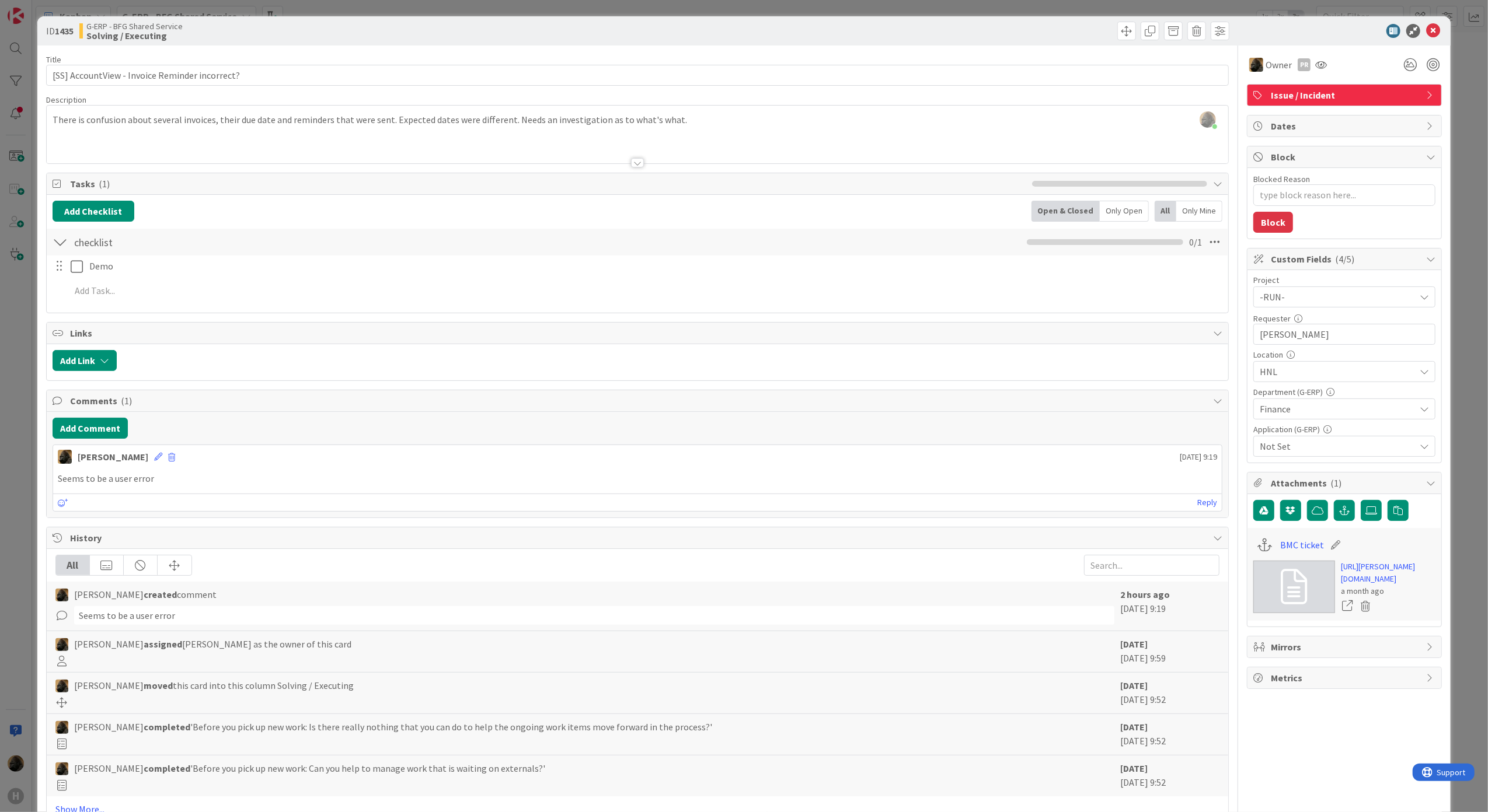
click at [396, 486] on p "Seems to be a user error" at bounding box center [637, 478] width 1160 height 14
drag, startPoint x: 287, startPoint y: 491, endPoint x: 55, endPoint y: 495, distance: 232.0
click at [55, 495] on div "Noah Dezaire August 28 2025 9:19 Seems to be a user error August 28 2025 9:19 R…" at bounding box center [638, 478] width 1171 height 67
drag, startPoint x: 55, startPoint y: 495, endPoint x: 356, endPoint y: 478, distance: 301.5
click at [356, 478] on p "Seems to be a user error" at bounding box center [637, 478] width 1160 height 14
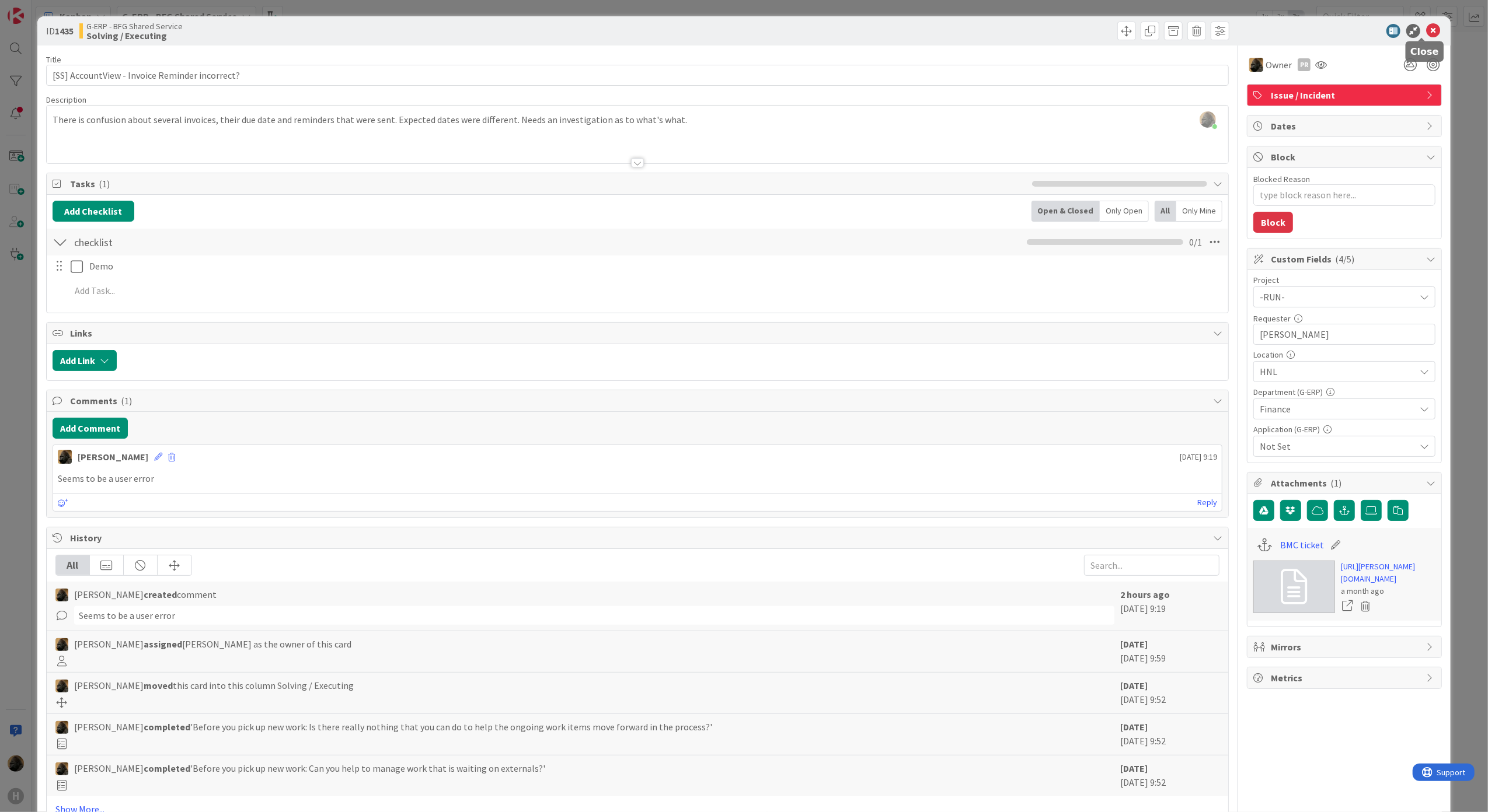
click at [1428, 32] on icon at bounding box center [1432, 30] width 14 height 14
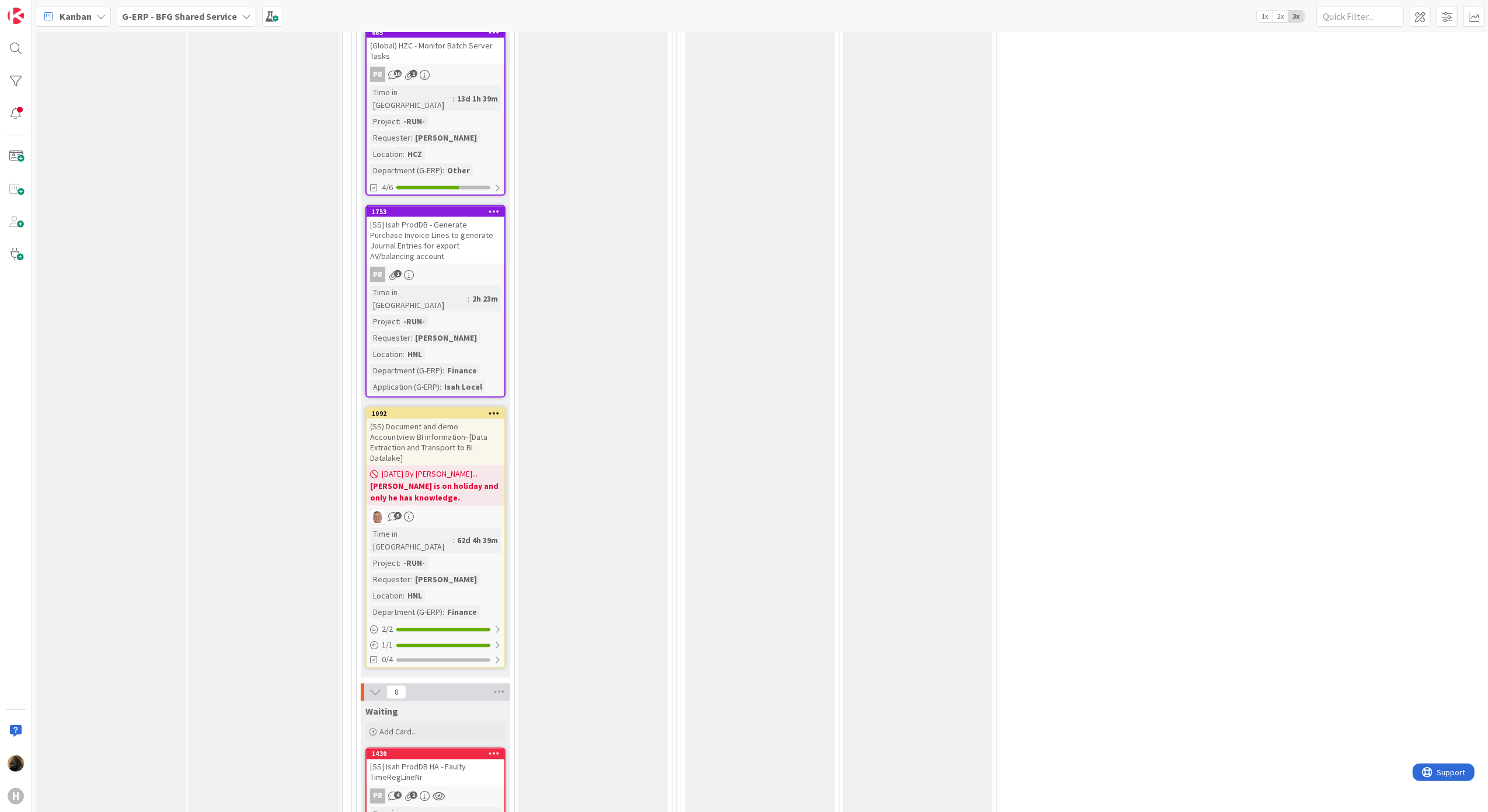
scroll to position [1789, 0]
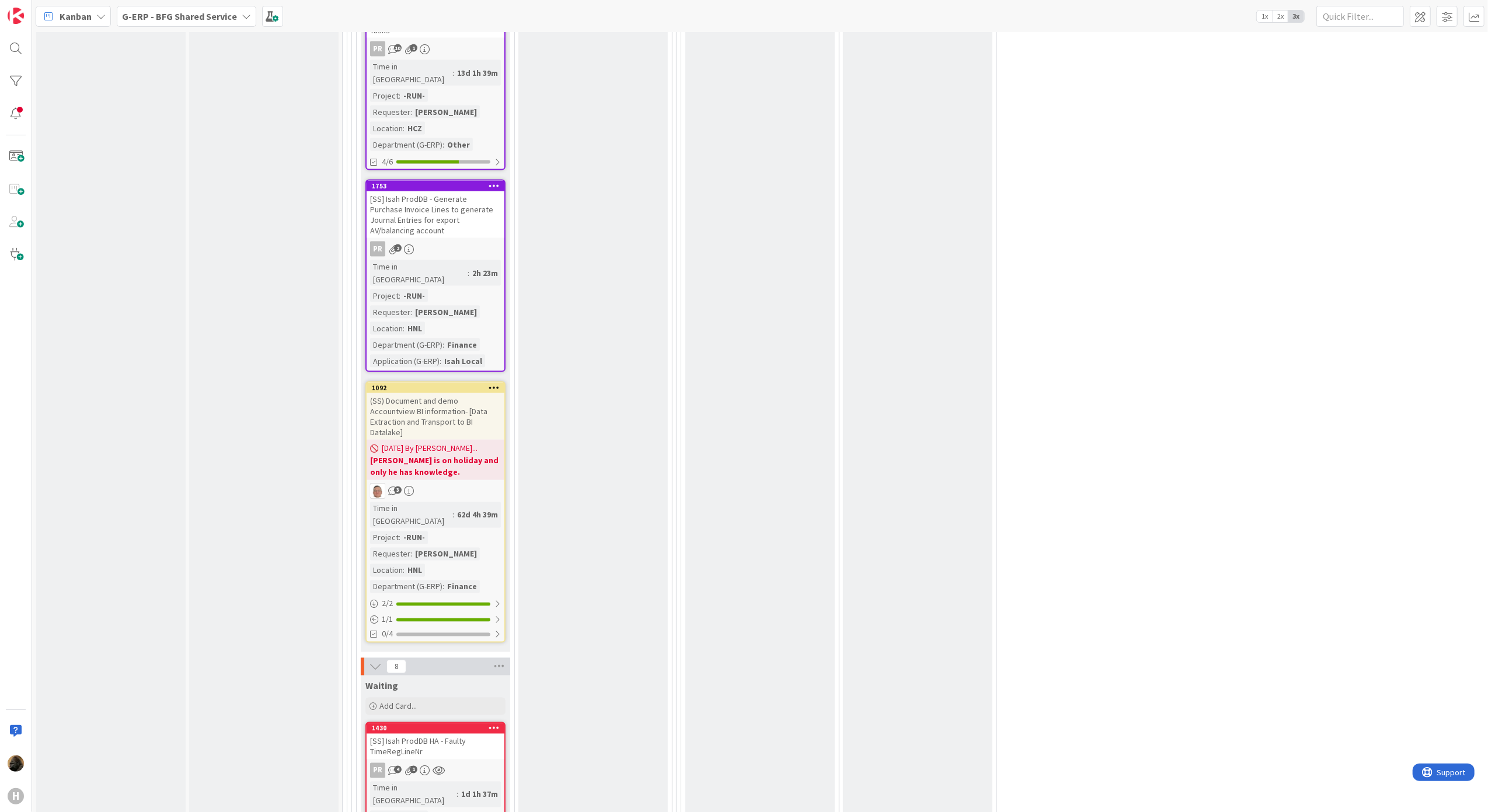
click at [229, 17] on b "G-ERP - BFG Shared Service" at bounding box center [180, 16] width 115 height 12
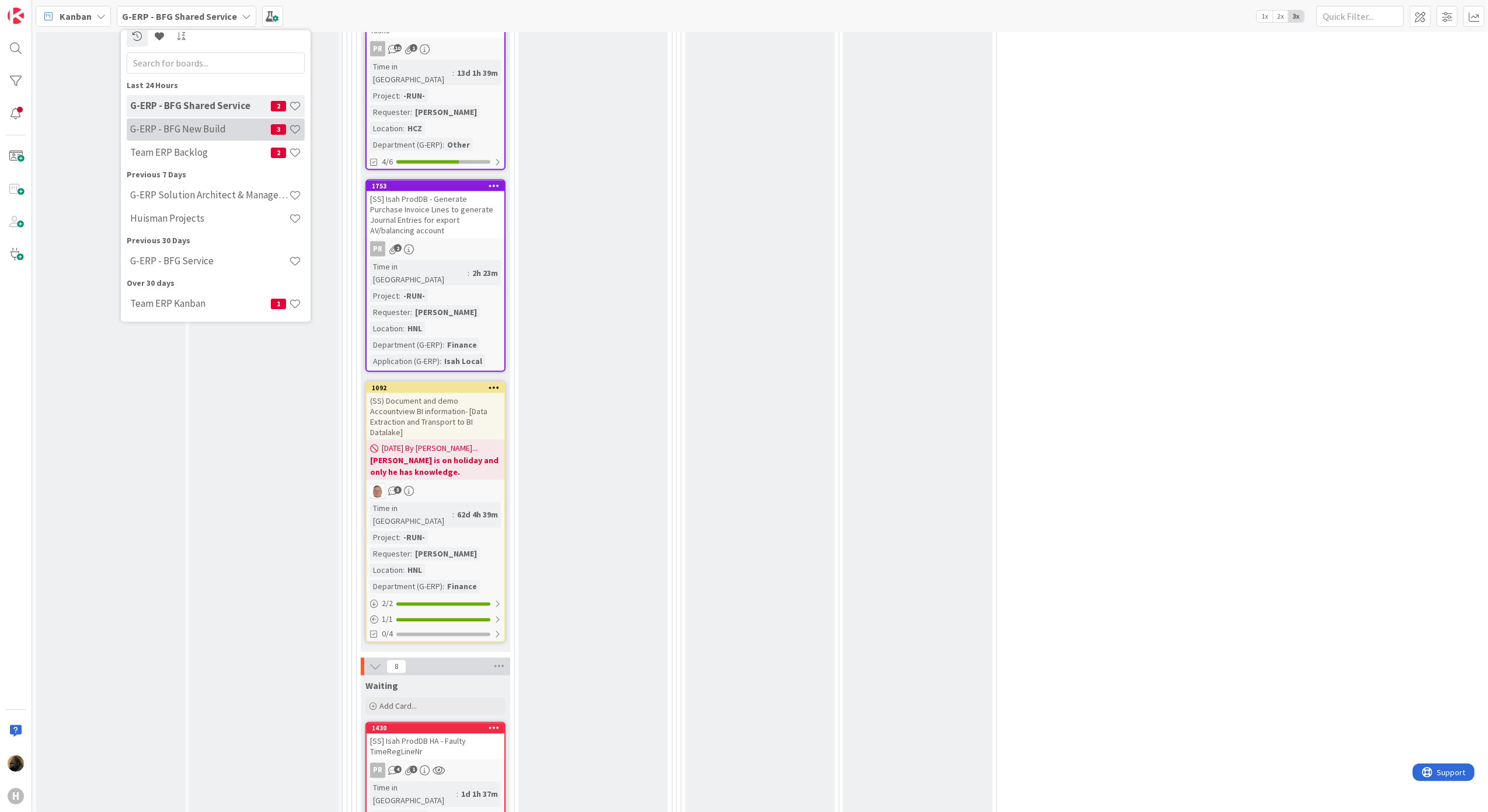
click at [207, 137] on div "G-ERP - BFG New Build 3" at bounding box center [215, 128] width 178 height 22
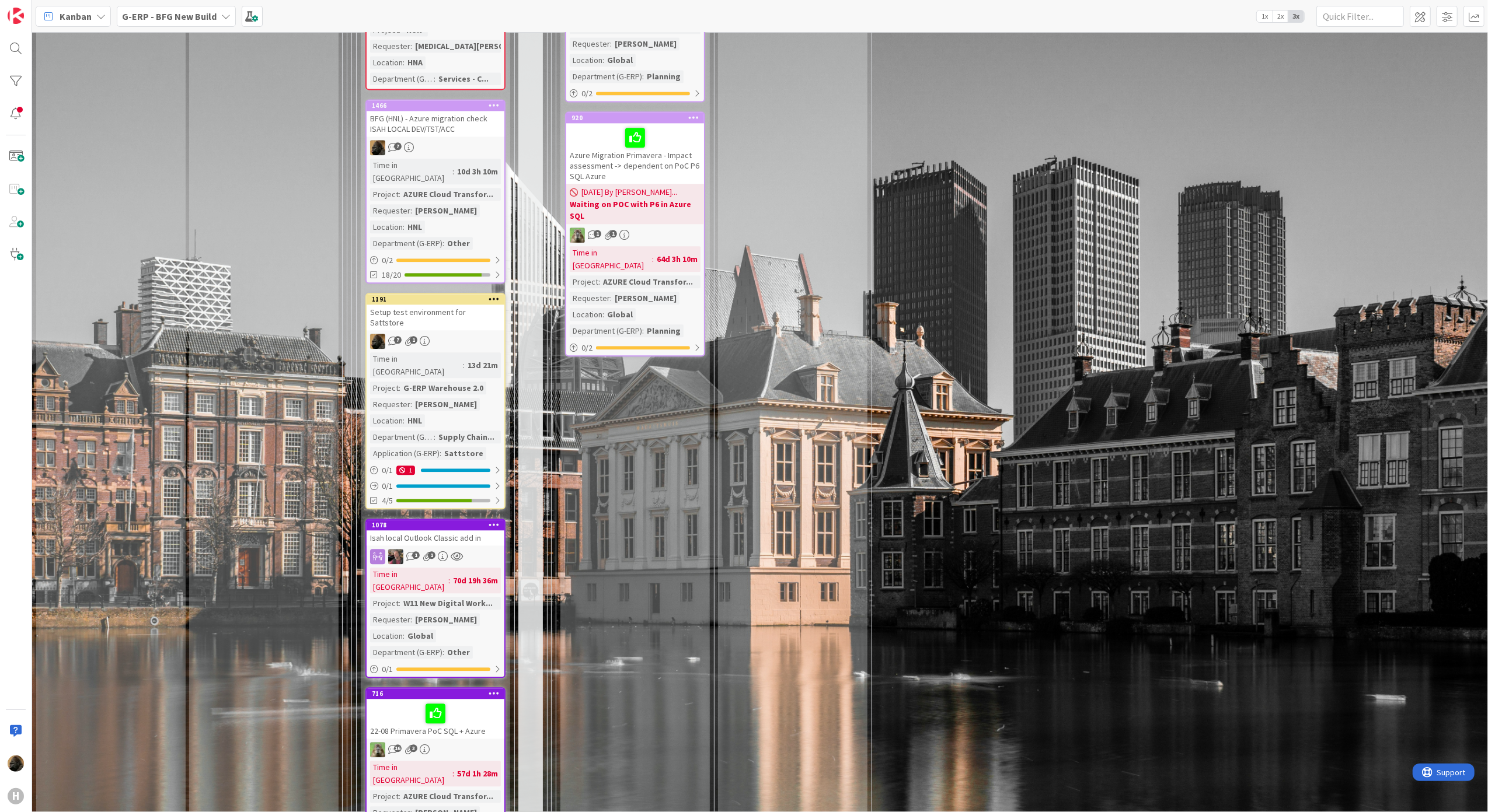
scroll to position [2723, 0]
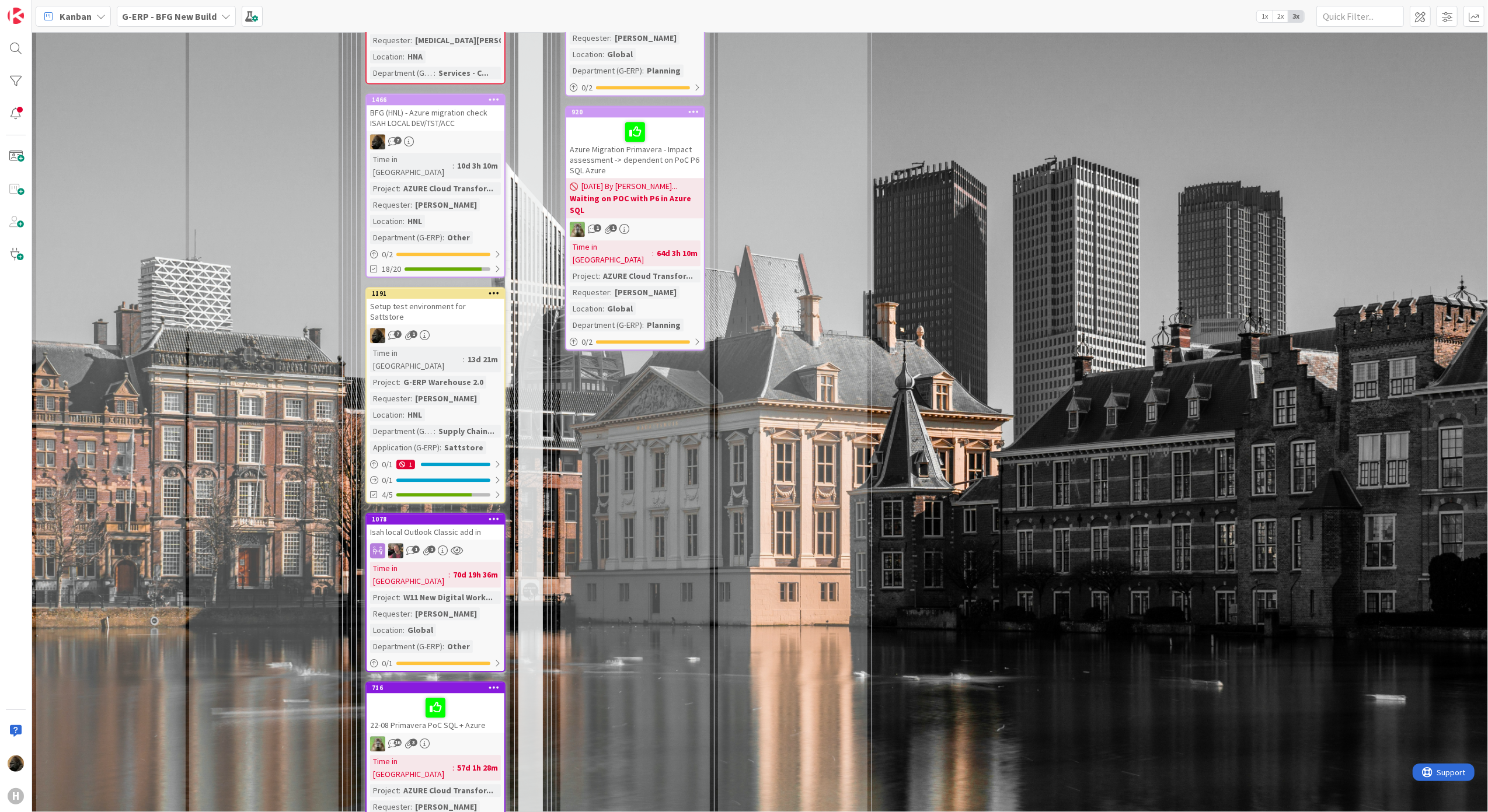
drag, startPoint x: 656, startPoint y: 405, endPoint x: 656, endPoint y: 650, distance: 245.0
click at [656, 405] on div "Waiting Add Card... 463 [01-09] Czech onboarding/offboarding process for Global…" at bounding box center [636, 491] width 150 height 2555
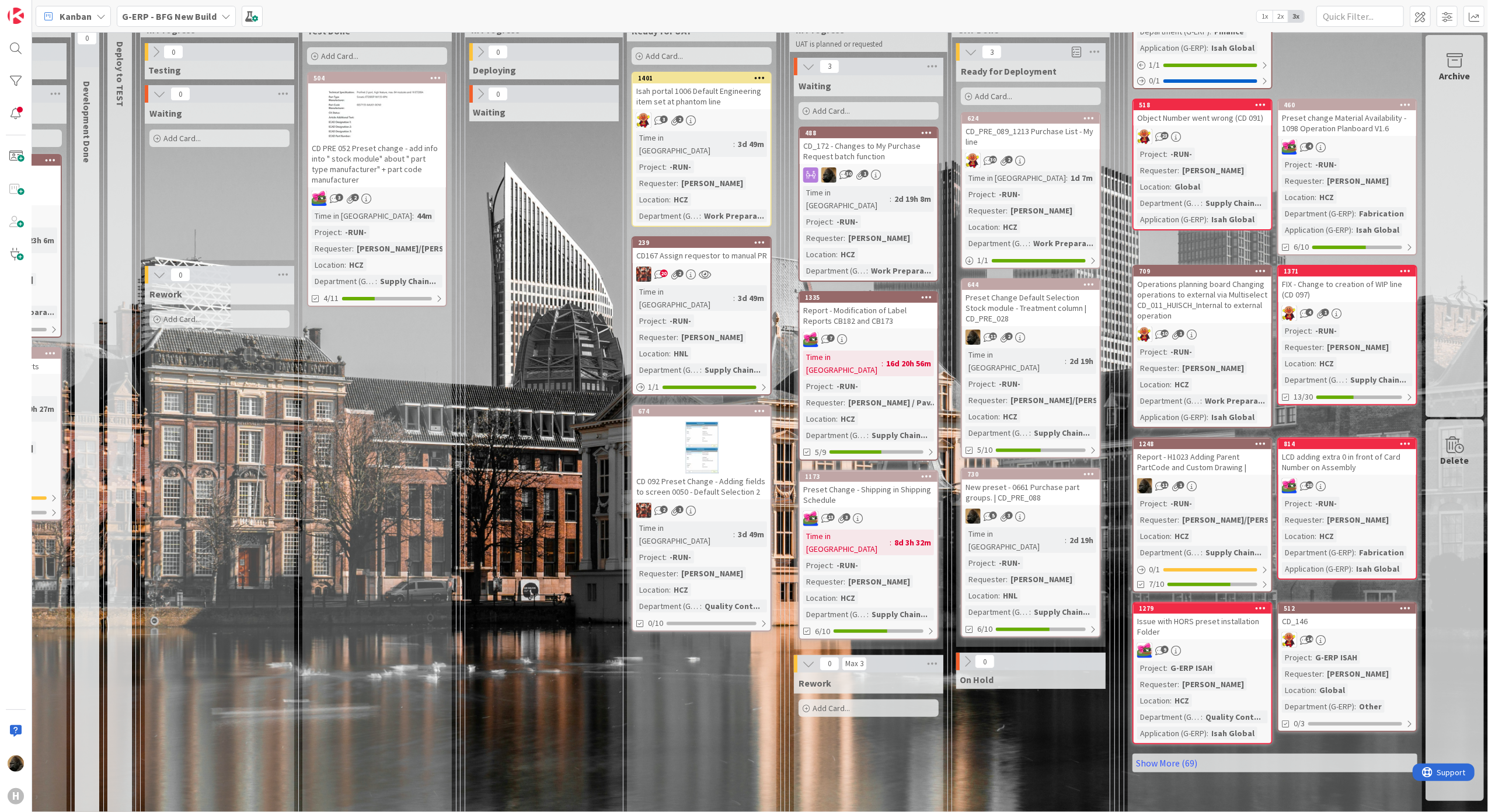
scroll to position [0, 660]
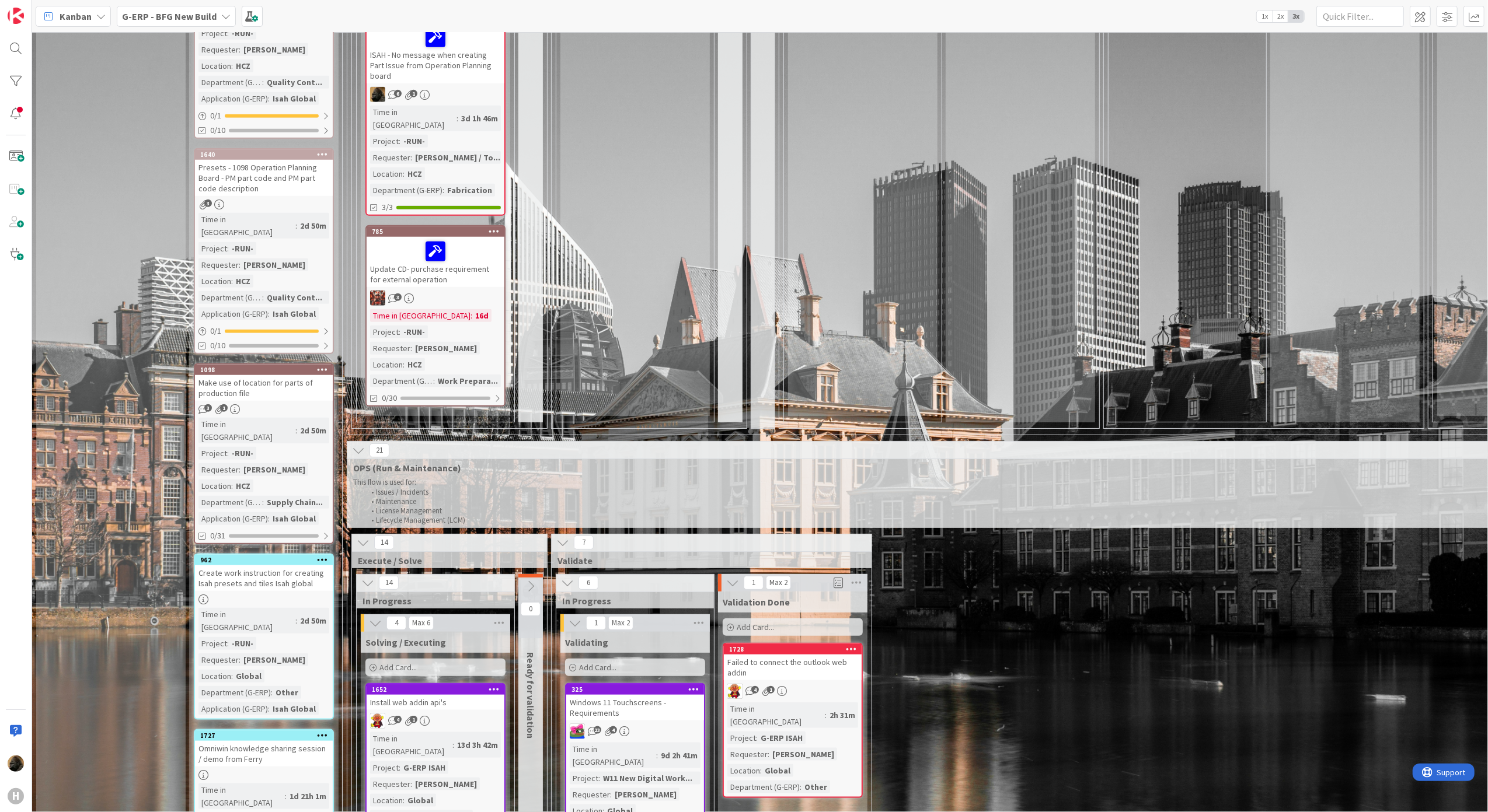
scroll to position [1401, 0]
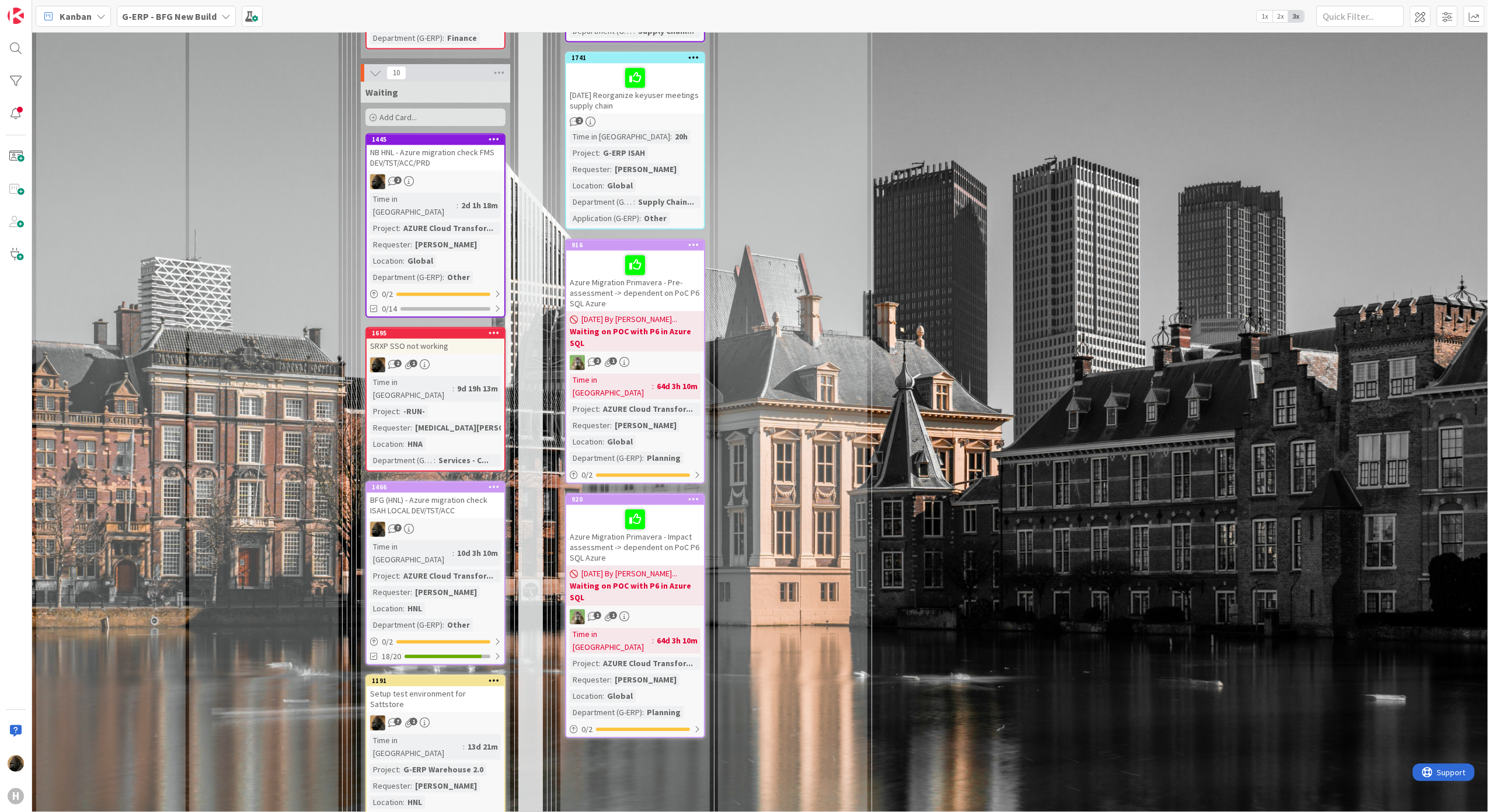
scroll to position [2489, 0]
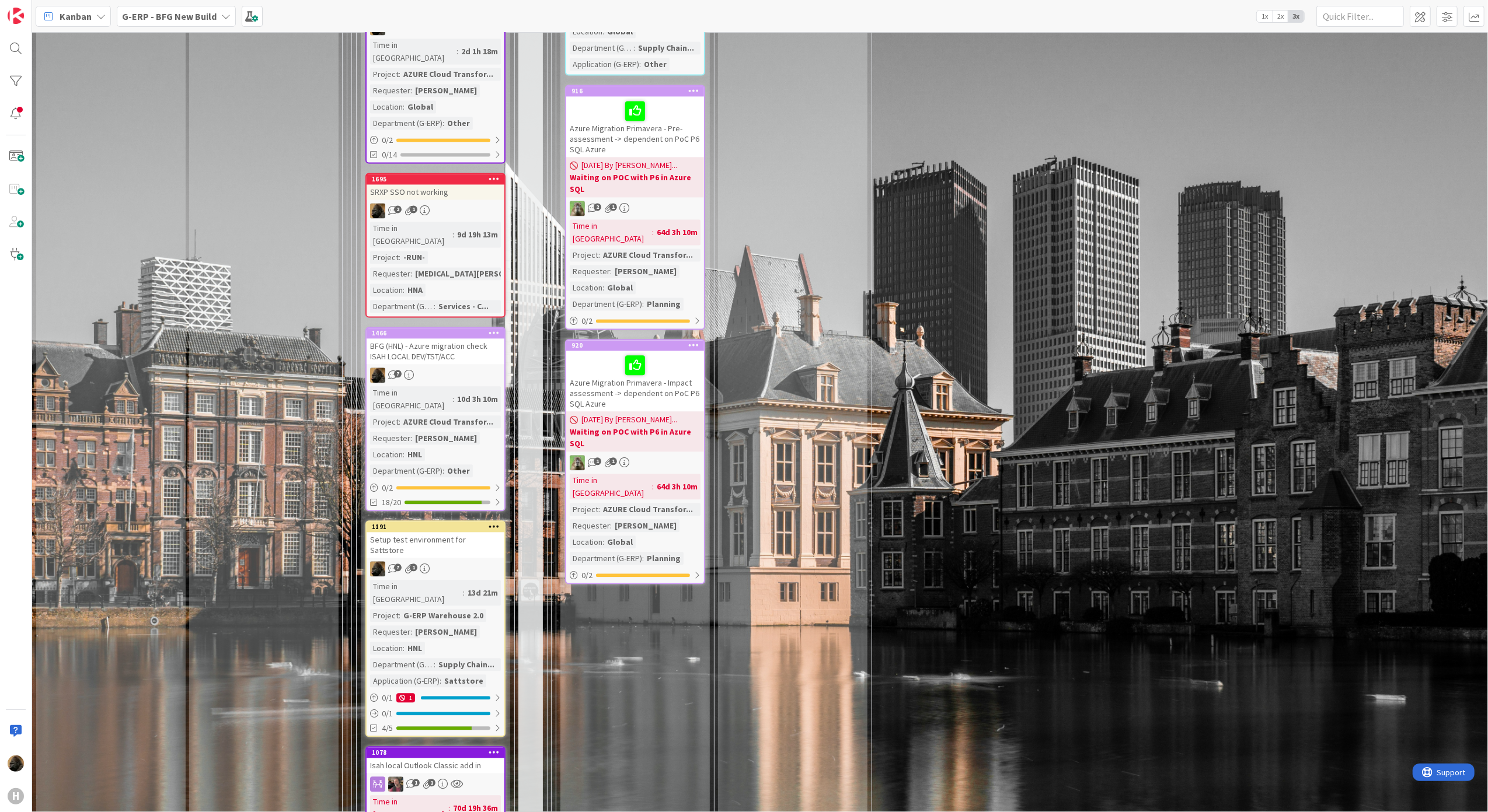
click at [932, 388] on div "14 Execute / Solve 14 In Progress 4 Max 6 Solving / Executing Add Card... 1652 …" at bounding box center [1055, 535] width 1410 height 2973
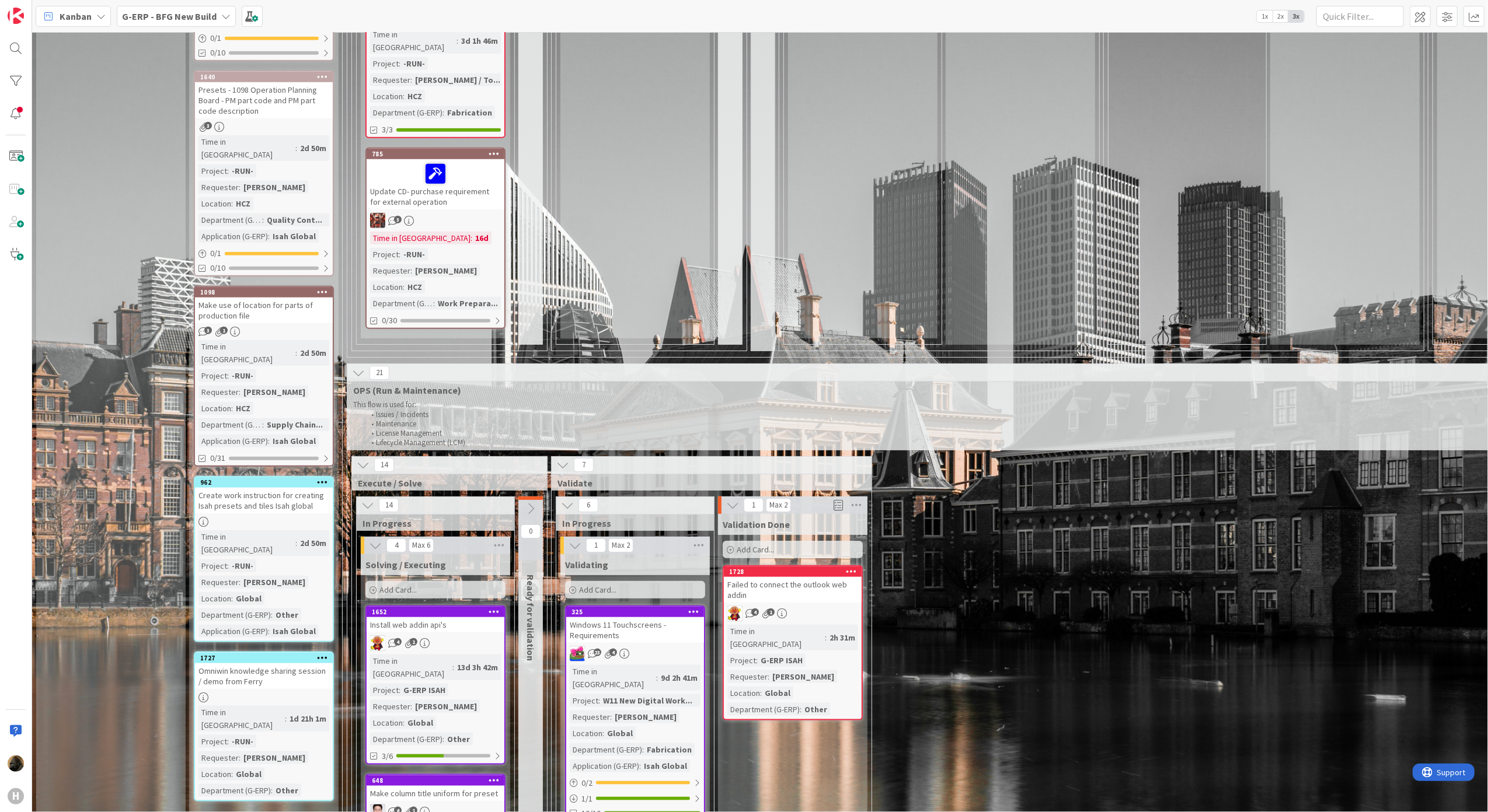
scroll to position [700, 0]
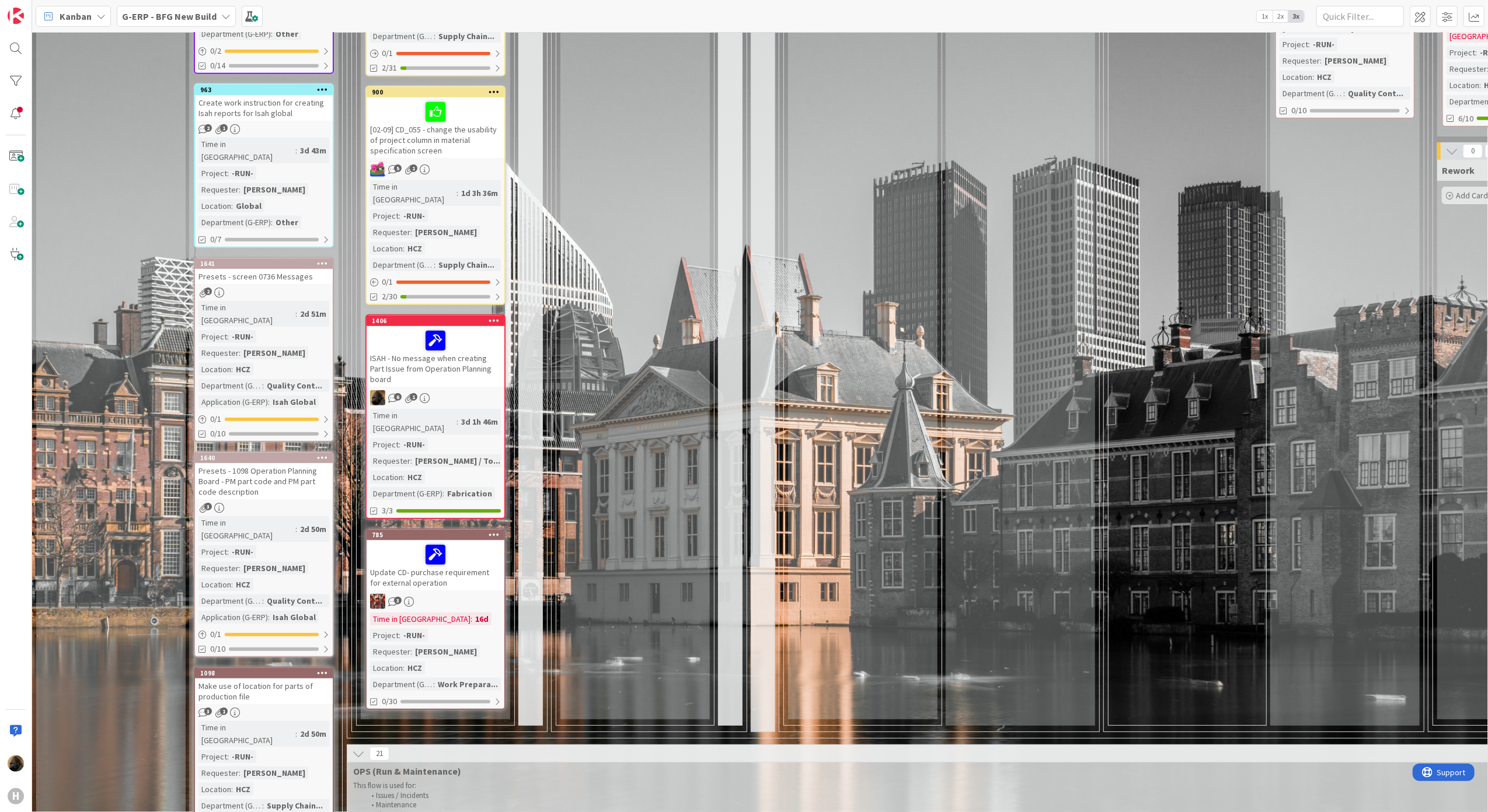
click at [1197, 325] on div "0 Deploying 0 Waiting" at bounding box center [1187, 128] width 153 height 1195
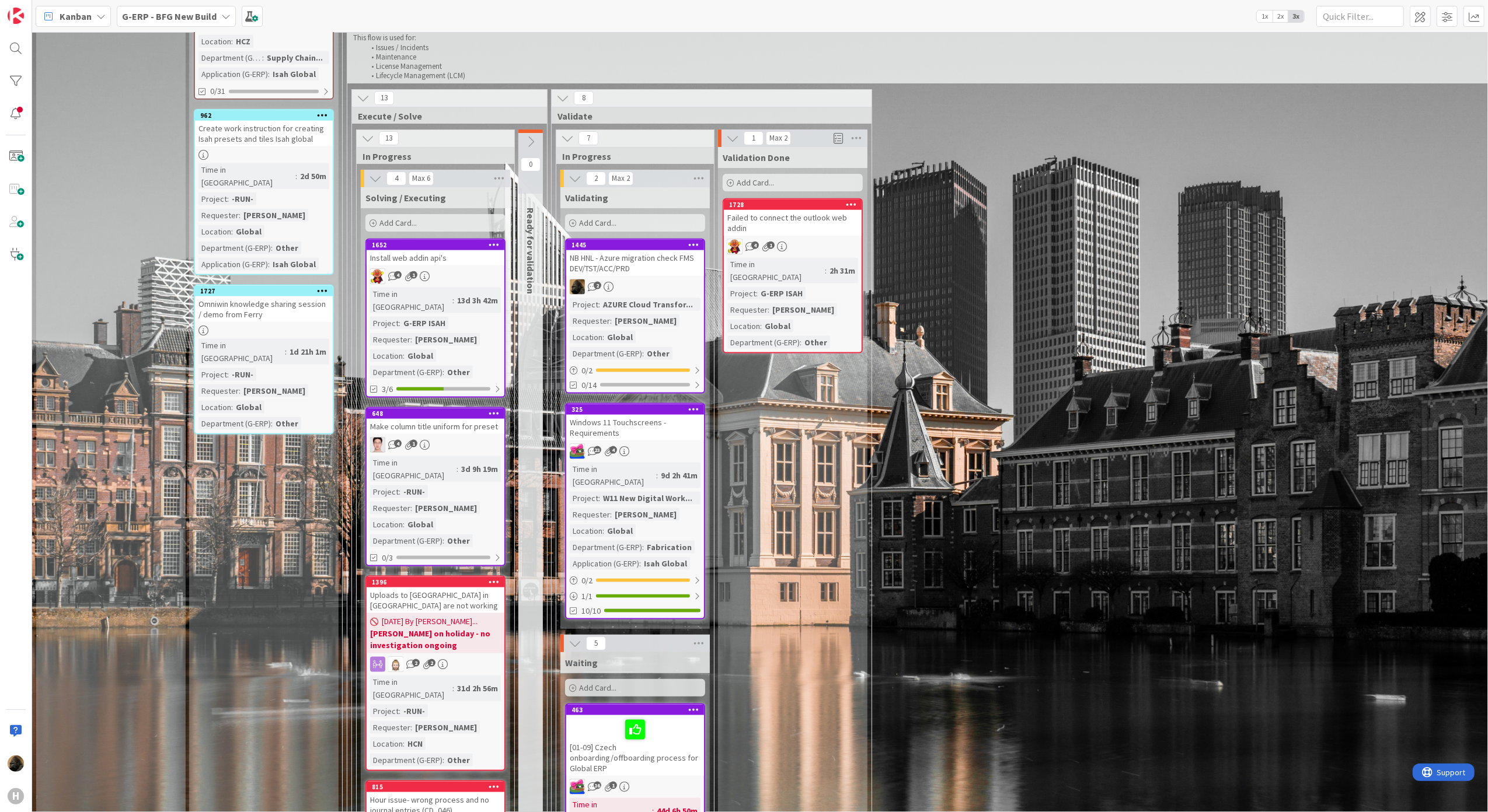
scroll to position [1424, 0]
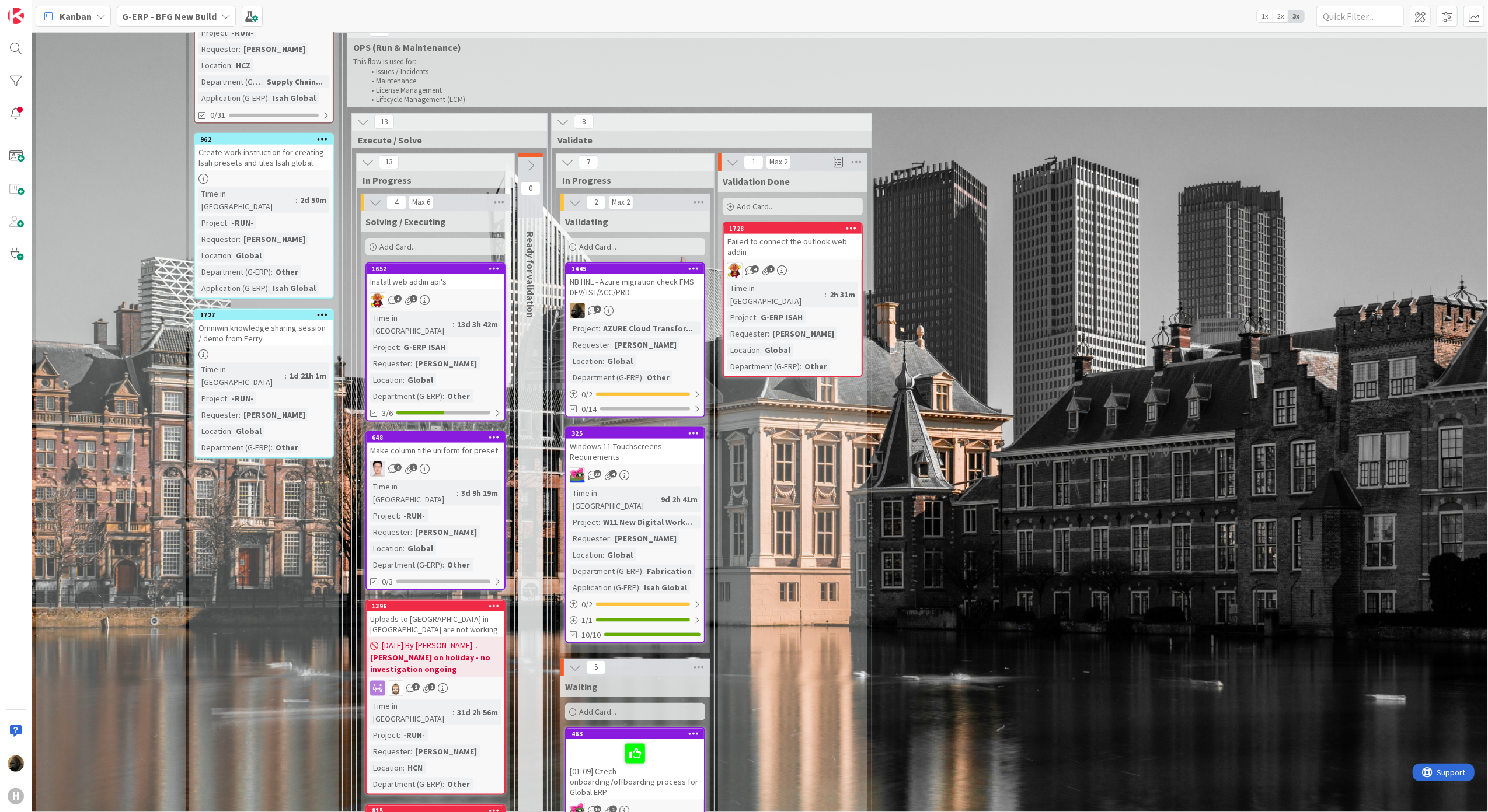
click at [641, 274] on div "NB HNL - Azure migration check FMS DEV/TST/ACC/PRD" at bounding box center [635, 287] width 138 height 26
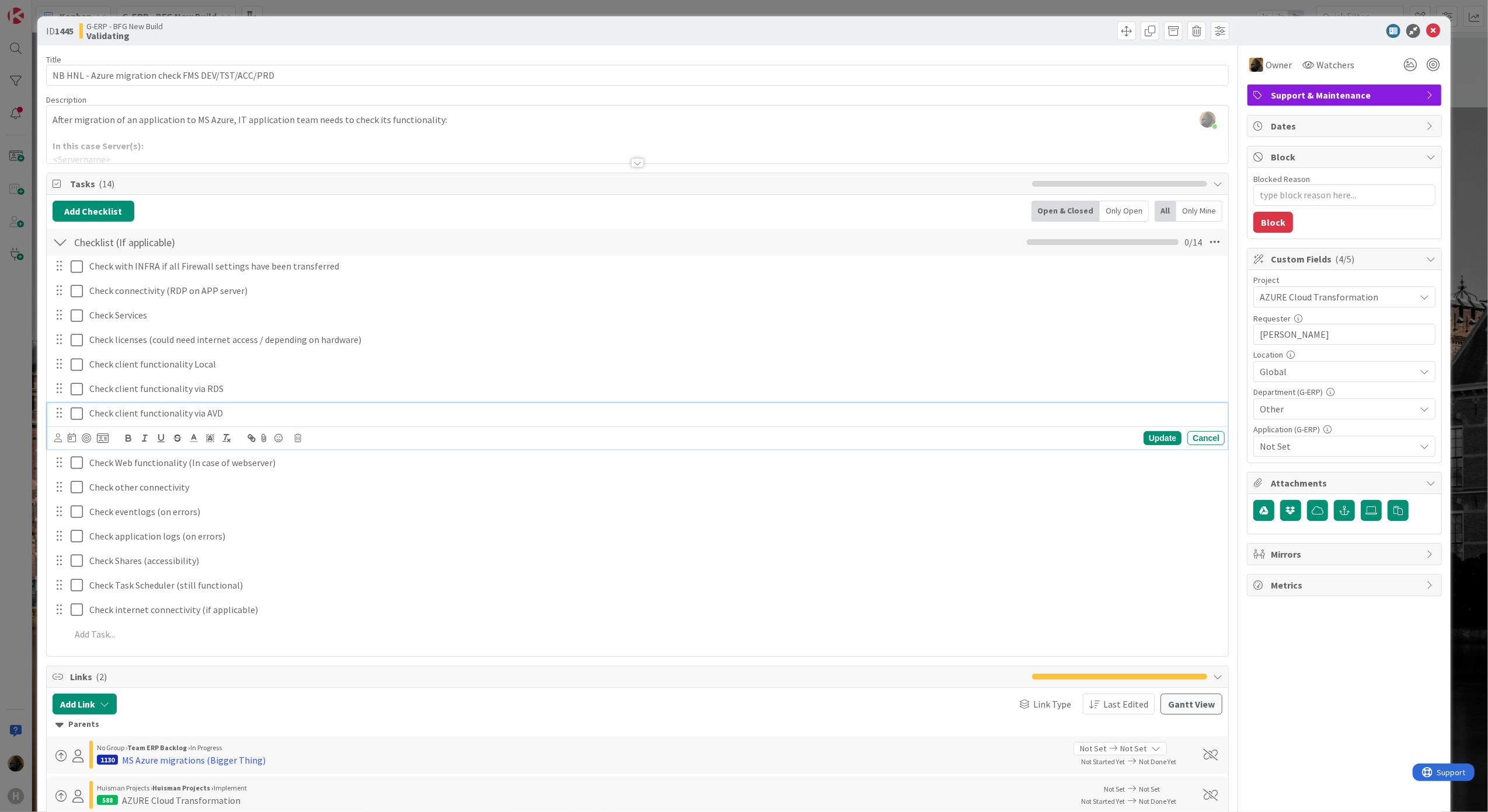
click at [76, 417] on icon at bounding box center [78, 413] width 17 height 14
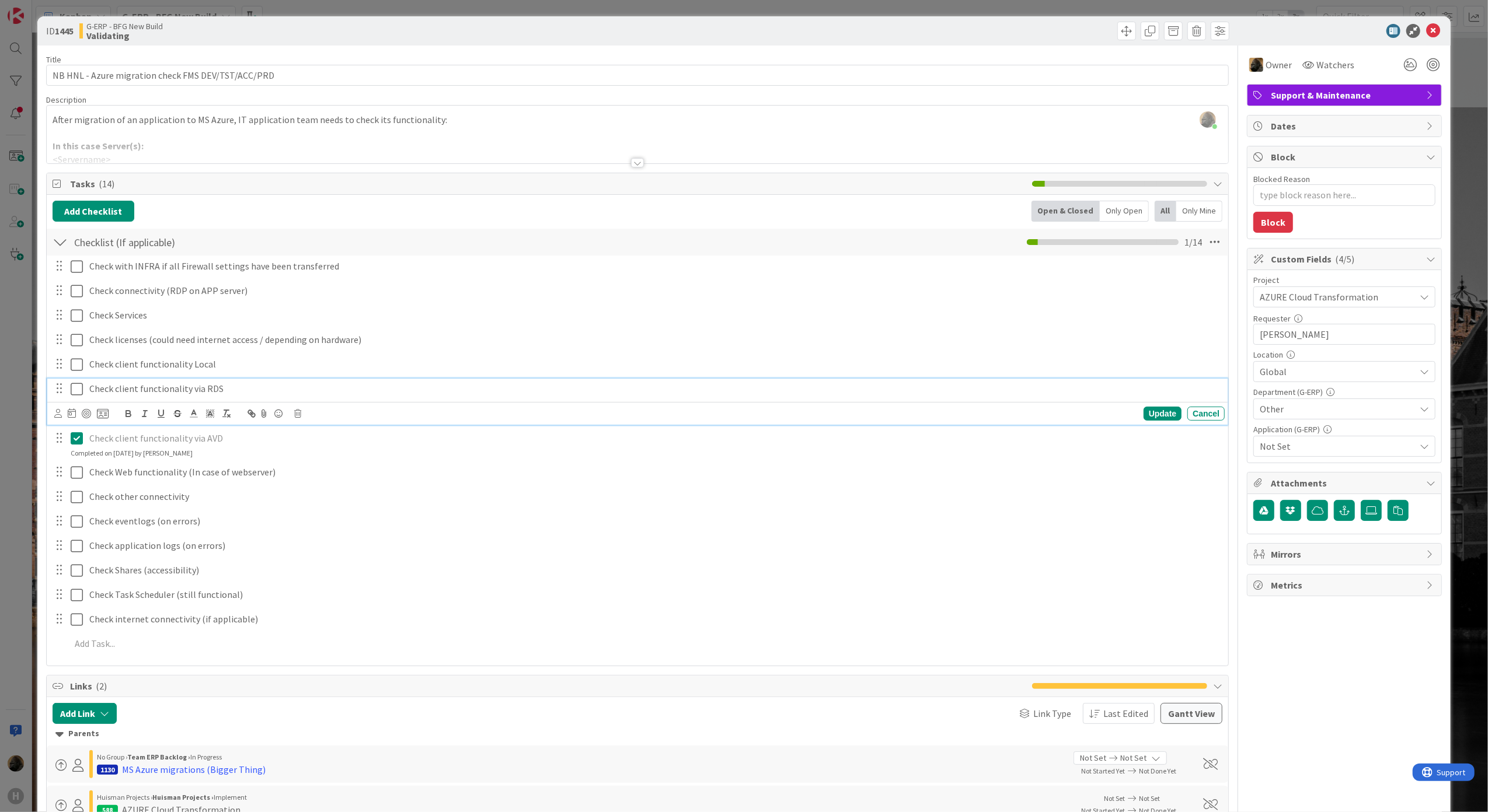
click at [76, 385] on icon at bounding box center [78, 388] width 17 height 14
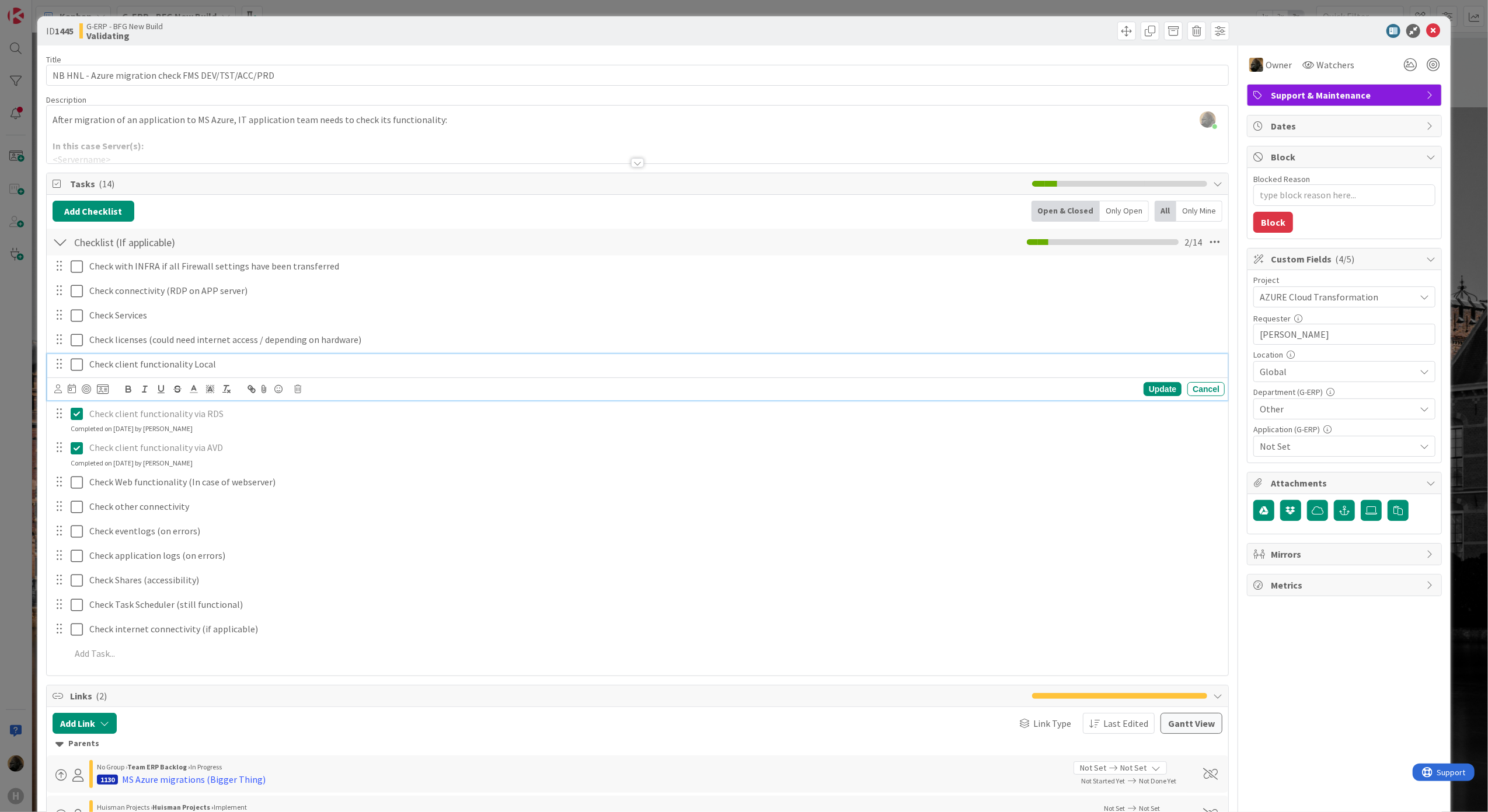
click at [76, 367] on icon at bounding box center [78, 365] width 17 height 14
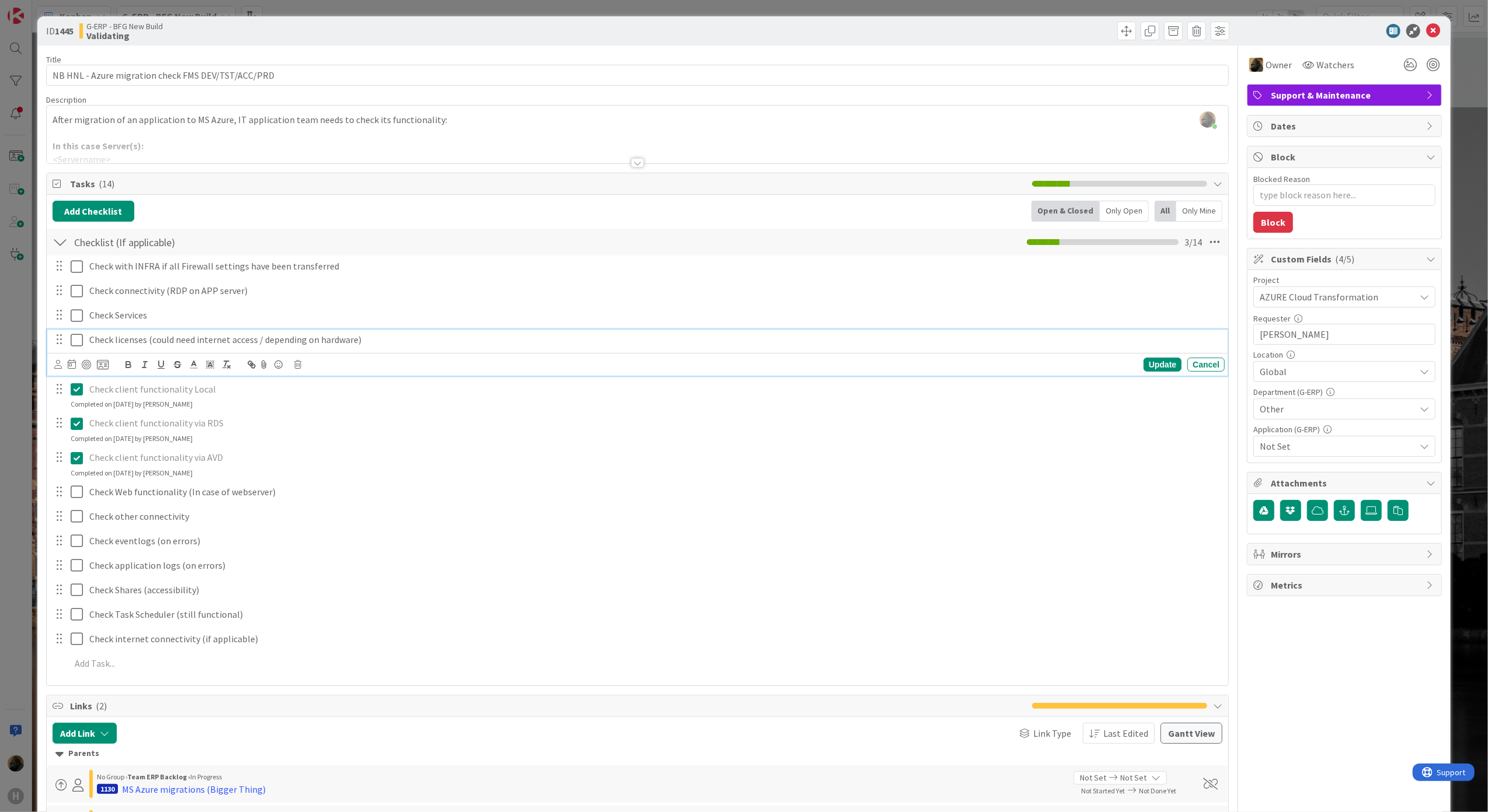
click at [78, 340] on icon at bounding box center [78, 340] width 17 height 14
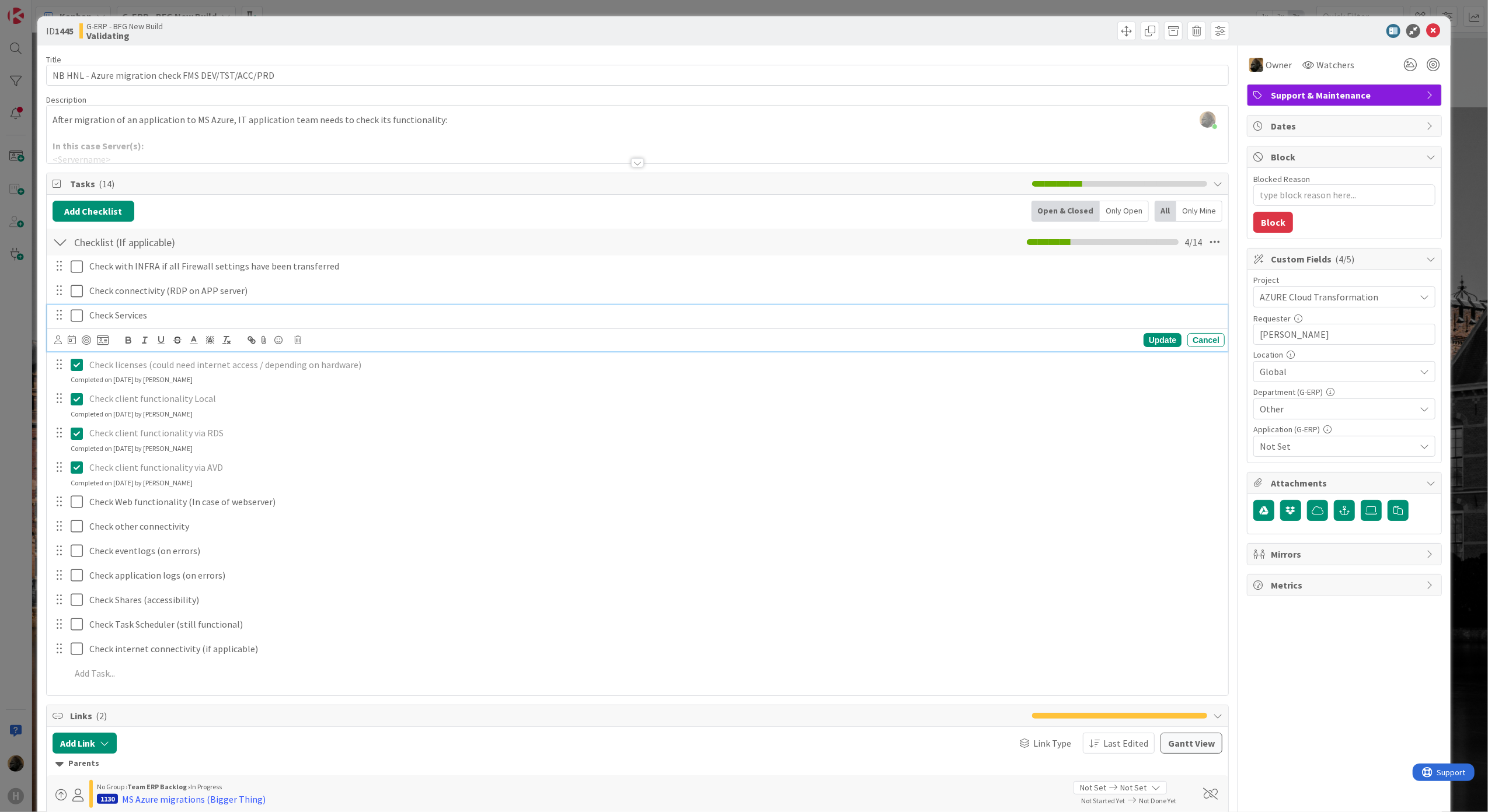
click at [78, 315] on icon at bounding box center [78, 315] width 17 height 14
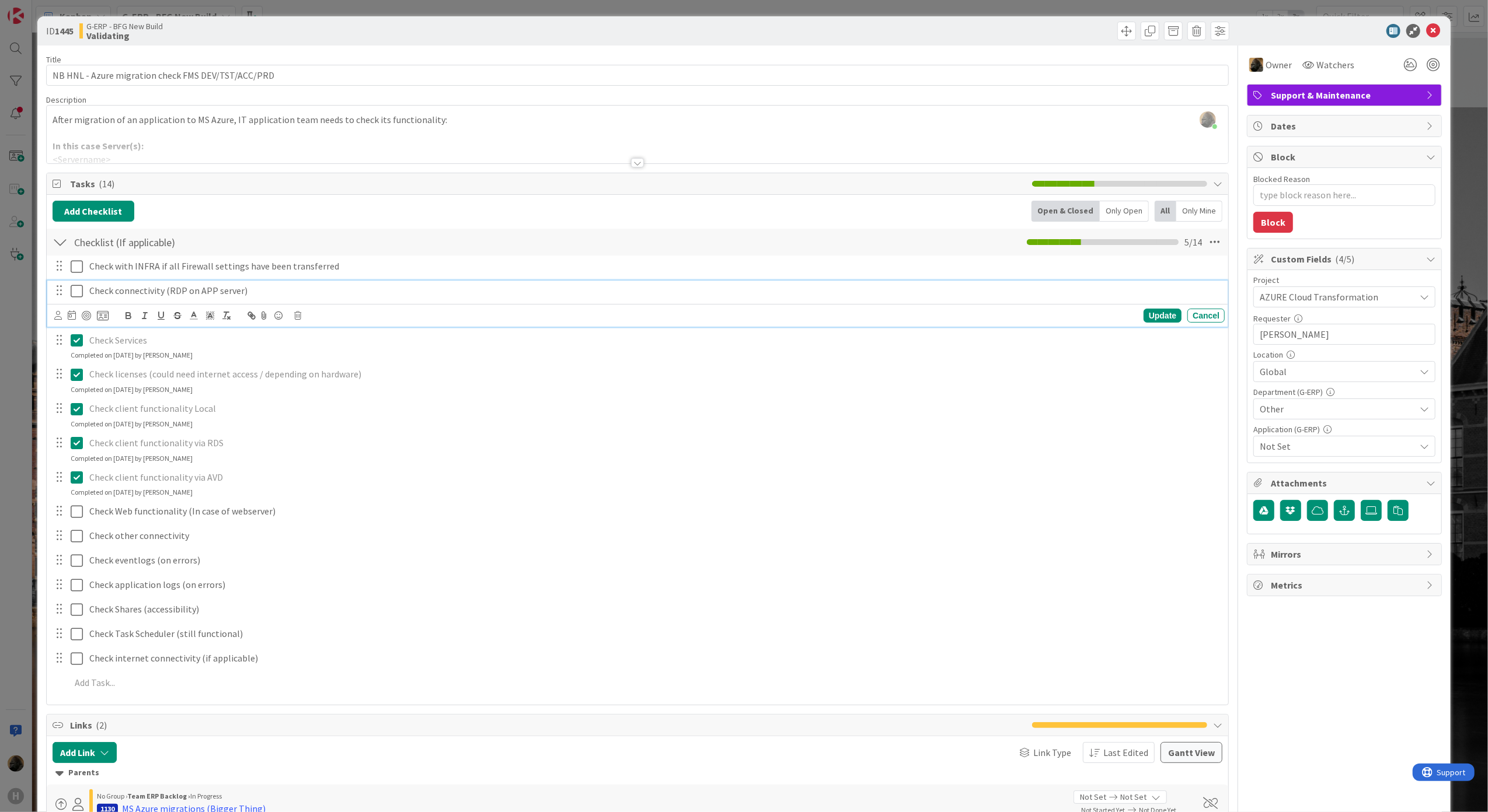
click at [78, 294] on icon at bounding box center [78, 291] width 17 height 14
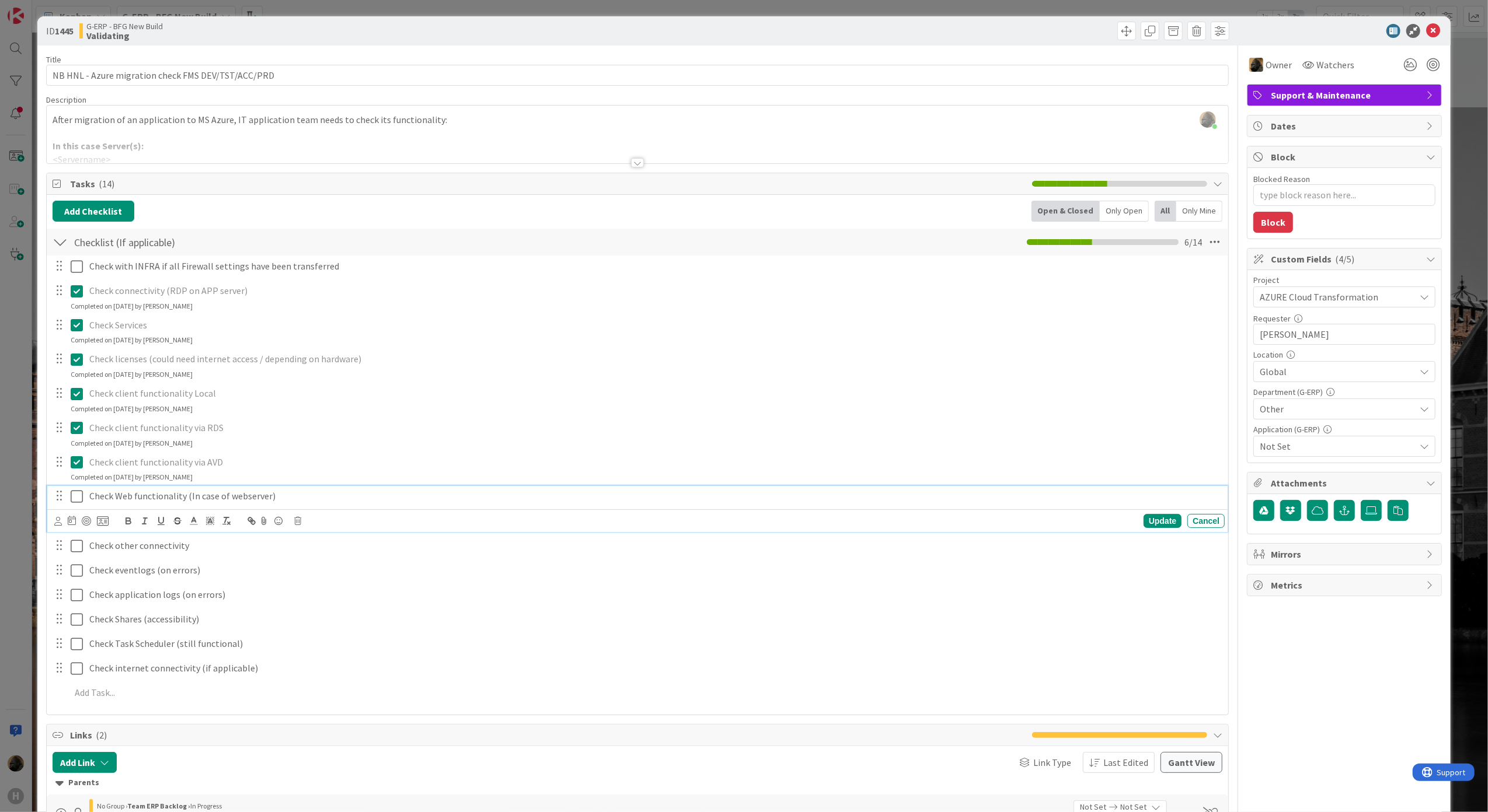
click at [76, 491] on icon at bounding box center [78, 496] width 17 height 14
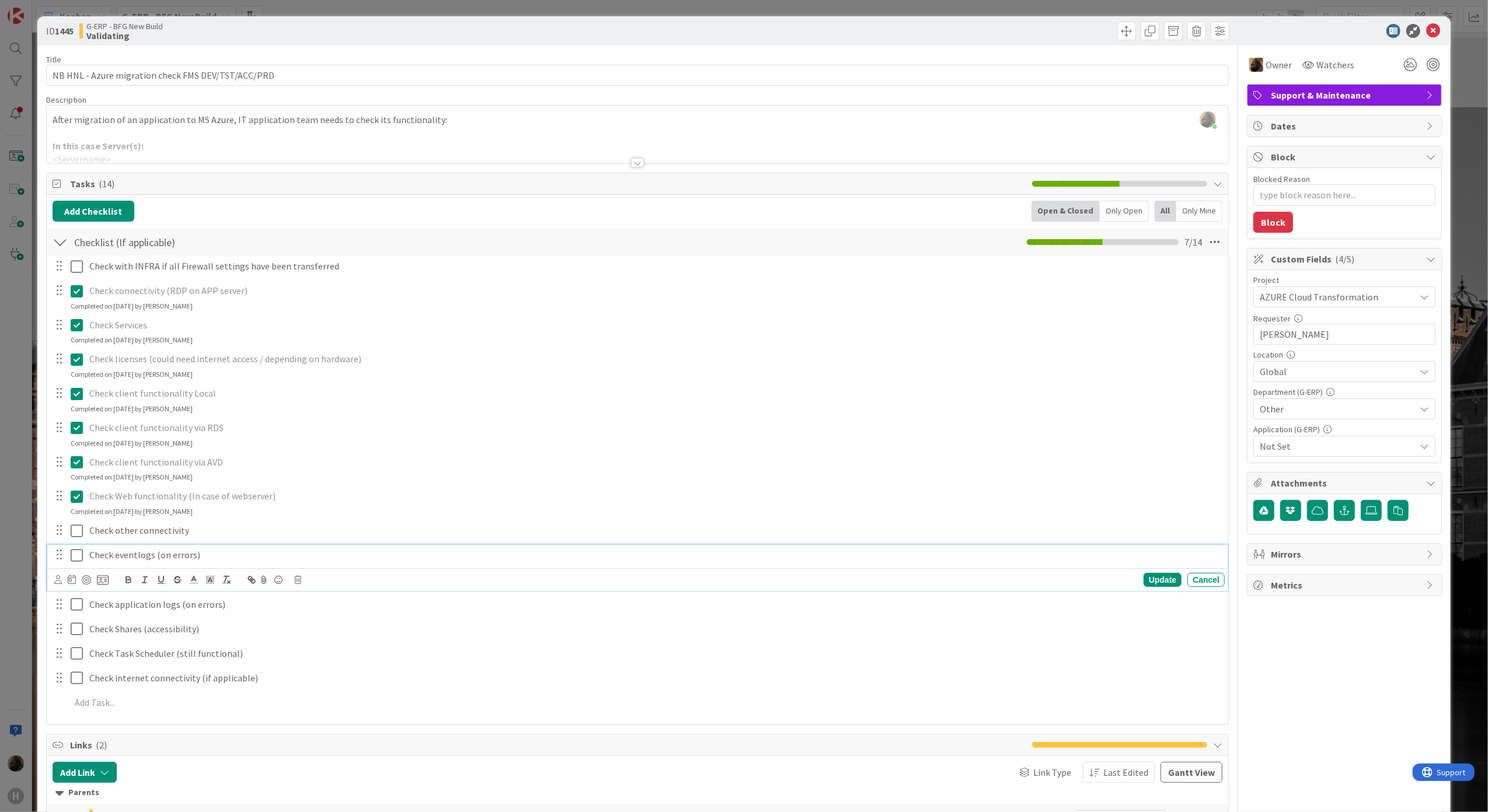
click at [76, 560] on icon at bounding box center [78, 555] width 17 height 14
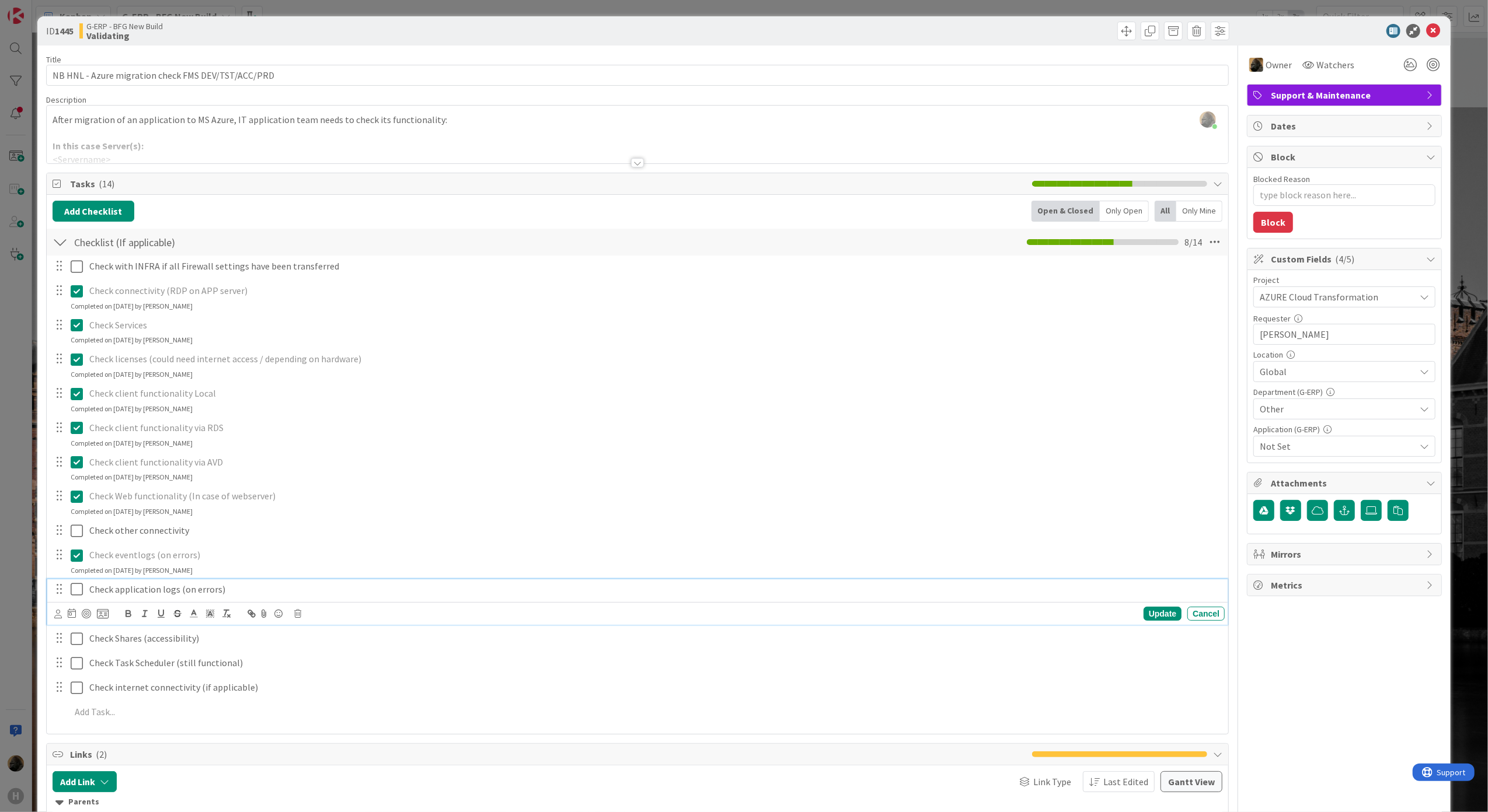
click at [78, 591] on icon at bounding box center [78, 589] width 17 height 14
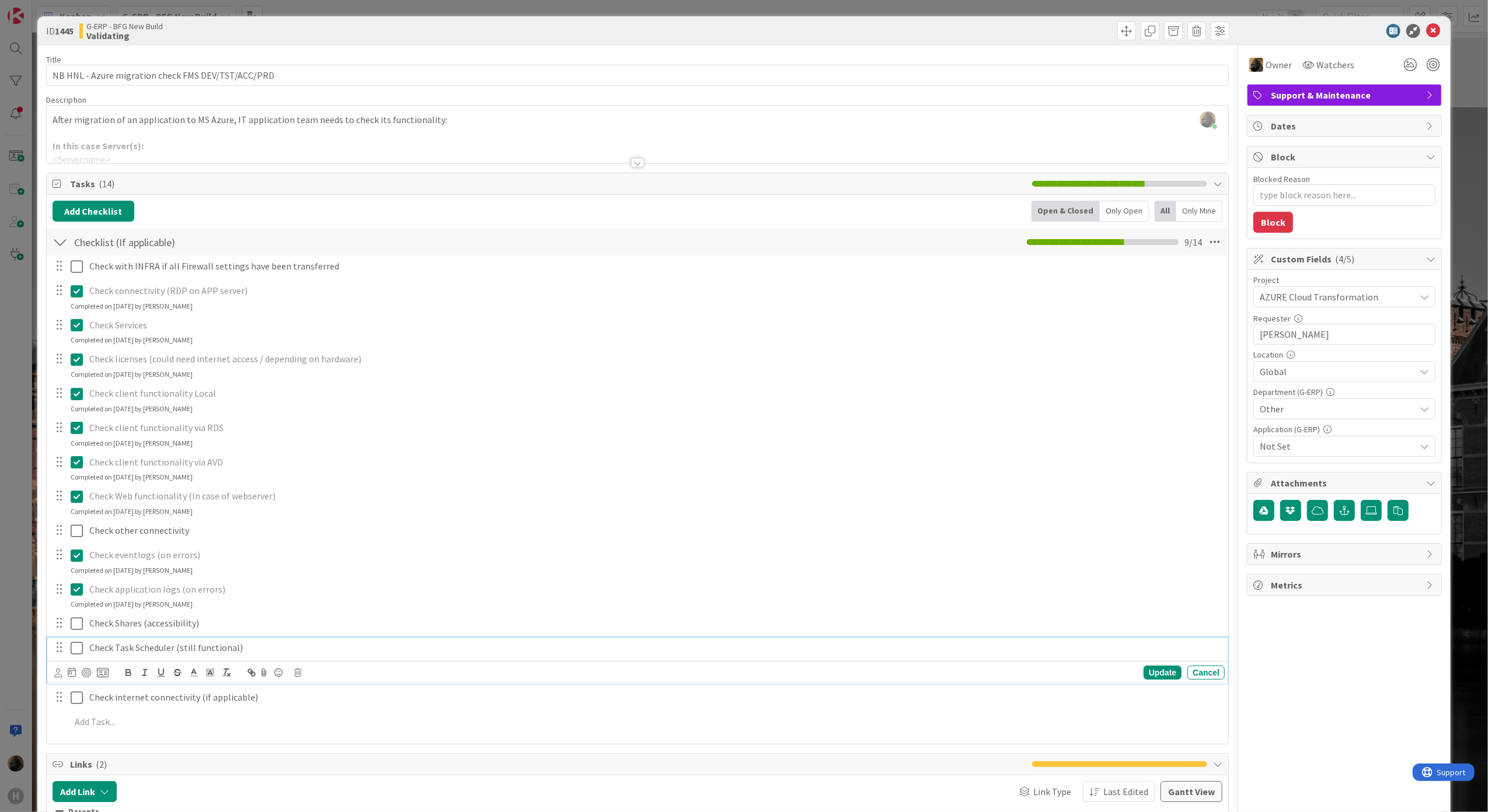
click at [76, 649] on icon at bounding box center [78, 648] width 17 height 14
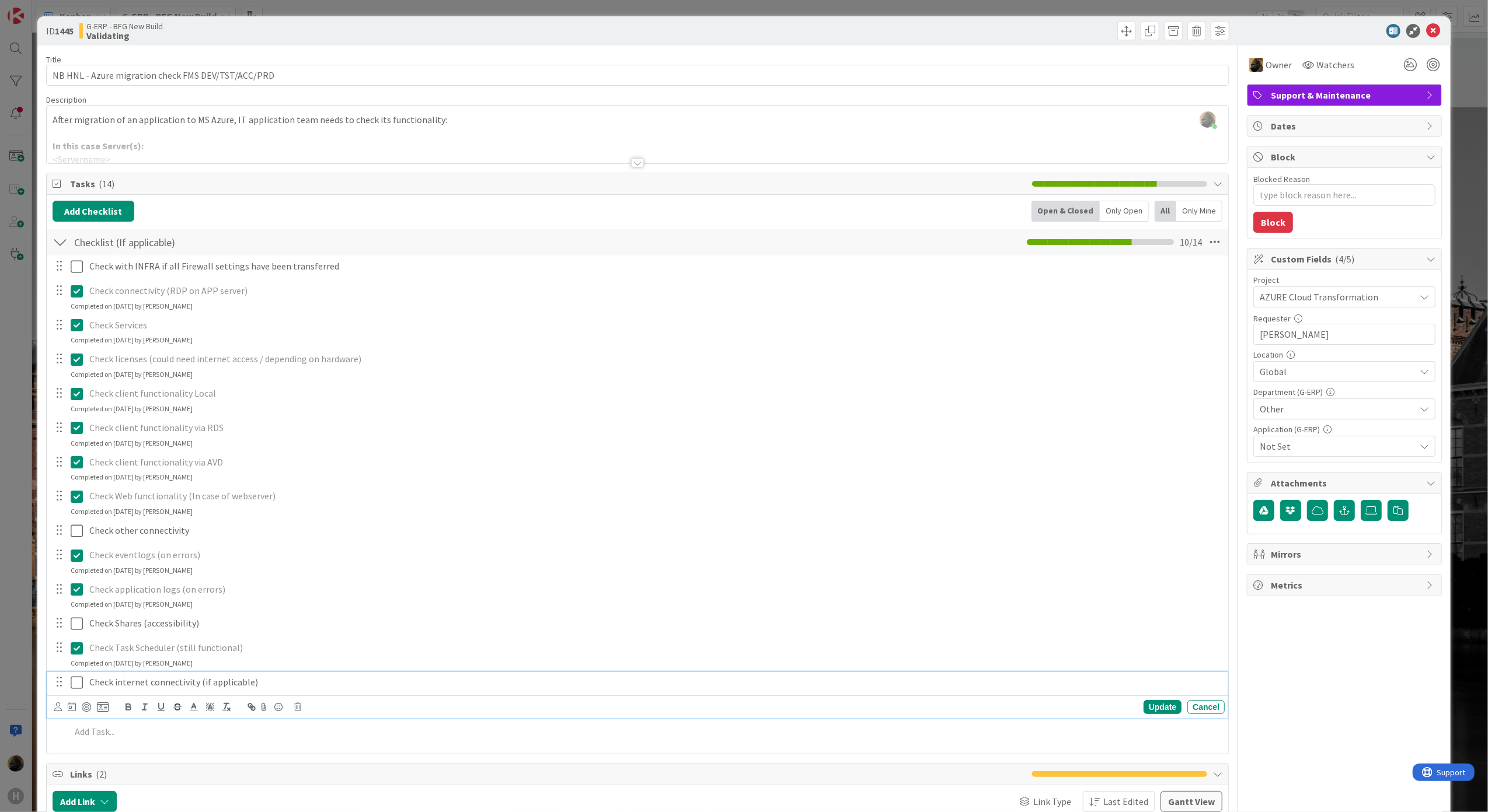
click at [78, 687] on icon at bounding box center [78, 682] width 17 height 14
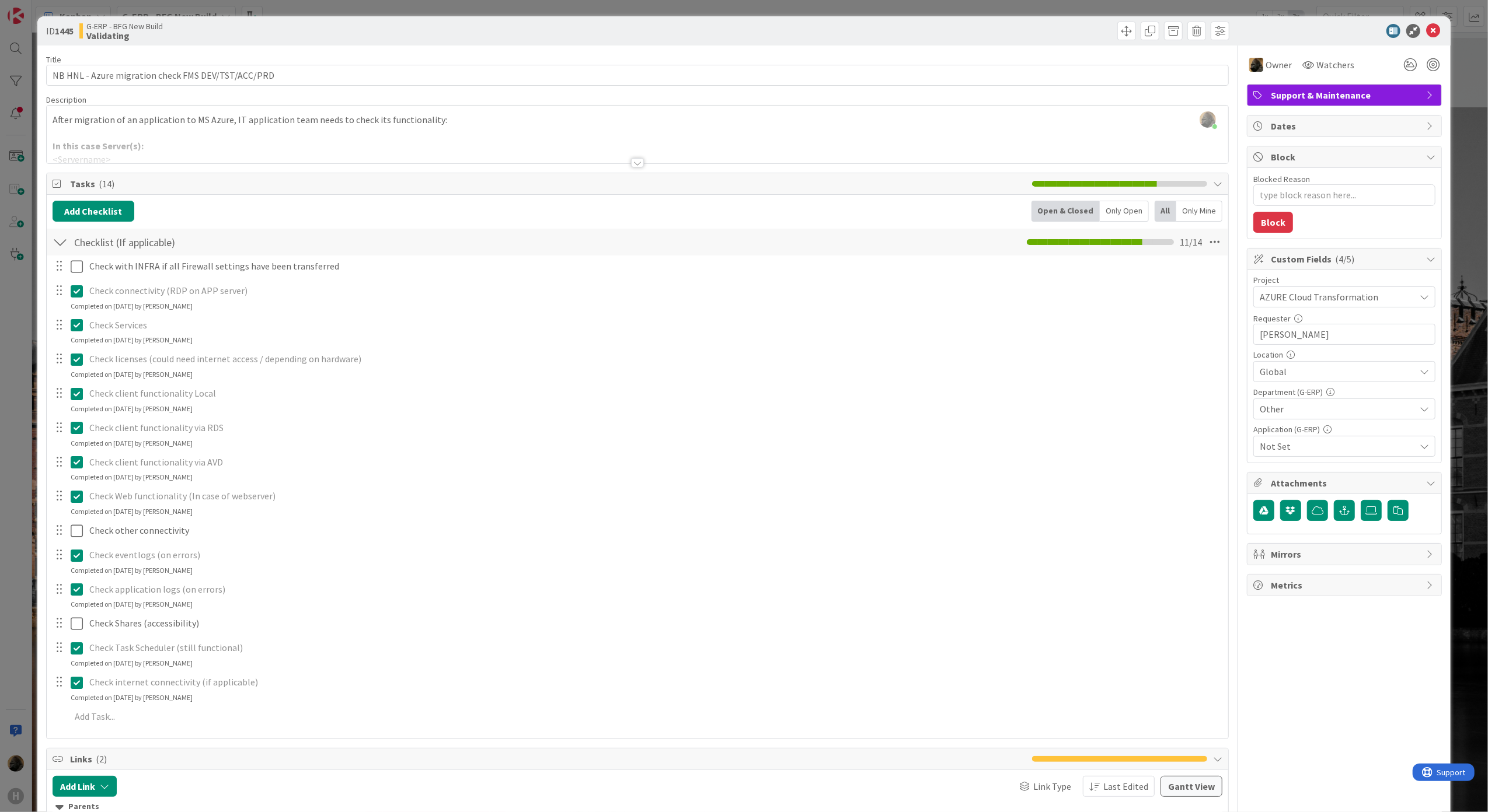
type textarea "x"
